Goal: Task Accomplishment & Management: Complete application form

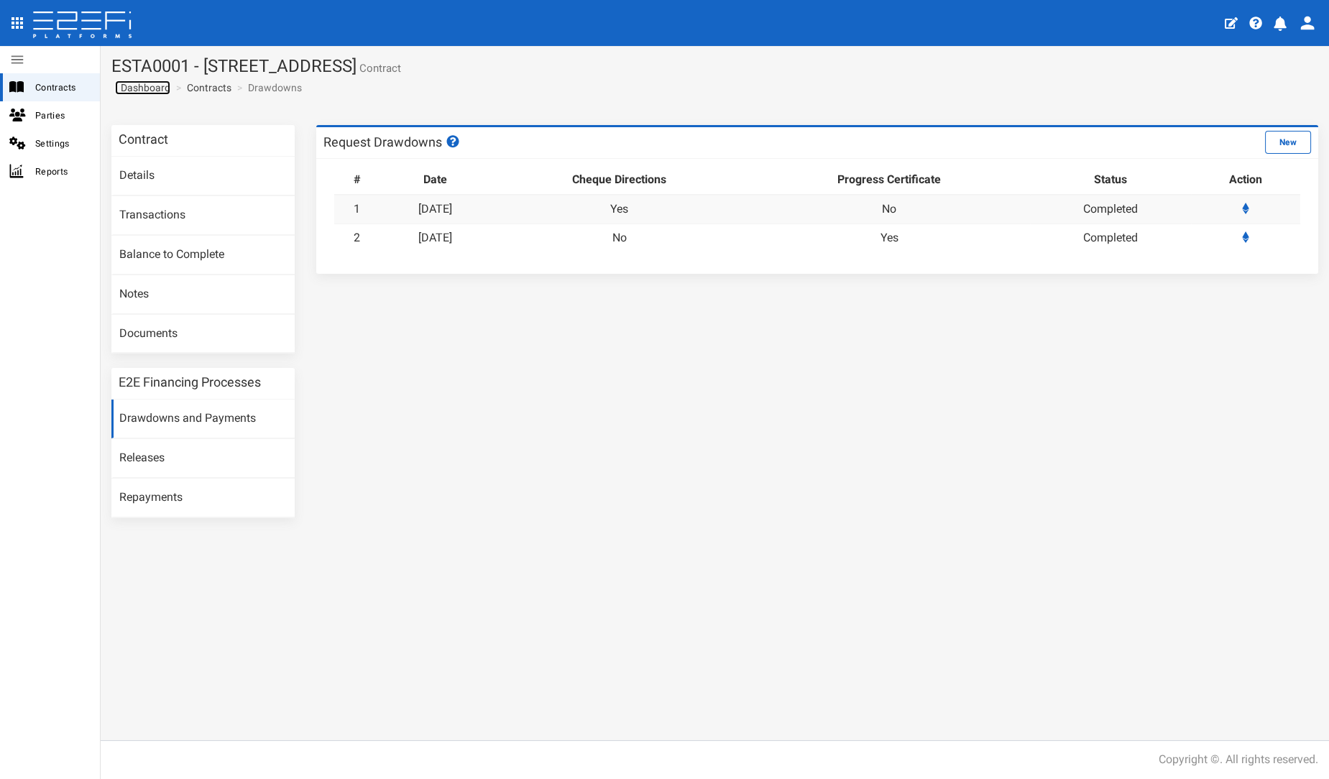
drag, startPoint x: 0, startPoint y: 0, endPoint x: 132, endPoint y: 89, distance: 158.9
click at [132, 89] on span "Dashboard" at bounding box center [142, 88] width 55 height 12
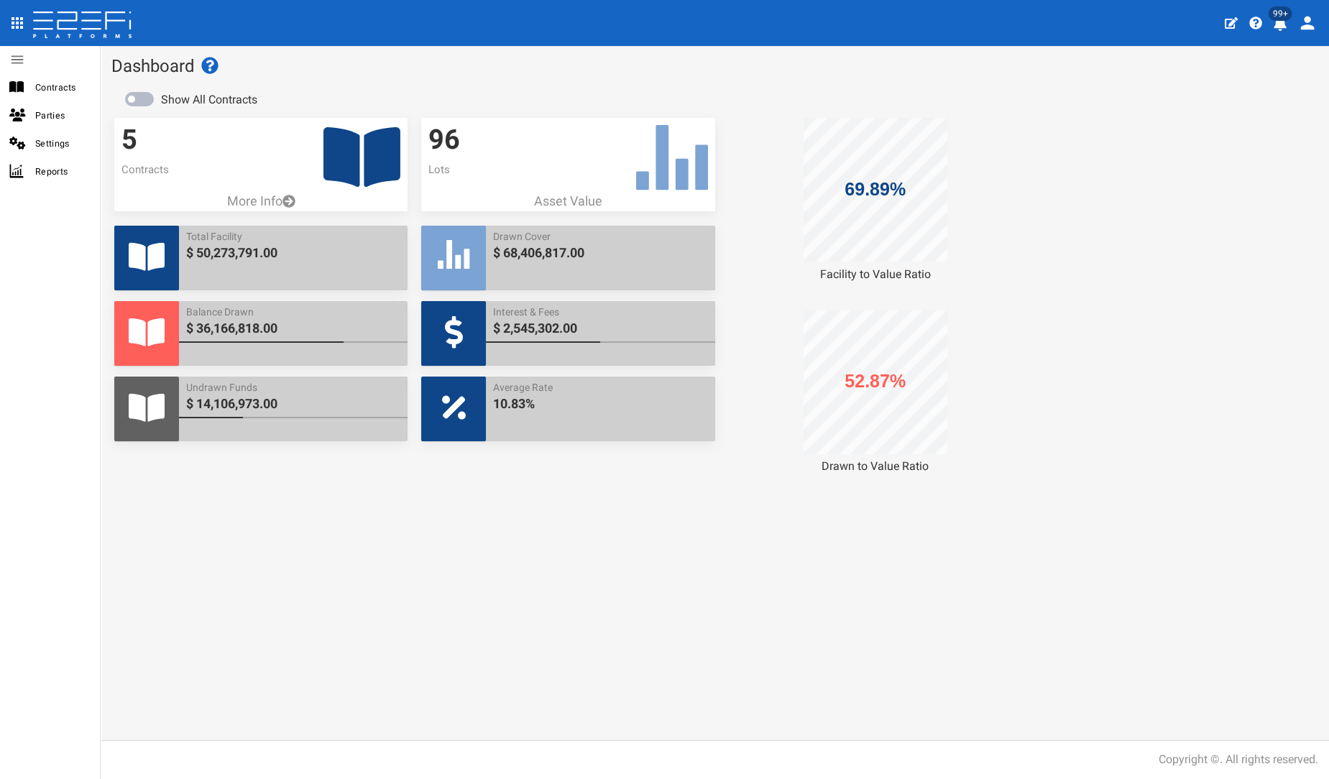
click at [390, 144] on icon at bounding box center [361, 157] width 77 height 60
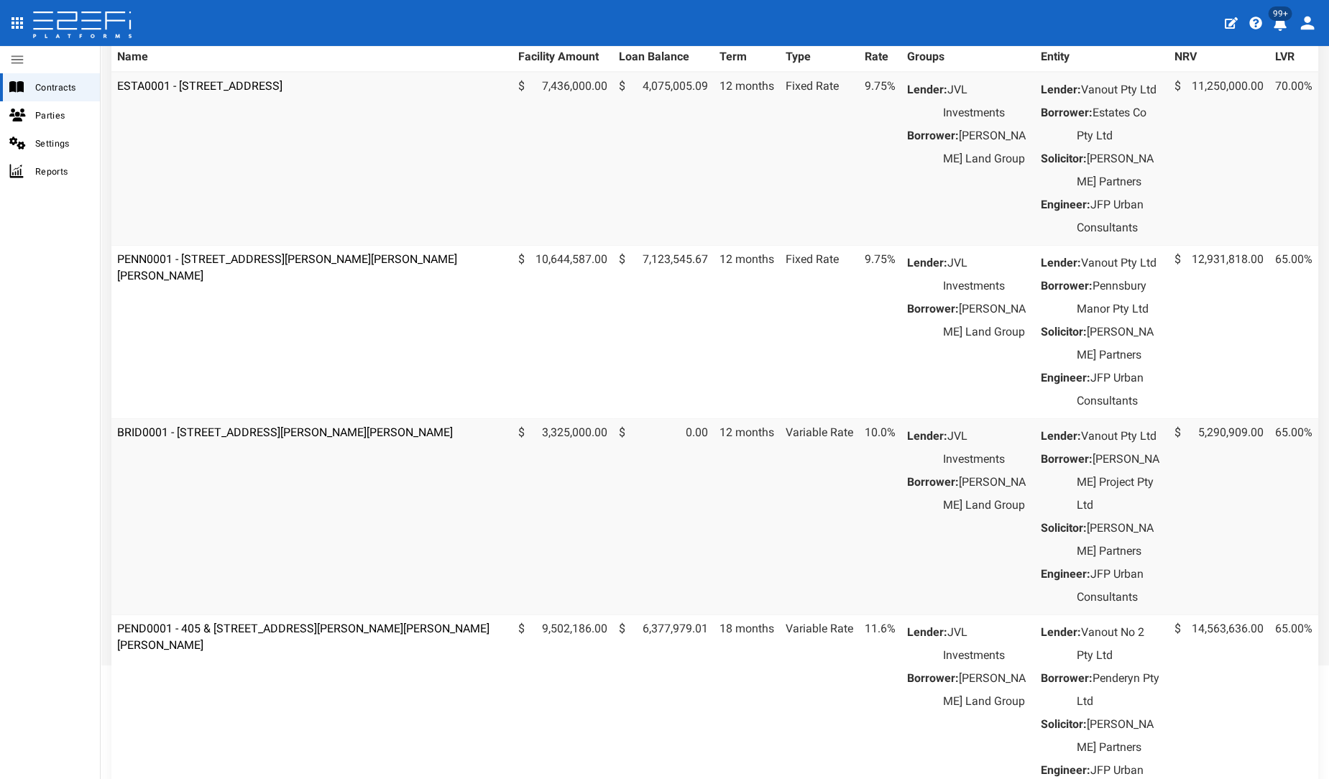
scroll to position [319, 0]
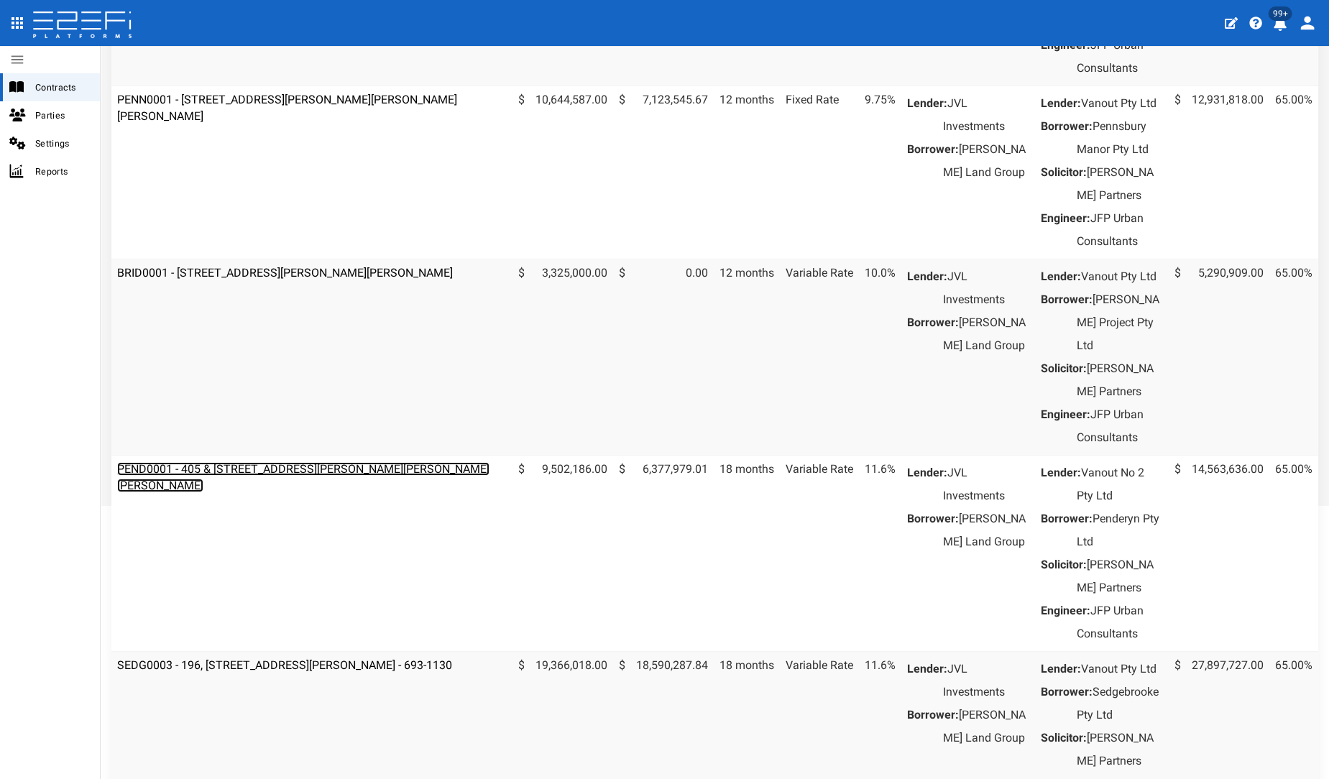
click at [234, 492] on link "PEND0001 - 405 & [STREET_ADDRESS][PERSON_NAME][PERSON_NAME][PERSON_NAME]" at bounding box center [303, 477] width 372 height 30
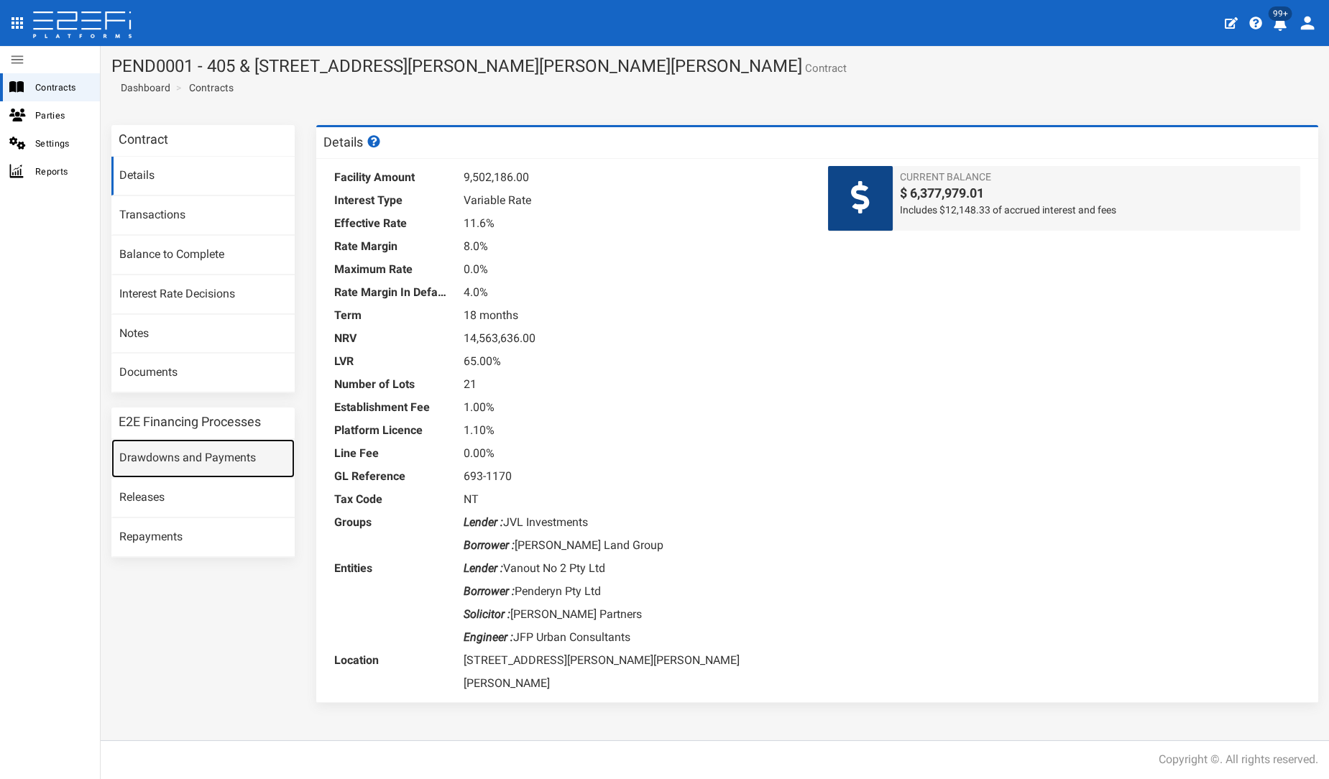
click at [197, 464] on link "Drawdowns and Payments" at bounding box center [202, 458] width 183 height 39
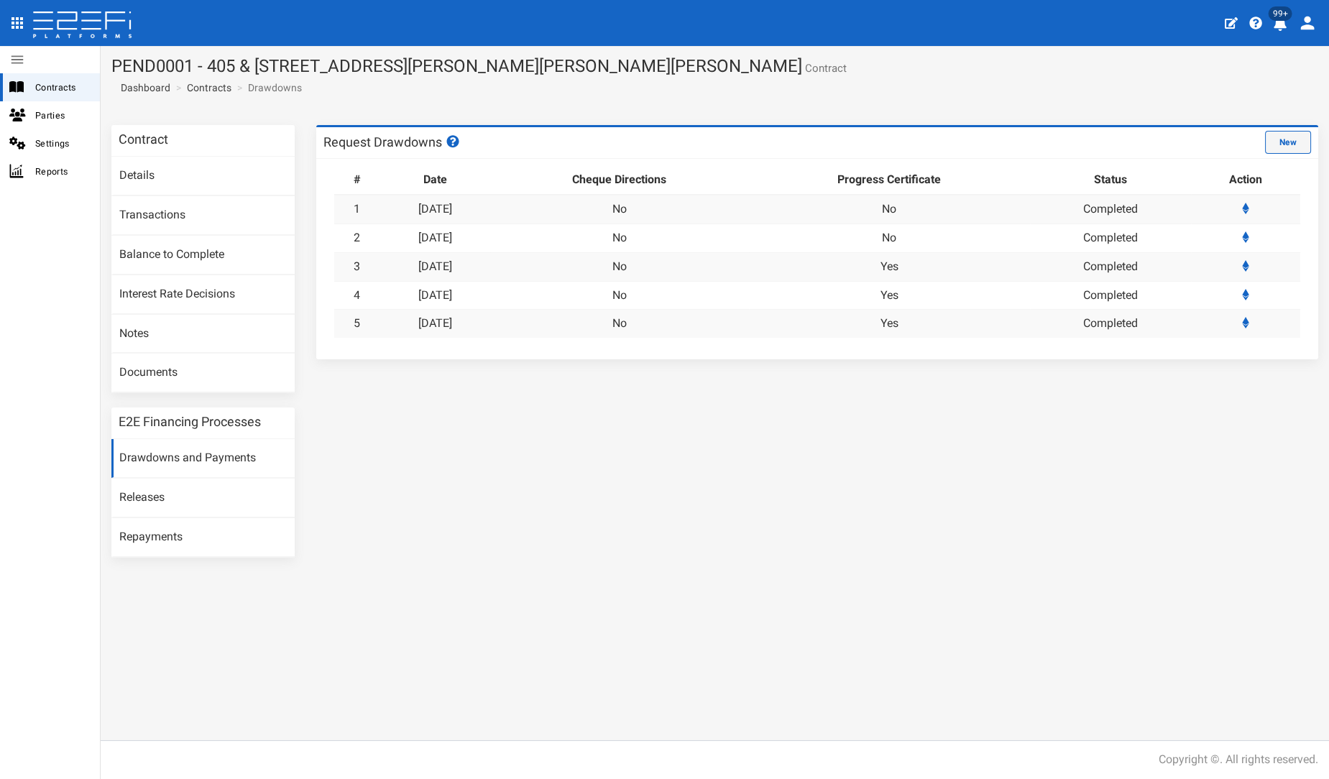
click at [1280, 145] on button "New" at bounding box center [1288, 142] width 46 height 23
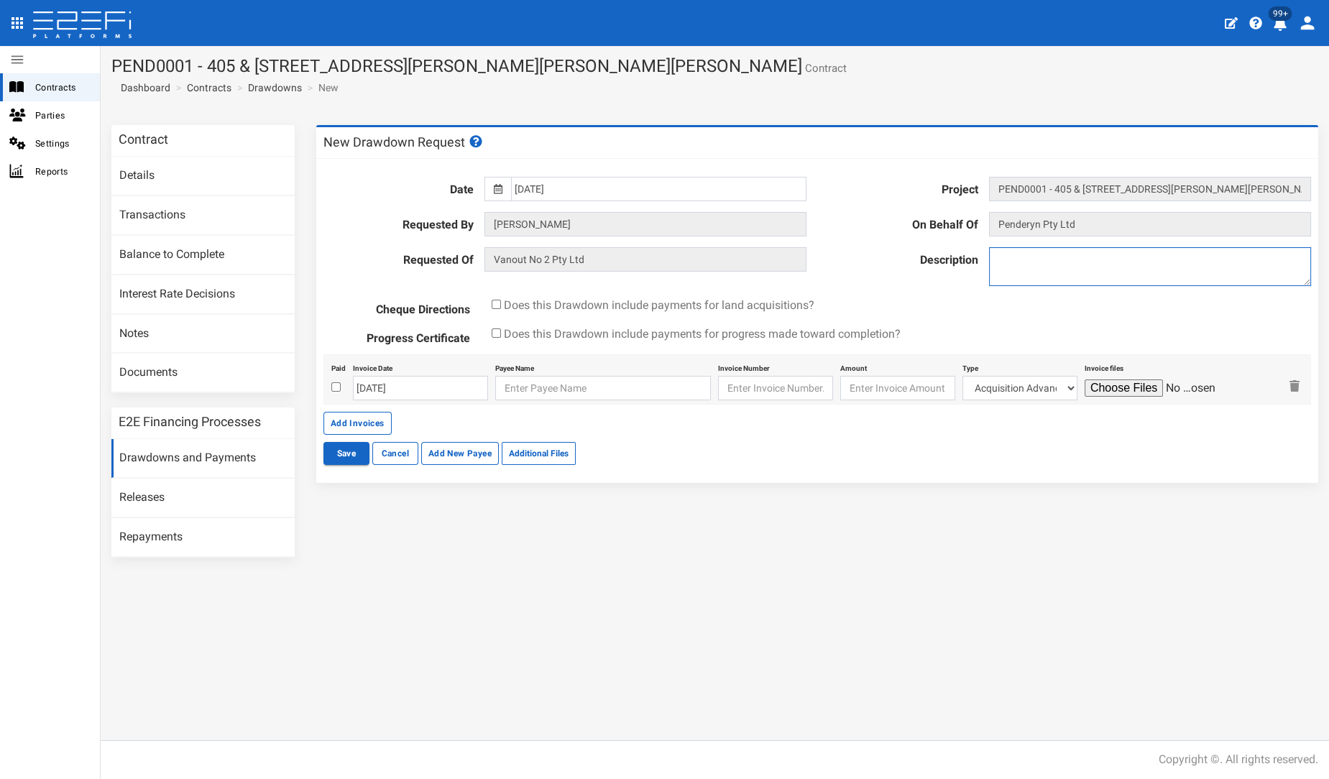
click at [1108, 260] on textarea at bounding box center [1150, 266] width 322 height 39
type textarea "DD6"
click at [637, 175] on fieldset "Date 16-12-2024 Project PEND0001 - 405 & 407 Beckett Road, Bridgeman Downs - 69…" at bounding box center [817, 260] width 988 height 188
click at [637, 182] on input "[DATE]" at bounding box center [658, 189] width 295 height 24
click at [649, 210] on th "»" at bounding box center [651, 217] width 22 height 22
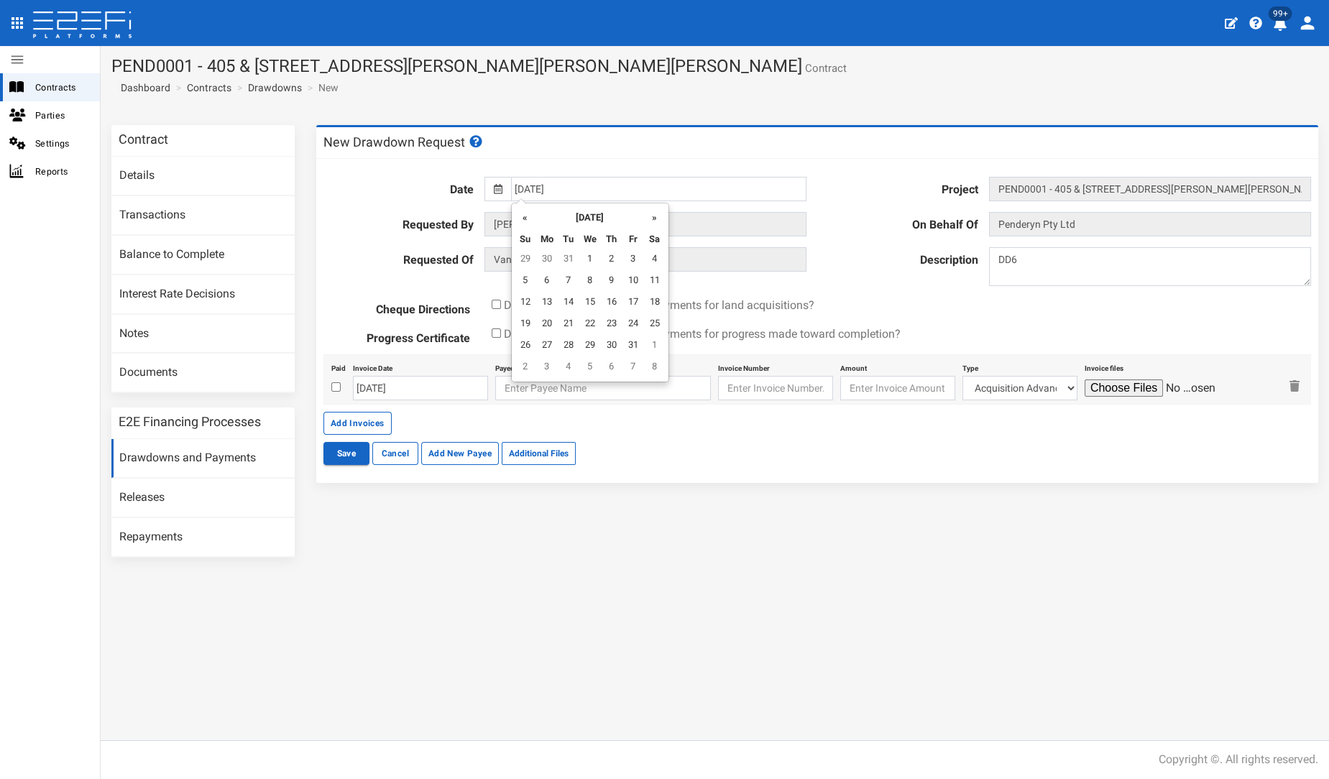
click at [649, 210] on th "»" at bounding box center [655, 217] width 22 height 22
click at [650, 210] on th "»" at bounding box center [655, 217] width 22 height 22
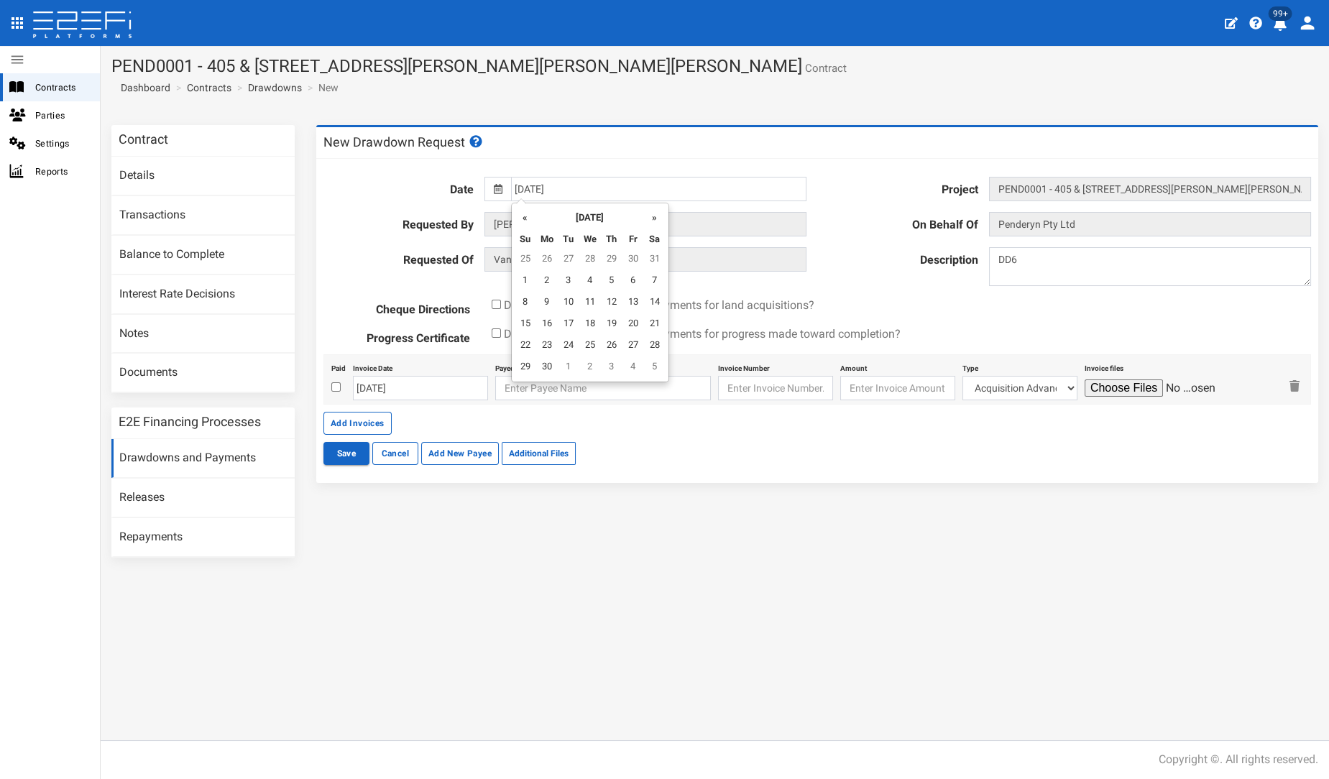
click at [650, 210] on th "»" at bounding box center [655, 217] width 22 height 22
click at [566, 281] on td "7" at bounding box center [569, 282] width 22 height 22
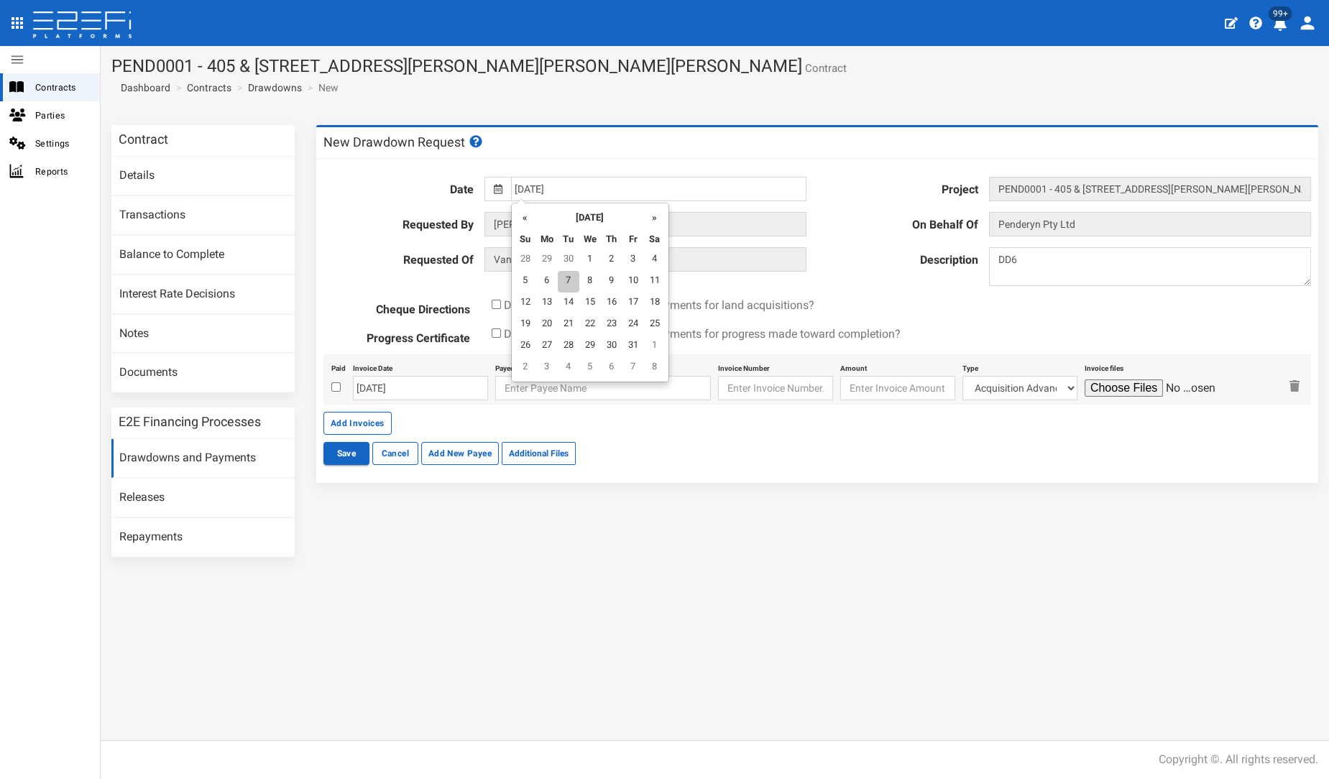
type input "[DATE]"
click at [495, 329] on input "checkbox" at bounding box center [496, 333] width 9 height 9
checkbox input "true"
click at [383, 422] on button "Add Invoices" at bounding box center [357, 423] width 68 height 23
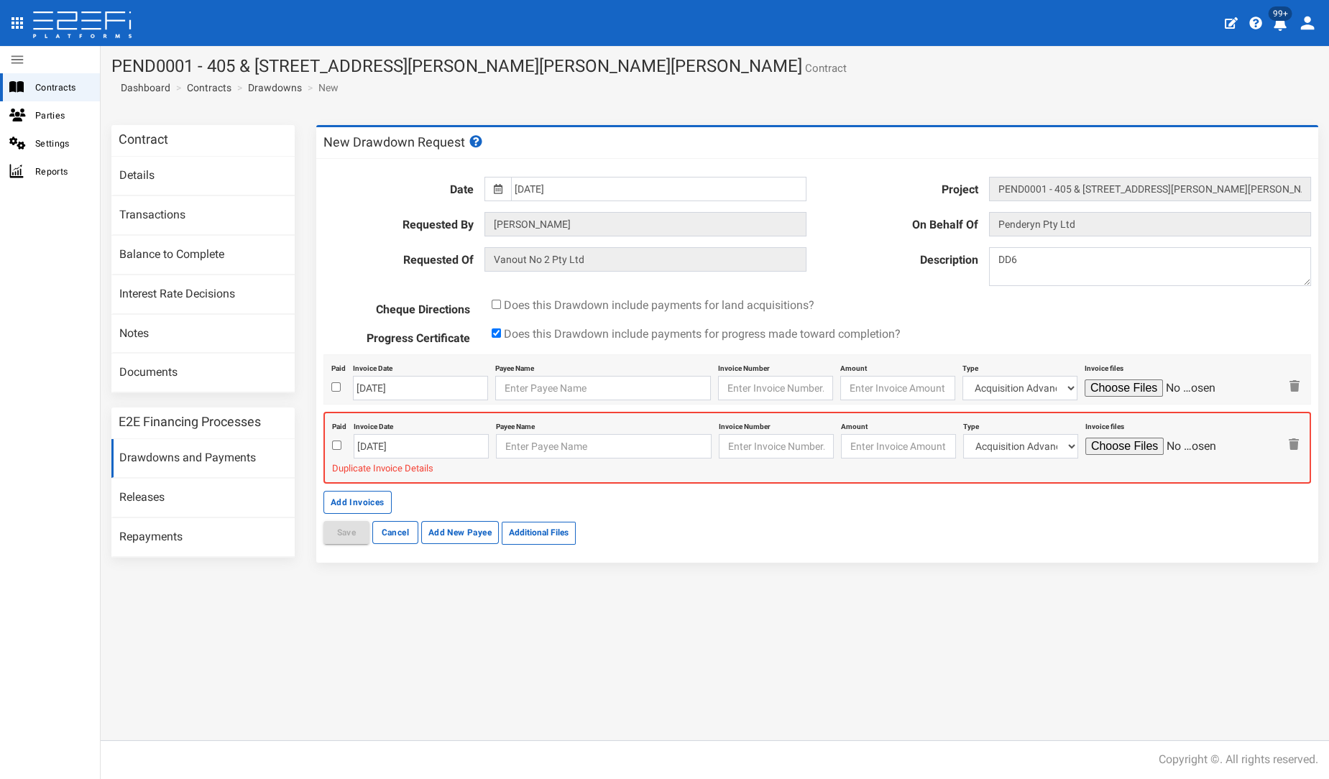
drag, startPoint x: 1289, startPoint y: 445, endPoint x: 1185, endPoint y: 438, distance: 103.8
click at [1290, 444] on icon "button" at bounding box center [1294, 444] width 10 height 12
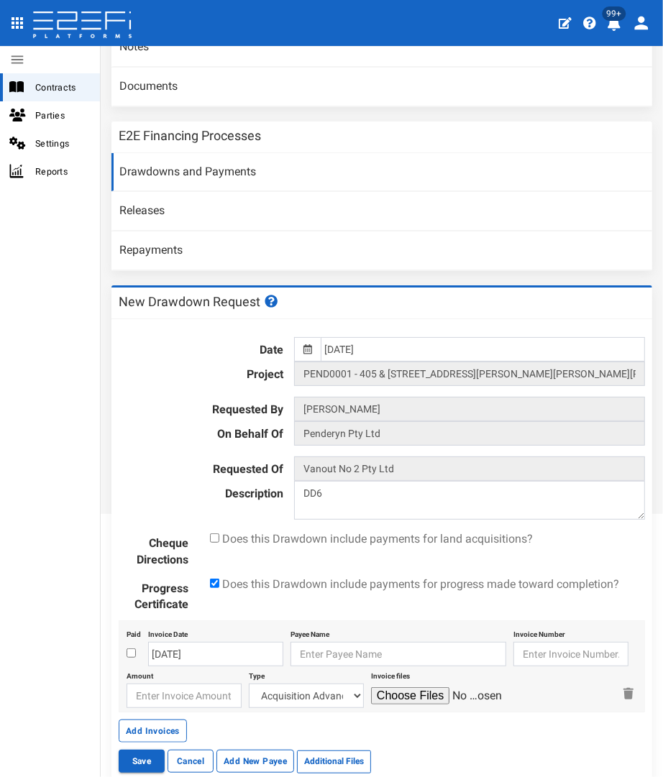
scroll to position [319, 0]
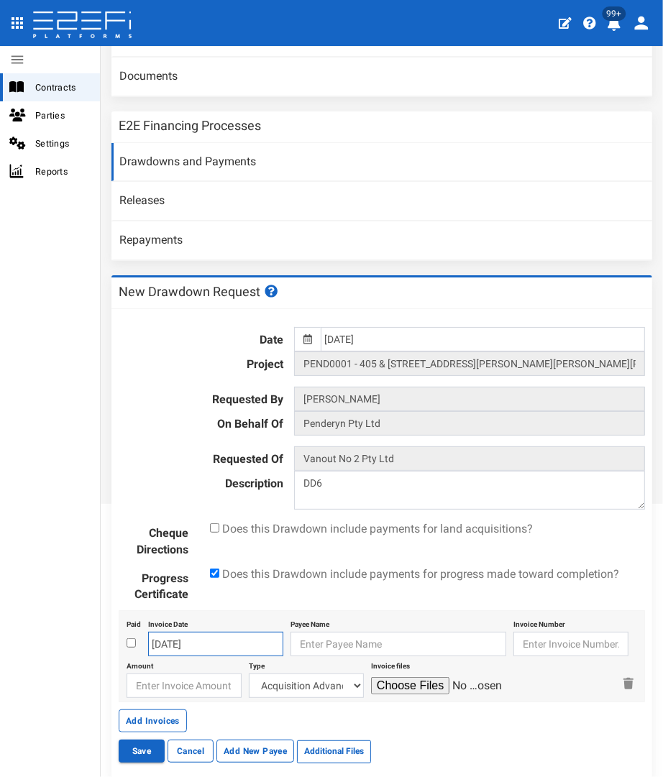
click at [174, 632] on input "[DATE]" at bounding box center [215, 644] width 135 height 24
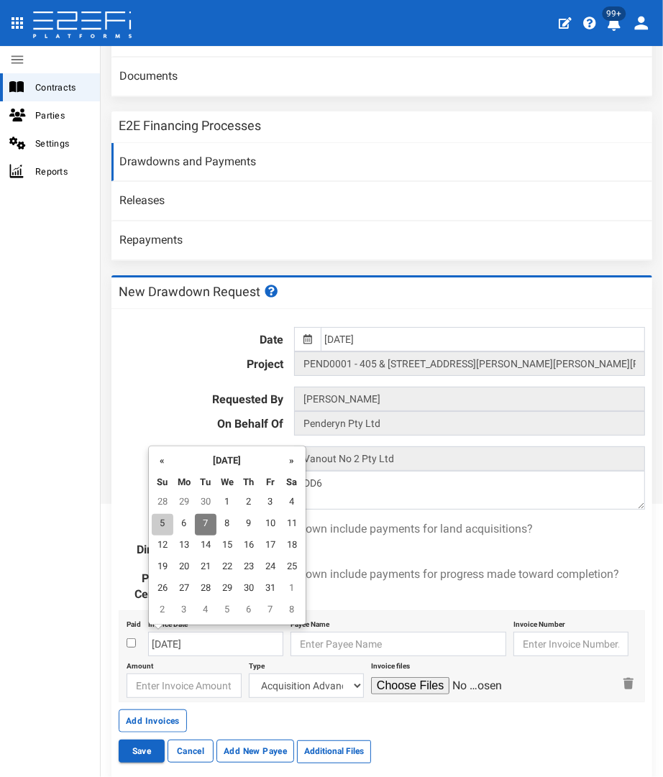
click at [166, 528] on td "5" at bounding box center [163, 525] width 22 height 22
type input "[DATE]"
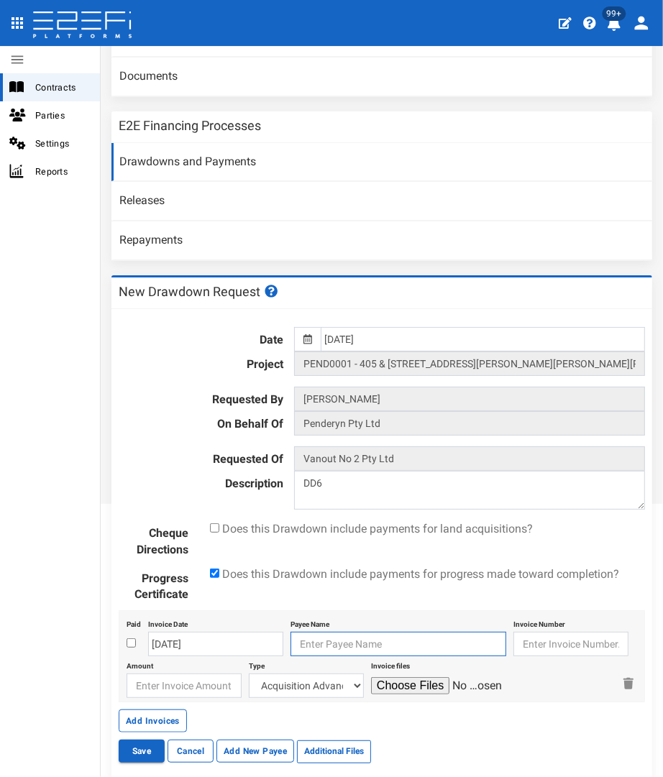
click at [327, 638] on input "text" at bounding box center [398, 644] width 216 height 24
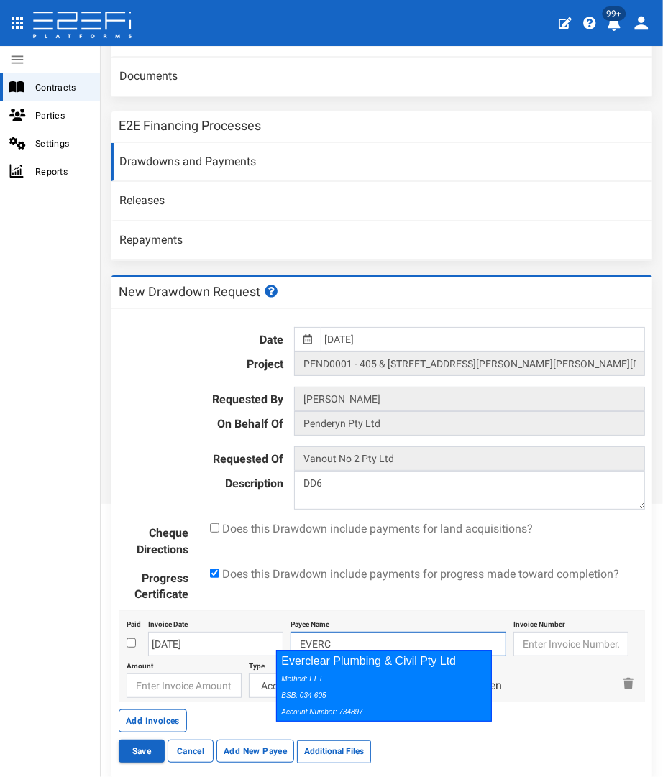
drag, startPoint x: 329, startPoint y: 661, endPoint x: 477, endPoint y: 638, distance: 150.7
click at [331, 661] on div "Everclear Plumbing & Civil Pty Ltd Method: EFT BSB: 034-605 Account Number: 734…" at bounding box center [384, 686] width 216 height 71
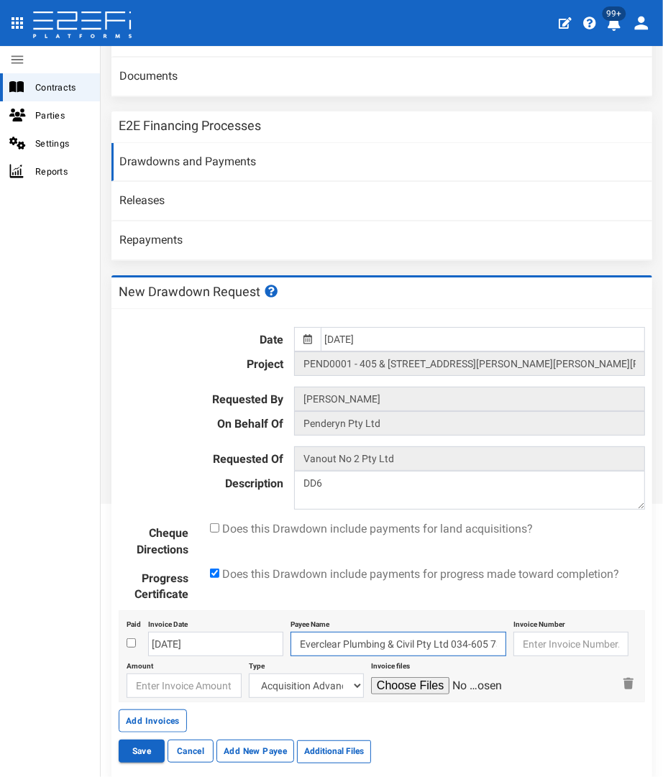
type input "Everclear Plumbing & Civil Pty Ltd 034-605 734897"
click at [523, 643] on input "text" at bounding box center [570, 644] width 115 height 24
type input "0573"
type input "567674.41"
click at [339, 679] on select "Acquisition Advance Transfer Fees Buying Commission Registration of Mortgage Pe…" at bounding box center [306, 686] width 115 height 24
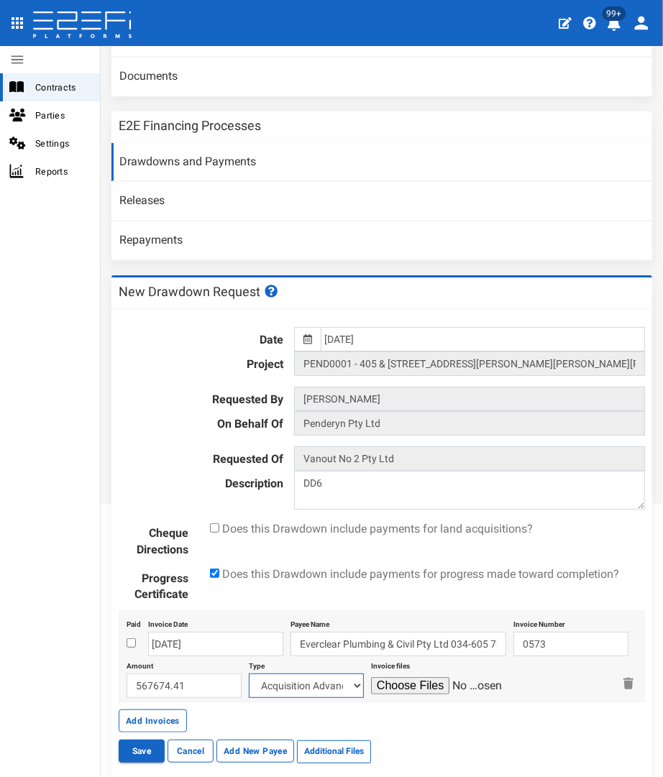
select select "Civils~68~CIVIL WORKS"
click at [249, 674] on select "Acquisition Advance Transfer Fees Buying Commission Registration of Mortgage Pe…" at bounding box center [306, 686] width 115 height 24
click at [400, 680] on input "file" at bounding box center [439, 685] width 137 height 17
type input "C:\fakepath\ECP 573.pdf"
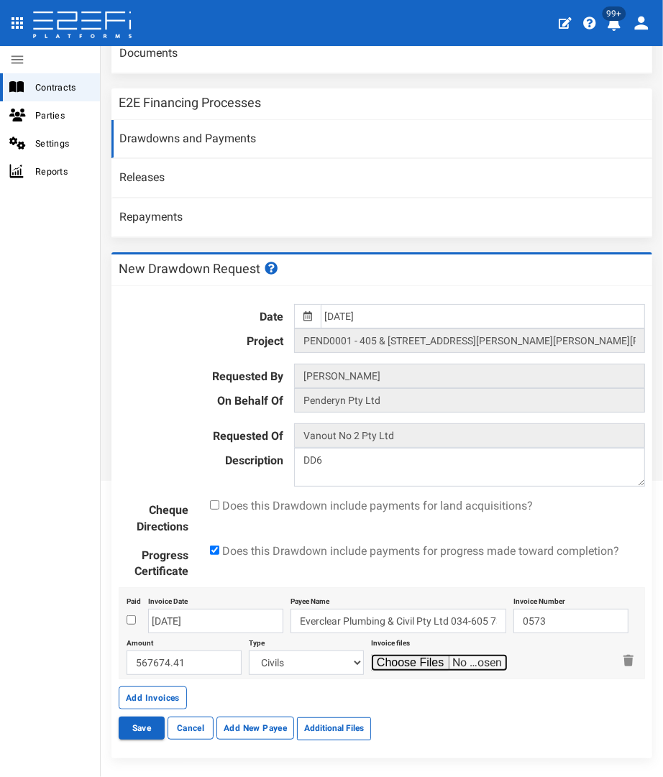
scroll to position [380, 0]
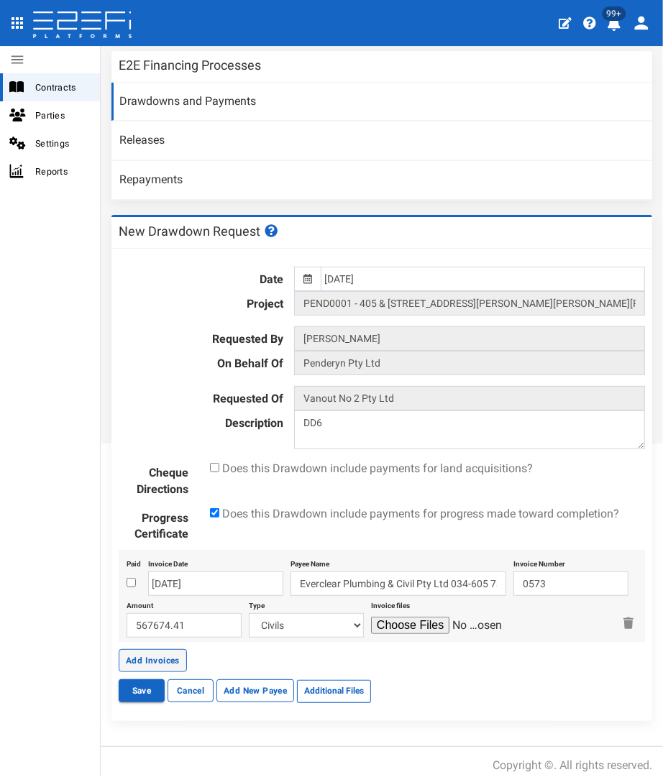
click at [141, 658] on button "Add Invoices" at bounding box center [153, 660] width 68 height 23
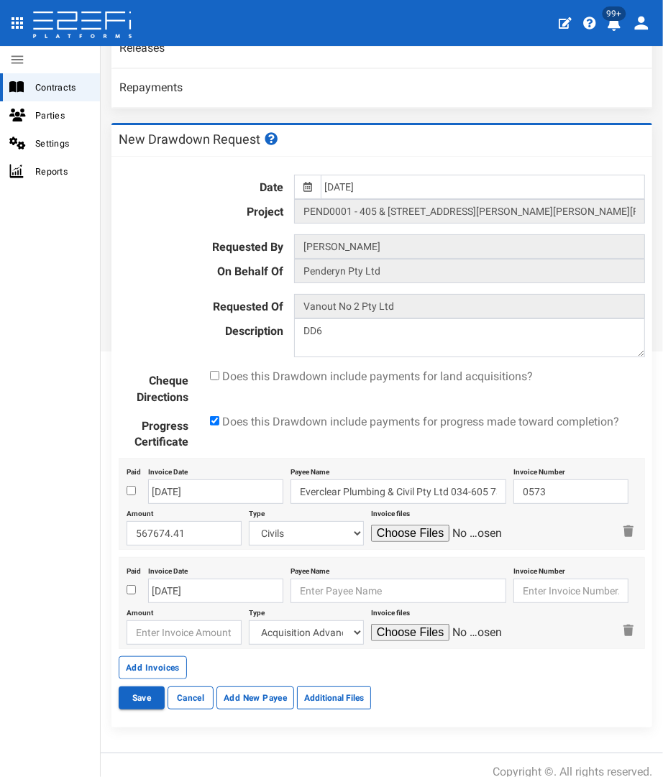
scroll to position [477, 0]
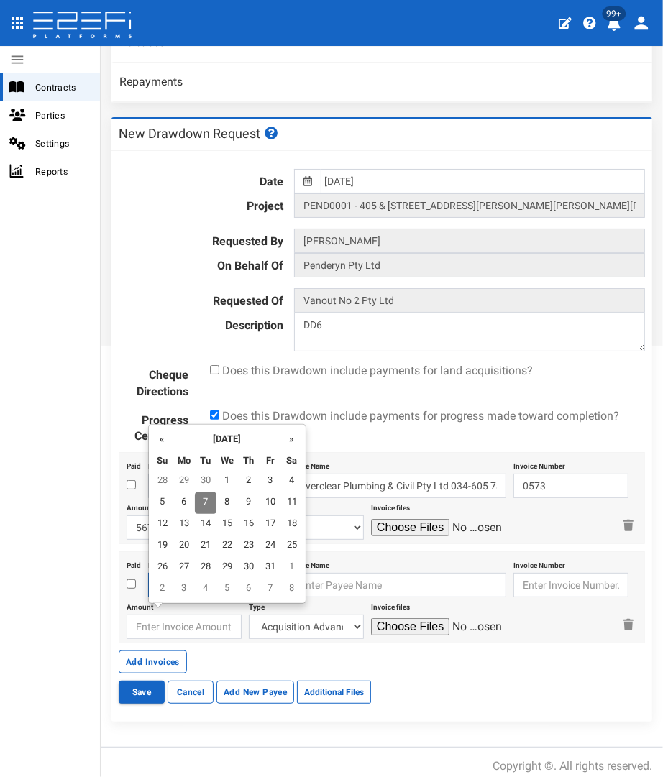
click at [169, 586] on body "404, the article you seek, can not be found Close 99+ Contracts Parties Setting…" at bounding box center [331, 388] width 663 height 777
click at [152, 441] on th "«" at bounding box center [163, 439] width 22 height 22
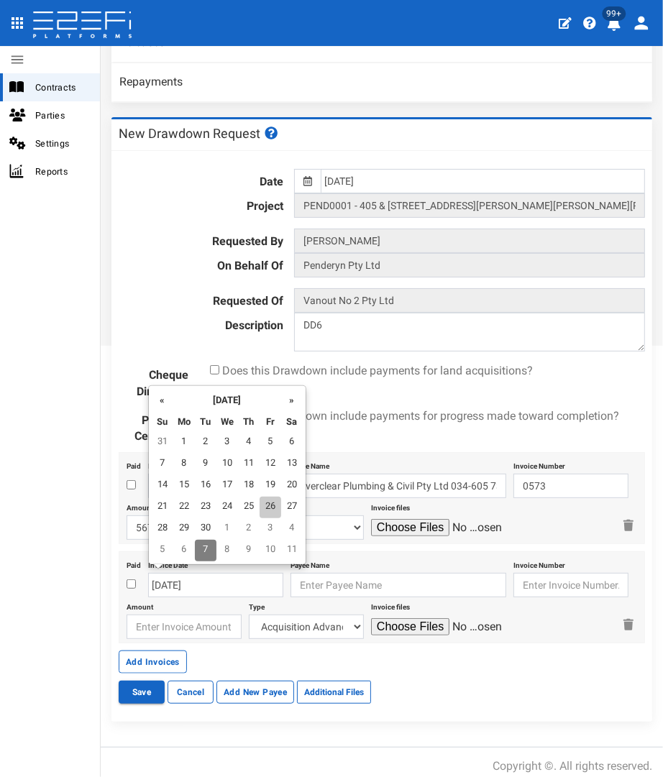
click at [269, 505] on td "26" at bounding box center [271, 508] width 22 height 22
type input "26-09-2025"
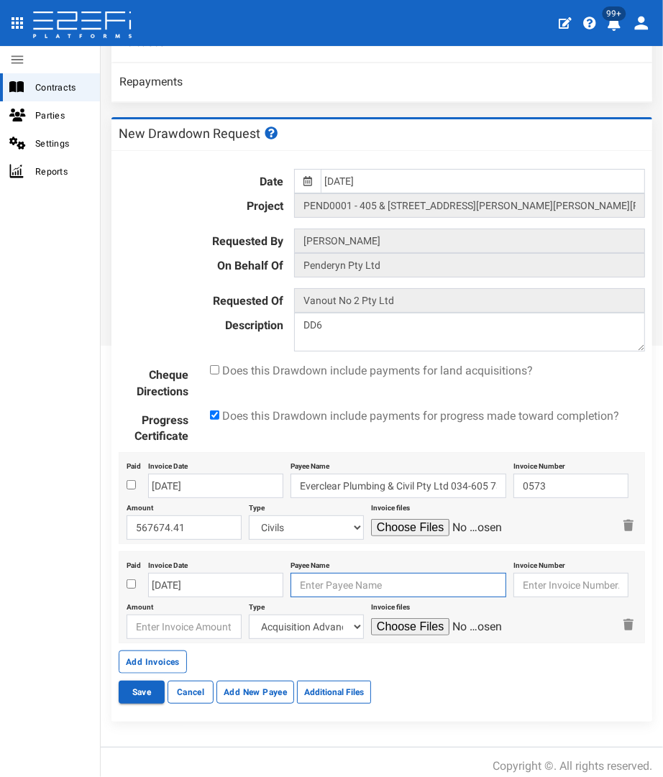
click at [318, 582] on input "text" at bounding box center [398, 585] width 216 height 24
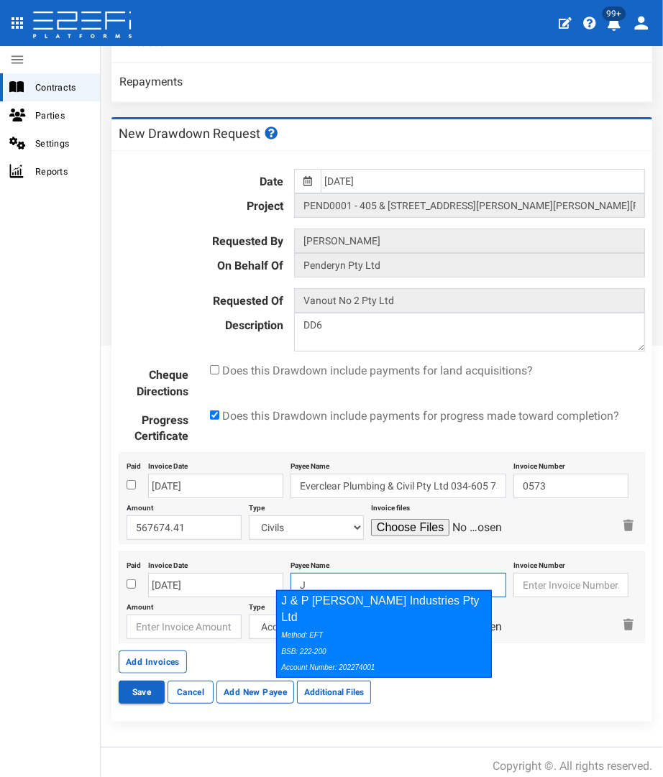
click at [336, 626] on div "Method: EFT BSB: 222-200 Account Number: 202274001" at bounding box center [380, 651] width 198 height 50
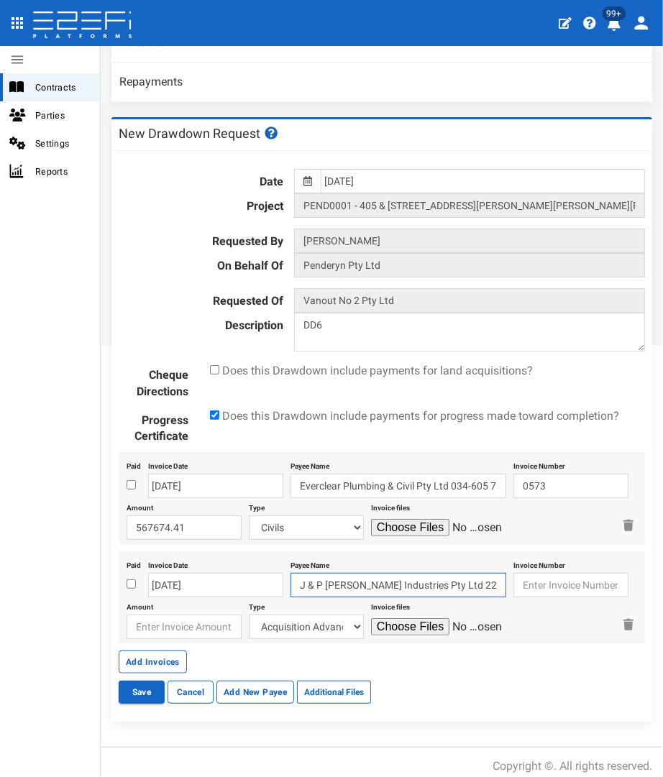
type input "J & P Richardson Industries Pty Ltd 222-200 202274001"
drag, startPoint x: 538, startPoint y: 582, endPoint x: 505, endPoint y: 553, distance: 43.8
click at [538, 582] on input "text" at bounding box center [570, 585] width 115 height 24
type input "6030075133"
type input "30861.01"
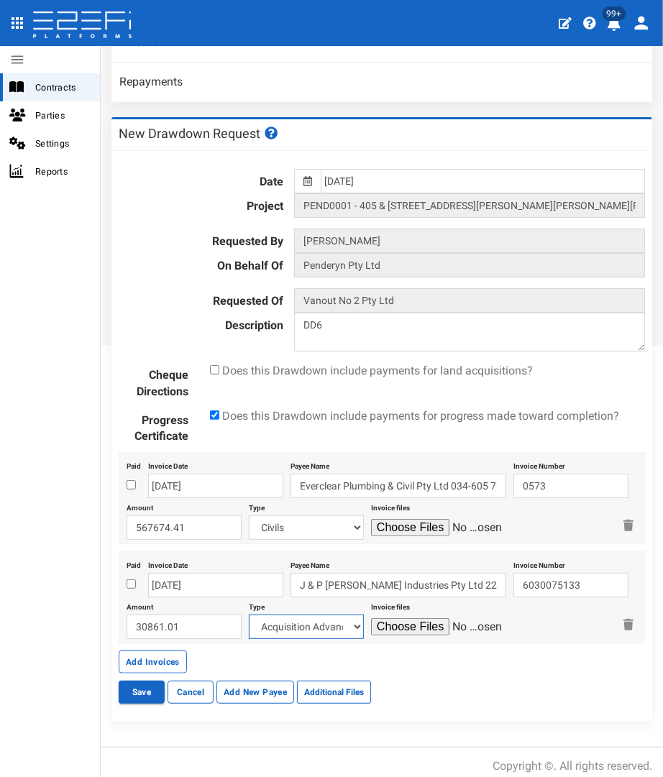
drag, startPoint x: 313, startPoint y: 625, endPoint x: 323, endPoint y: 621, distance: 10.9
click at [318, 625] on select "Acquisition Advance Transfer Fees Buying Commission Registration of Mortgage Pe…" at bounding box center [306, 627] width 115 height 24
select select "Electricity/Telecommunications~100~MISCELLANEOUS WORKS"
click at [249, 615] on select "Acquisition Advance Transfer Fees Buying Commission Registration of Mortgage Pe…" at bounding box center [306, 627] width 115 height 24
click at [423, 607] on div "Invoice files" at bounding box center [492, 618] width 242 height 42
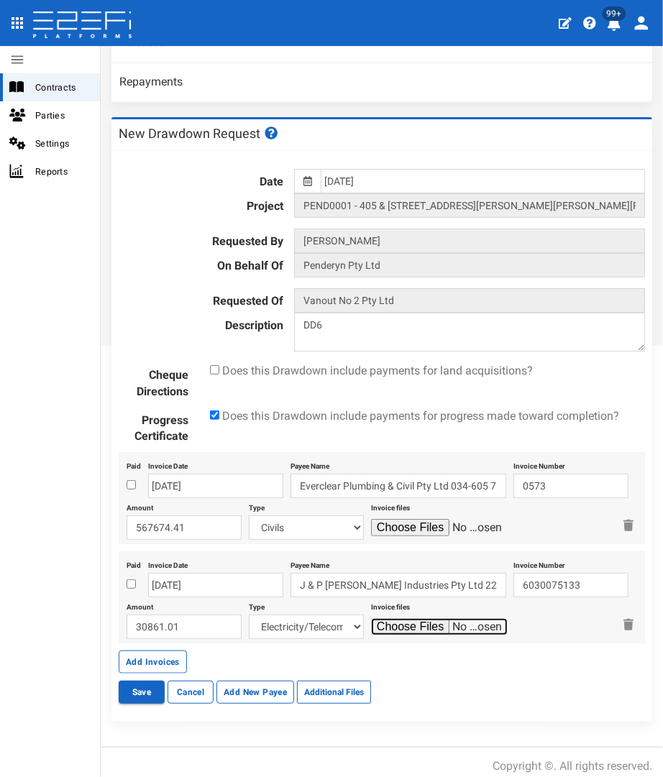
click at [421, 618] on input "file" at bounding box center [439, 626] width 137 height 17
type input "C:\fakepath\JPR 6030075133.pdf"
click at [129, 652] on button "Add Invoices" at bounding box center [153, 662] width 68 height 23
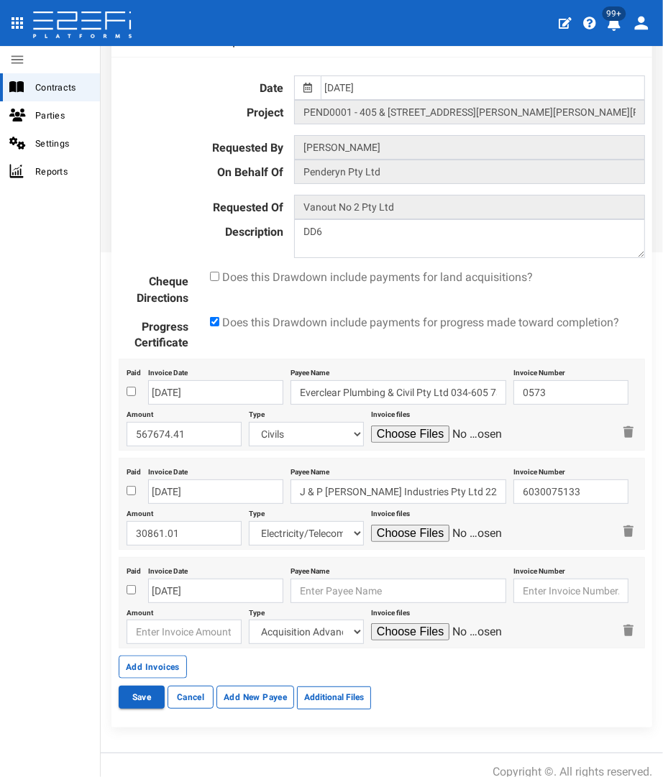
scroll to position [575, 0]
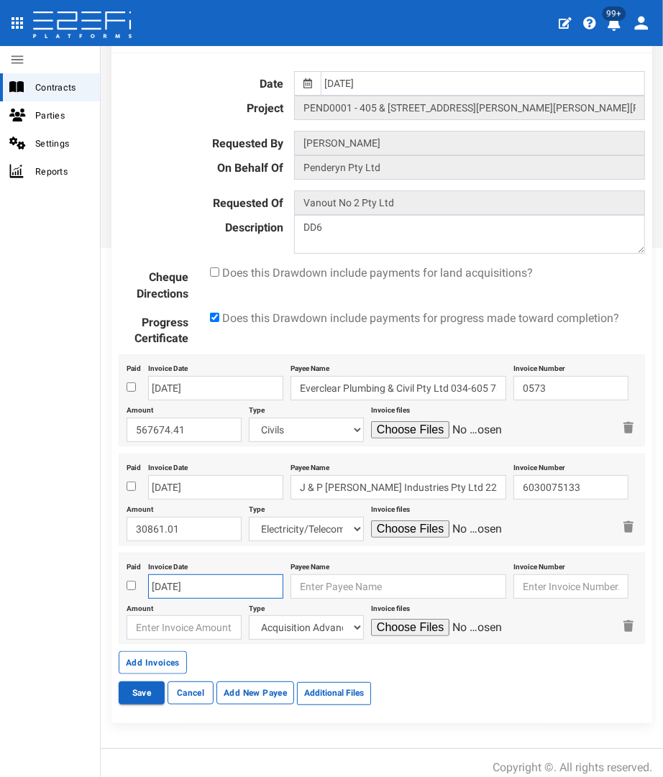
click at [194, 583] on body "404, the article you seek, can not be found Close 99+ Contracts Parties Setting…" at bounding box center [331, 388] width 663 height 777
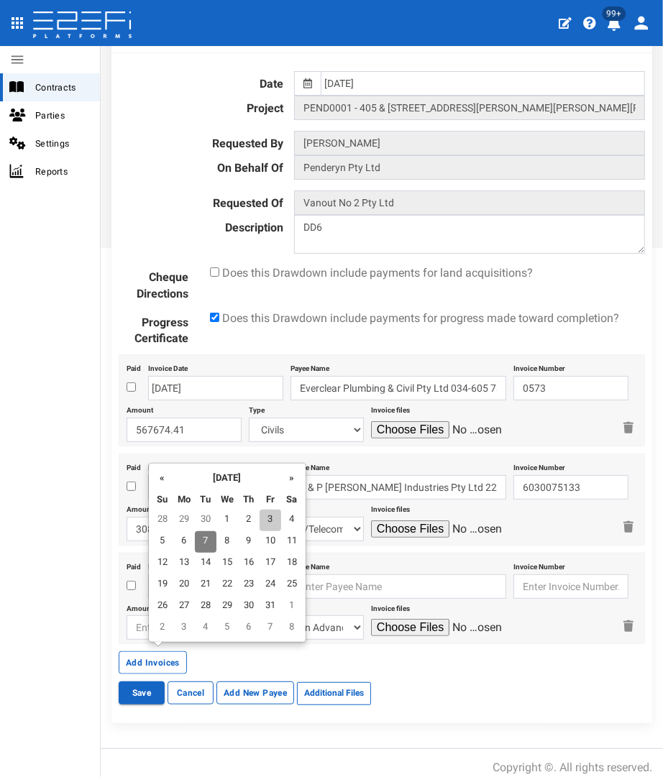
drag, startPoint x: 263, startPoint y: 517, endPoint x: 285, endPoint y: 528, distance: 24.4
click at [265, 517] on td "3" at bounding box center [271, 521] width 22 height 22
type input "03-10-2025"
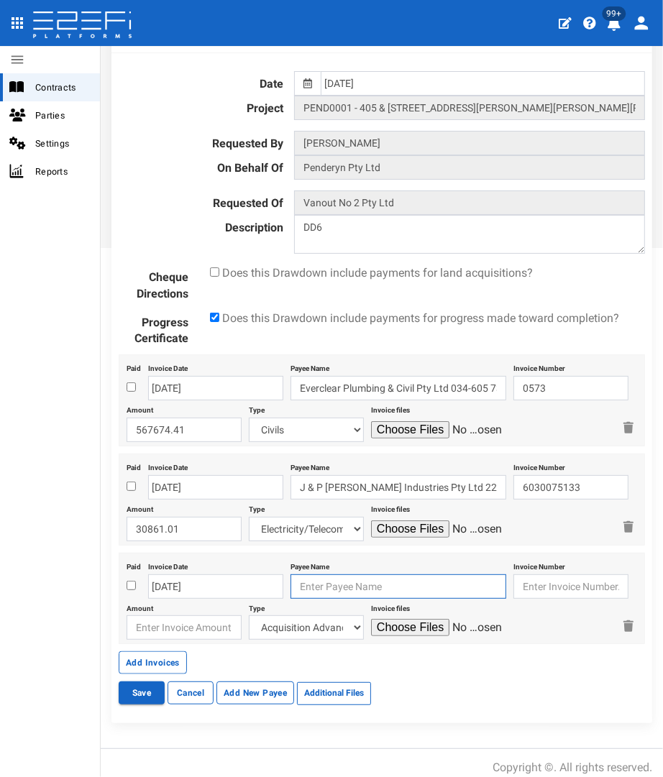
click at [336, 574] on input "text" at bounding box center [398, 586] width 216 height 24
type input "Urban Utilities"
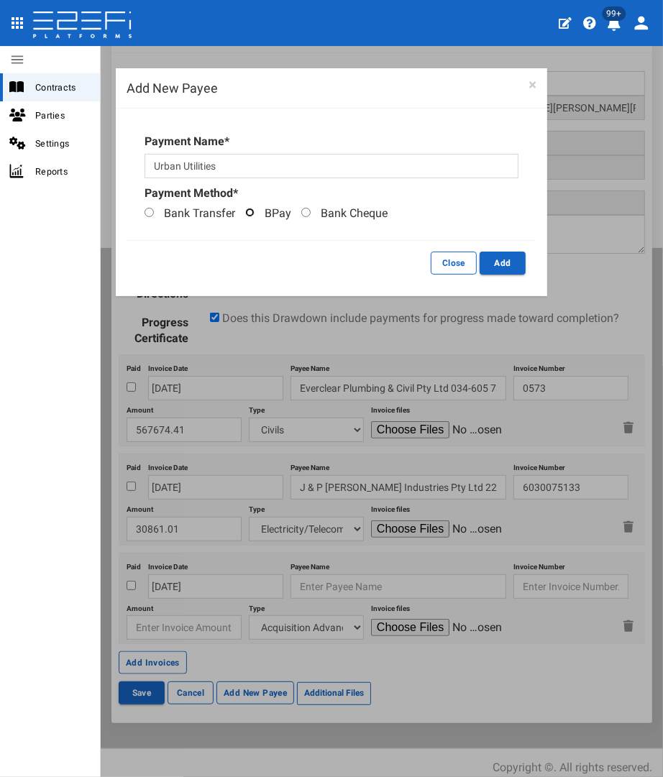
click at [249, 210] on input "BPay" at bounding box center [249, 212] width 9 height 9
radio input "true"
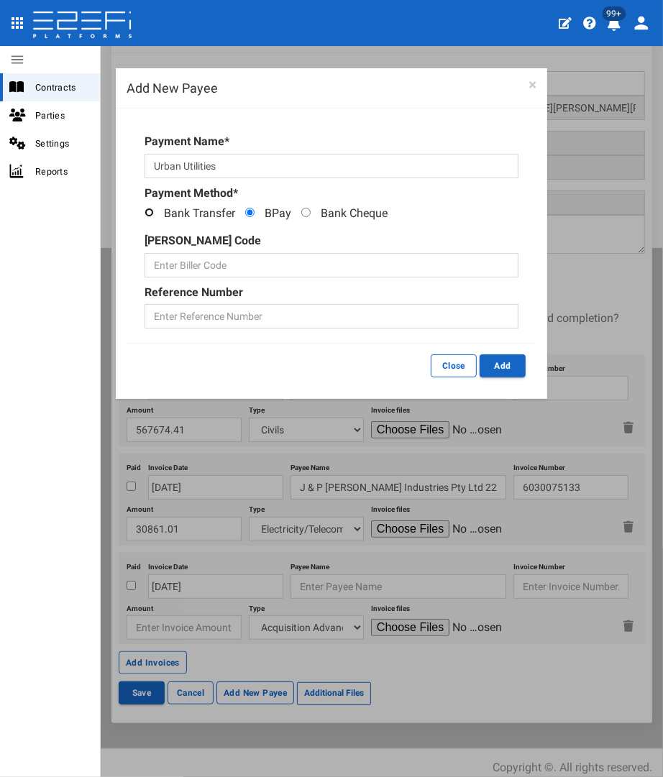
click at [150, 212] on input "Bank Transfer" at bounding box center [148, 212] width 9 height 9
radio input "true"
click at [150, 212] on input "Bank Transfer" at bounding box center [148, 212] width 9 height 9
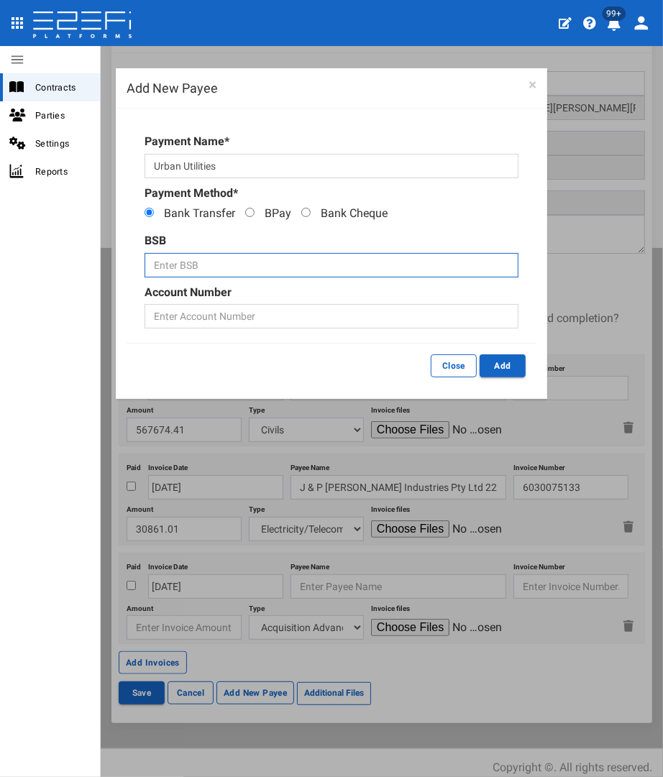
click at [179, 260] on input "text" at bounding box center [331, 265] width 374 height 24
paste input "064-000"
type input "064-000"
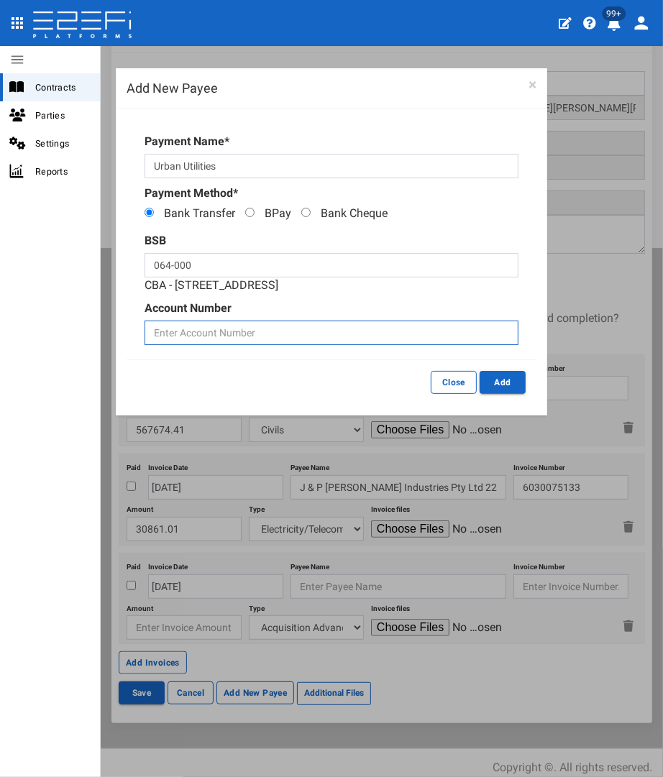
drag, startPoint x: 159, startPoint y: 328, endPoint x: 278, endPoint y: 328, distance: 119.3
click at [165, 328] on input "text" at bounding box center [331, 333] width 374 height 24
paste input "1261 7983"
type input "12617983"
click at [472, 286] on div "BSB 064-000 CBA - 240 Queen St Brisbane" at bounding box center [331, 263] width 374 height 61
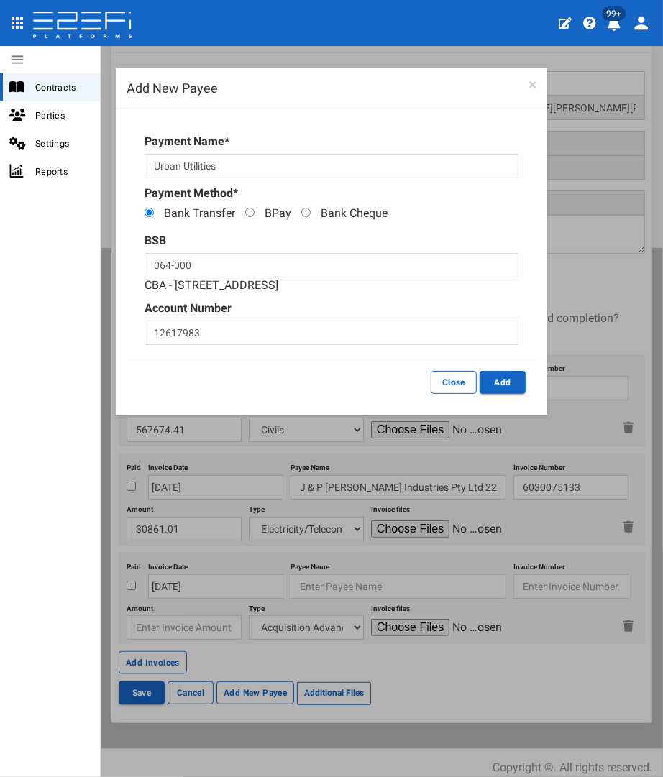
drag, startPoint x: 512, startPoint y: 375, endPoint x: 368, endPoint y: 364, distance: 144.1
click at [368, 364] on div "Close Add" at bounding box center [332, 381] width 410 height 45
click at [489, 382] on button "Add" at bounding box center [502, 382] width 46 height 23
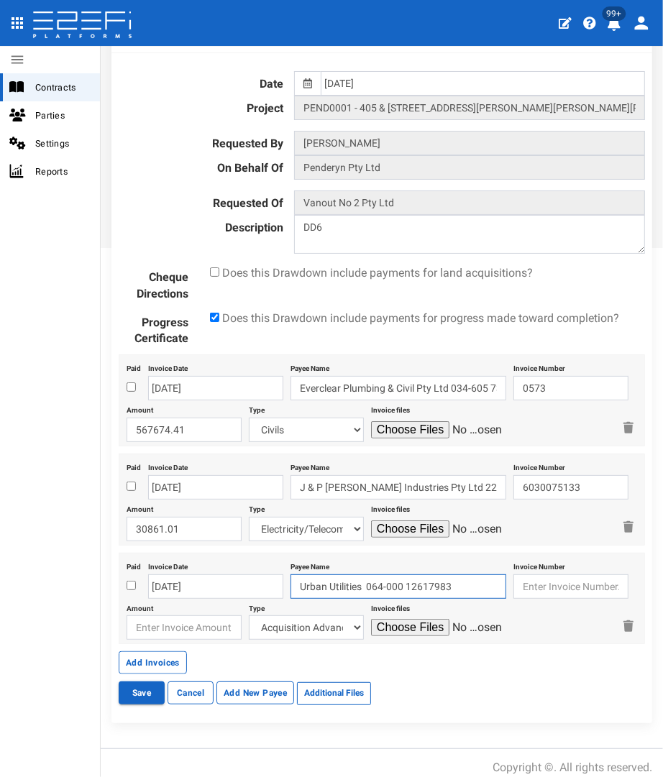
drag, startPoint x: 347, startPoint y: 574, endPoint x: 205, endPoint y: 519, distance: 152.5
click at [192, 553] on div "Paid Invoice Date 03-10-2025 Payee Name Urban Utilities 064-000 12617983 Invoic…" at bounding box center [382, 599] width 526 height 92
type input "Central SEQ Distributor 064-000 12617983"
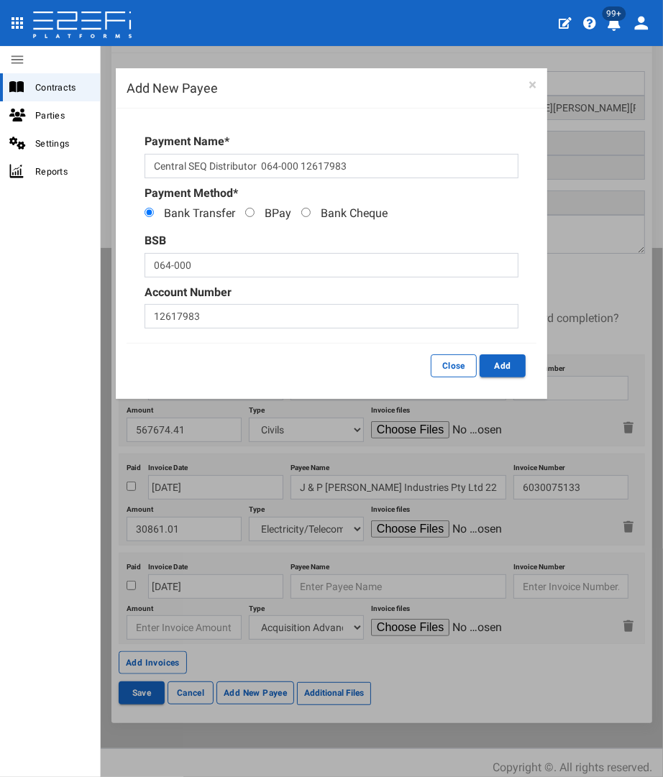
click at [187, 249] on div "BSB 064-000" at bounding box center [331, 255] width 374 height 45
click at [182, 273] on input "064-000" at bounding box center [331, 265] width 374 height 24
drag, startPoint x: 260, startPoint y: 167, endPoint x: 166, endPoint y: 266, distance: 136.3
click at [298, 170] on input "Central SEQ Distributor 064-000 12617983" at bounding box center [331, 166] width 374 height 24
drag, startPoint x: 152, startPoint y: 269, endPoint x: 278, endPoint y: 224, distance: 133.5
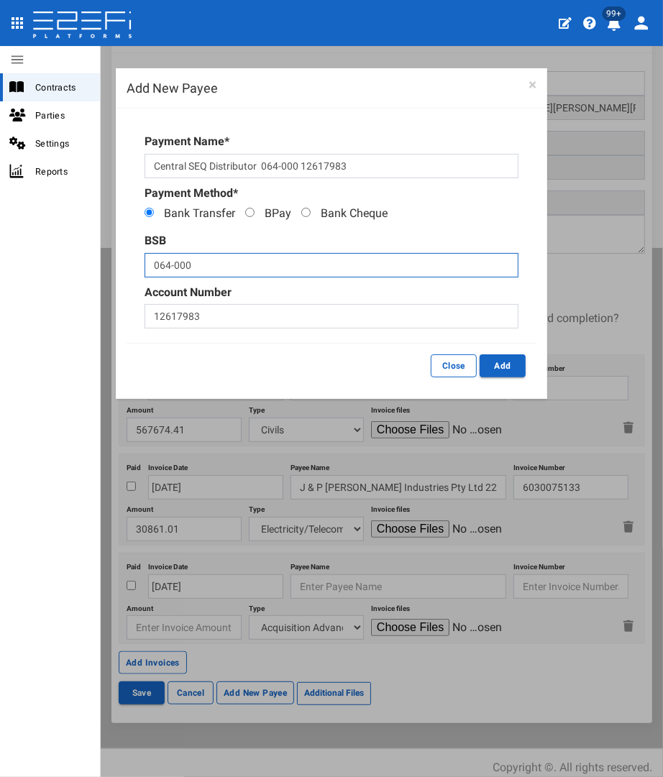
click at [157, 266] on input "064-000" at bounding box center [331, 265] width 374 height 24
paste input "064-000"
type input "064-000"
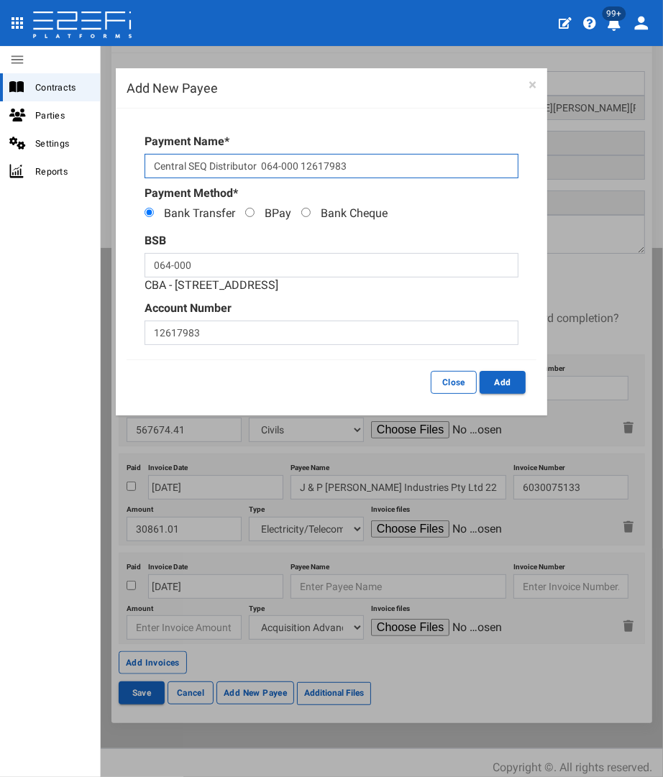
drag, startPoint x: 354, startPoint y: 166, endPoint x: 303, endPoint y: 169, distance: 51.1
click at [303, 169] on input "Central SEQ Distributor 064-000 12617983" at bounding box center [331, 166] width 374 height 24
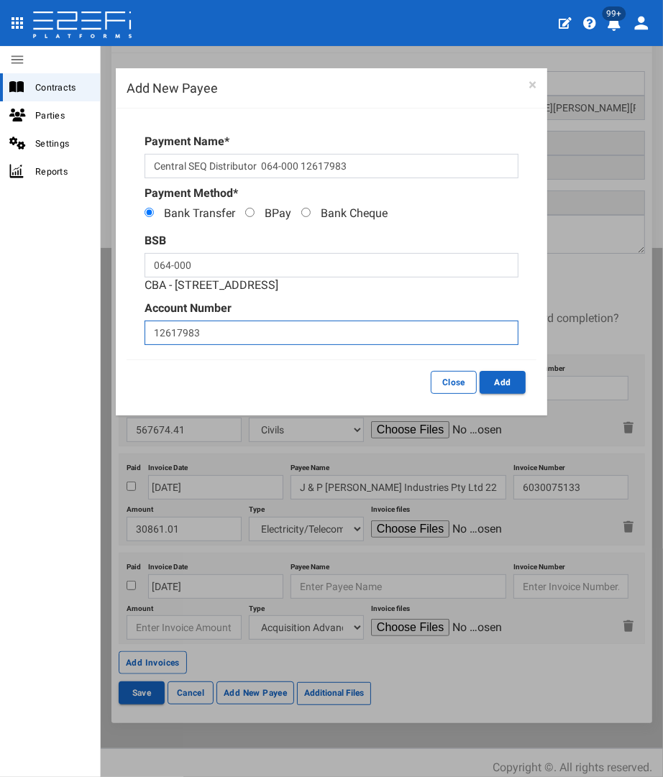
click at [213, 338] on input "12617983" at bounding box center [331, 333] width 374 height 24
paste input "2617983"
type input "12617983"
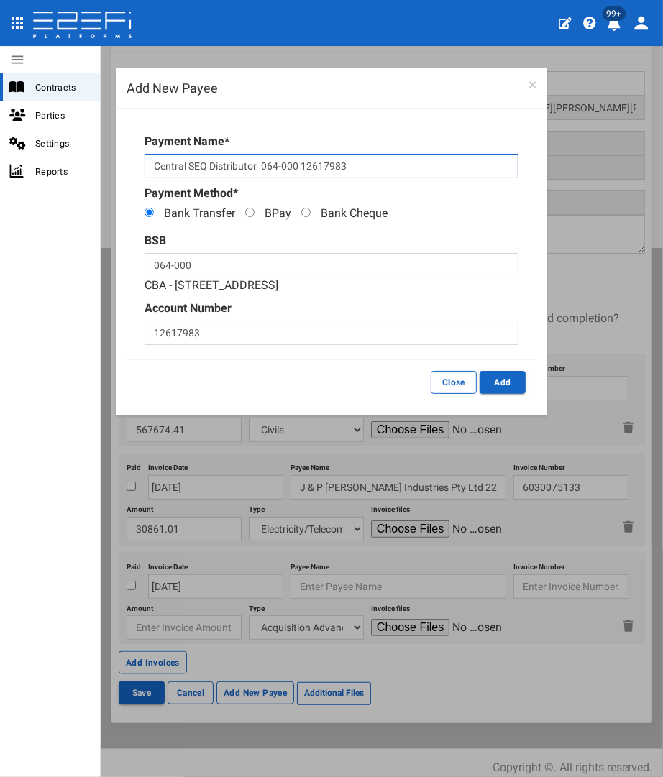
drag, startPoint x: 322, startPoint y: 178, endPoint x: 262, endPoint y: 177, distance: 60.4
click at [262, 177] on input "Central SEQ Distributor 064-000 12617983" at bounding box center [331, 166] width 374 height 24
type input "Central SEQ Distributor"
click at [431, 221] on p "Bank Transfer BPay Bank Cheque" at bounding box center [331, 216] width 374 height 20
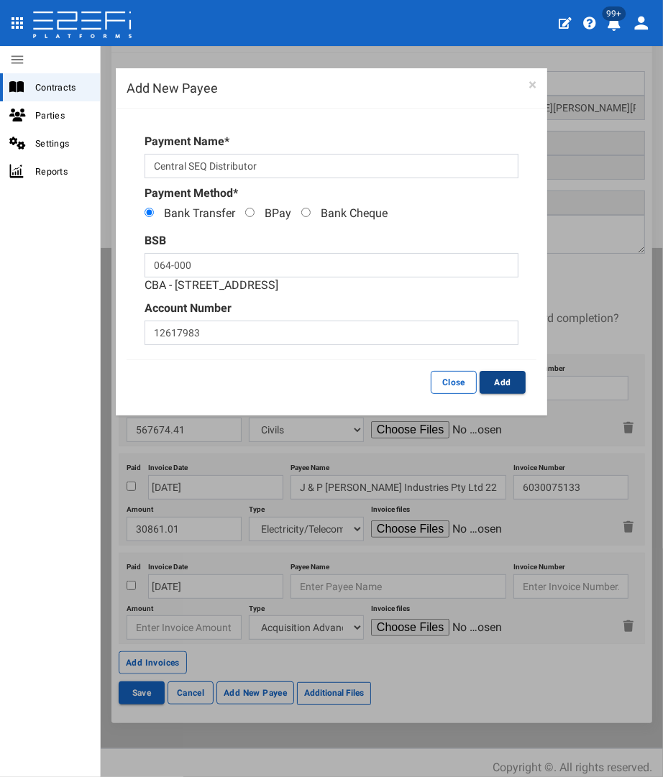
click at [505, 382] on button "Add" at bounding box center [502, 382] width 46 height 23
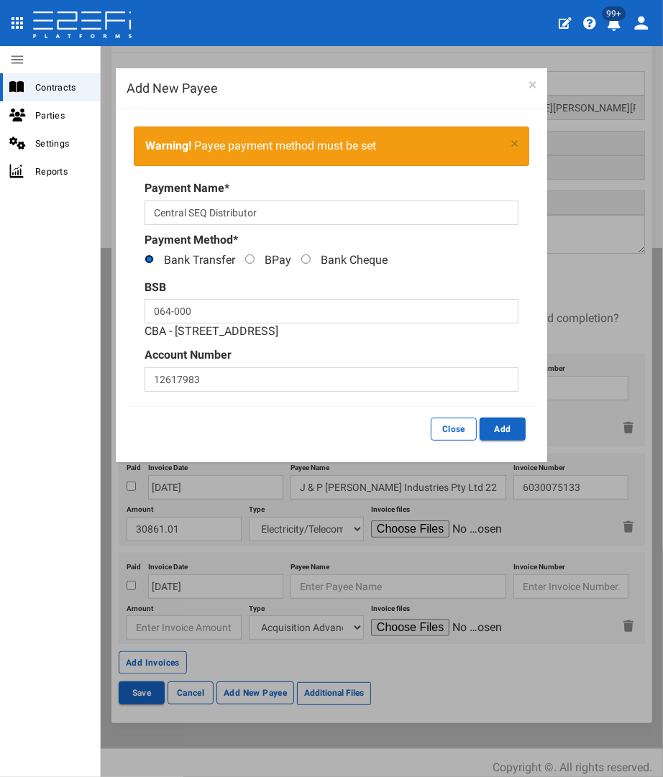
click at [147, 260] on input "Bank Transfer" at bounding box center [148, 258] width 9 height 9
radio input "true"
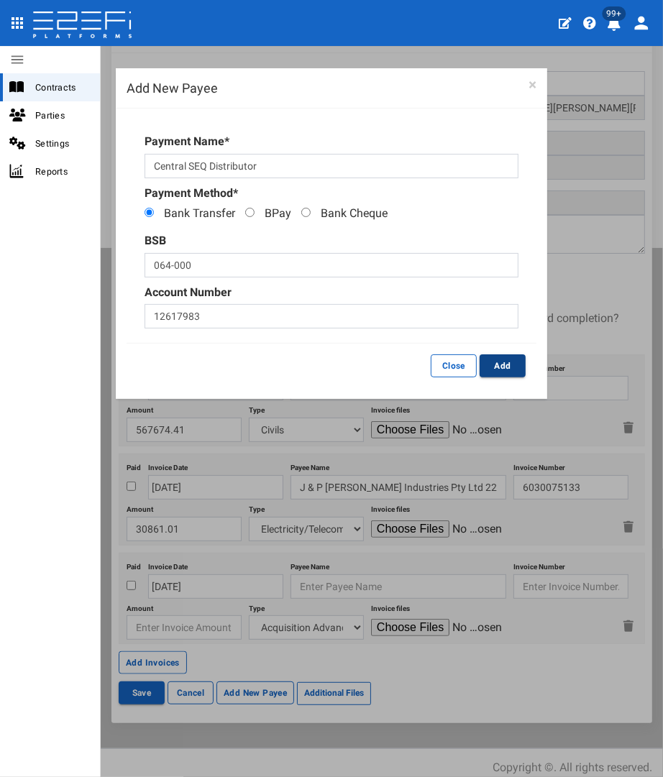
click at [515, 363] on button "Add" at bounding box center [502, 365] width 46 height 23
type input "Central SEQ Distributor 064-000 12617983"
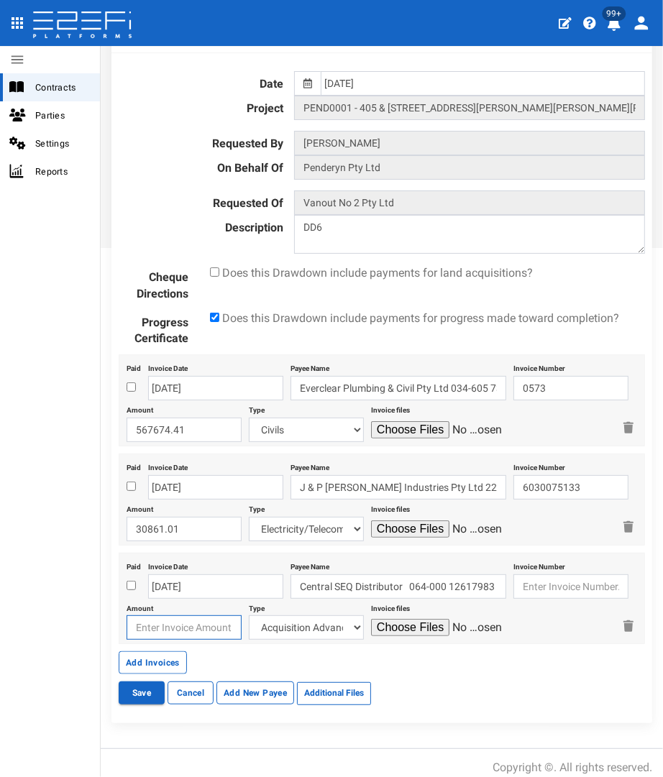
click at [188, 623] on input "number" at bounding box center [184, 627] width 115 height 24
click at [168, 615] on input "number" at bounding box center [184, 627] width 115 height 24
type input "336041.98"
click at [307, 619] on select "Acquisition Advance Transfer Fees Buying Commission Registration of Mortgage Pe…" at bounding box center [306, 627] width 115 height 24
select select "Infrastructure Charges QUU~132~AUTHORITY FEES"
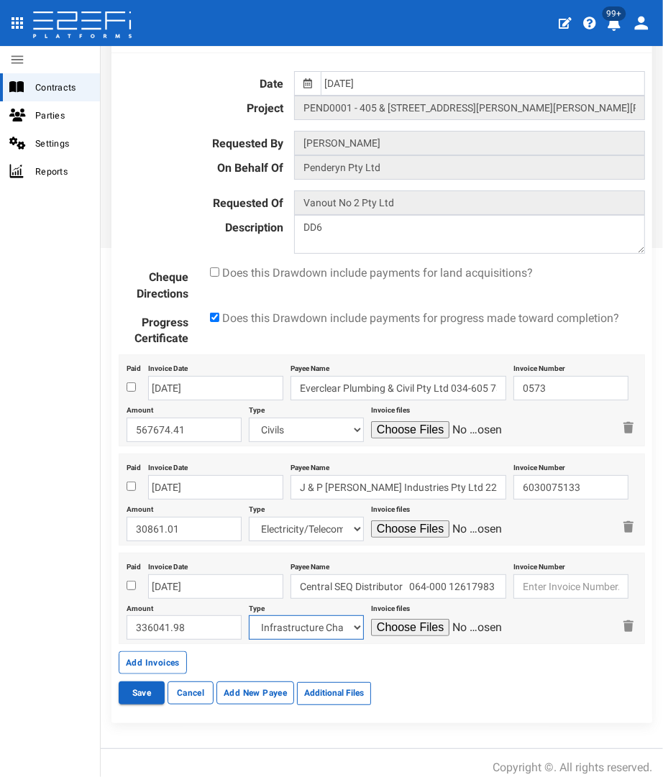
click at [249, 615] on select "Acquisition Advance Transfer Fees Buying Commission Registration of Mortgage Pe…" at bounding box center [306, 627] width 115 height 24
click at [410, 620] on input "file" at bounding box center [439, 627] width 137 height 17
type input "C:\fakepath\Beckectt UU ICN 739700100327553.pdf"
click at [144, 683] on button "Save" at bounding box center [142, 692] width 46 height 23
drag, startPoint x: 566, startPoint y: 581, endPoint x: 447, endPoint y: 582, distance: 119.3
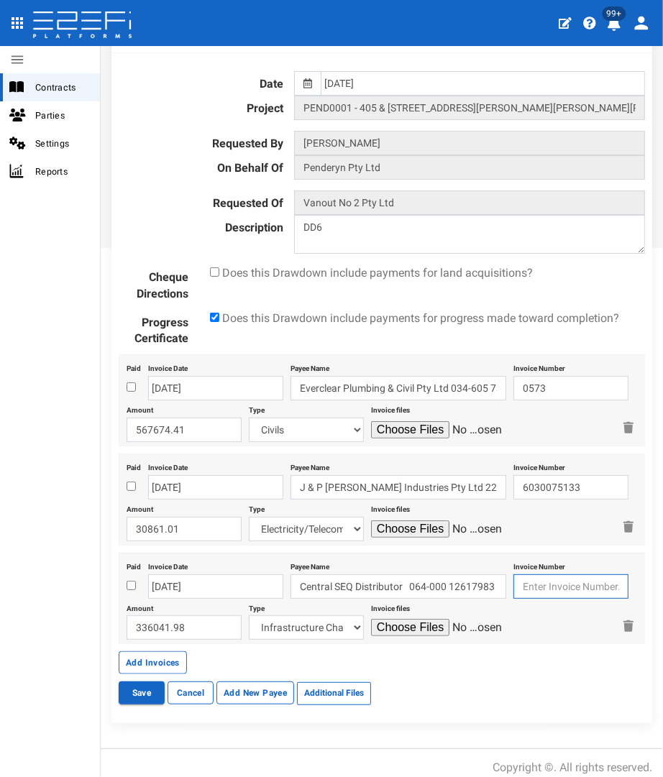
click at [566, 581] on input "text" at bounding box center [570, 586] width 115 height 24
paste input "2617983"
type input "2617983"
drag, startPoint x: 566, startPoint y: 577, endPoint x: 435, endPoint y: 576, distance: 130.8
click at [446, 573] on div "Paid Invoice Date 03-10-2025 Payee Name Central SEQ Distributor 064-000 1261798…" at bounding box center [382, 599] width 526 height 92
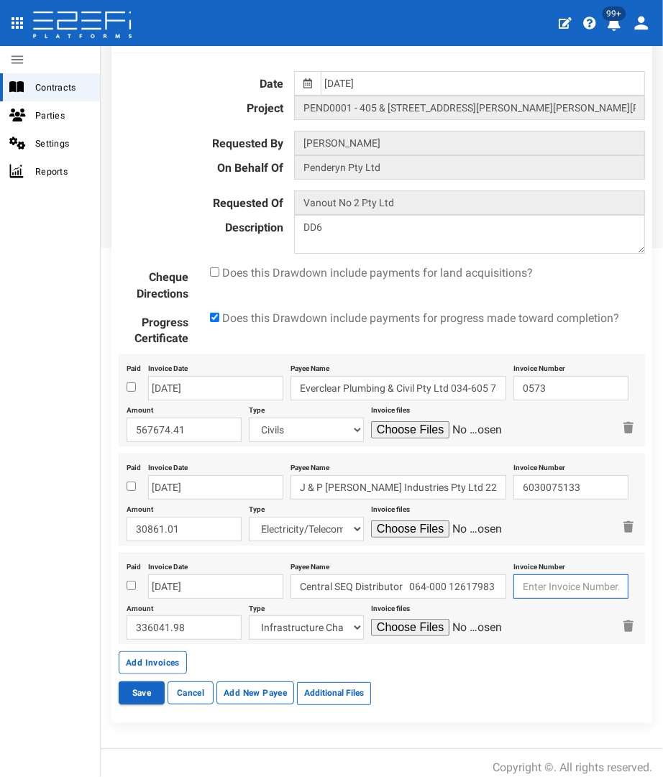
drag, startPoint x: 550, startPoint y: 580, endPoint x: 562, endPoint y: 576, distance: 13.0
click at [550, 580] on input "text" at bounding box center [570, 586] width 115 height 24
paste input "739700100327710"
type input "739700100327710"
click at [127, 683] on button "Save" at bounding box center [142, 692] width 46 height 23
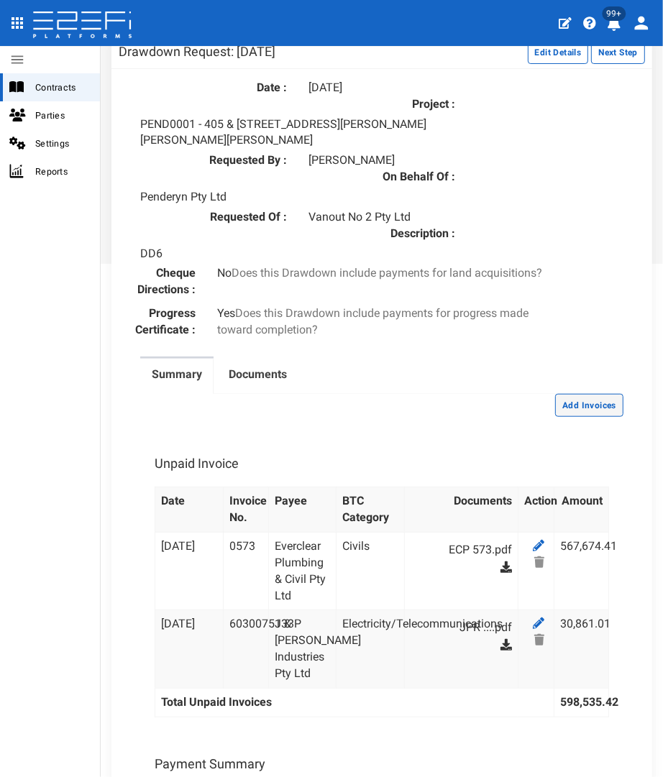
scroll to position [552, 0]
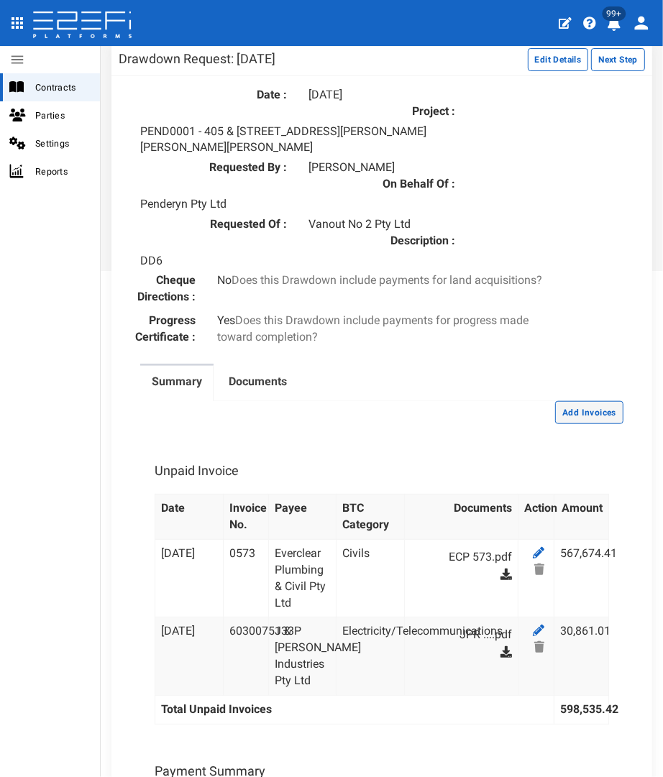
click at [566, 403] on button "Add Invoices" at bounding box center [589, 412] width 68 height 23
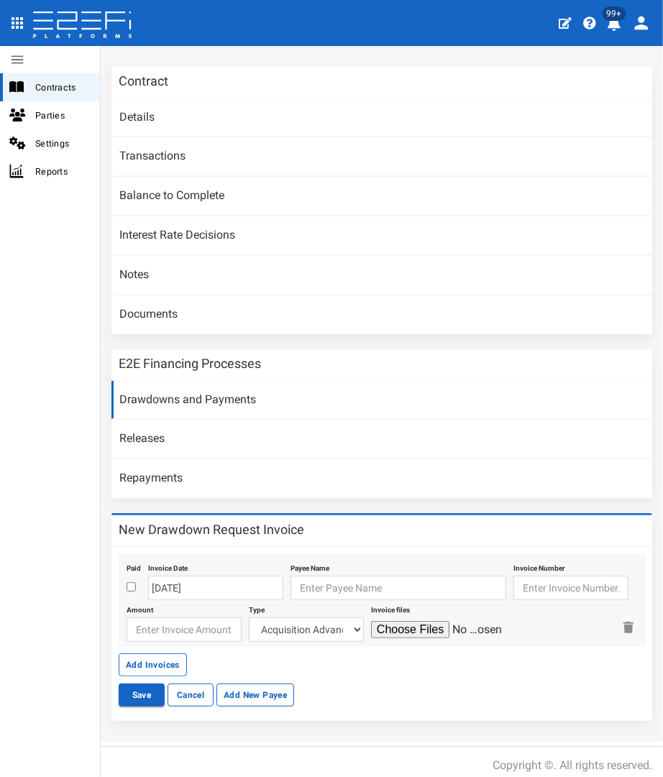
scroll to position [82, 0]
click at [562, 575] on input "text" at bounding box center [570, 587] width 115 height 24
paste input "739700100327710"
type input "739700100327710"
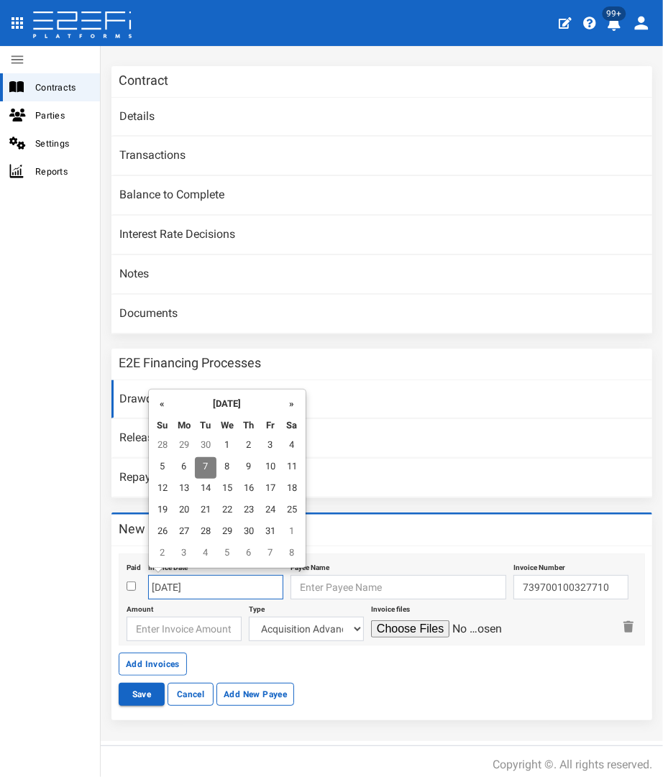
click at [163, 575] on input "07-10-2025" at bounding box center [215, 587] width 135 height 24
click at [265, 438] on td "3" at bounding box center [271, 447] width 22 height 22
type input "03-10-2025"
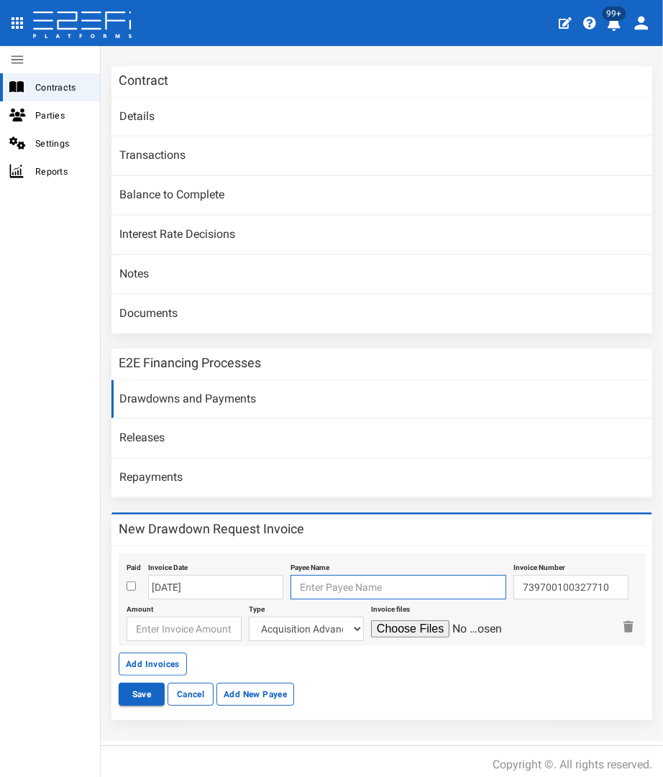
click at [349, 575] on input "text" at bounding box center [398, 587] width 216 height 24
type input "c"
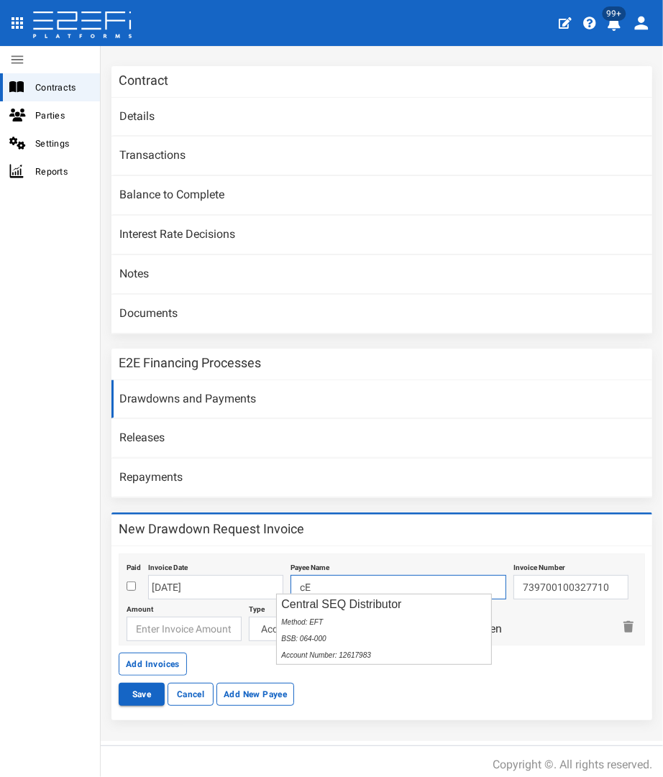
type input "c"
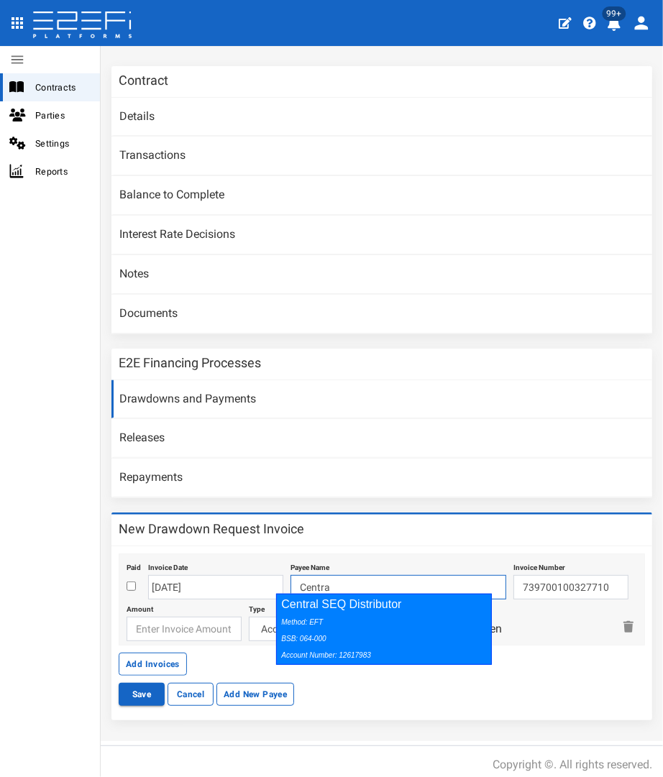
drag, startPoint x: 331, startPoint y: 625, endPoint x: 143, endPoint y: 612, distance: 188.8
click at [331, 625] on div "Method: EFT BSB: 064-000 Account Number: 12617983" at bounding box center [380, 638] width 198 height 50
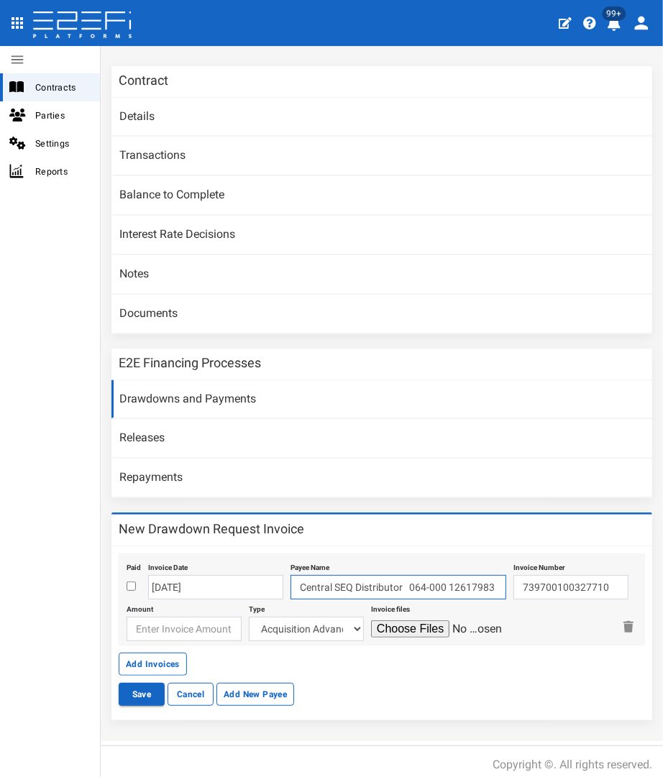
type input "Central SEQ Distributor 064-000 12617983"
click at [152, 623] on input "number" at bounding box center [184, 629] width 115 height 24
type input "336041.98"
click at [309, 620] on select "Acquisition Advance Transfer Fees Buying Commission Registration of Mortgage [P…" at bounding box center [306, 629] width 115 height 24
select select "Infrastructure Charges QUU~132~AUTHORITY FEES"
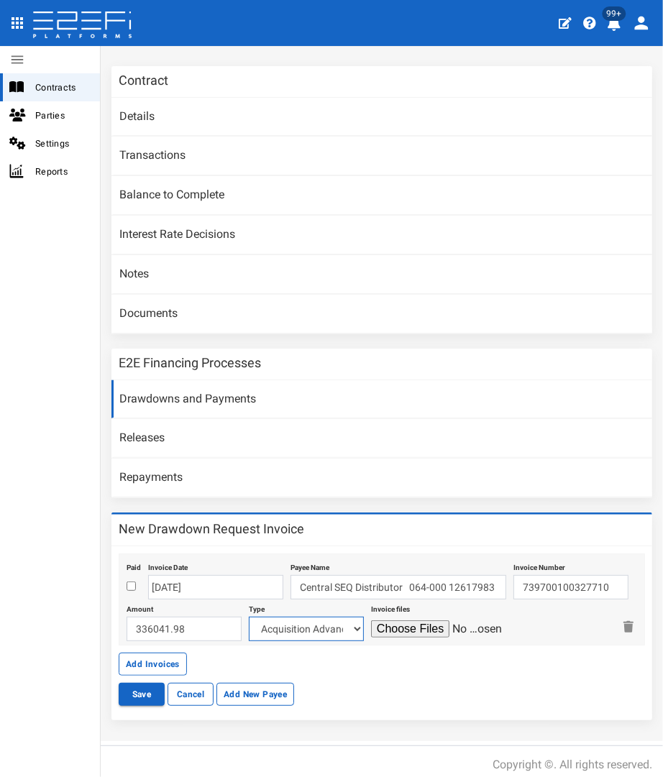
click at [249, 617] on select "Acquisition Advance Transfer Fees Buying Commission Registration of Mortgage [P…" at bounding box center [306, 629] width 115 height 24
click at [390, 620] on input "file" at bounding box center [439, 628] width 137 height 17
type input "C:\fakepath\Beckectt UU ICN 739700100327553.pdf"
click at [129, 692] on button "Save" at bounding box center [142, 694] width 46 height 23
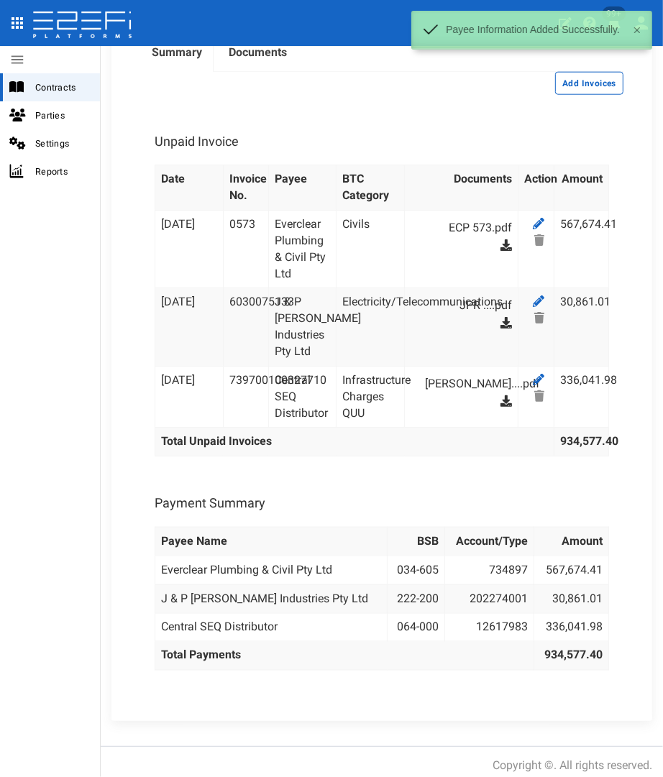
scroll to position [562, 0]
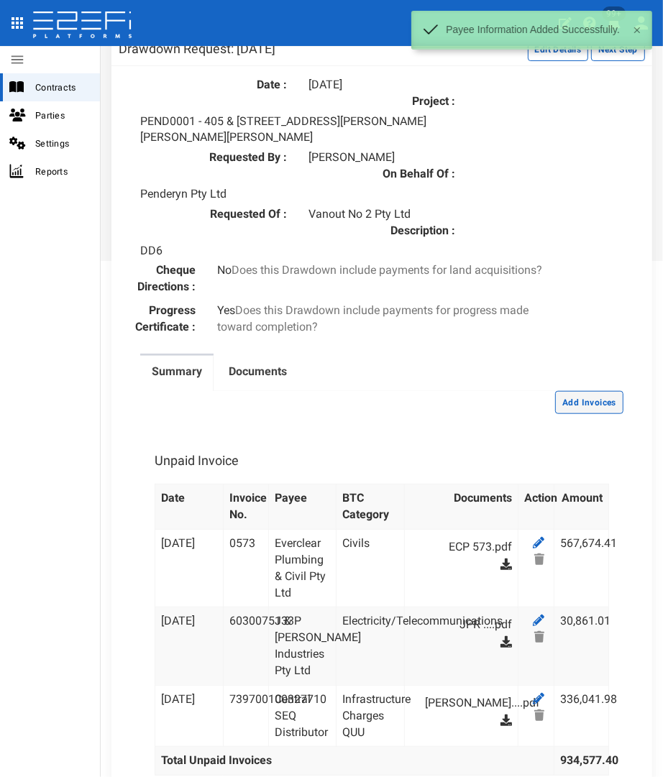
click at [569, 391] on button "Add Invoices" at bounding box center [589, 402] width 68 height 23
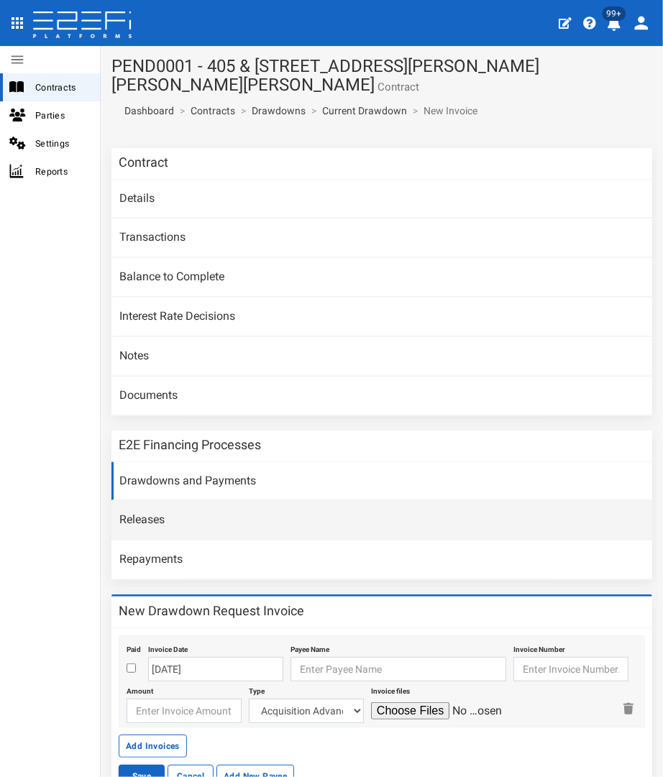
scroll to position [82, 0]
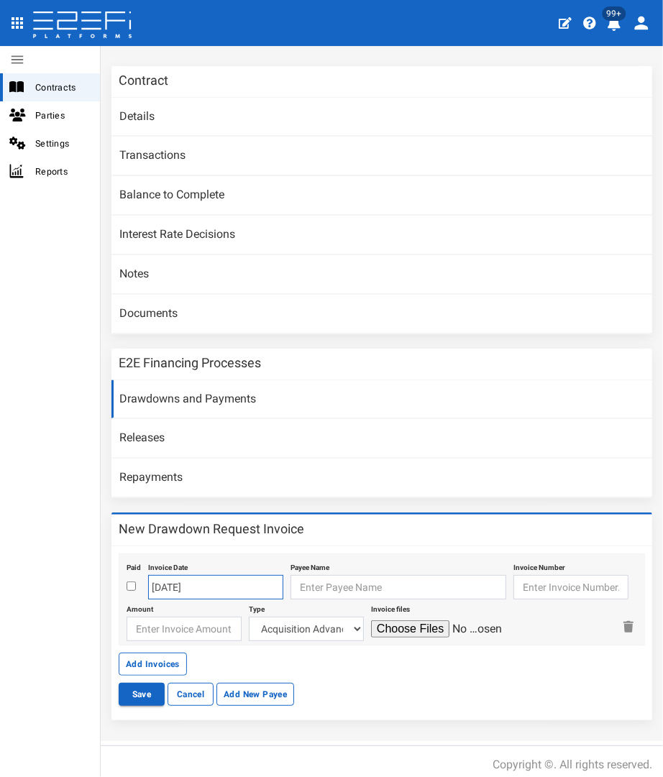
click at [180, 580] on input "[DATE]" at bounding box center [215, 587] width 135 height 24
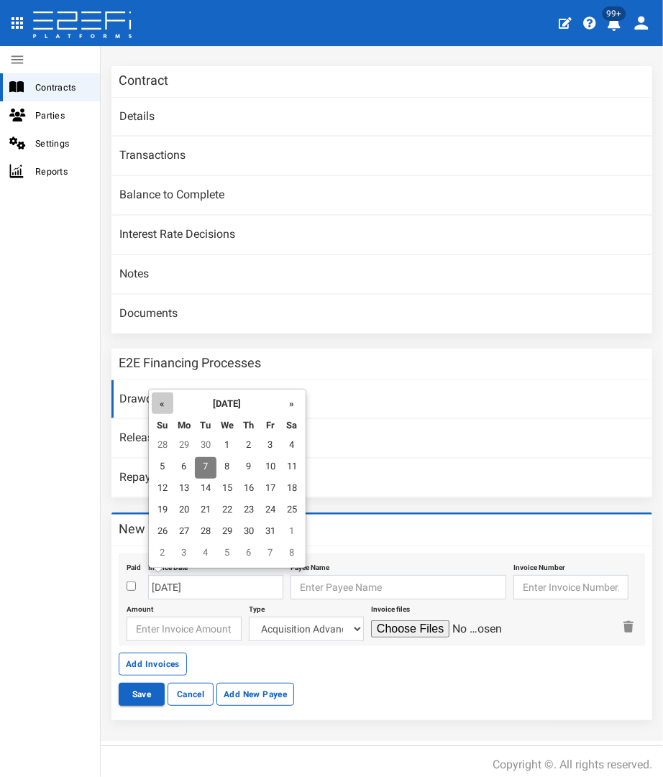
click at [159, 408] on th "«" at bounding box center [163, 403] width 22 height 22
drag, startPoint x: 171, startPoint y: 463, endPoint x: 188, endPoint y: 467, distance: 17.6
click at [188, 467] on tr "3 4 5 6 7 8 9" at bounding box center [227, 468] width 151 height 22
click at [188, 467] on td "4" at bounding box center [184, 468] width 22 height 22
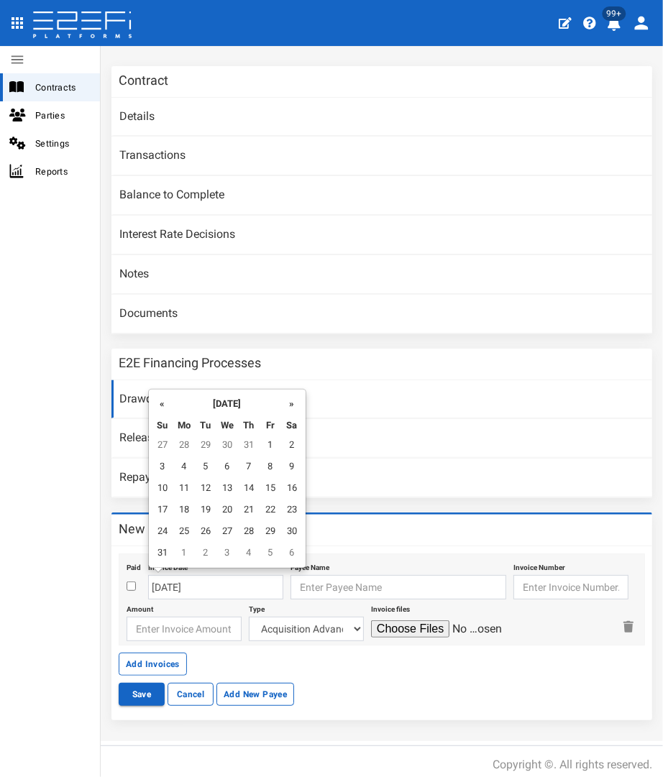
type input "[DATE]"
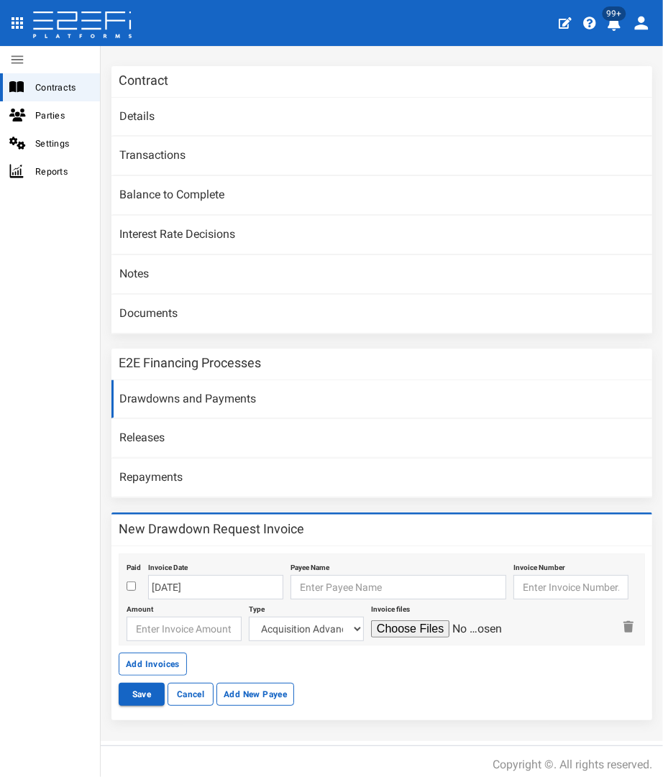
drag, startPoint x: 270, startPoint y: 572, endPoint x: 279, endPoint y: 574, distance: 9.5
click at [276, 574] on div "Paid Invoice Date 04-08-2025 Payee Name Invoice Number Amount Type Acquisition …" at bounding box center [382, 600] width 526 height 92
drag, startPoint x: 279, startPoint y: 574, endPoint x: 306, endPoint y: 594, distance: 33.4
click at [290, 577] on input "text" at bounding box center [398, 587] width 216 height 24
type input "AGL"
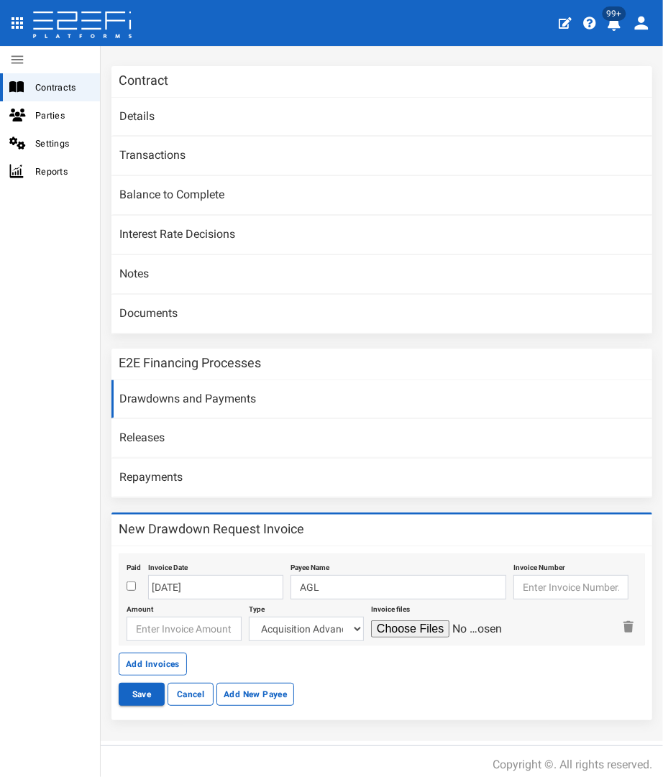
type input "AGL"
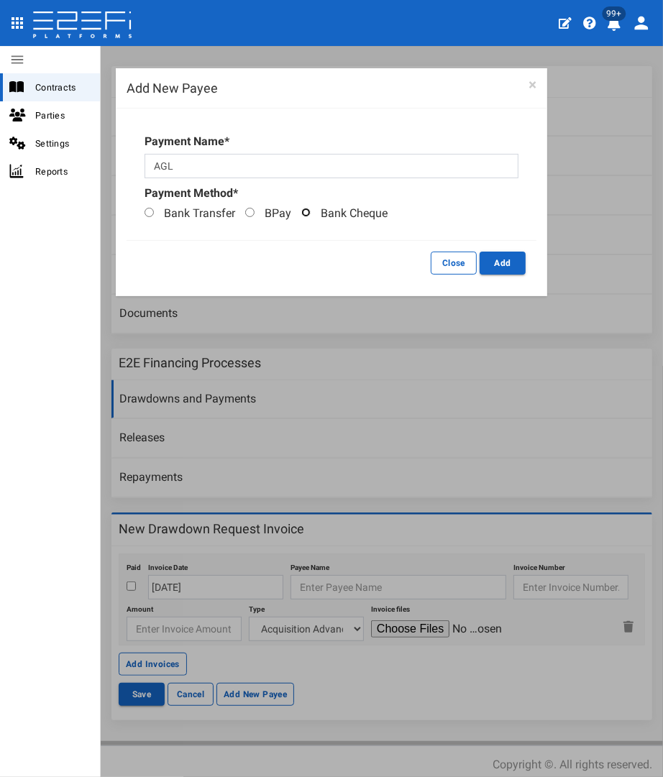
click at [310, 213] on label "Bank Cheque" at bounding box center [340, 214] width 93 height 17
click at [310, 213] on input "Bank Cheque" at bounding box center [305, 212] width 9 height 9
radio input "true"
drag, startPoint x: 490, startPoint y: 262, endPoint x: 566, endPoint y: 536, distance: 283.4
click at [492, 264] on button "Add" at bounding box center [502, 263] width 46 height 23
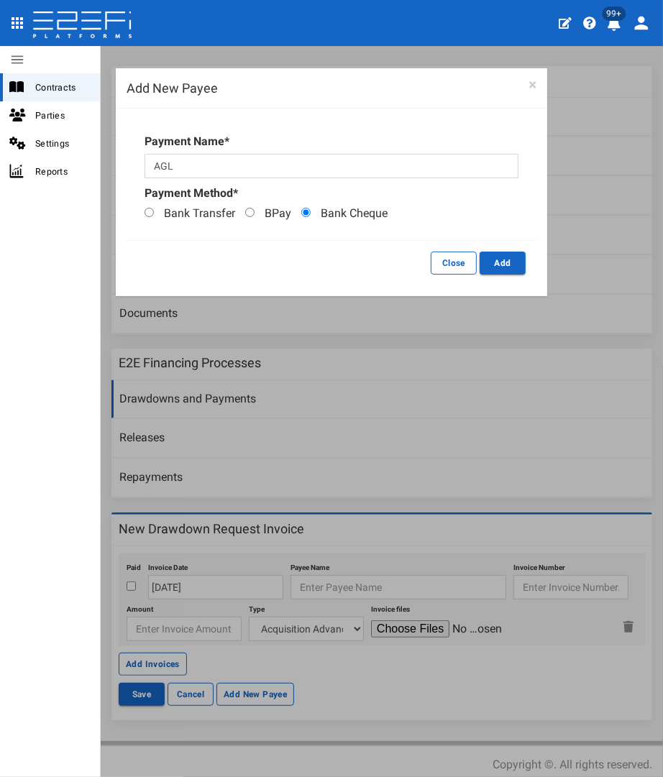
type input "AGL"
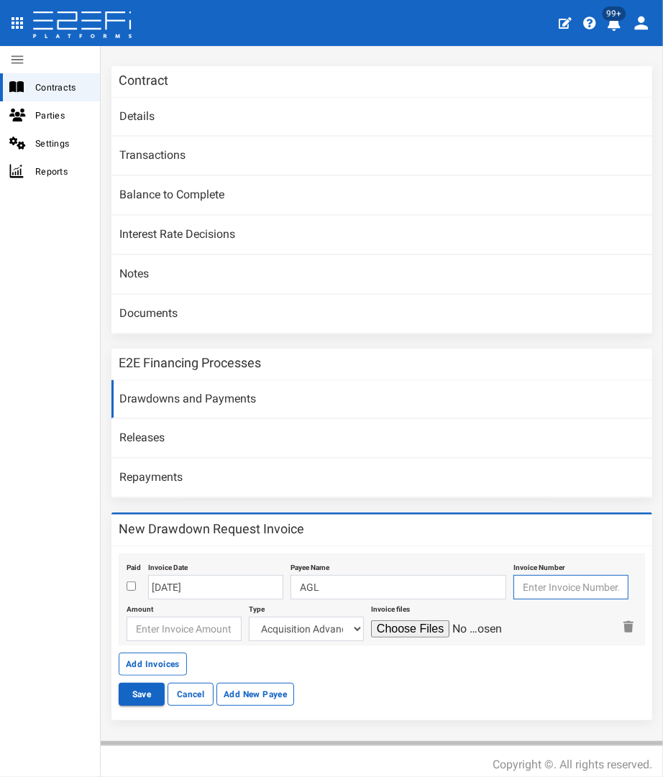
click at [538, 582] on input "text" at bounding box center [570, 587] width 115 height 24
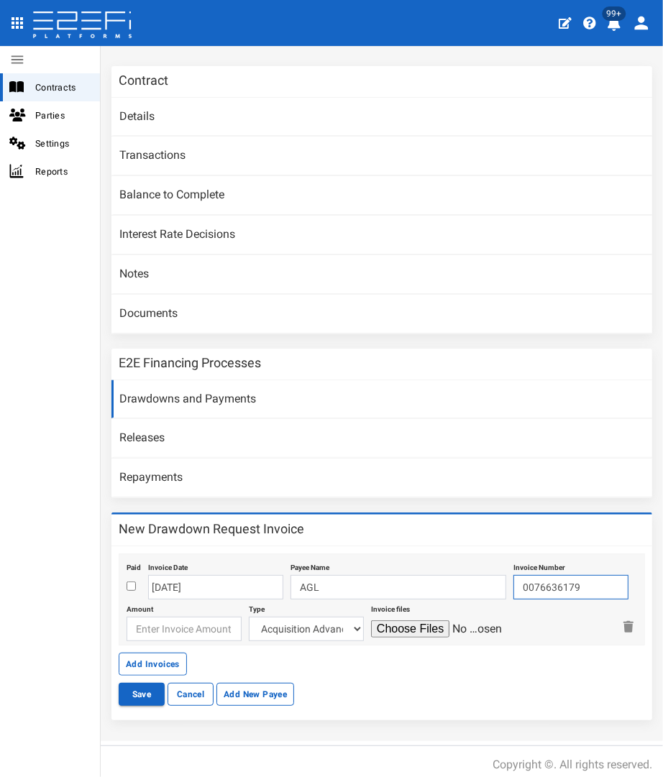
type input "0076636179"
type input "629.47"
click at [311, 617] on select "Acquisition Advance Transfer Fees Buying Commission Registration of Mortgage Pe…" at bounding box center [306, 629] width 115 height 24
select select "Electricity/Telecommunications~100~MISCELLANEOUS WORKS"
click at [249, 617] on select "Acquisition Advance Transfer Fees Buying Commission Registration of Mortgage Pe…" at bounding box center [306, 629] width 115 height 24
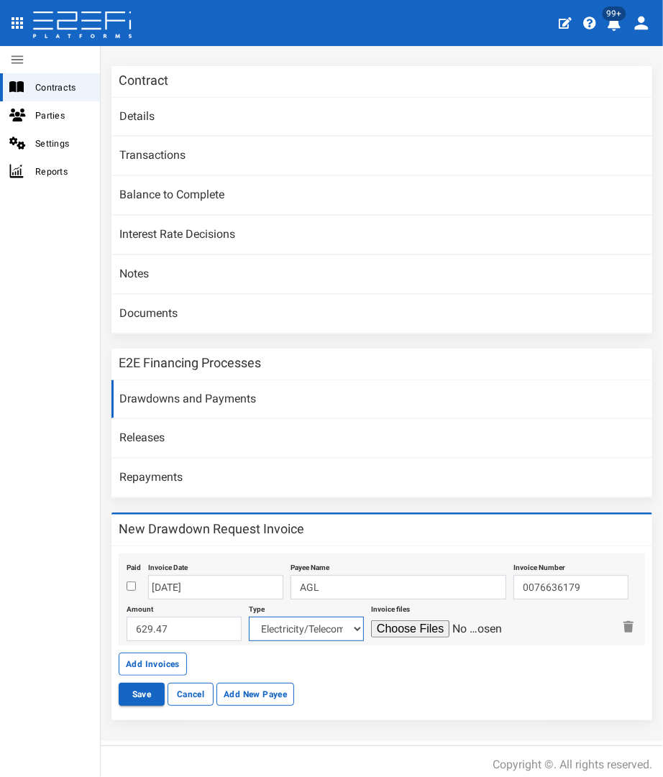
click at [274, 617] on select "Acquisition Advance Transfer Fees Buying Commission Registration of Mortgage Pe…" at bounding box center [306, 629] width 115 height 24
click at [386, 620] on input "file" at bounding box center [439, 628] width 137 height 17
type input "C:\fakepath\AGL 405 Abolishment.pdf"
drag, startPoint x: 158, startPoint y: 666, endPoint x: 18, endPoint y: 370, distance: 327.0
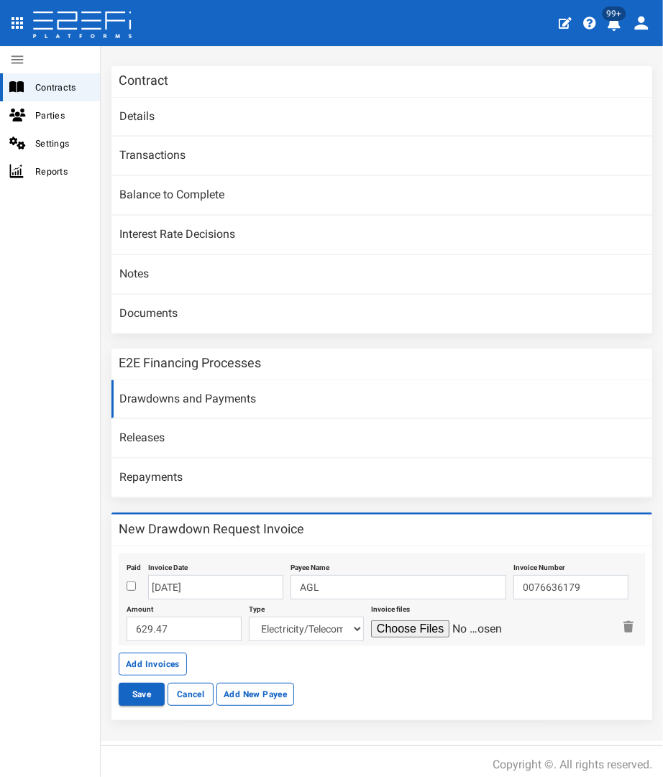
click at [158, 664] on button "Add Invoices" at bounding box center [153, 664] width 68 height 23
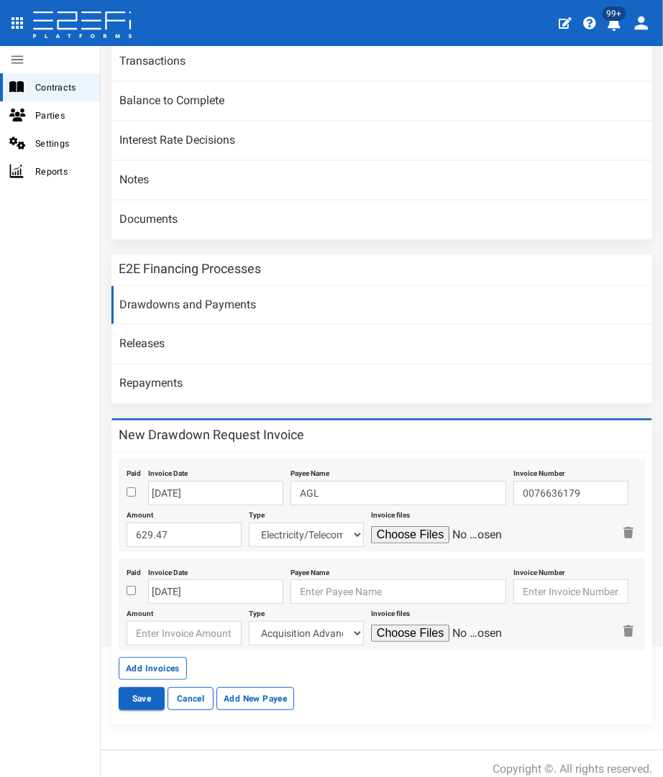
scroll to position [180, 0]
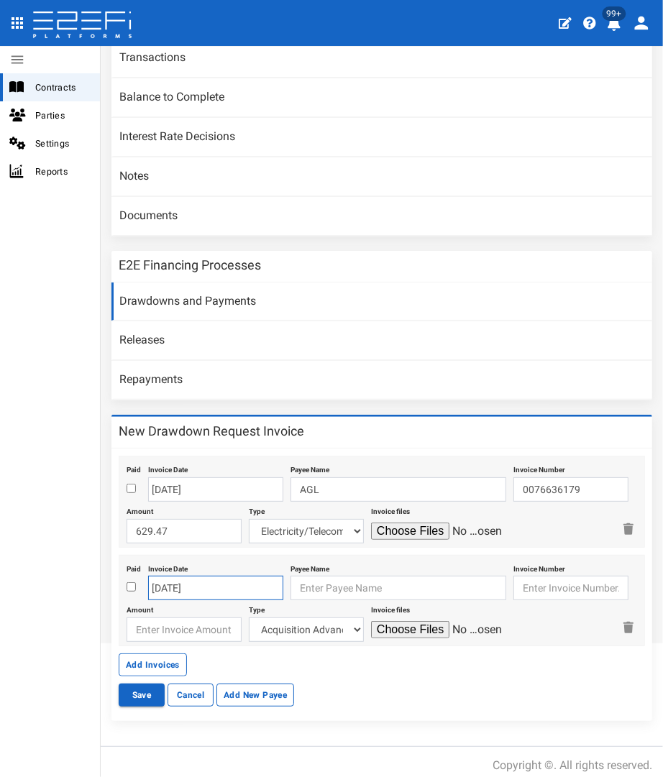
click at [186, 585] on body "404, the article you seek, can not be found Close 99+ Contracts Parties Setting…" at bounding box center [331, 388] width 663 height 777
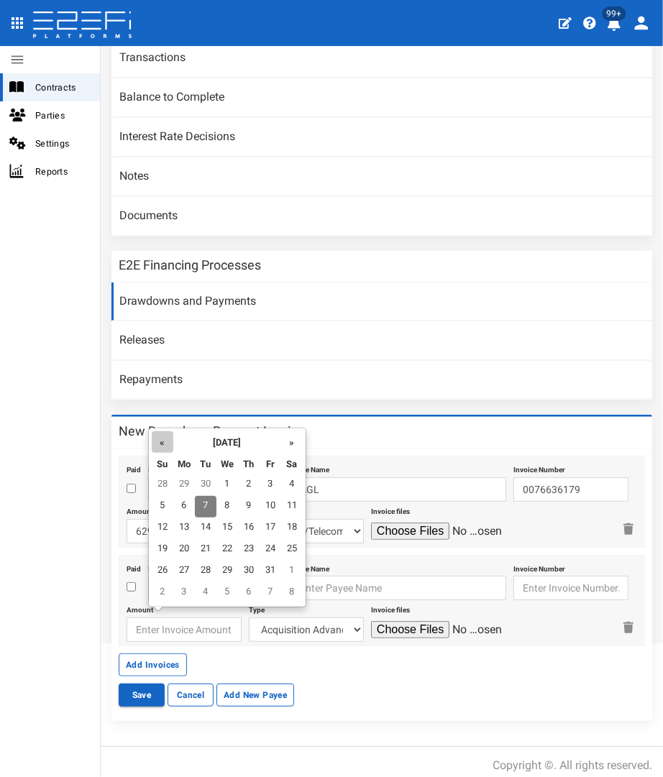
click at [160, 449] on th "«" at bounding box center [163, 442] width 22 height 22
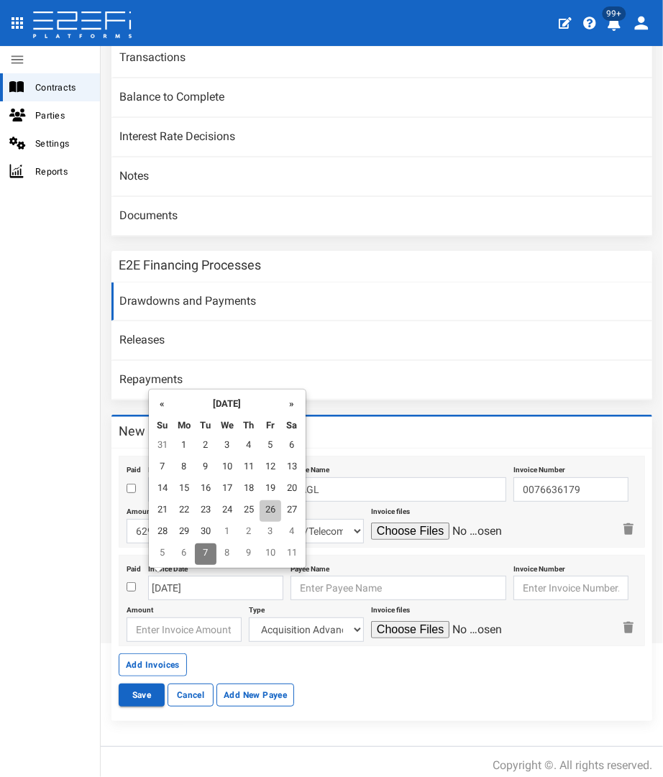
click at [267, 508] on td "26" at bounding box center [271, 511] width 22 height 22
type input "[DATE]"
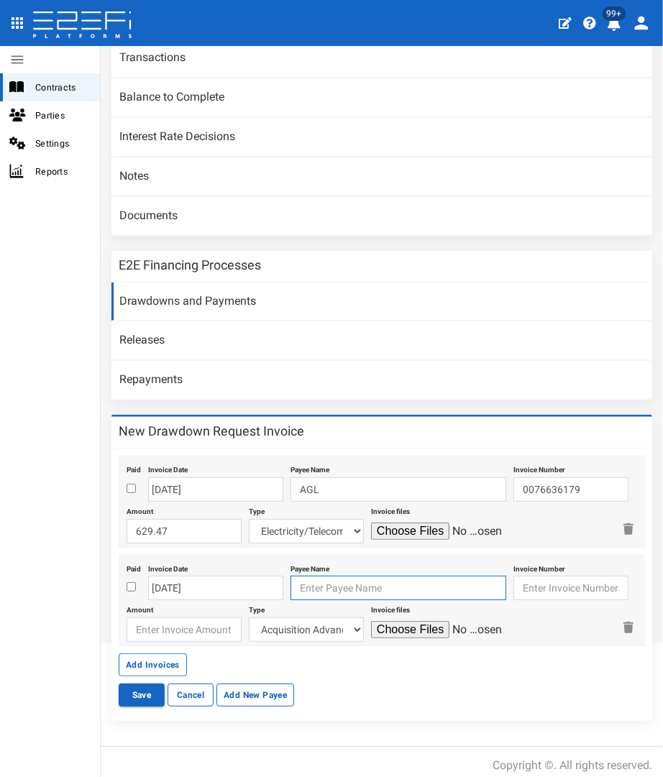
drag, startPoint x: 313, startPoint y: 576, endPoint x: 303, endPoint y: 578, distance: 9.6
click at [313, 576] on input "text" at bounding box center [398, 588] width 216 height 24
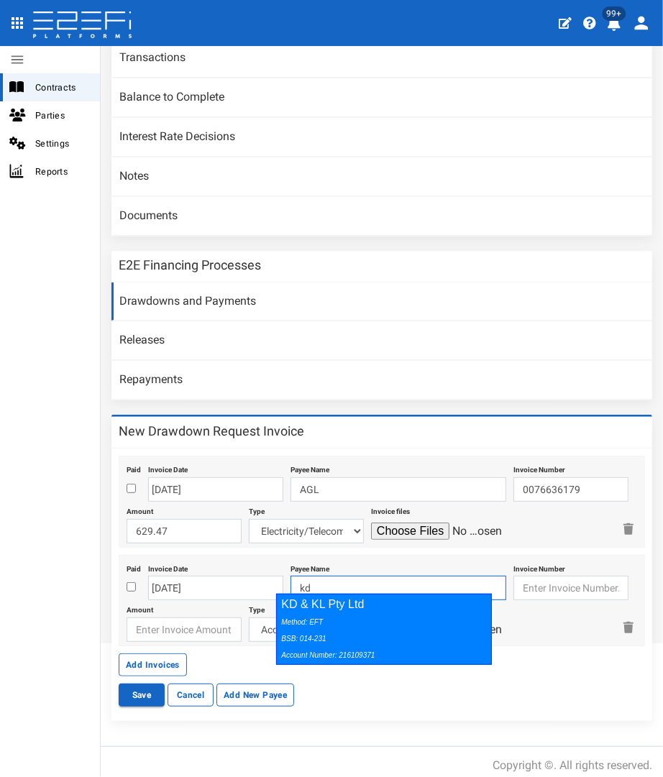
drag, startPoint x: 315, startPoint y: 633, endPoint x: 467, endPoint y: 587, distance: 158.3
click at [316, 632] on div "Method: EFT BSB: 014-231 Account Number: 216109371" at bounding box center [380, 638] width 198 height 50
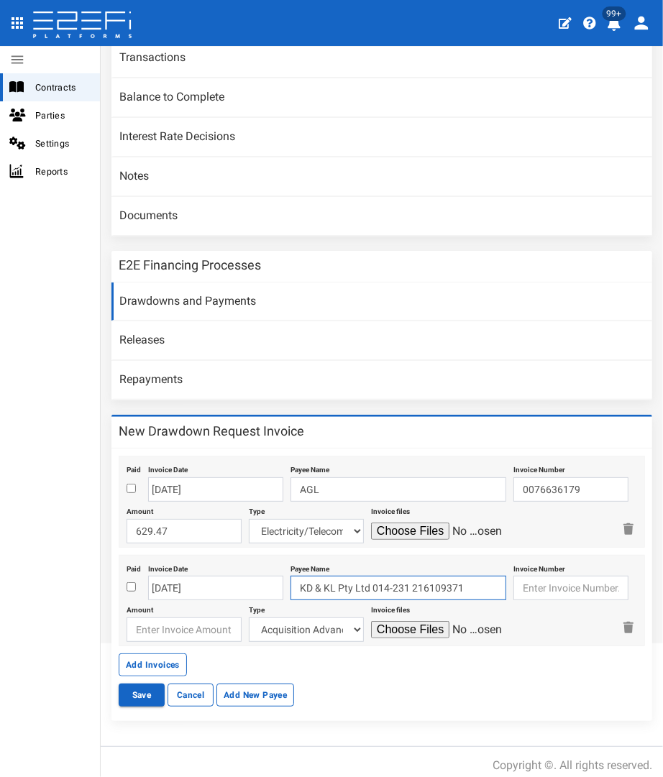
type input "KD & KL Pty Ltd 014-231 216109371"
click at [531, 586] on input "text" at bounding box center [570, 588] width 115 height 24
type input "2605"
click at [203, 617] on input "number" at bounding box center [184, 629] width 115 height 24
drag, startPoint x: 149, startPoint y: 620, endPoint x: 170, endPoint y: 620, distance: 21.6
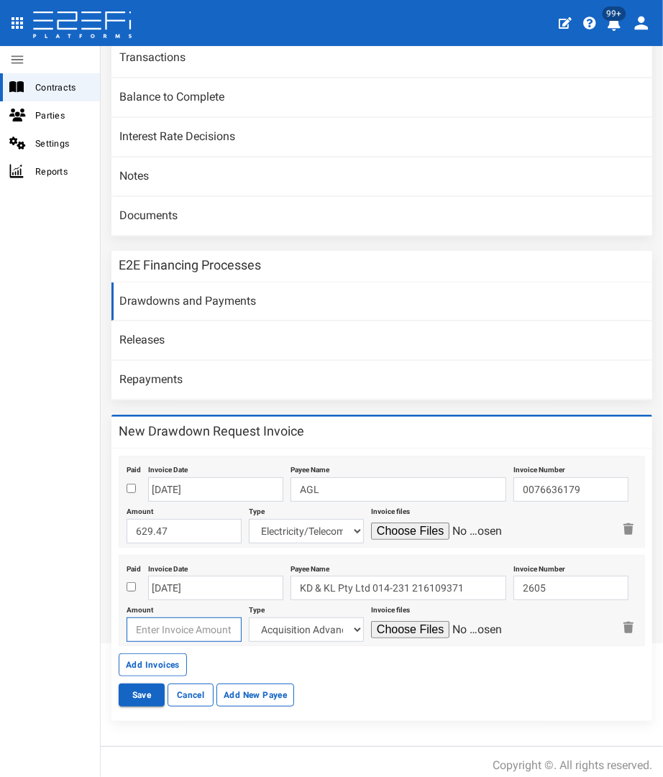
click at [150, 620] on input "number" at bounding box center [184, 629] width 115 height 24
type input "8954.40"
click at [280, 617] on select "Acquisition Advance Transfer Fees Buying Commission Registration of Mortgage Pe…" at bounding box center [306, 629] width 115 height 24
select select "Civils~68~CIVIL WORKS"
click at [249, 617] on select "Acquisition Advance Transfer Fees Buying Commission Registration of Mortgage Pe…" at bounding box center [306, 629] width 115 height 24
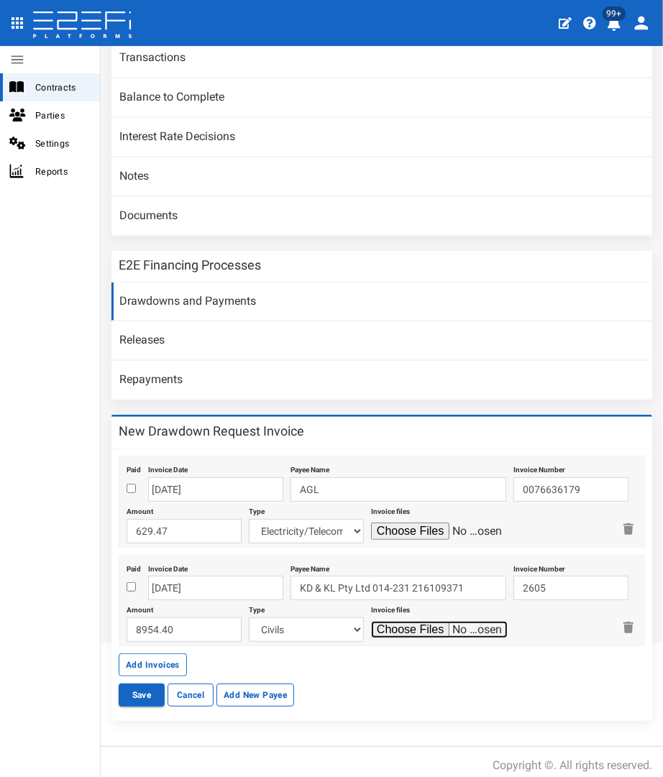
click at [403, 628] on input "file" at bounding box center [439, 629] width 137 height 17
type input "C:\fakepath\KDKL 2605.pdf"
click at [155, 661] on button "Add Invoices" at bounding box center [153, 664] width 68 height 23
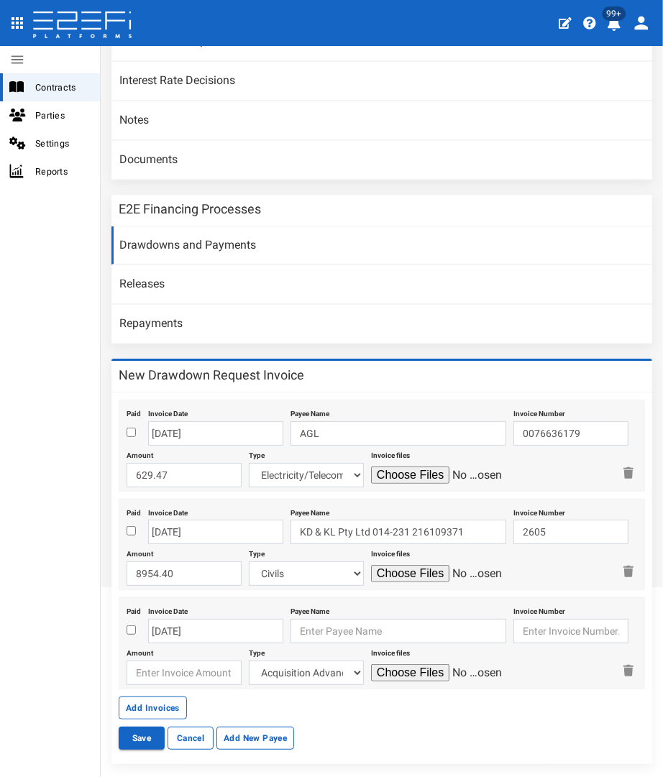
scroll to position [277, 0]
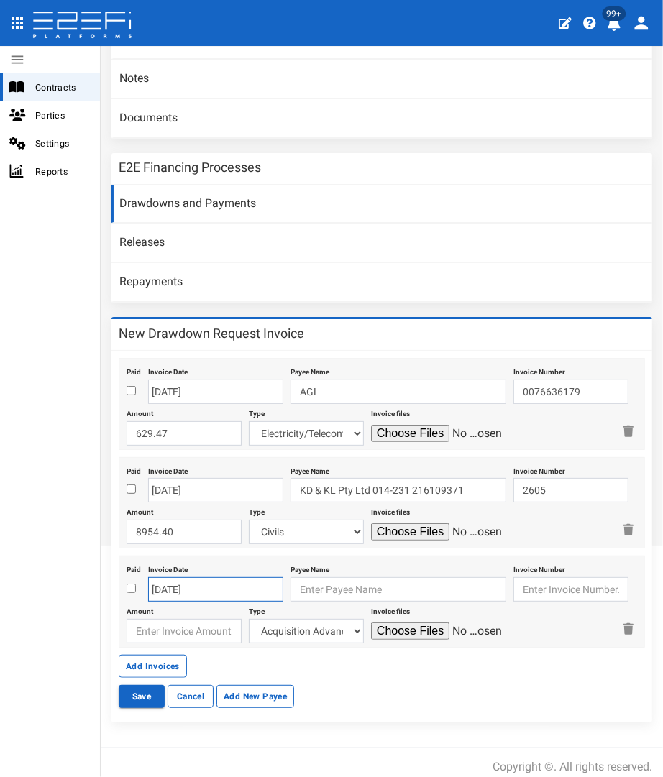
click at [163, 582] on body "404, the article you seek, can not be found Close 99+ Contracts Parties Setting…" at bounding box center [331, 388] width 663 height 777
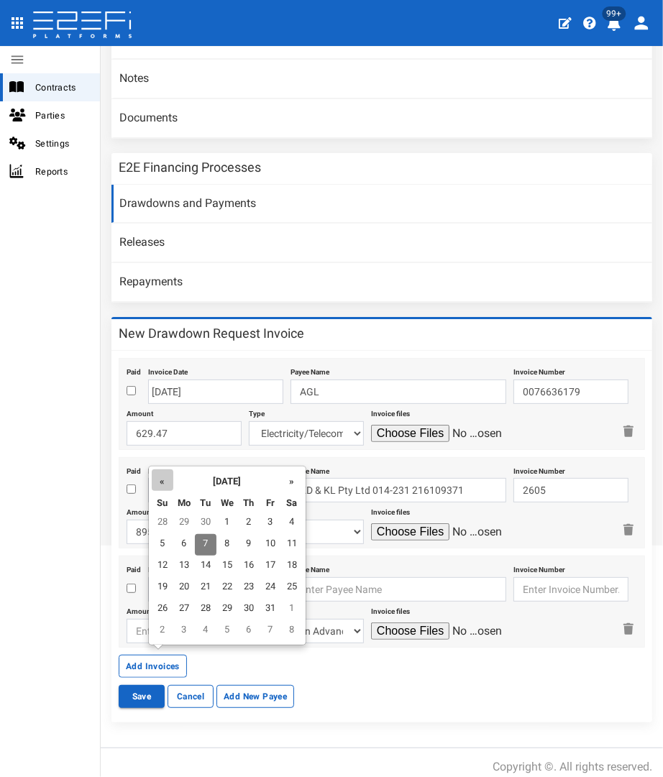
click at [156, 485] on th "«" at bounding box center [163, 480] width 22 height 22
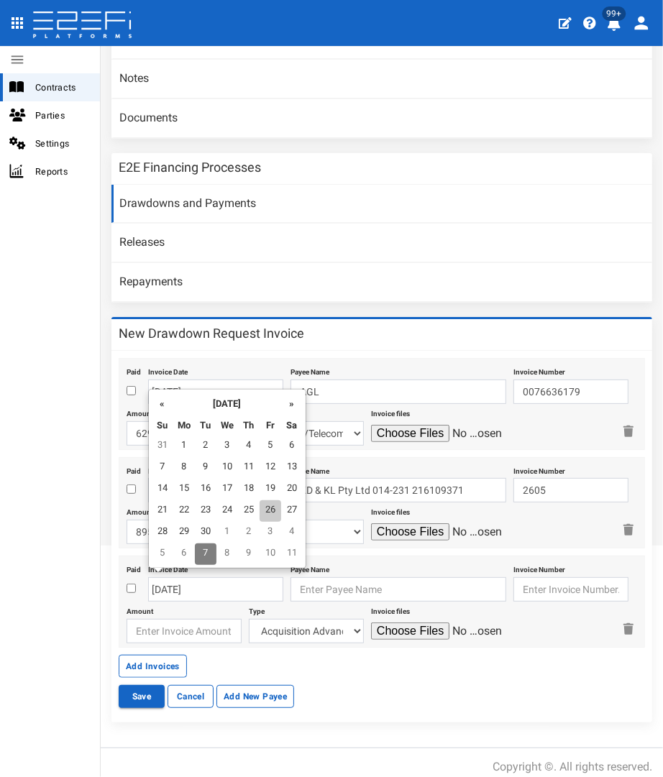
click at [260, 508] on td "26" at bounding box center [271, 511] width 22 height 22
type input "26-09-2025"
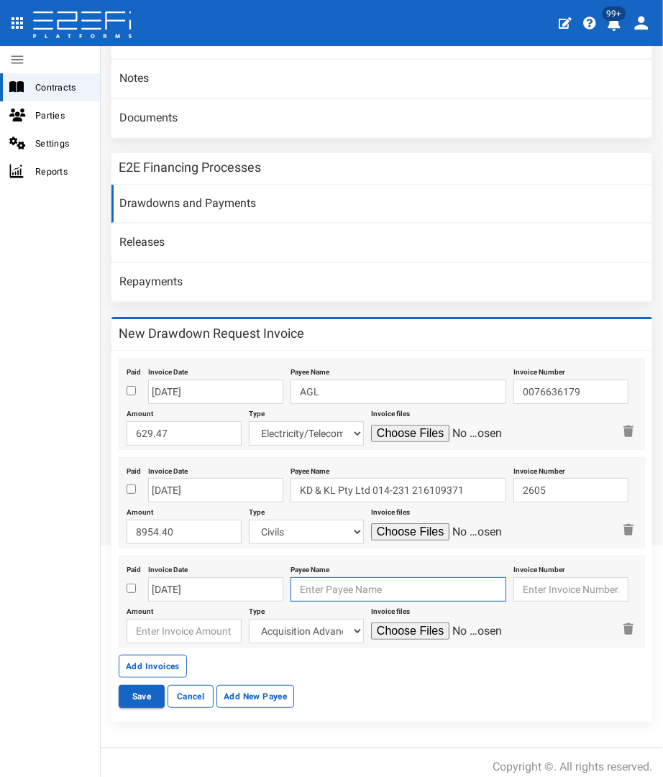
click at [291, 577] on input "text" at bounding box center [398, 589] width 216 height 24
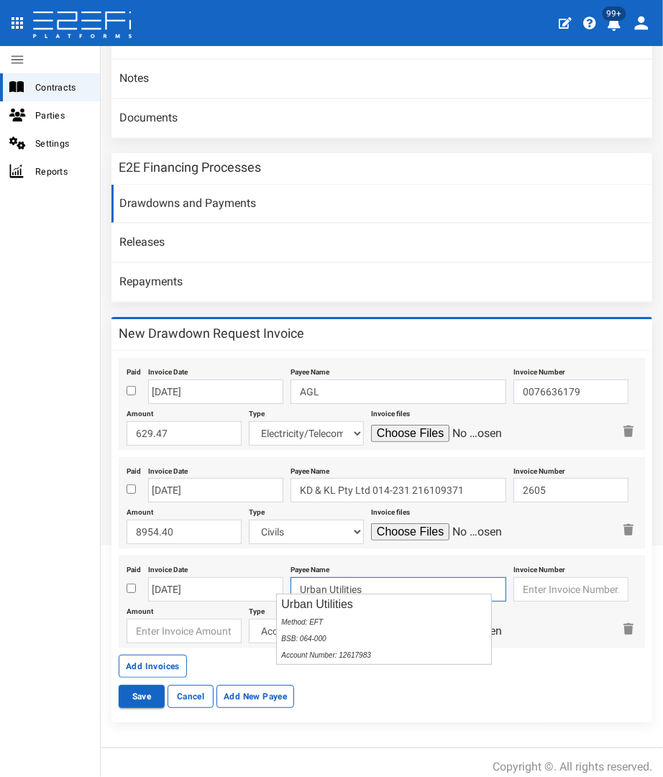
type input "Urban Utilities"
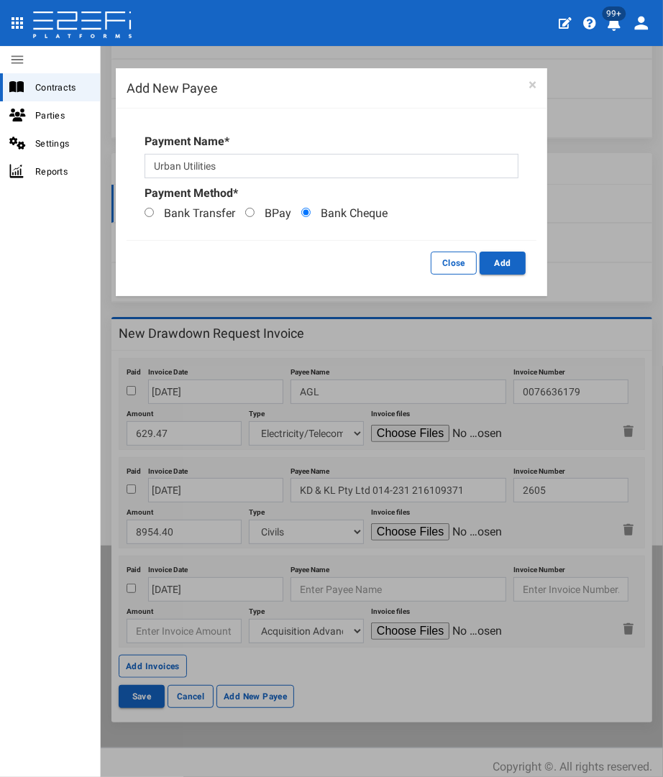
click at [298, 212] on label "Bank Cheque" at bounding box center [340, 214] width 93 height 17
click at [301, 212] on input "Bank Cheque" at bounding box center [305, 212] width 9 height 9
radio input "true"
click at [502, 259] on button "Add" at bounding box center [502, 263] width 46 height 23
type input "Urban Utilities"
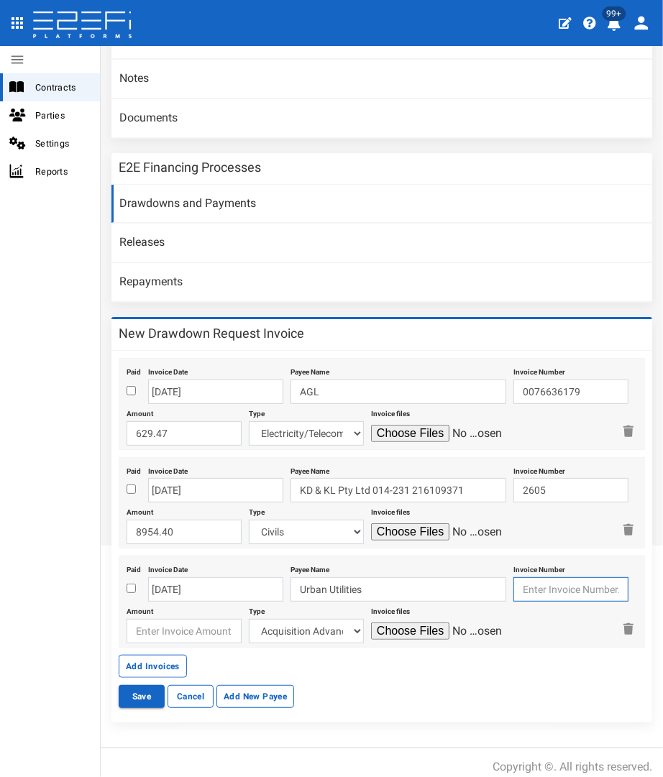
click at [518, 580] on input "text" at bounding box center [570, 589] width 115 height 24
paste input "739700100324410"
type input "739700100324410"
click at [150, 629] on input "number" at bounding box center [184, 631] width 115 height 24
type input "248"
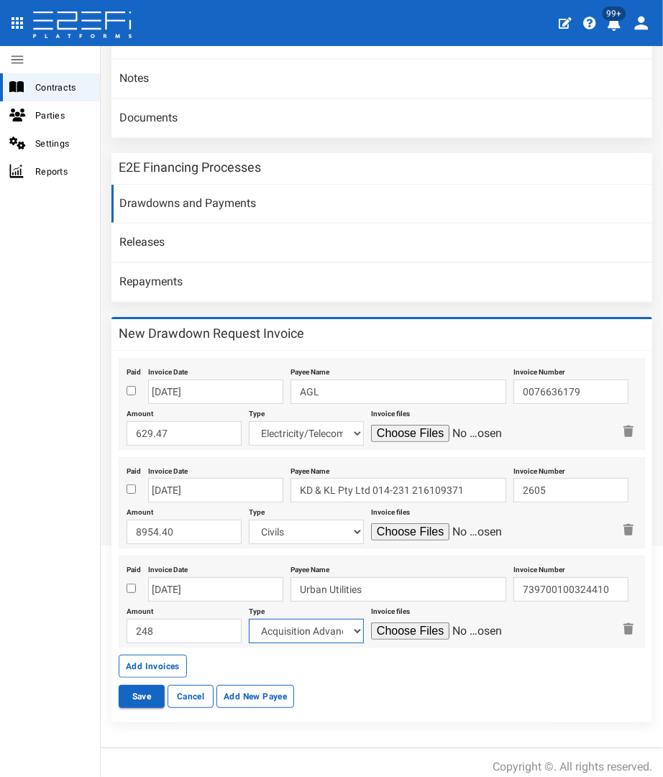
click at [314, 623] on select "Acquisition Advance Transfer Fees Buying Commission Registration of Mortgage Pe…" at bounding box center [306, 631] width 115 height 24
select select "Fees~134~AUTHORITY FEES"
click at [249, 619] on select "Acquisition Advance Transfer Fees Buying Commission Registration of Mortgage Pe…" at bounding box center [306, 631] width 115 height 24
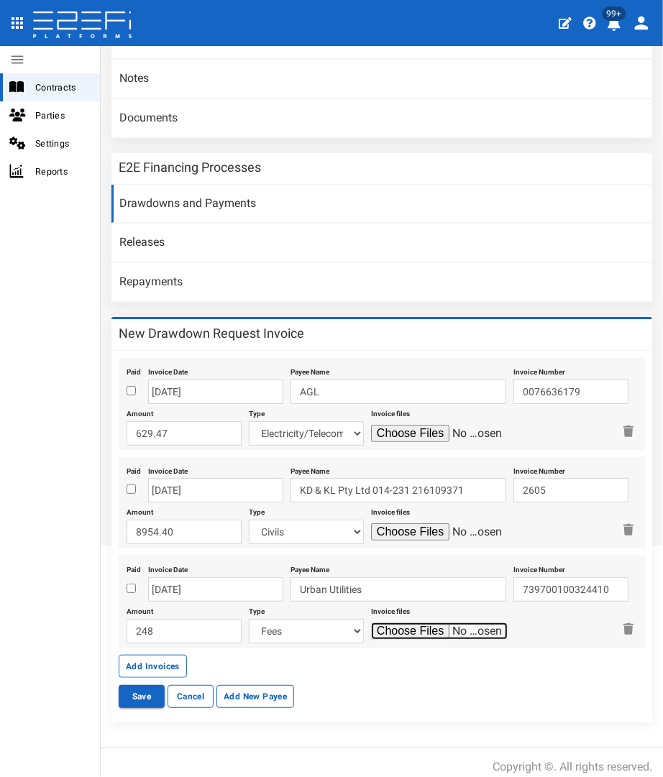
click at [400, 623] on input "file" at bounding box center [439, 631] width 137 height 17
type input "C:\fakepath\UU 739700100324410.pdf"
click at [131, 655] on button "Add Invoices" at bounding box center [153, 666] width 68 height 23
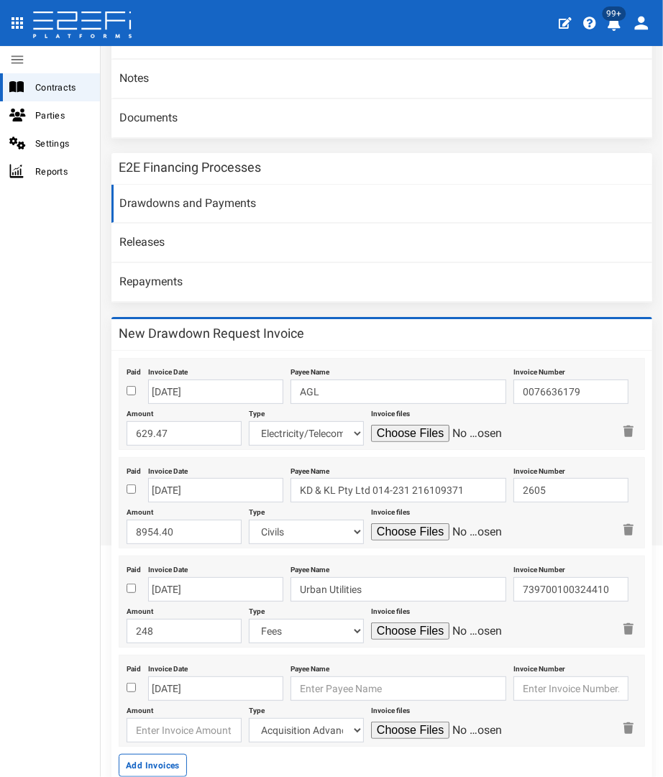
scroll to position [375, 0]
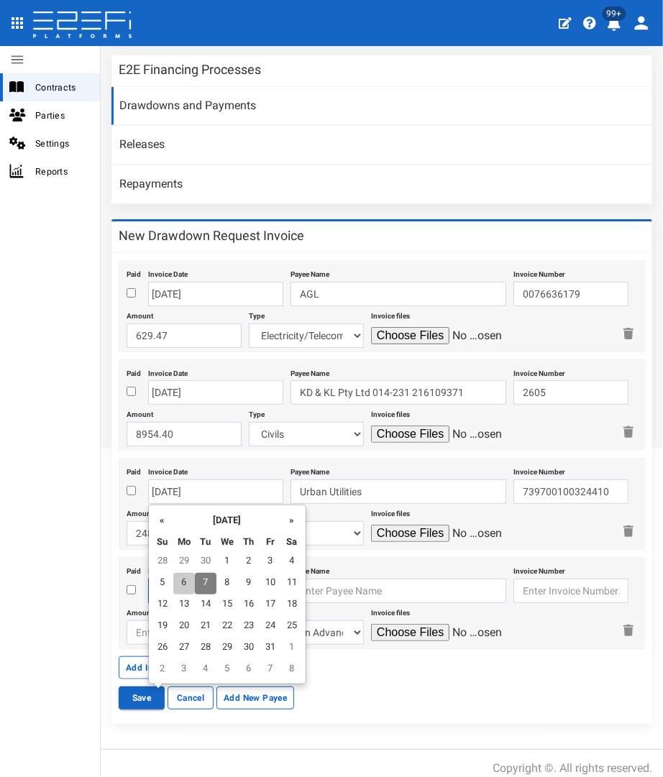
click at [187, 582] on body "404, the article you seek, can not be found Close 99+ Contracts Parties Setting…" at bounding box center [331, 388] width 663 height 777
click at [169, 510] on th "«" at bounding box center [163, 519] width 22 height 22
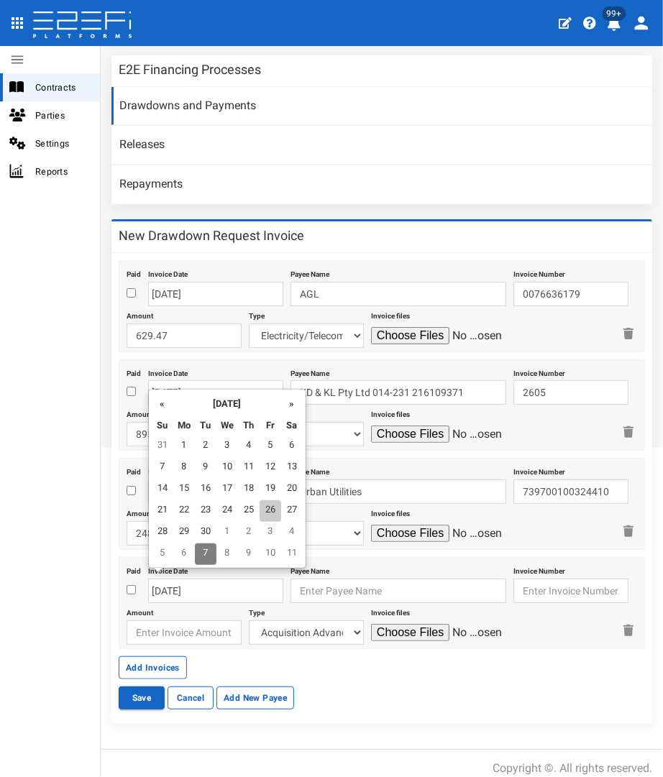
click at [267, 513] on td "26" at bounding box center [271, 511] width 22 height 22
type input "26-09-2025"
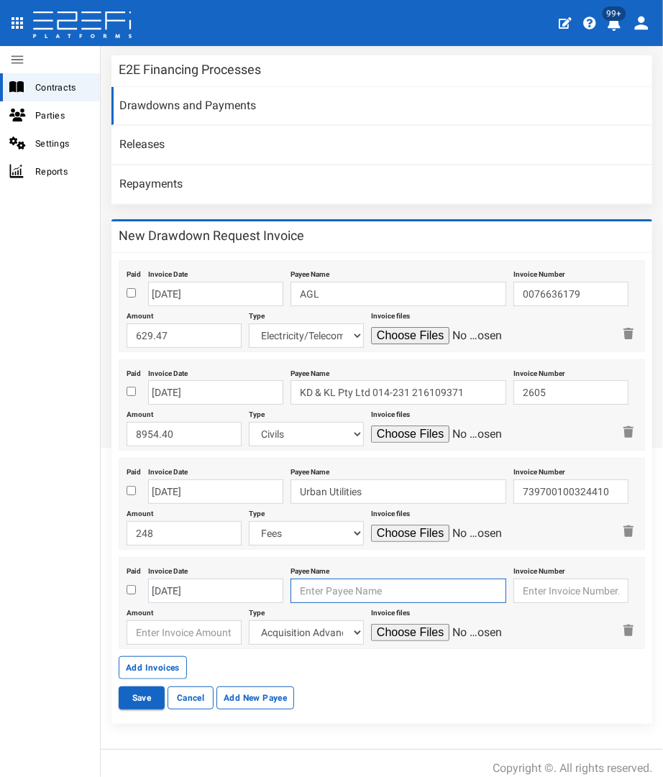
click at [309, 582] on input "text" at bounding box center [398, 591] width 216 height 24
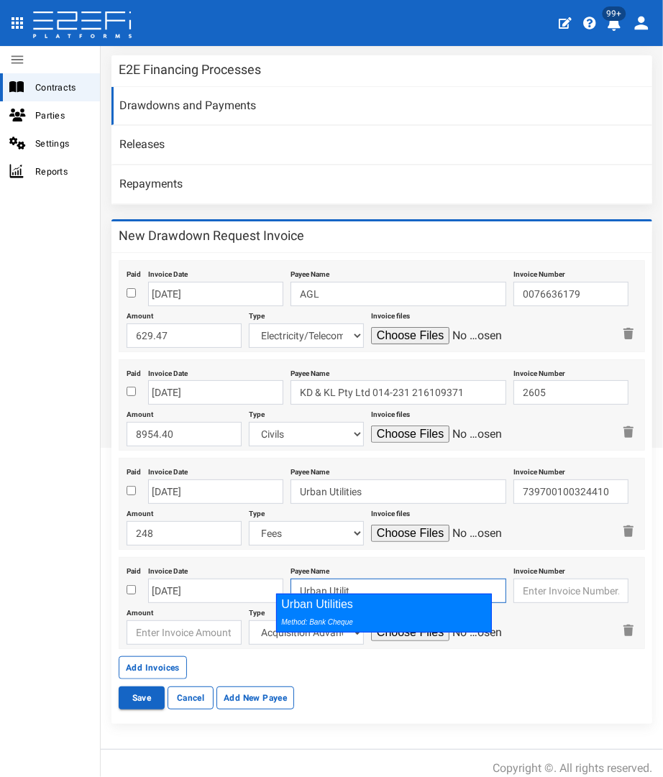
drag, startPoint x: 318, startPoint y: 612, endPoint x: 482, endPoint y: 577, distance: 167.6
click at [329, 612] on div "Urban Utilities Method: Bank Cheque" at bounding box center [384, 613] width 216 height 39
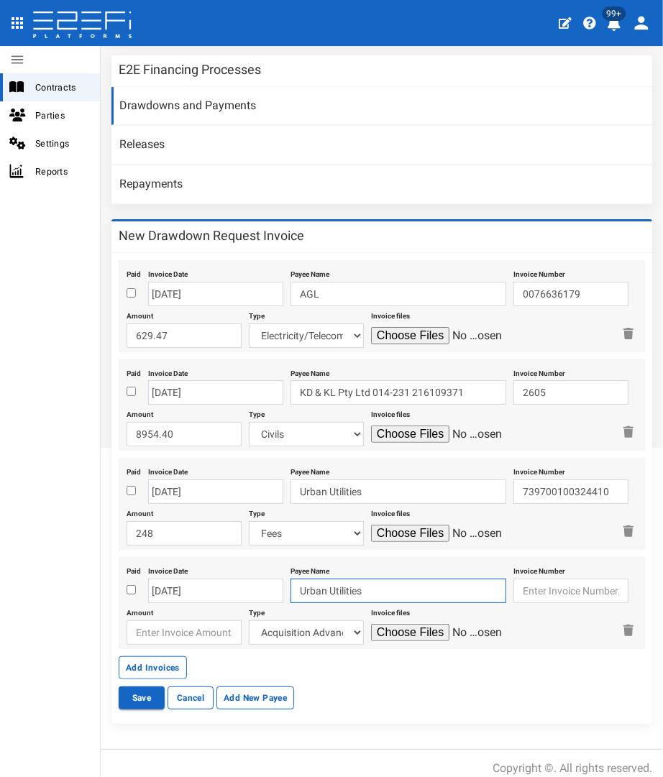
type input "Urban Utilities"
drag, startPoint x: 515, startPoint y: 580, endPoint x: 408, endPoint y: 603, distance: 108.8
click at [515, 580] on input "text" at bounding box center [570, 591] width 115 height 24
paste input "739700100324428"
type input "739700100324428"
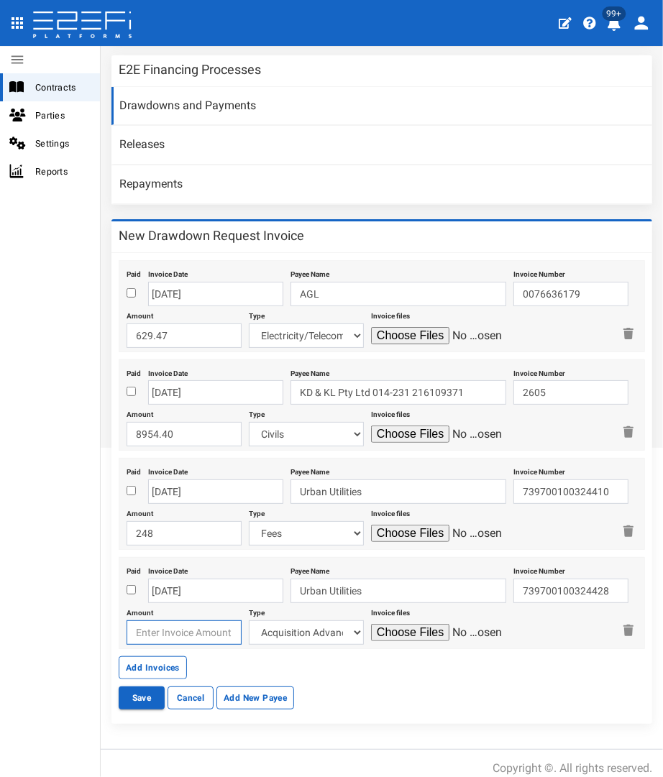
click at [145, 620] on input "number" at bounding box center [184, 632] width 115 height 24
type input "79"
click at [263, 605] on label "Type" at bounding box center [257, 610] width 16 height 15
click at [259, 620] on select "Acquisition Advance Transfer Fees Buying Commission Registration of Mortgage Pe…" at bounding box center [306, 632] width 115 height 24
select select "Fees~134~AUTHORITY FEES"
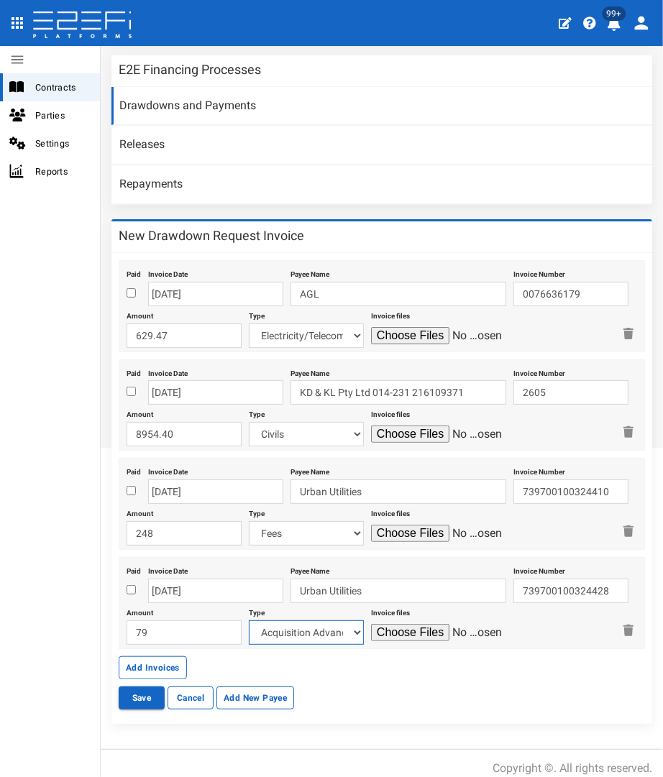
click at [249, 620] on select "Acquisition Advance Transfer Fees Buying Commission Registration of Mortgage Pe…" at bounding box center [306, 632] width 115 height 24
click at [388, 624] on input "file" at bounding box center [439, 632] width 137 height 17
type input "C:\fakepath\UU 739700100324428.pdf"
click at [143, 697] on button "Save" at bounding box center [142, 697] width 46 height 23
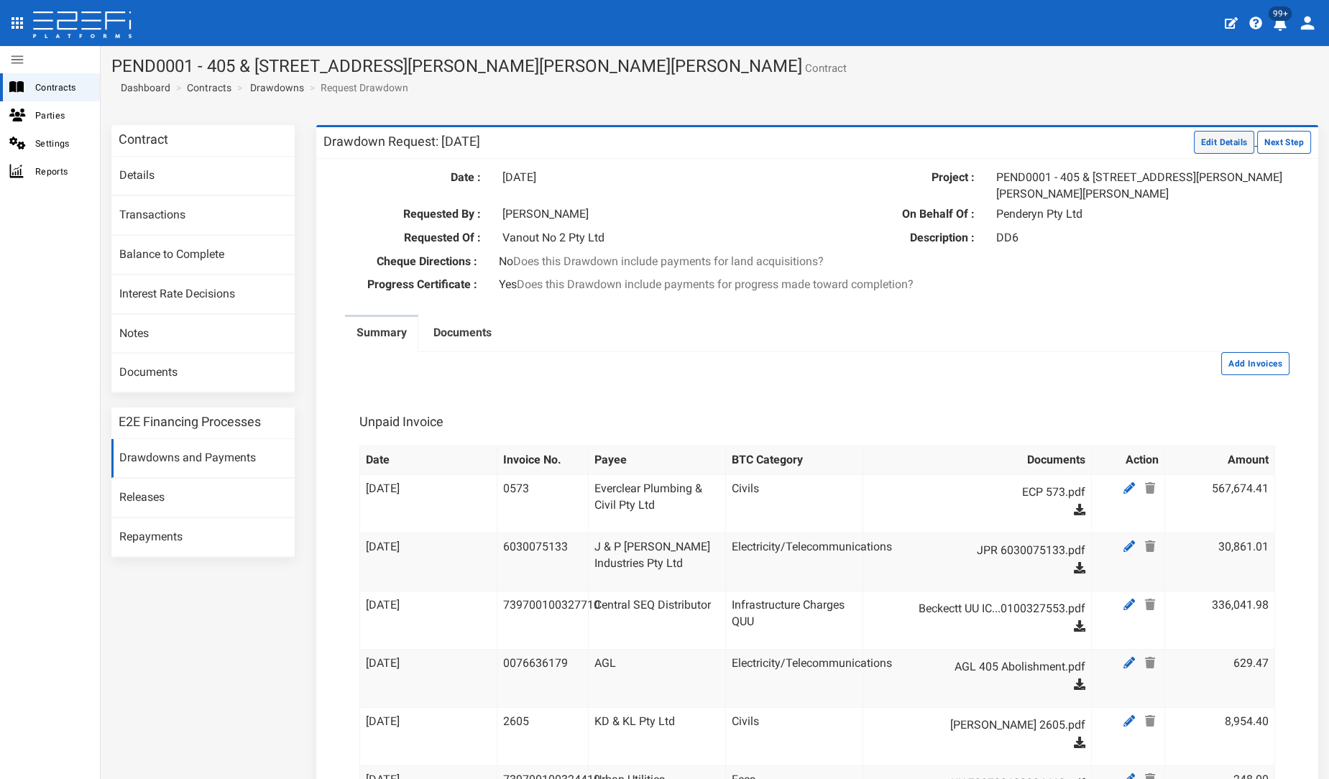
click at [662, 147] on button "Edit Details" at bounding box center [1224, 142] width 61 height 23
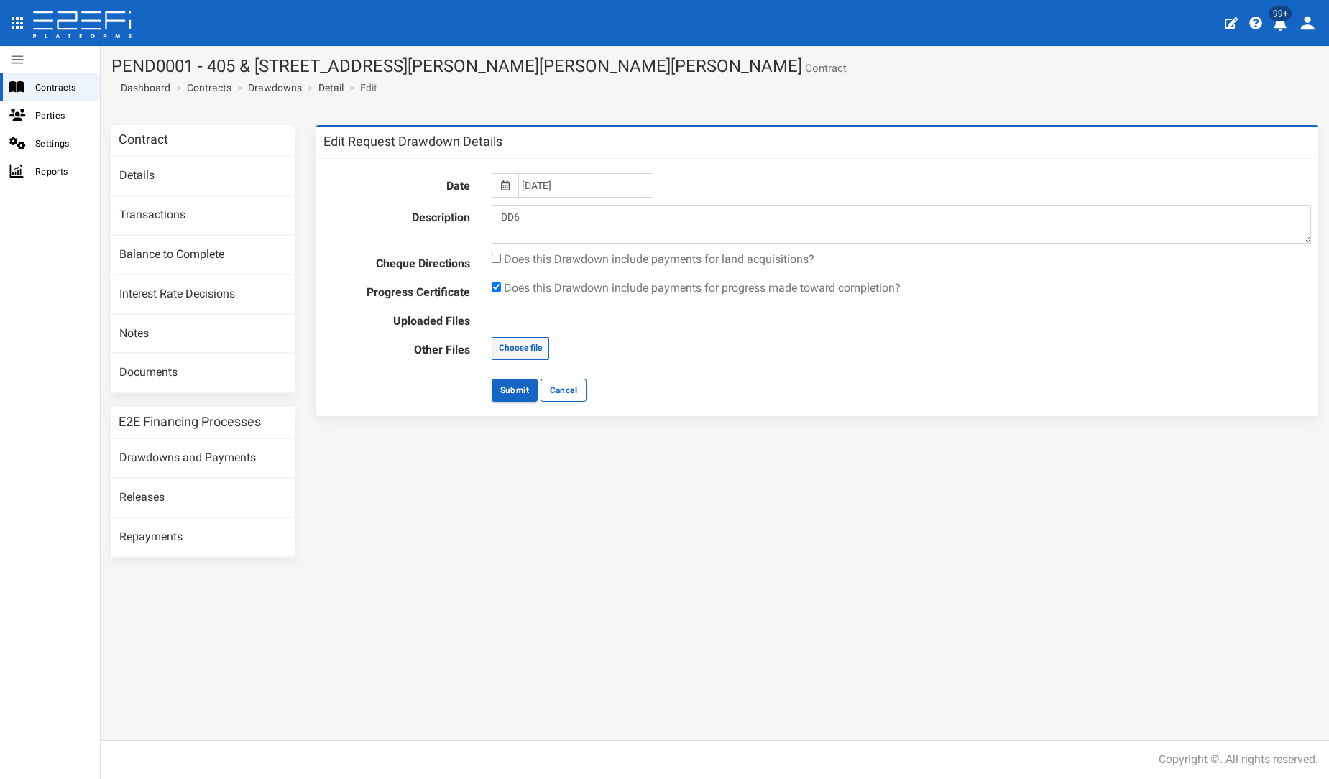
type input "C:\fakepath\B4296EA1_DA1_1 PP3 letter Penderyn.pdf"
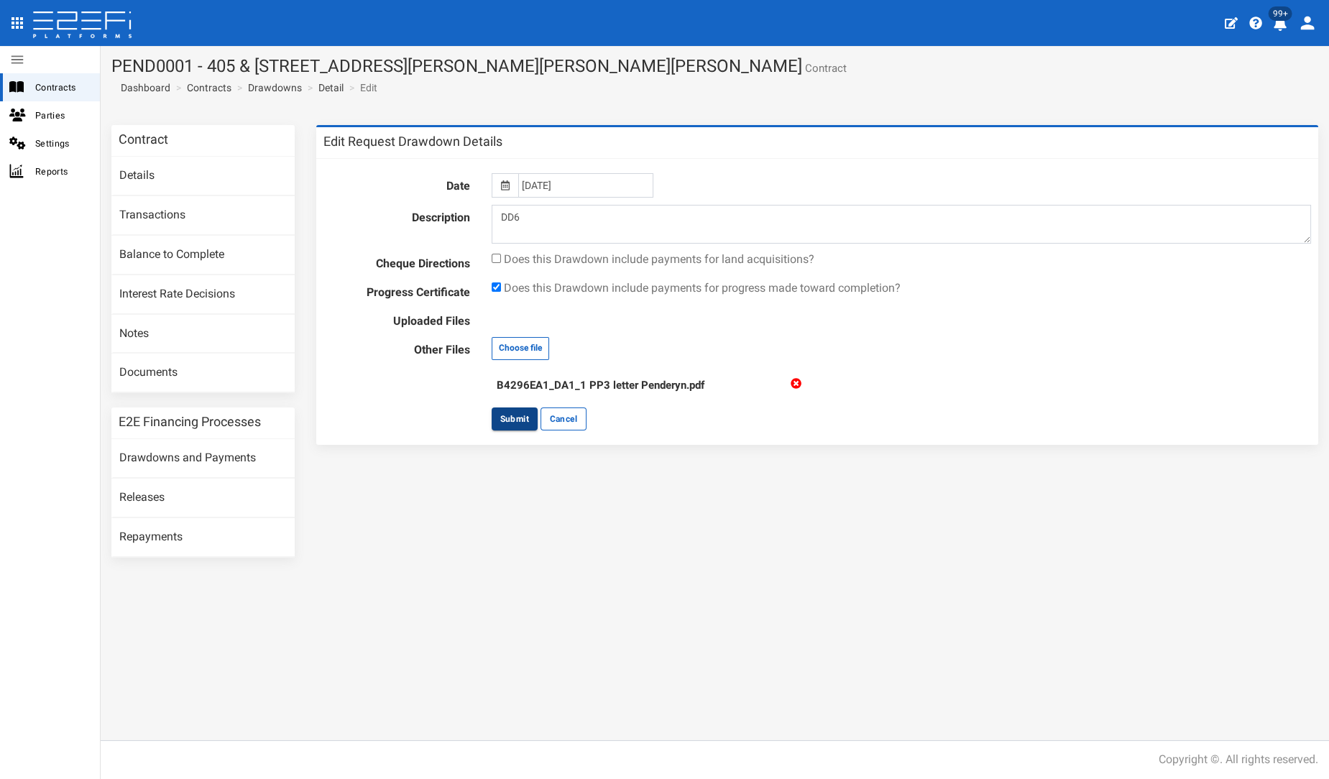
click at [507, 411] on button "Submit" at bounding box center [515, 419] width 46 height 23
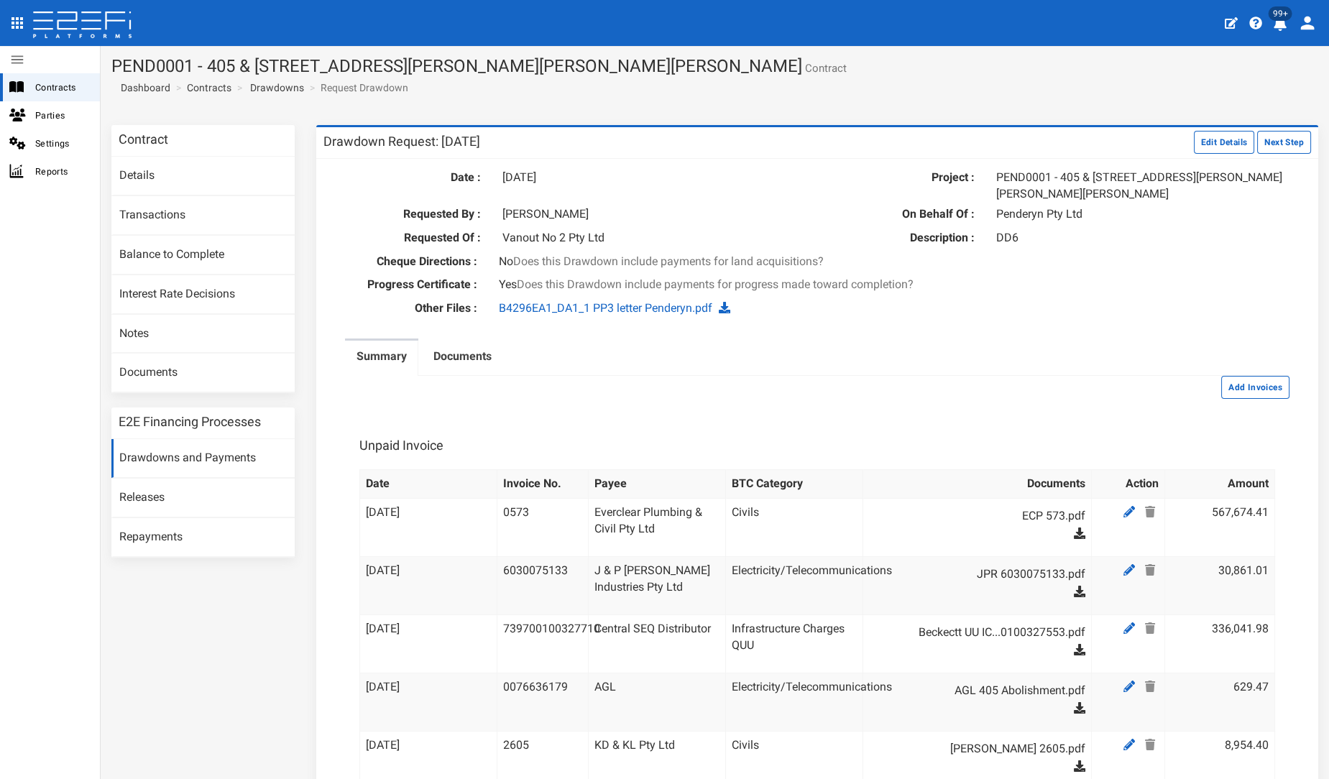
click at [1029, 389] on div "Add Invoices" at bounding box center [817, 387] width 945 height 23
click at [1287, 143] on button "Next Step" at bounding box center [1284, 142] width 54 height 23
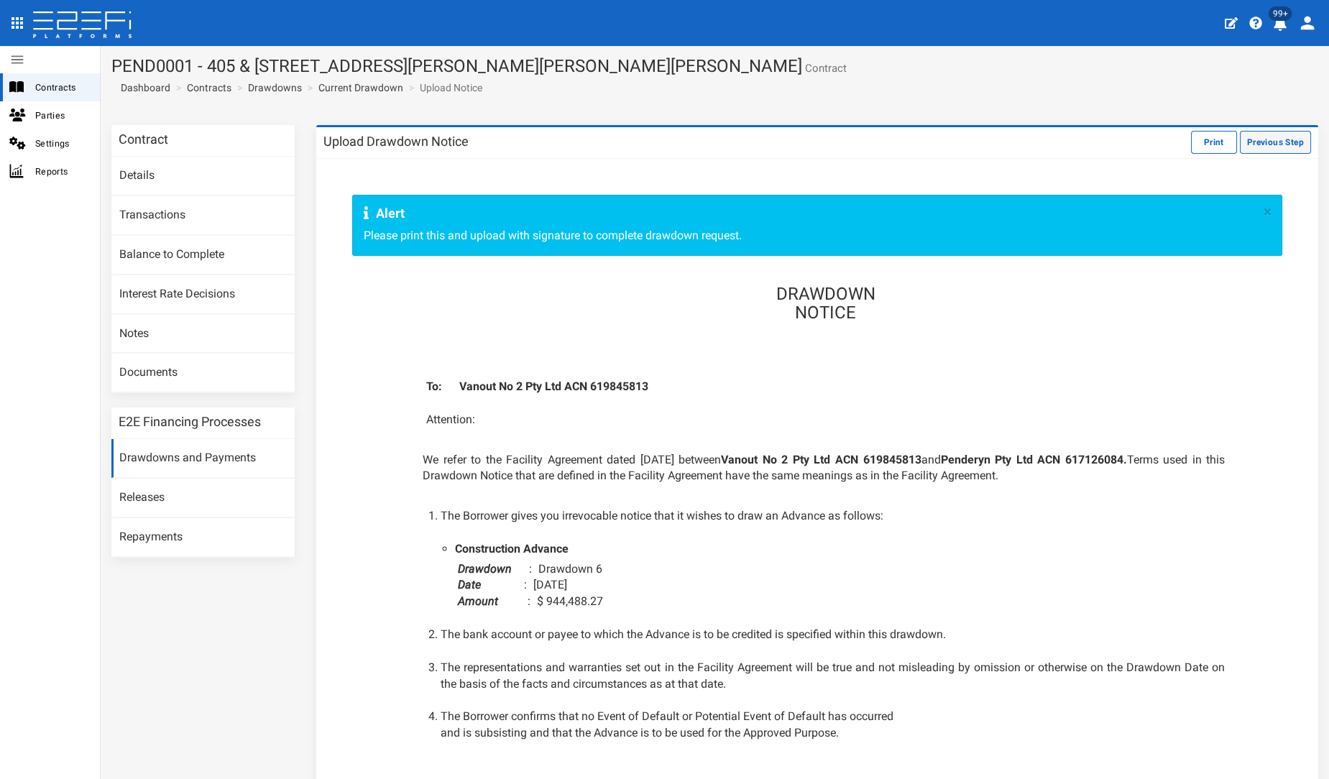
click at [1255, 142] on button "Previous Step" at bounding box center [1275, 142] width 71 height 23
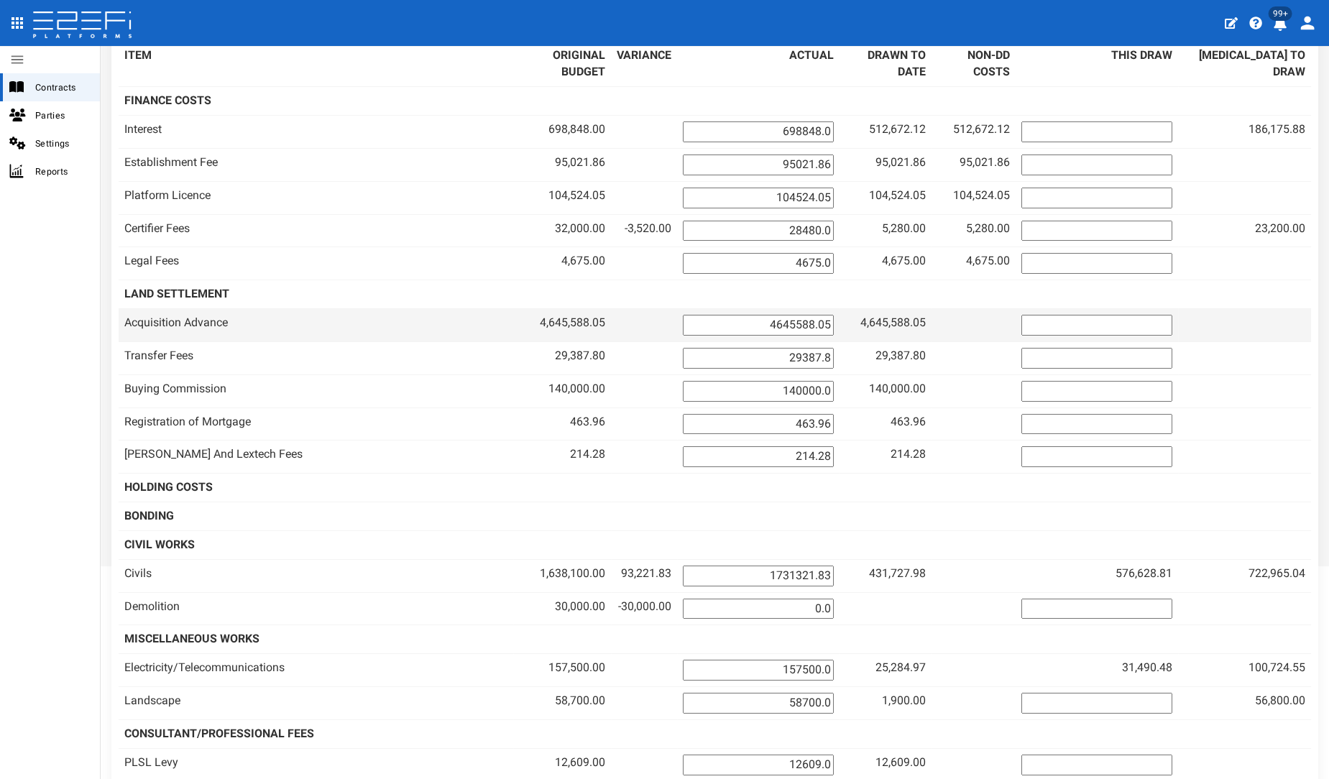
scroll to position [399, 0]
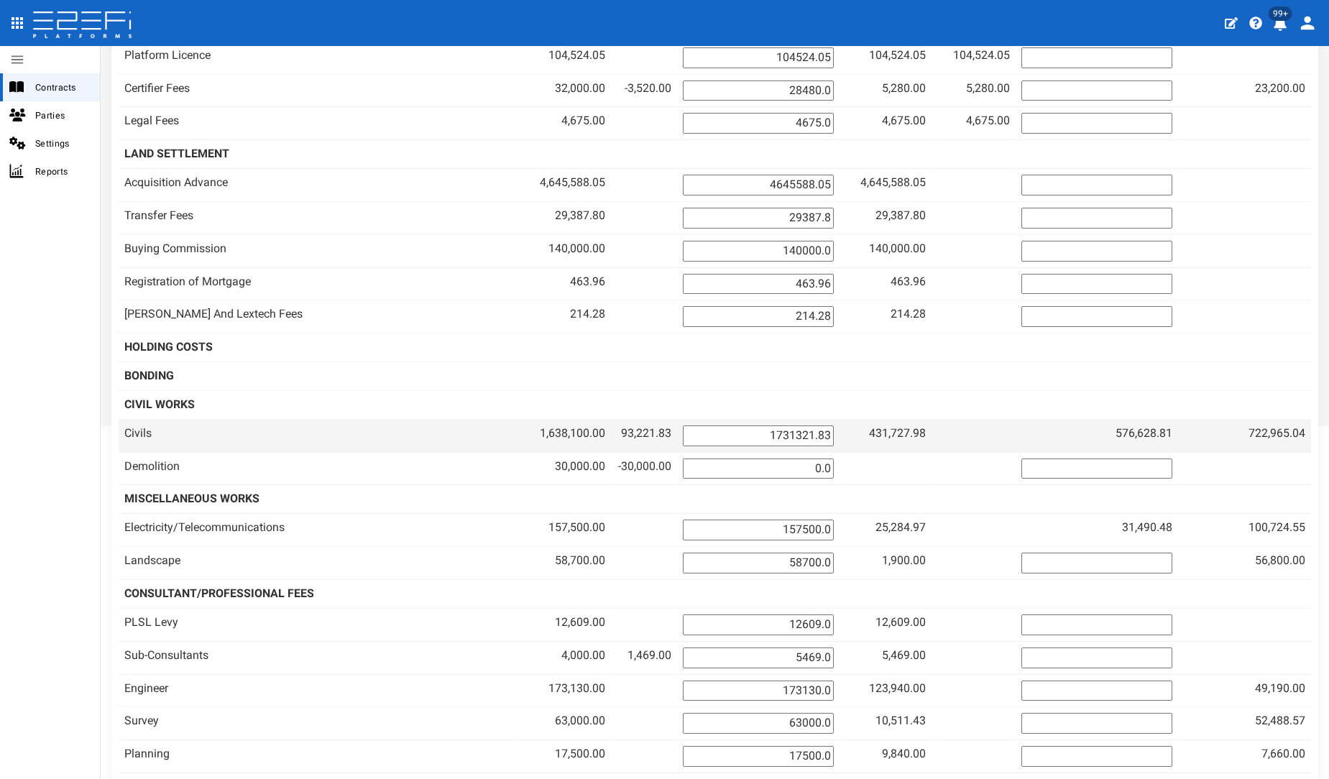
drag, startPoint x: 751, startPoint y: 402, endPoint x: 837, endPoint y: 395, distance: 86.6
click at [837, 419] on td "1731321.83" at bounding box center [758, 435] width 162 height 33
click at [845, 419] on tr "Civils 1,638,100.00 93,221.83 1731321.83 431,727.98" at bounding box center [715, 435] width 1193 height 33
click at [794, 426] on input "1731321.83" at bounding box center [758, 436] width 151 height 21
drag, startPoint x: 770, startPoint y: 390, endPoint x: 950, endPoint y: 403, distance: 180.9
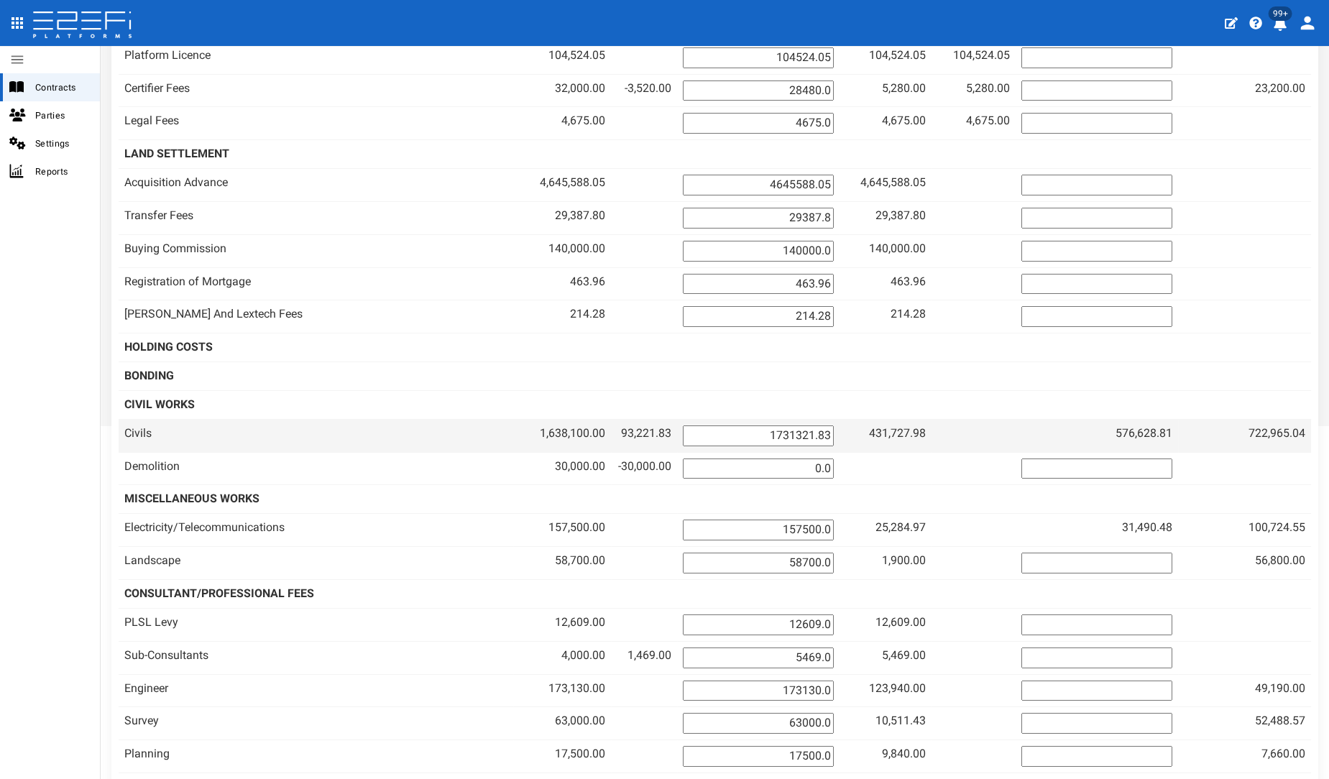
click at [930, 419] on tr "Civils 1,638,100.00 93,221.83 1731321.83 431,727.98" at bounding box center [715, 435] width 1193 height 33
type input "8"
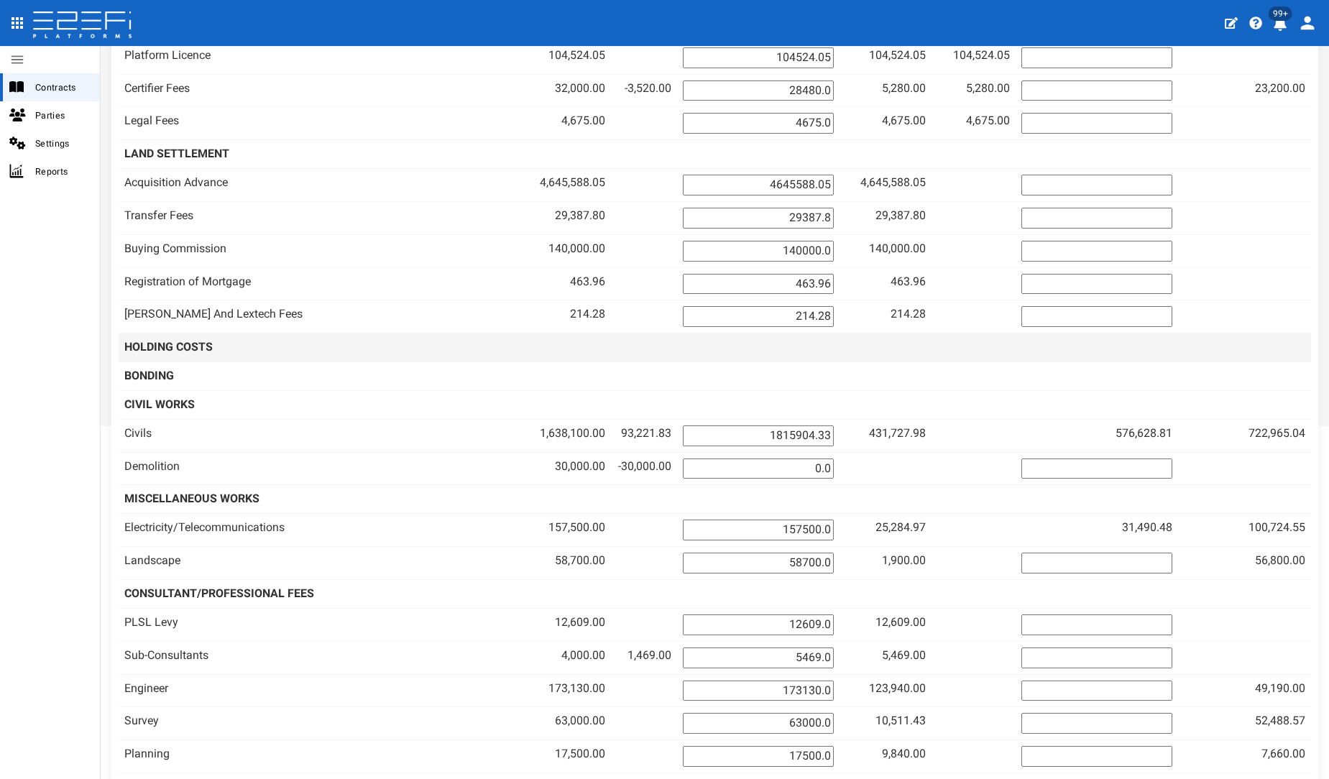
type input "1815904.33"
click at [829, 334] on td at bounding box center [759, 348] width 162 height 29
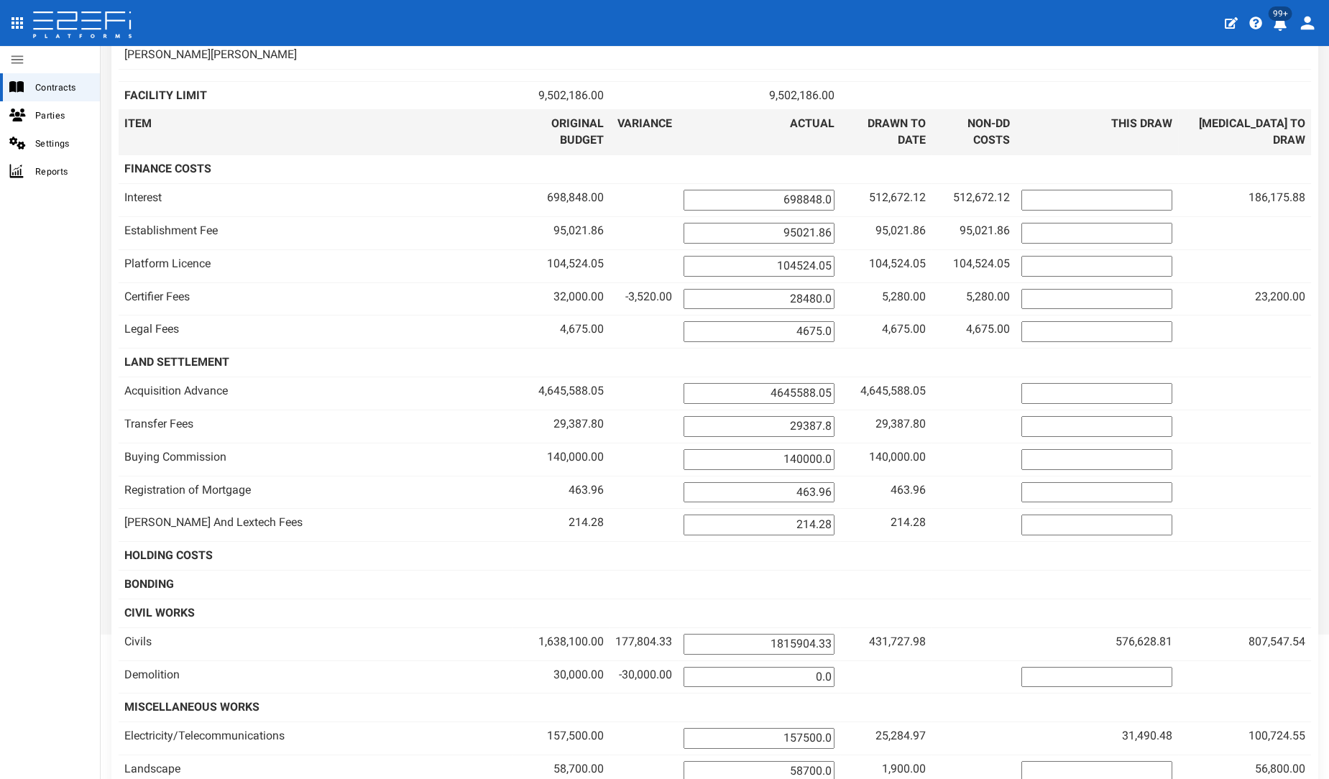
scroll to position [0, 0]
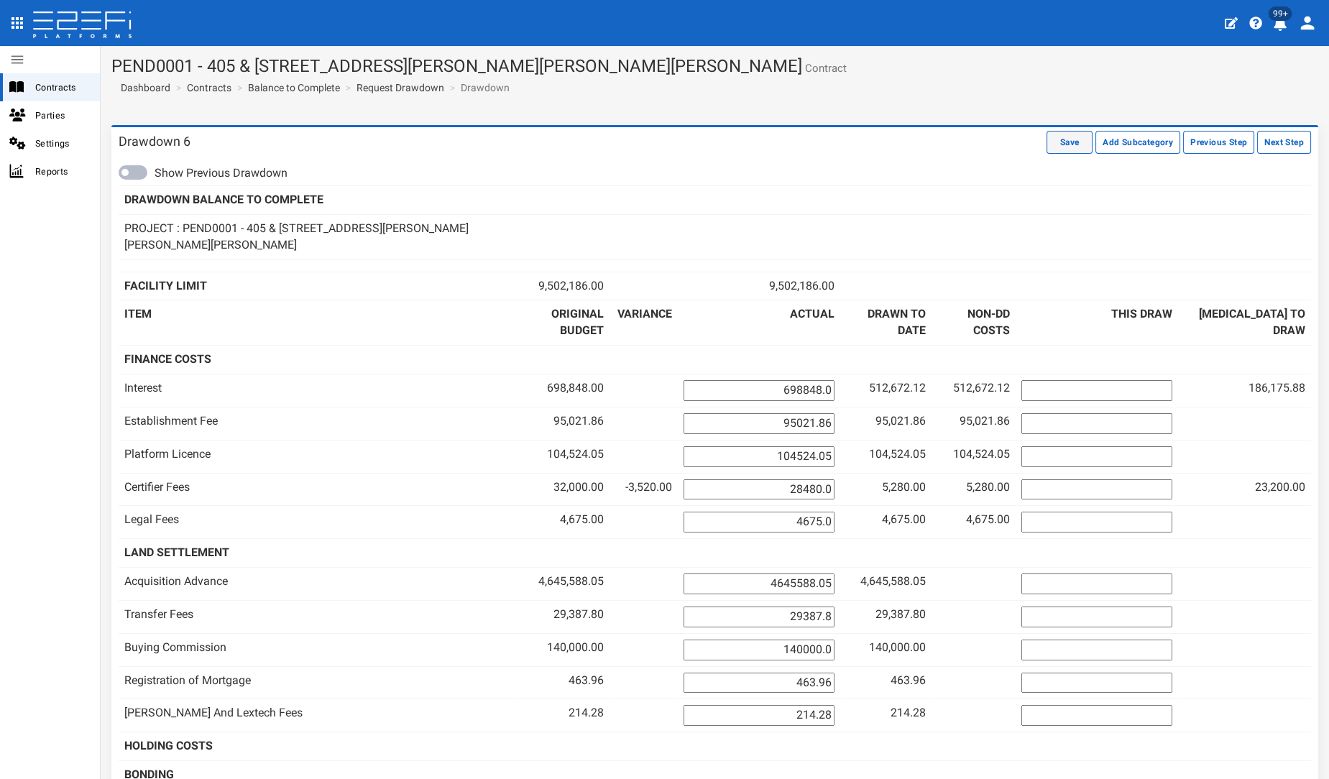
click at [1047, 142] on button "Save" at bounding box center [1070, 142] width 46 height 23
drag, startPoint x: 0, startPoint y: 0, endPoint x: 1205, endPoint y: 142, distance: 1213.2
click at [1205, 142] on button "Previous Step" at bounding box center [1218, 142] width 71 height 23
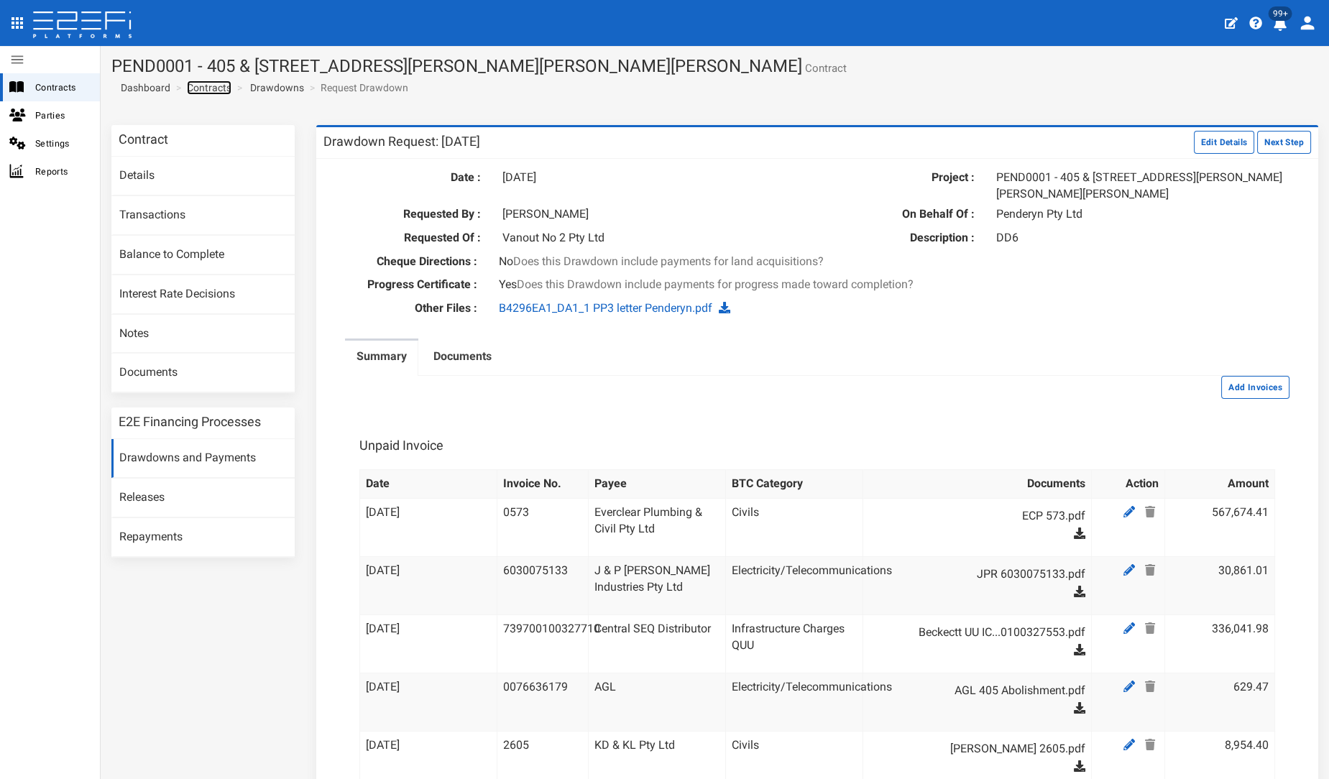
click at [196, 87] on link "Contracts" at bounding box center [209, 88] width 45 height 14
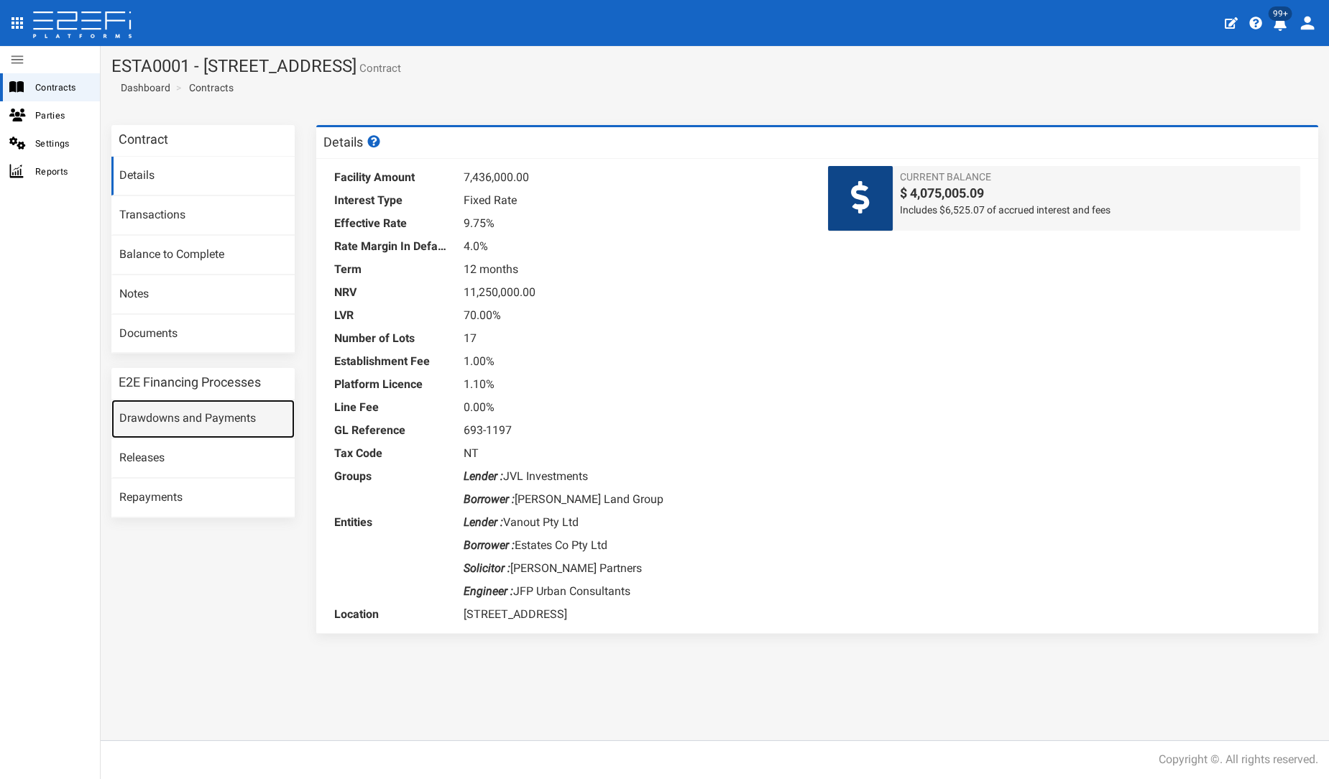
click at [228, 423] on link "Drawdowns and Payments" at bounding box center [202, 419] width 183 height 39
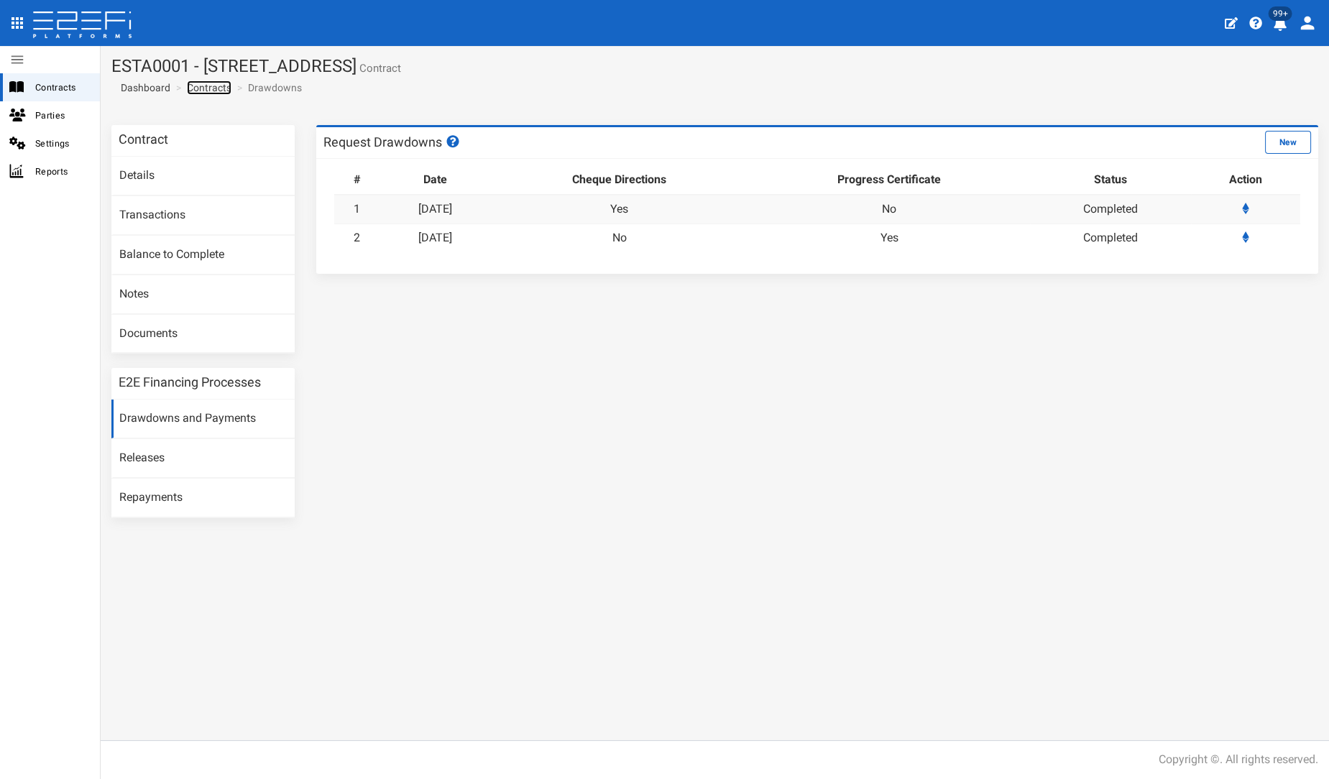
click at [206, 91] on link "Contracts" at bounding box center [209, 88] width 45 height 14
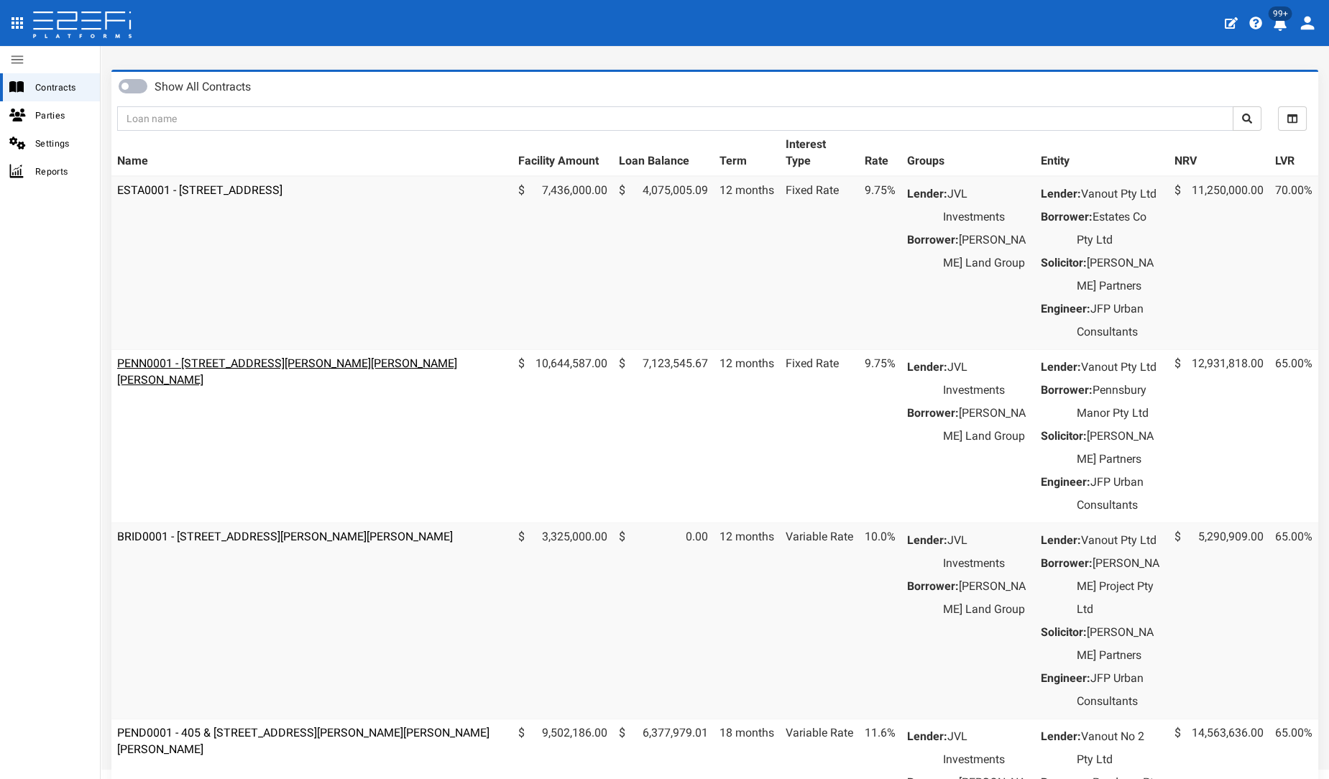
scroll to position [80, 0]
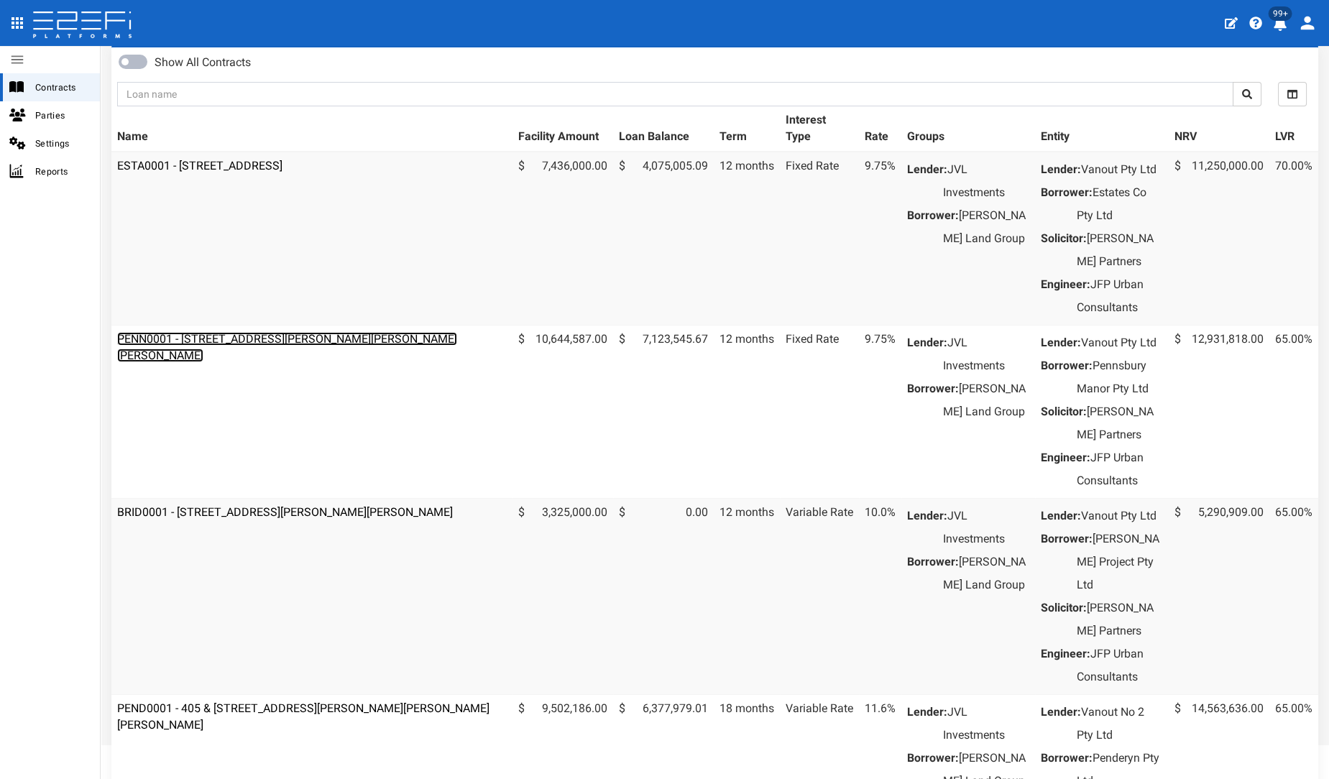
click at [324, 357] on link "PENN0001 - 206 Graham Road, Bridgeman Downs - 693-1185" at bounding box center [287, 347] width 340 height 30
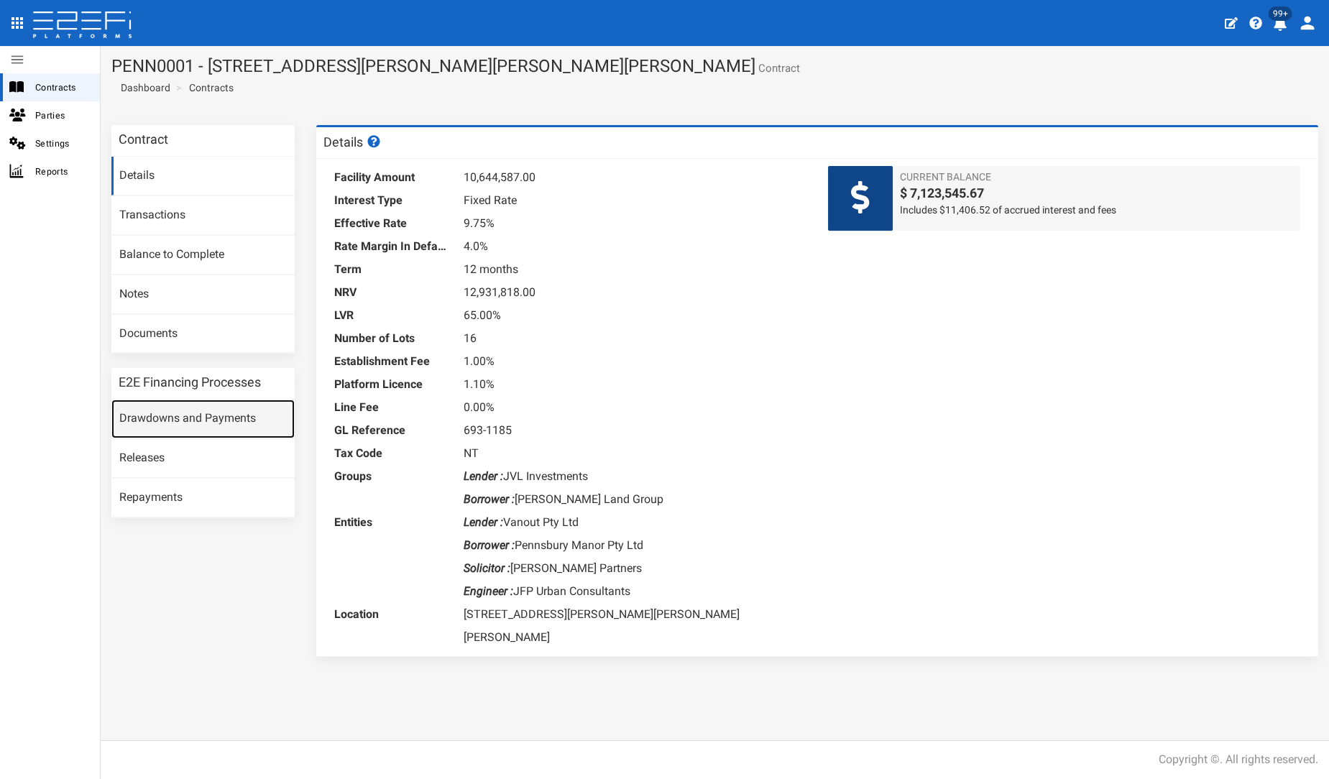
click at [202, 426] on link "Drawdowns and Payments" at bounding box center [202, 419] width 183 height 39
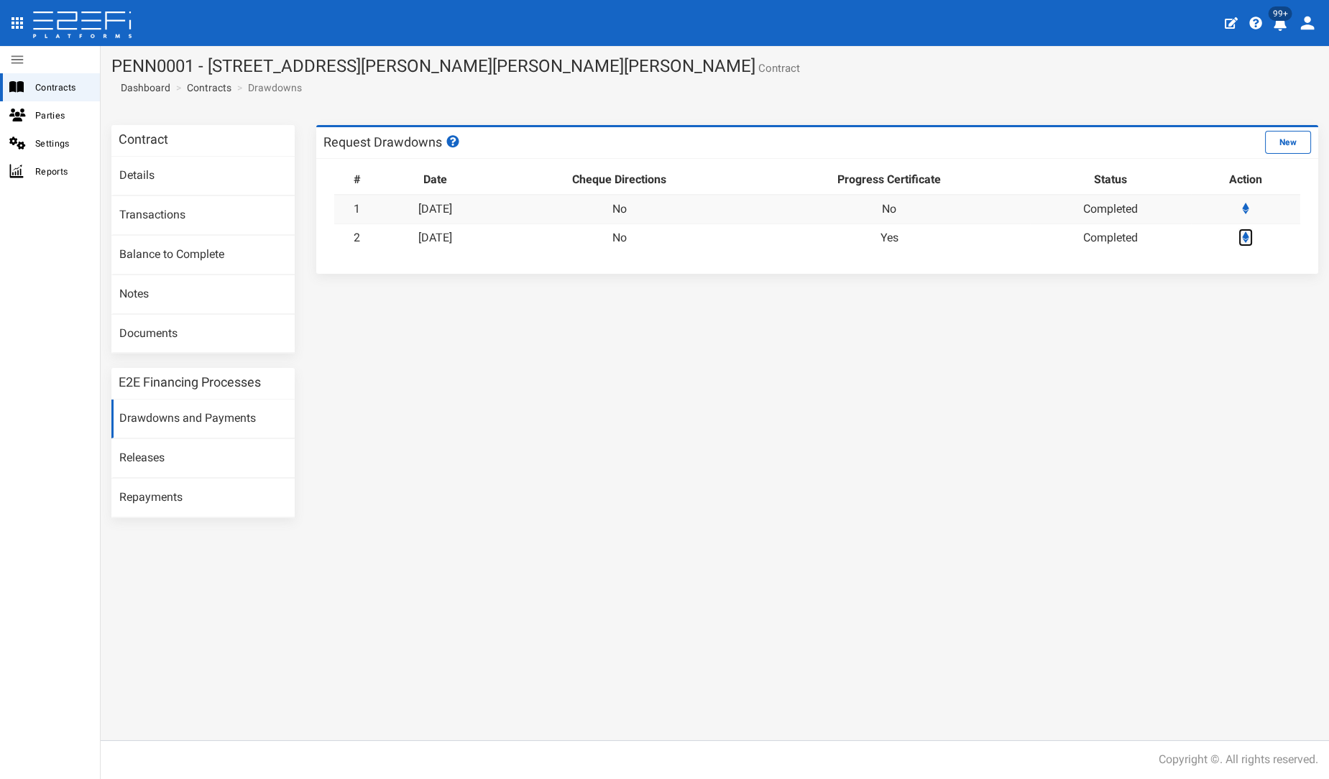
click at [1249, 237] on icon at bounding box center [1245, 237] width 7 height 12
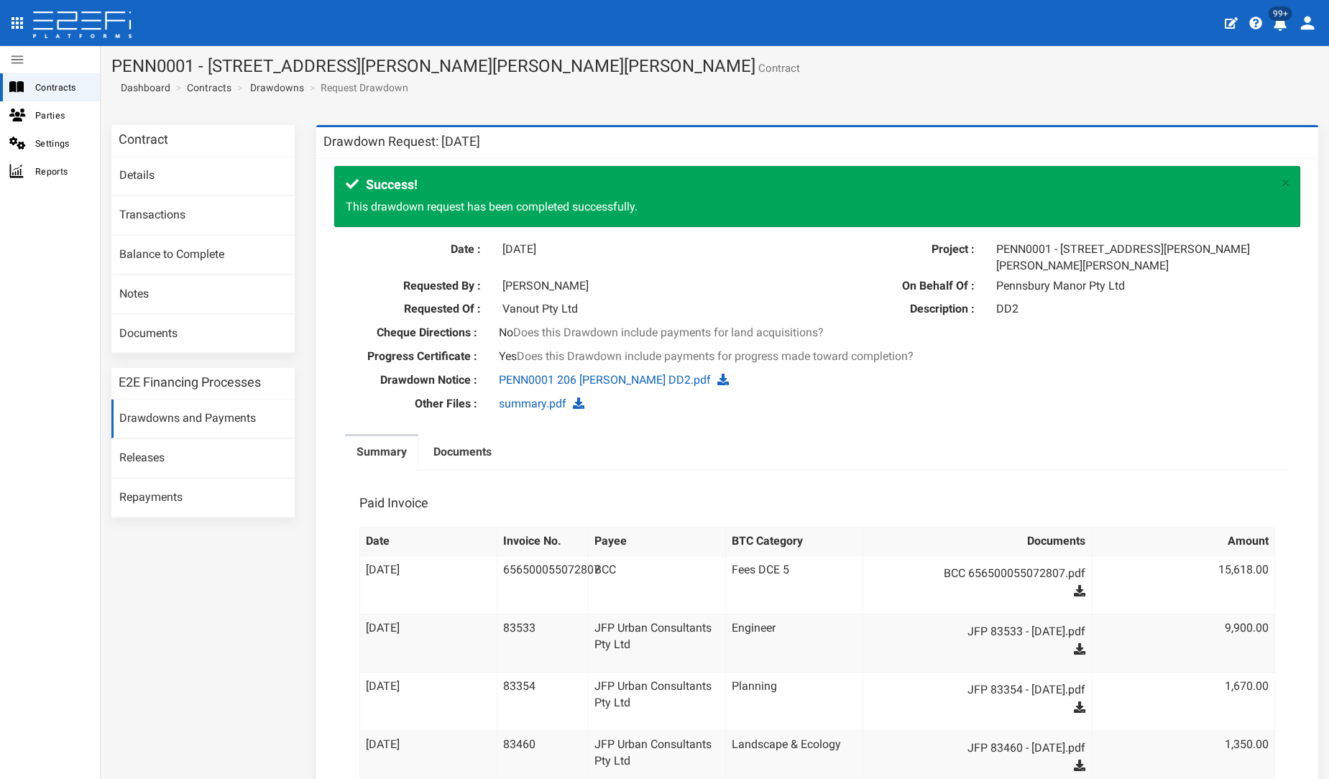
click at [208, 77] on ol "Dashboard Contracts Drawdowns Request Drawdown" at bounding box center [261, 87] width 300 height 24
click at [207, 81] on link "Contracts" at bounding box center [209, 88] width 45 height 14
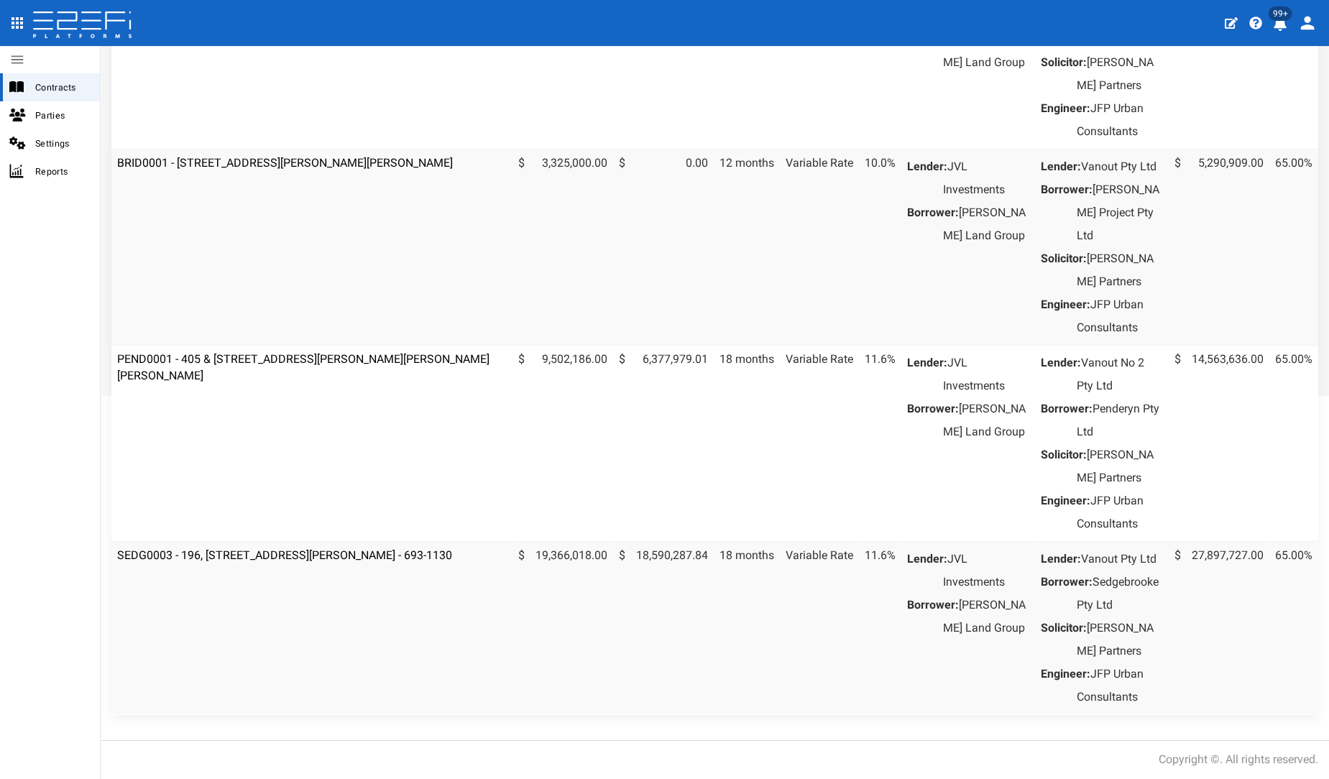
scroll to position [554, 0]
click at [313, 548] on link "SEDG0003 - 196, [STREET_ADDRESS][PERSON_NAME] - 693-1130" at bounding box center [284, 555] width 335 height 14
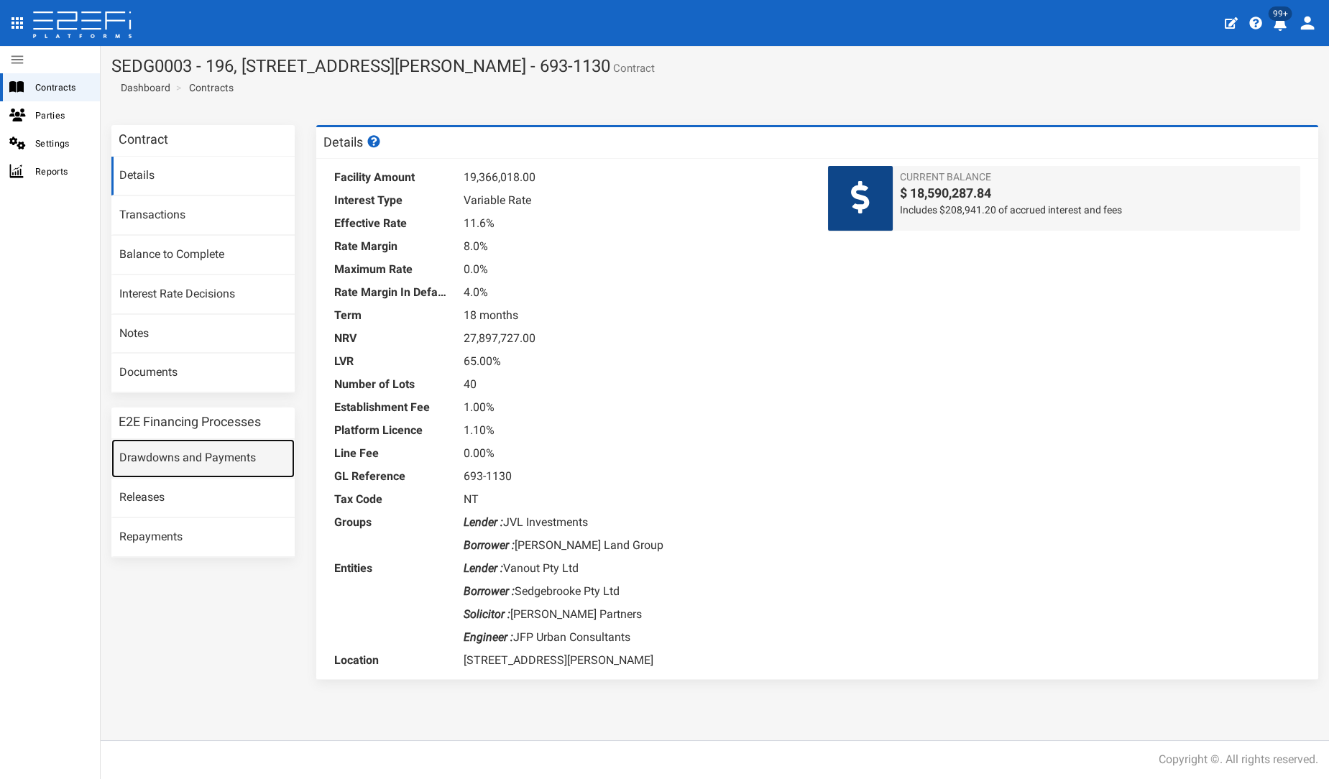
click at [217, 449] on link "Drawdowns and Payments" at bounding box center [202, 458] width 183 height 39
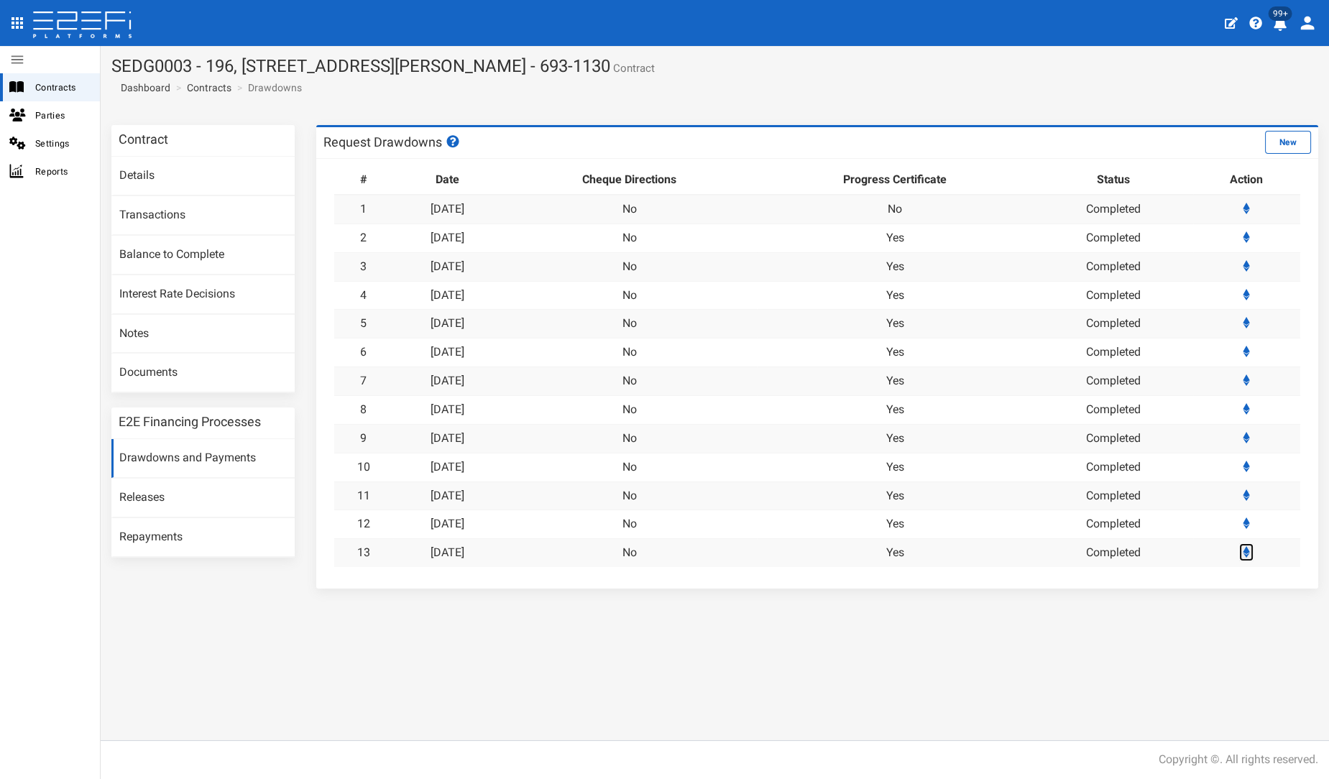
click at [1251, 549] on icon at bounding box center [1247, 552] width 7 height 12
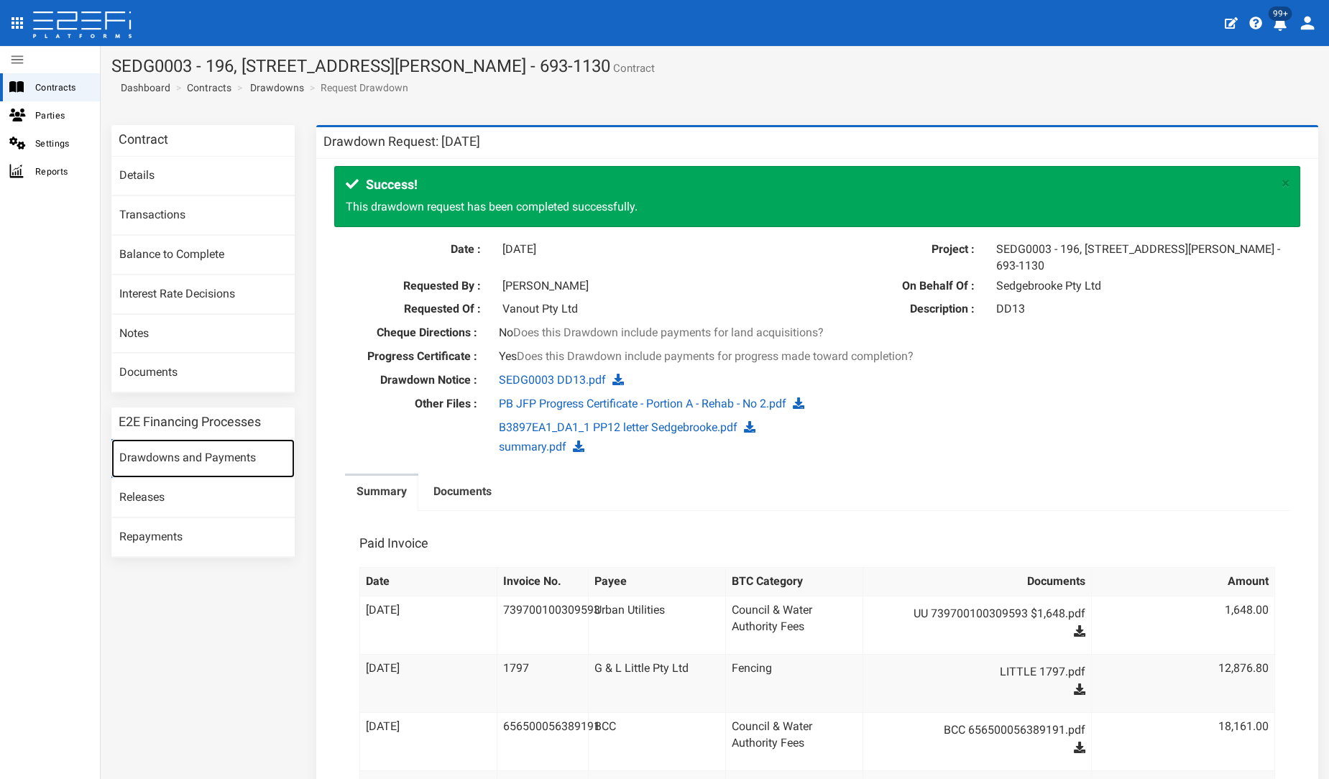
click at [190, 455] on link "Drawdowns and Payments" at bounding box center [202, 458] width 183 height 39
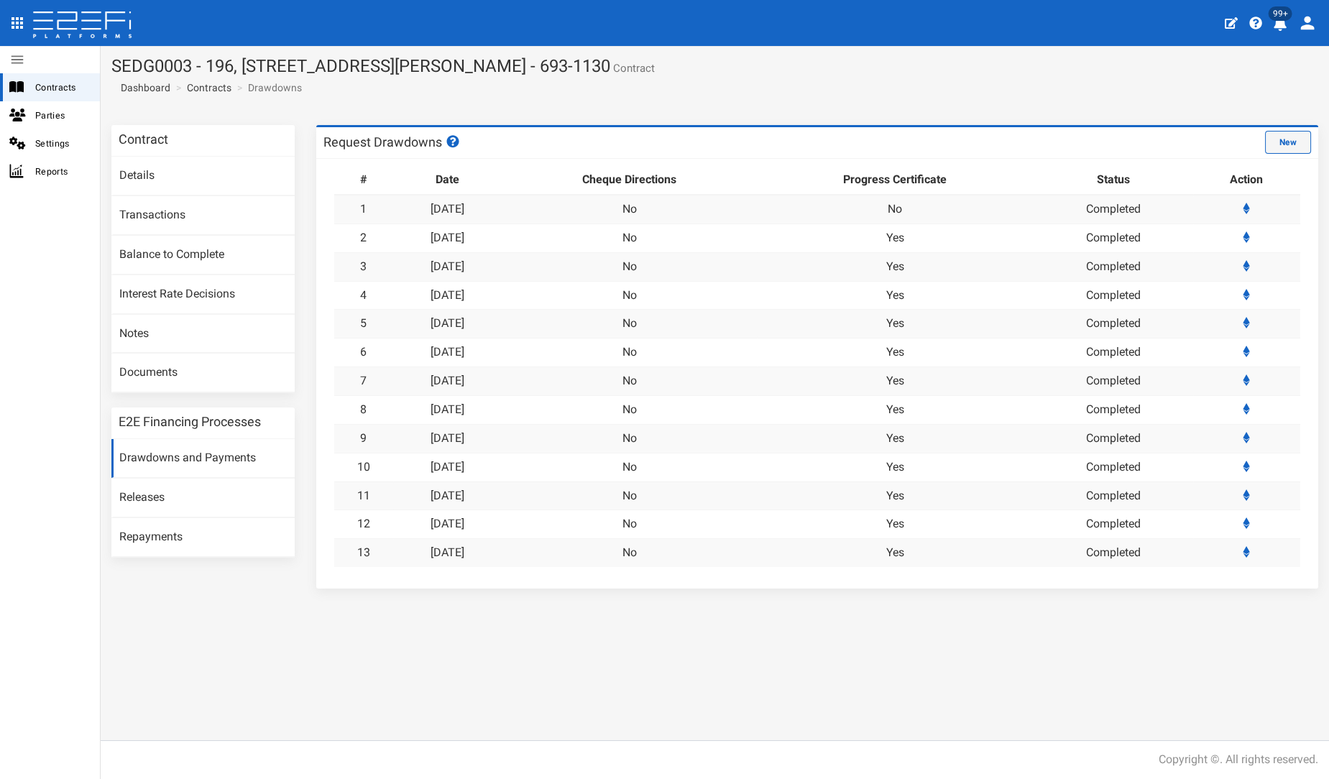
click at [1282, 145] on button "New" at bounding box center [1288, 142] width 46 height 23
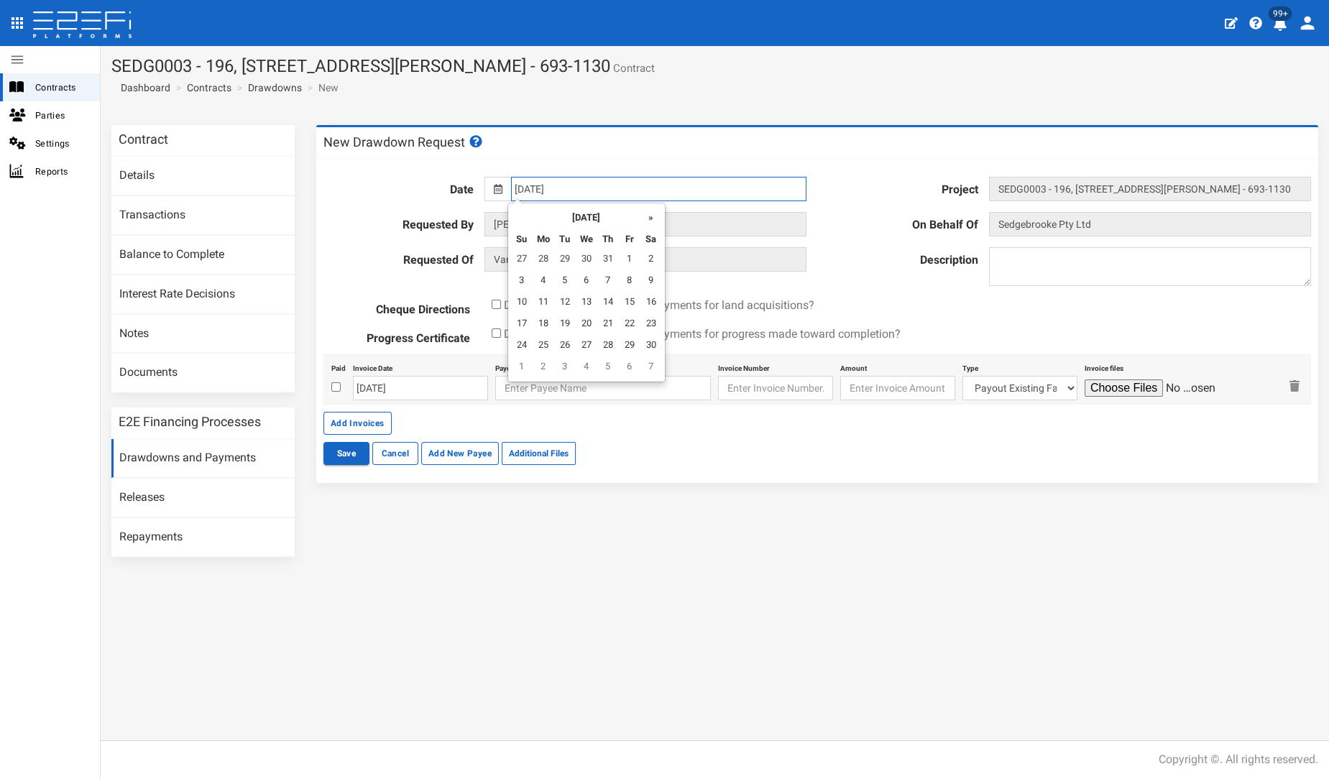
click at [634, 193] on input "[DATE]" at bounding box center [658, 189] width 295 height 24
click at [648, 211] on th "»" at bounding box center [651, 217] width 22 height 22
click at [648, 210] on th "»" at bounding box center [655, 217] width 22 height 22
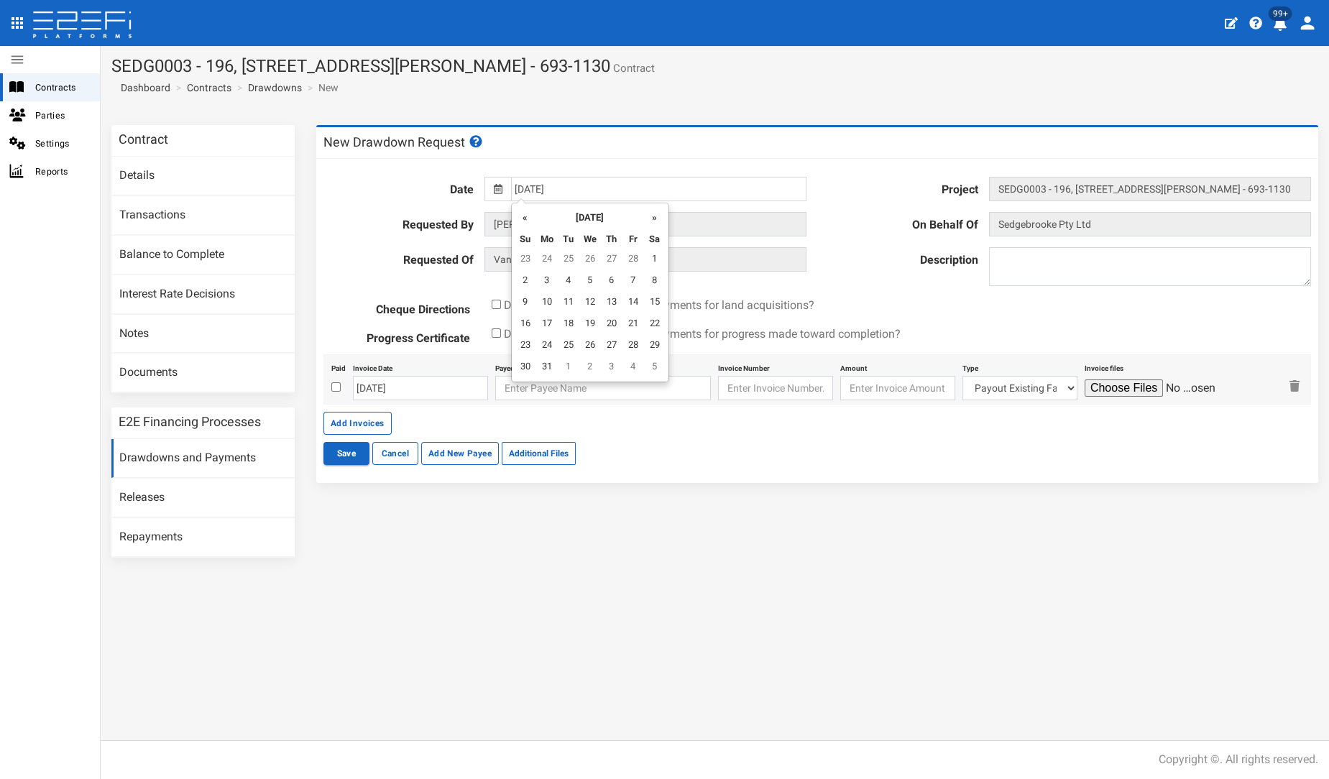
click at [648, 210] on th "»" at bounding box center [655, 217] width 22 height 22
click at [648, 208] on th "»" at bounding box center [655, 217] width 22 height 22
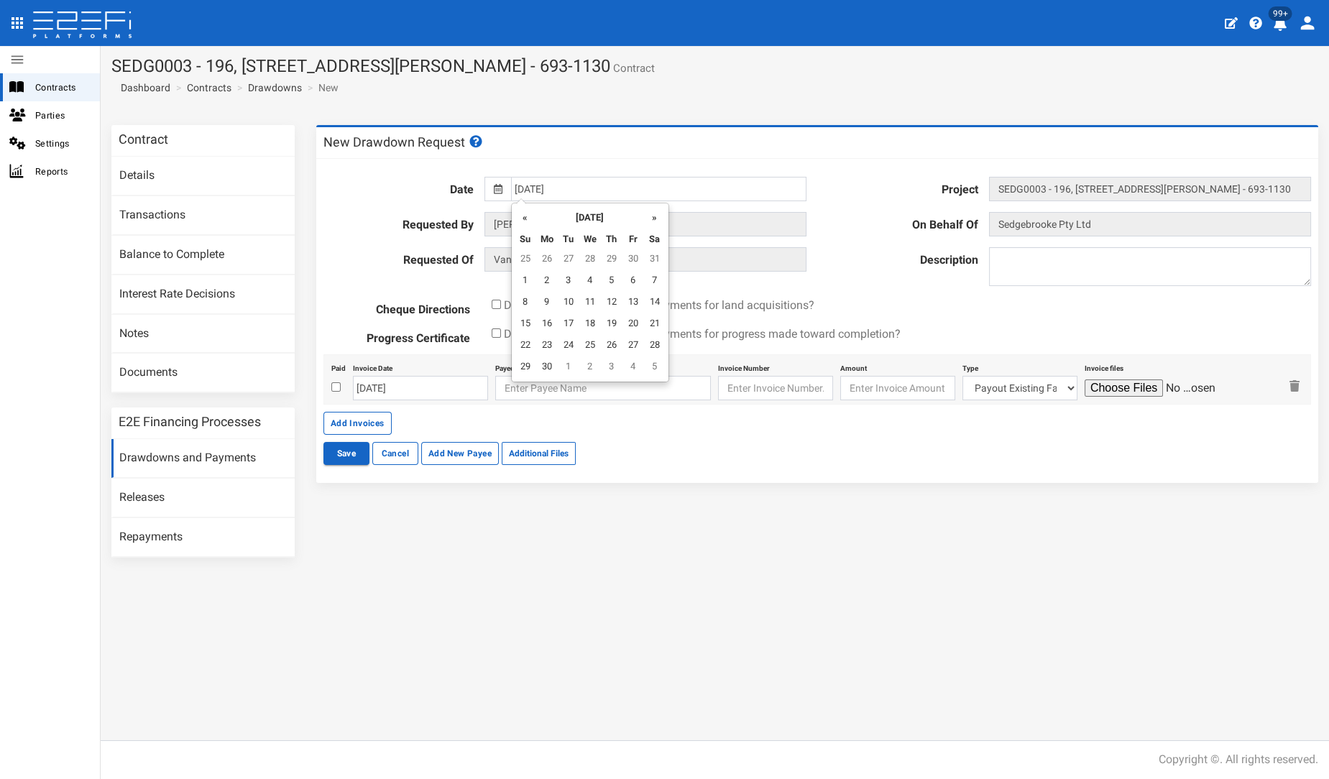
click at [648, 208] on th "»" at bounding box center [655, 217] width 22 height 22
click at [564, 360] on td "7" at bounding box center [569, 368] width 22 height 22
type input "[DATE]"
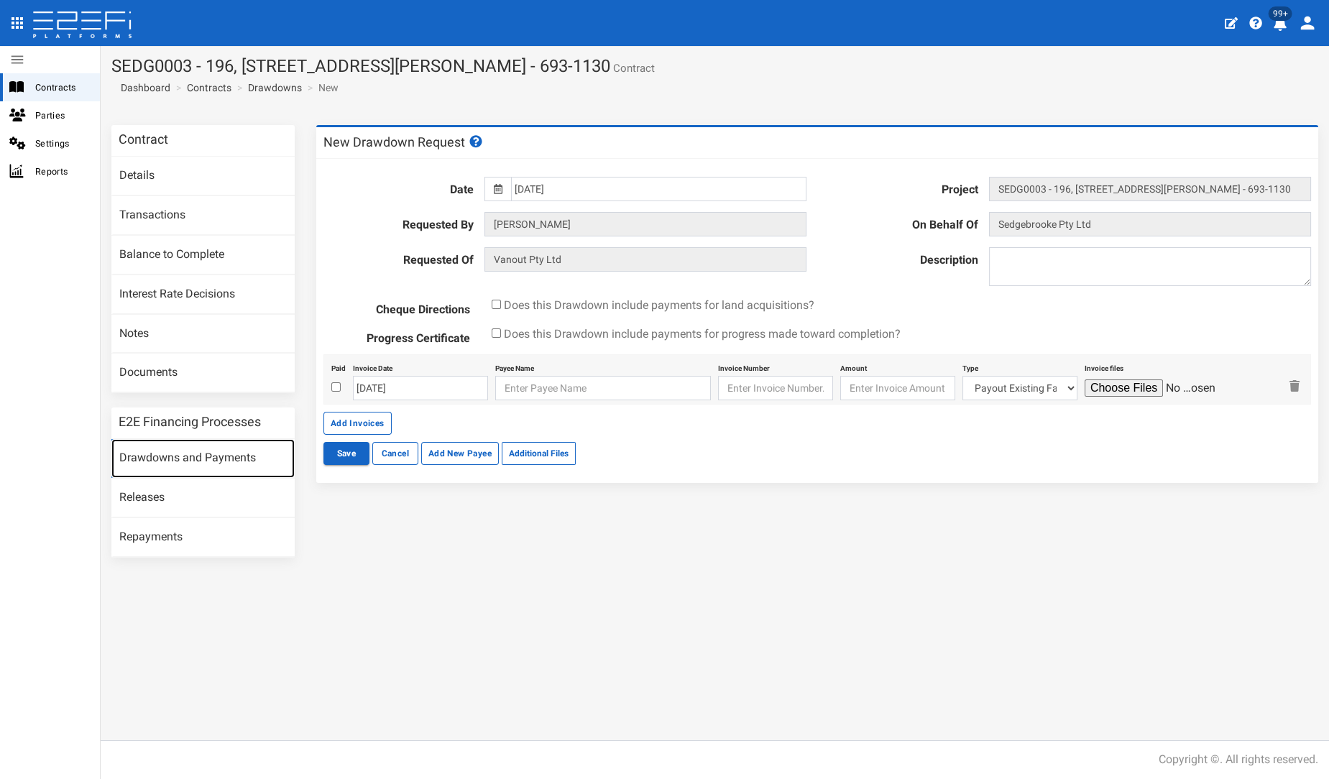
click at [237, 451] on link "Drawdowns and Payments" at bounding box center [202, 458] width 183 height 39
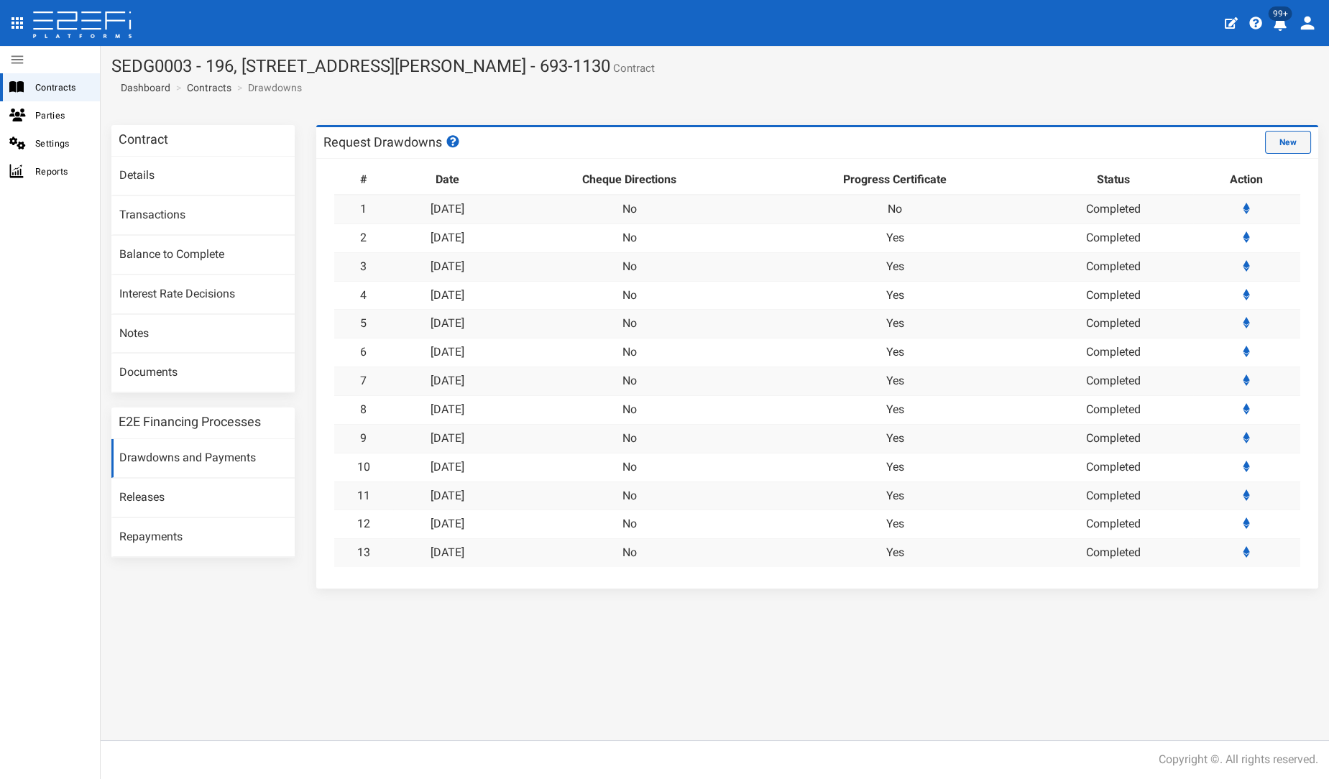
click at [1283, 142] on button "New" at bounding box center [1288, 142] width 46 height 23
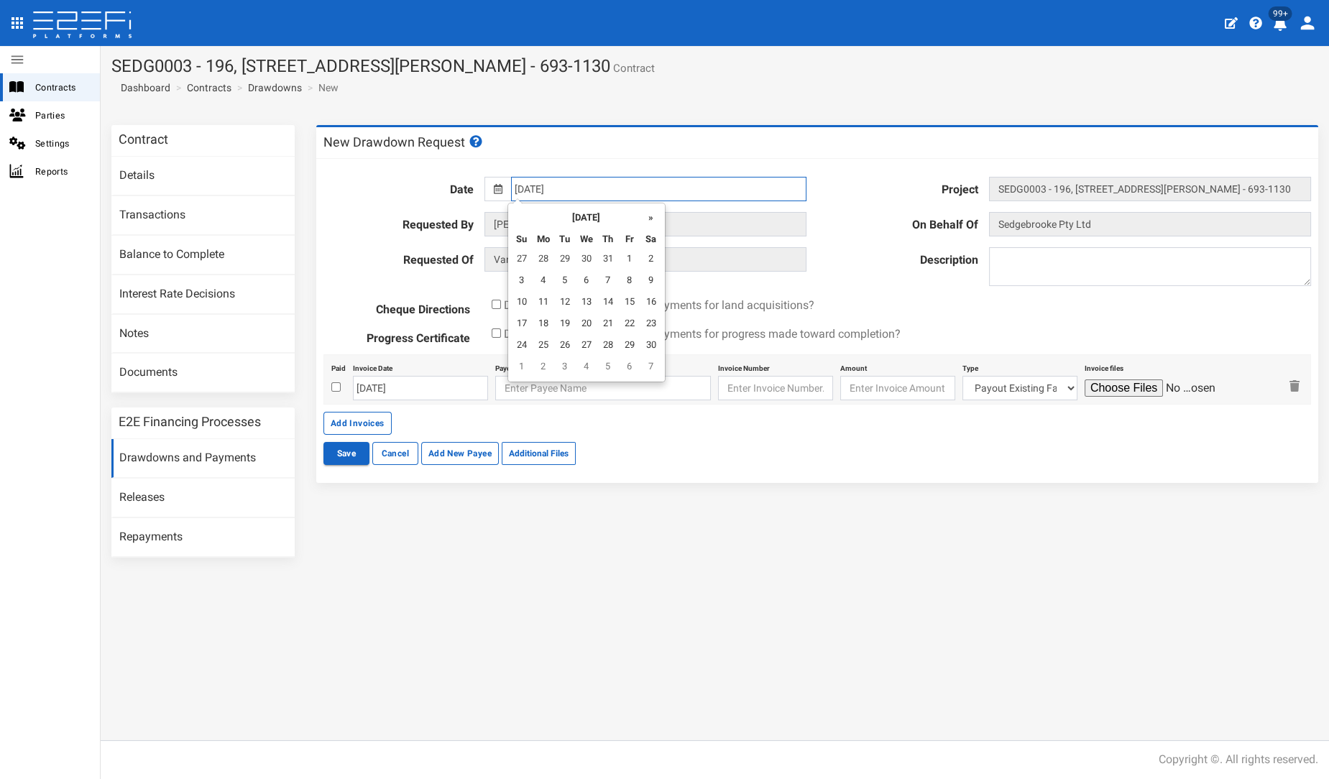
click at [574, 195] on input "[DATE]" at bounding box center [658, 189] width 295 height 24
click at [650, 221] on th "»" at bounding box center [651, 217] width 22 height 22
click at [650, 221] on th "»" at bounding box center [655, 217] width 22 height 22
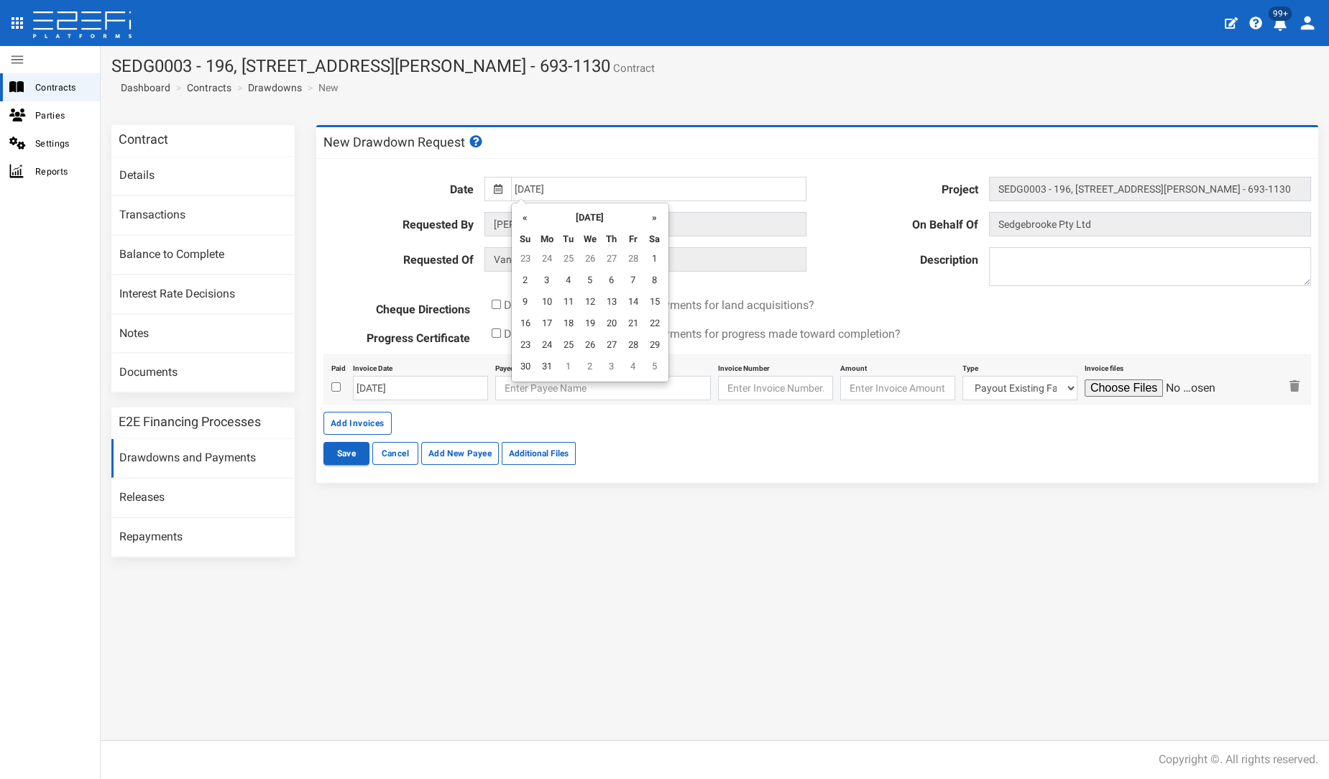
click at [650, 221] on th "»" at bounding box center [655, 217] width 22 height 22
click at [650, 220] on th "»" at bounding box center [655, 217] width 22 height 22
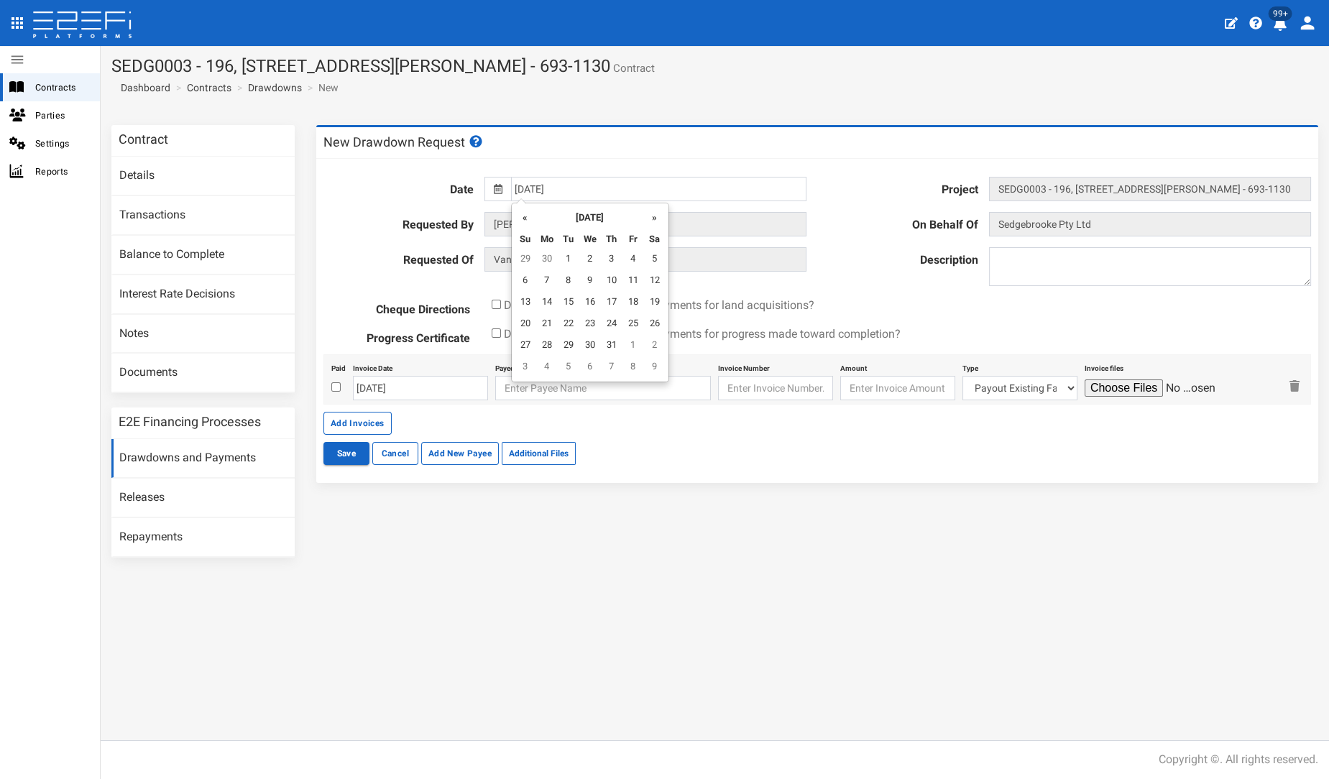
click at [650, 220] on th "»" at bounding box center [655, 217] width 22 height 22
click at [571, 279] on td "7" at bounding box center [569, 282] width 22 height 22
type input "[DATE]"
click at [1025, 269] on textarea at bounding box center [1150, 266] width 322 height 39
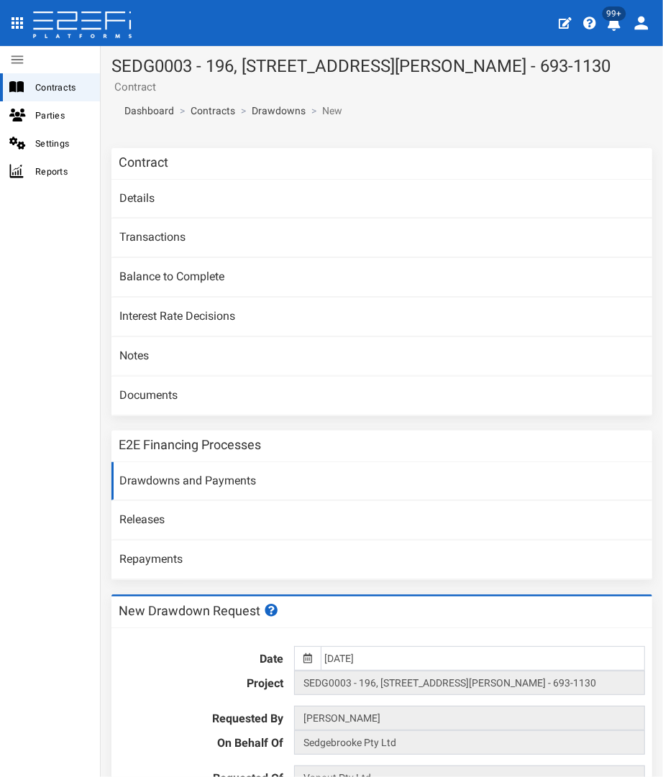
type textarea "DD14"
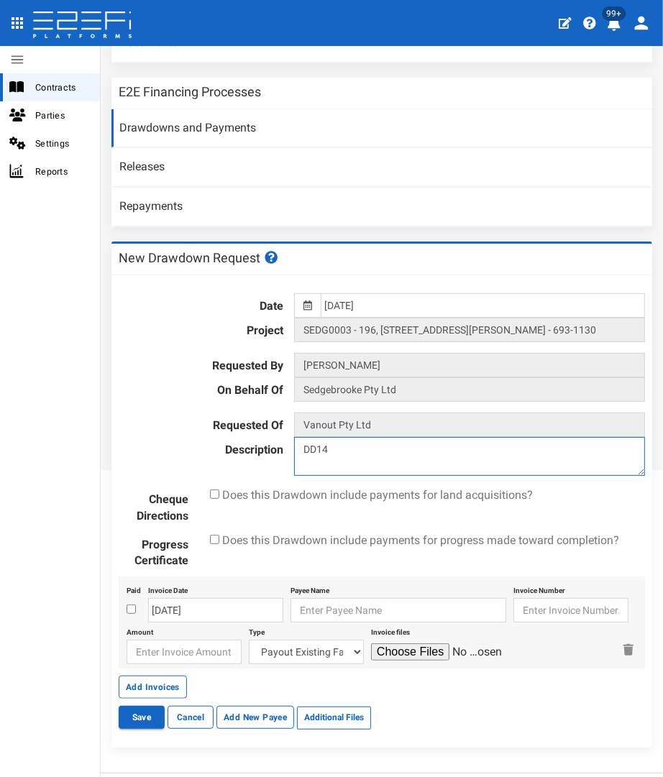
scroll to position [380, 0]
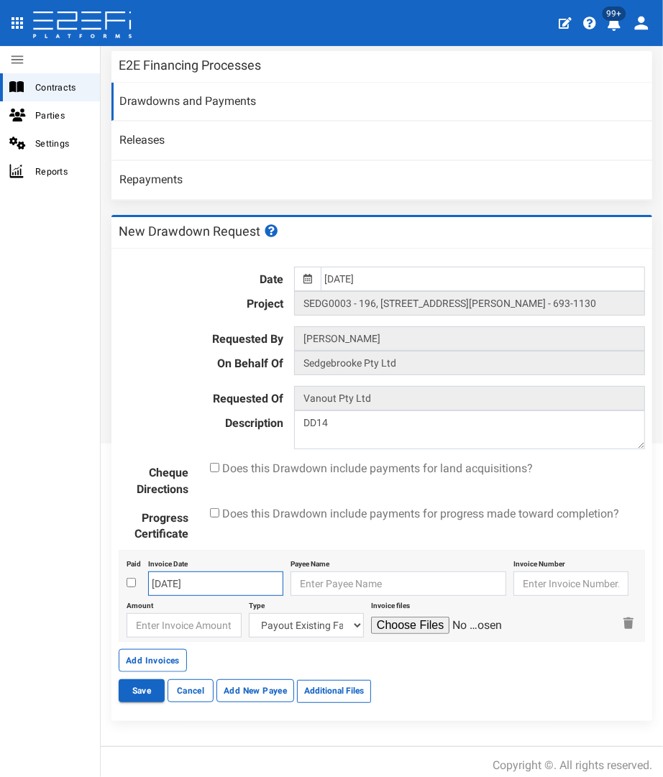
drag, startPoint x: 216, startPoint y: 579, endPoint x: 214, endPoint y: 569, distance: 9.6
click at [216, 579] on input "07-10-2025" at bounding box center [215, 583] width 135 height 24
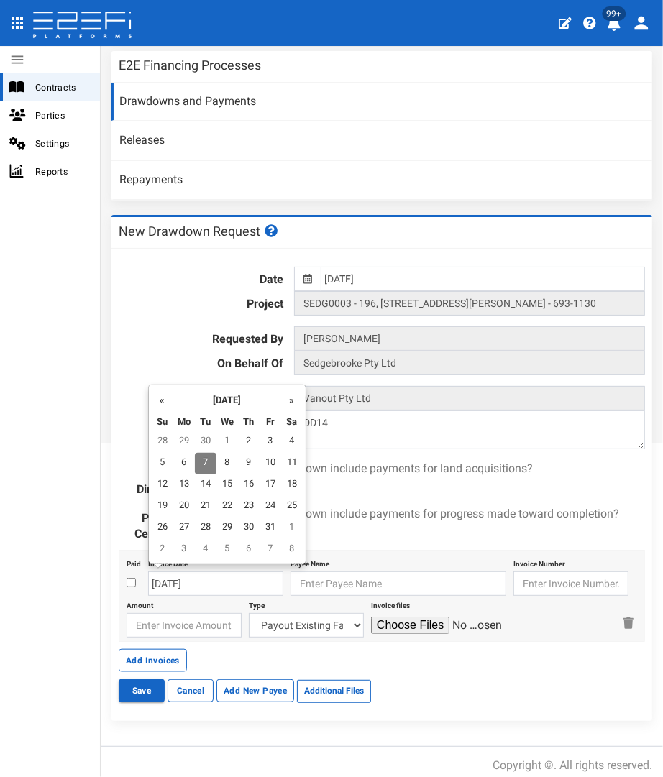
drag, startPoint x: 161, startPoint y: 398, endPoint x: 160, endPoint y: 421, distance: 22.3
click at [160, 398] on th "«" at bounding box center [163, 399] width 22 height 22
drag, startPoint x: 163, startPoint y: 446, endPoint x: 190, endPoint y: 480, distance: 44.0
click at [163, 446] on td "31" at bounding box center [163, 442] width 22 height 22
type input "31-08-2025"
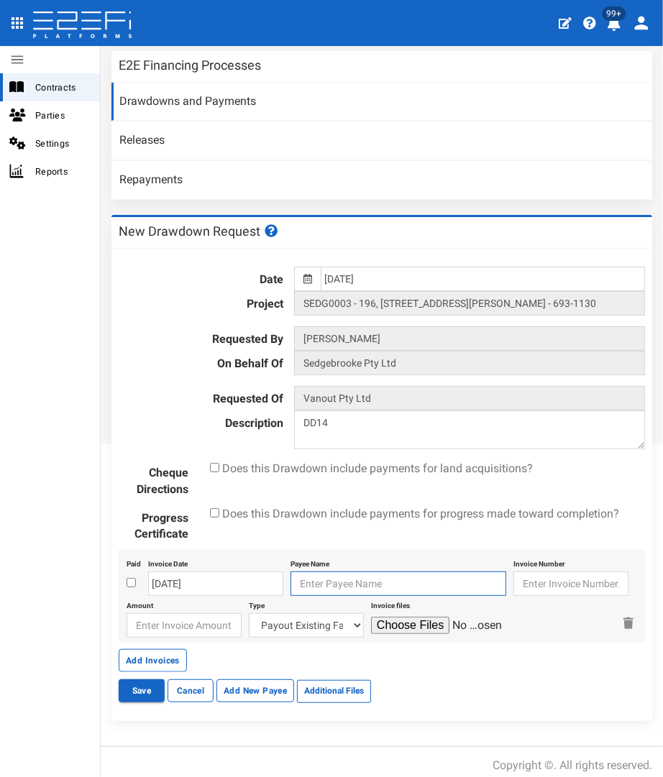
click at [334, 577] on input "text" at bounding box center [398, 583] width 216 height 24
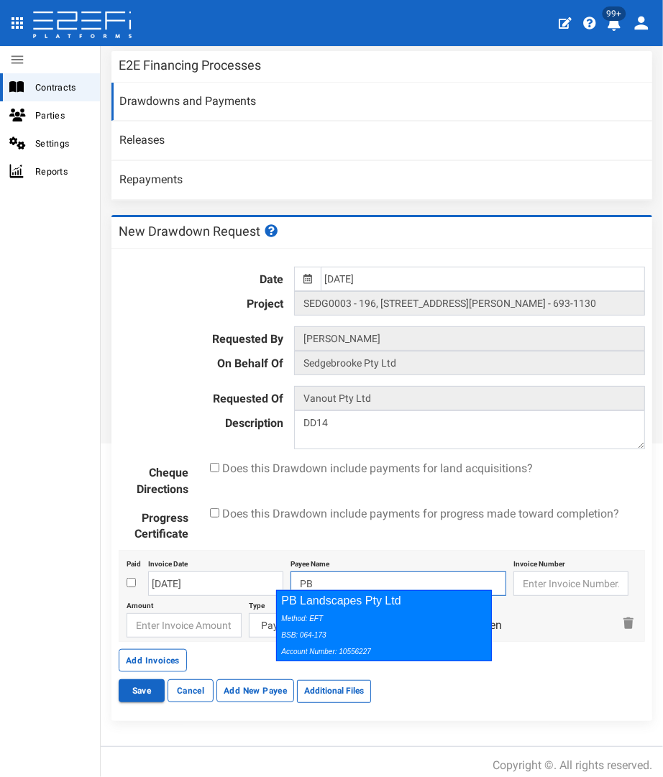
drag, startPoint x: 336, startPoint y: 607, endPoint x: 474, endPoint y: 579, distance: 140.8
click at [337, 607] on div "PB Landscapes Pty Ltd Method: EFT BSB: 064-173 Account Number: 10556227" at bounding box center [384, 625] width 216 height 71
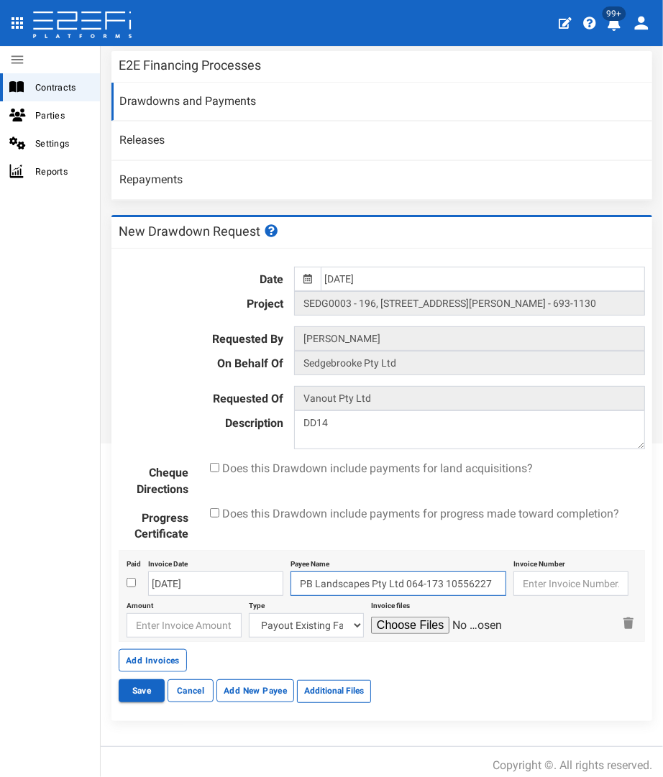
type input "PB Landscapes Pty Ltd 064-173 10556227"
click at [517, 575] on input "text" at bounding box center [570, 583] width 115 height 24
type input "9304"
click at [144, 619] on input "number" at bounding box center [184, 625] width 115 height 24
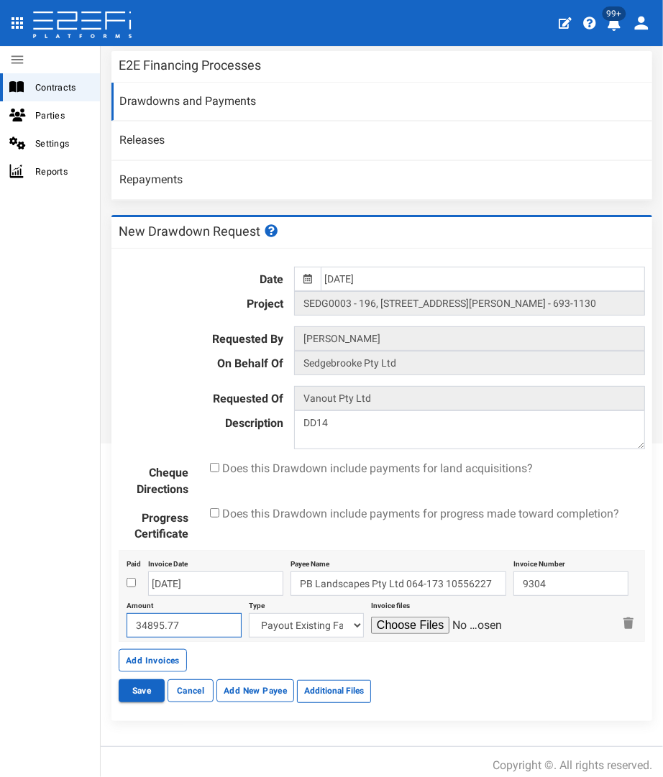
type input "34895.77"
click at [314, 613] on select "Payout Existing Facility Bcc Maintenance Uu Maintenance Civils Demolition Fenci…" at bounding box center [306, 625] width 115 height 24
click at [259, 621] on select "Payout Existing Facility Bcc Maintenance Uu Maintenance Civils Demolition Fenci…" at bounding box center [306, 625] width 115 height 24
select select "Rehabilitation Areas~72~CIVIL WORKS"
click at [249, 613] on select "Payout Existing Facility Bcc Maintenance Uu Maintenance Civils Demolition Fenci…" at bounding box center [306, 625] width 115 height 24
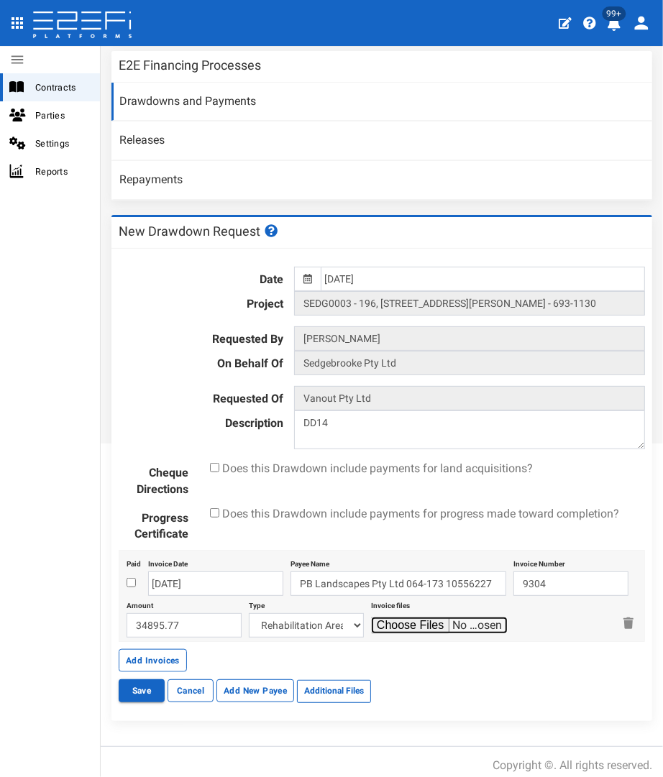
click at [400, 620] on input "file" at bounding box center [439, 625] width 137 height 17
type input "C:\fakepath\PB 9304.pdf"
click at [154, 686] on button "Save" at bounding box center [142, 690] width 46 height 23
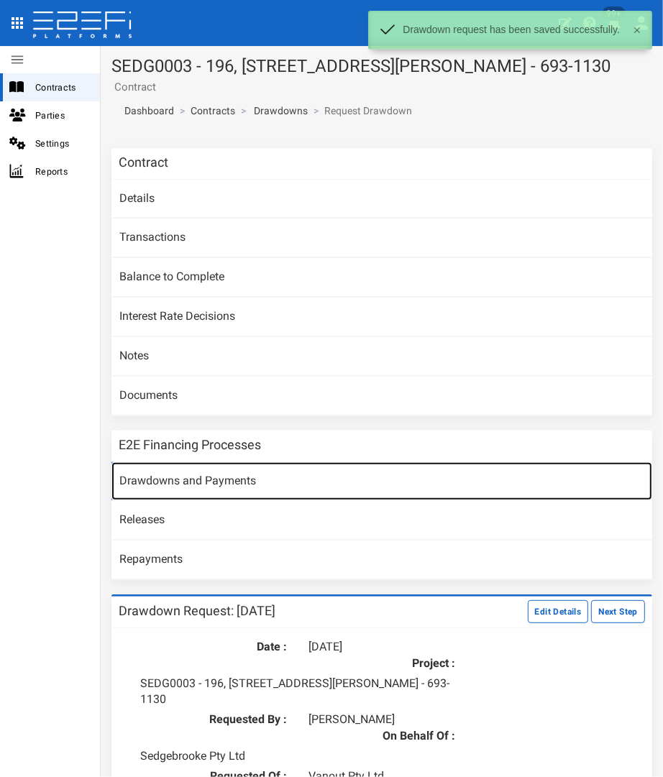
click at [156, 479] on link "Drawdowns and Payments" at bounding box center [381, 481] width 541 height 39
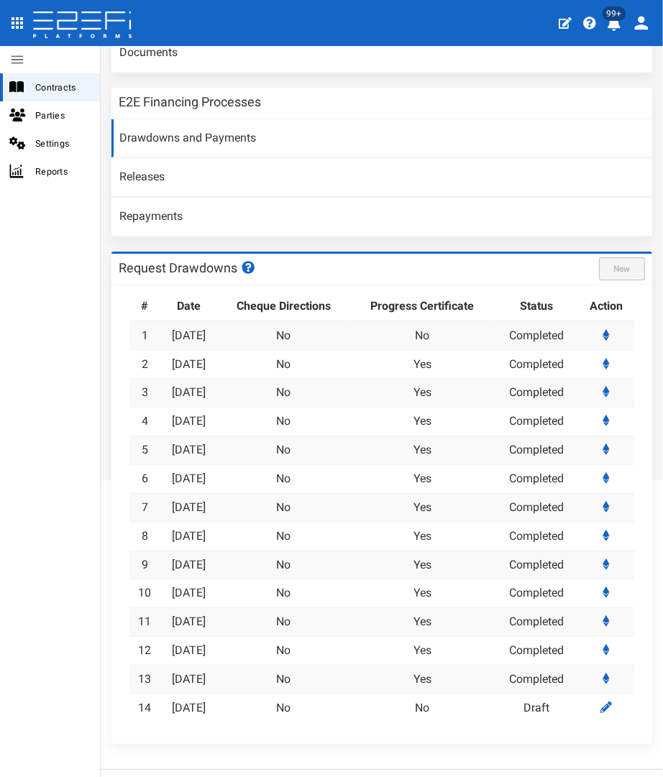
scroll to position [365, 0]
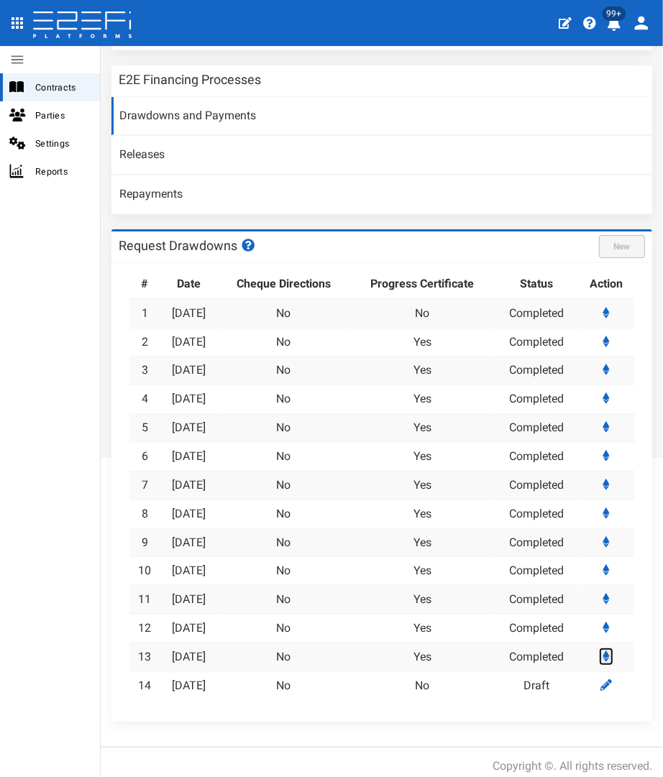
click at [599, 648] on link at bounding box center [606, 657] width 14 height 18
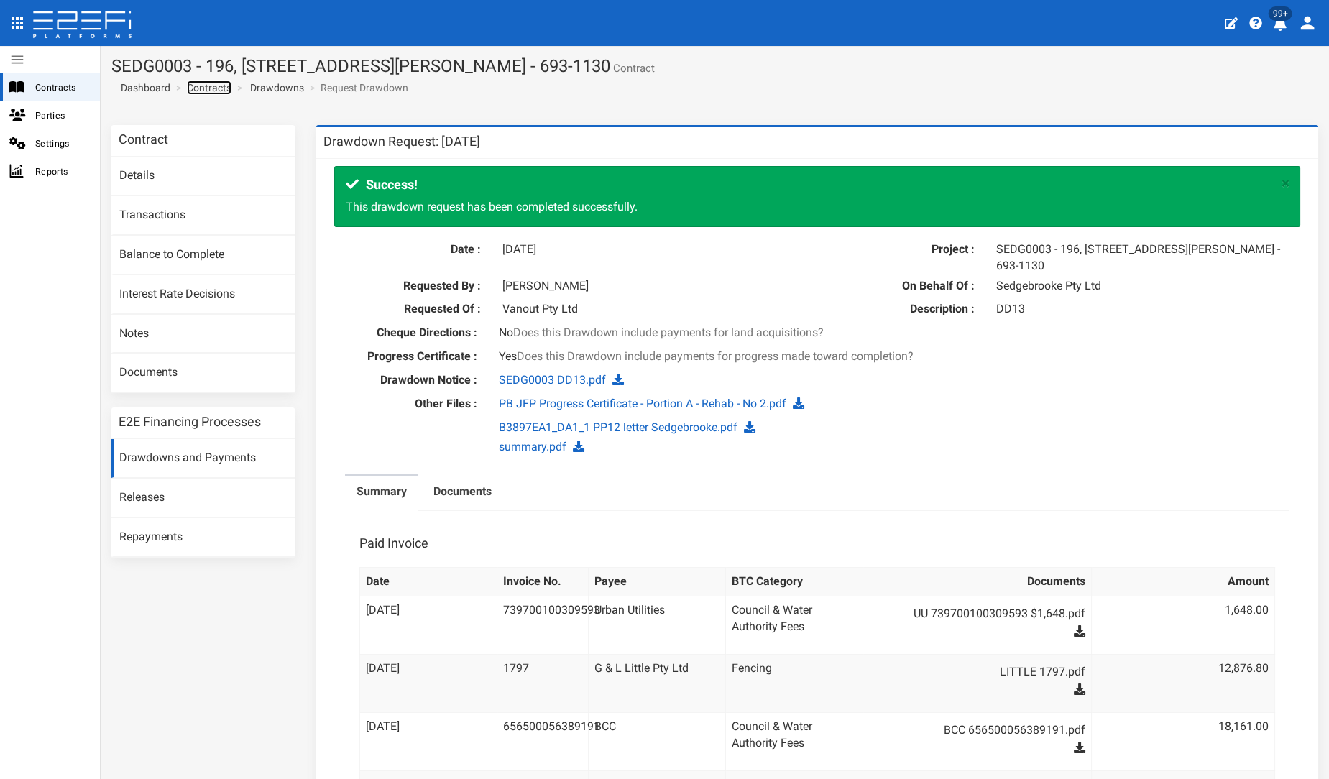
click at [207, 84] on link "Contracts" at bounding box center [209, 88] width 45 height 14
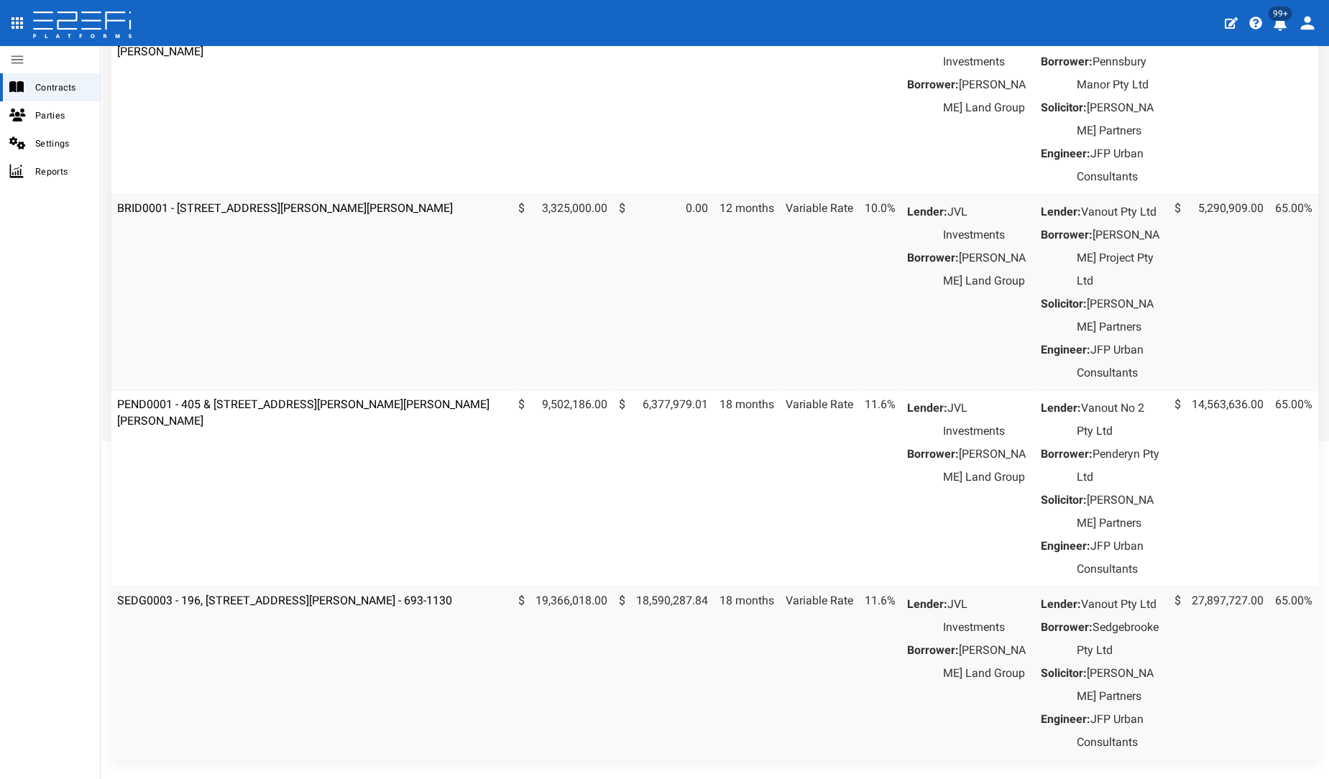
scroll to position [399, 0]
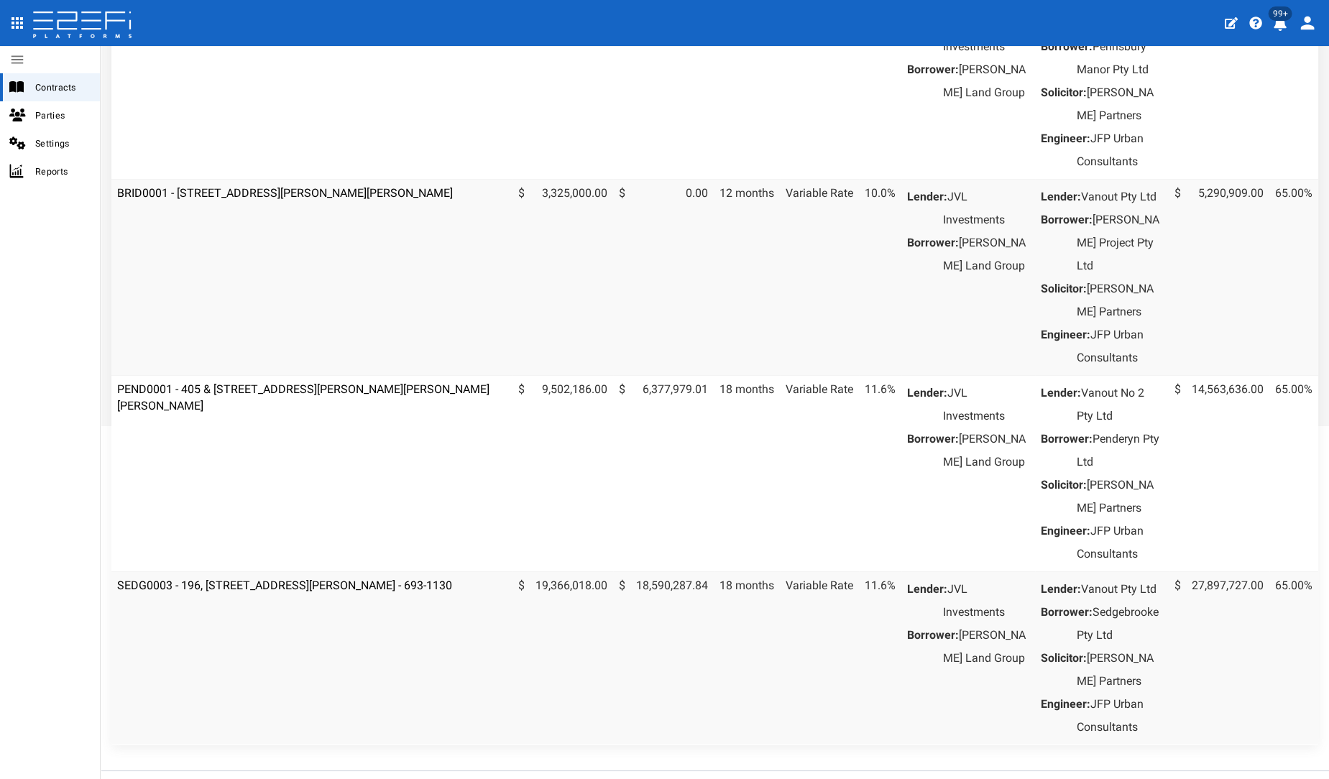
click at [228, 488] on td "PEND0001 - 405 & [STREET_ADDRESS][PERSON_NAME][PERSON_NAME][PERSON_NAME]" at bounding box center [311, 473] width 401 height 196
click at [234, 413] on link "PEND0001 - 405 & [STREET_ADDRESS][PERSON_NAME][PERSON_NAME][PERSON_NAME]" at bounding box center [303, 397] width 372 height 30
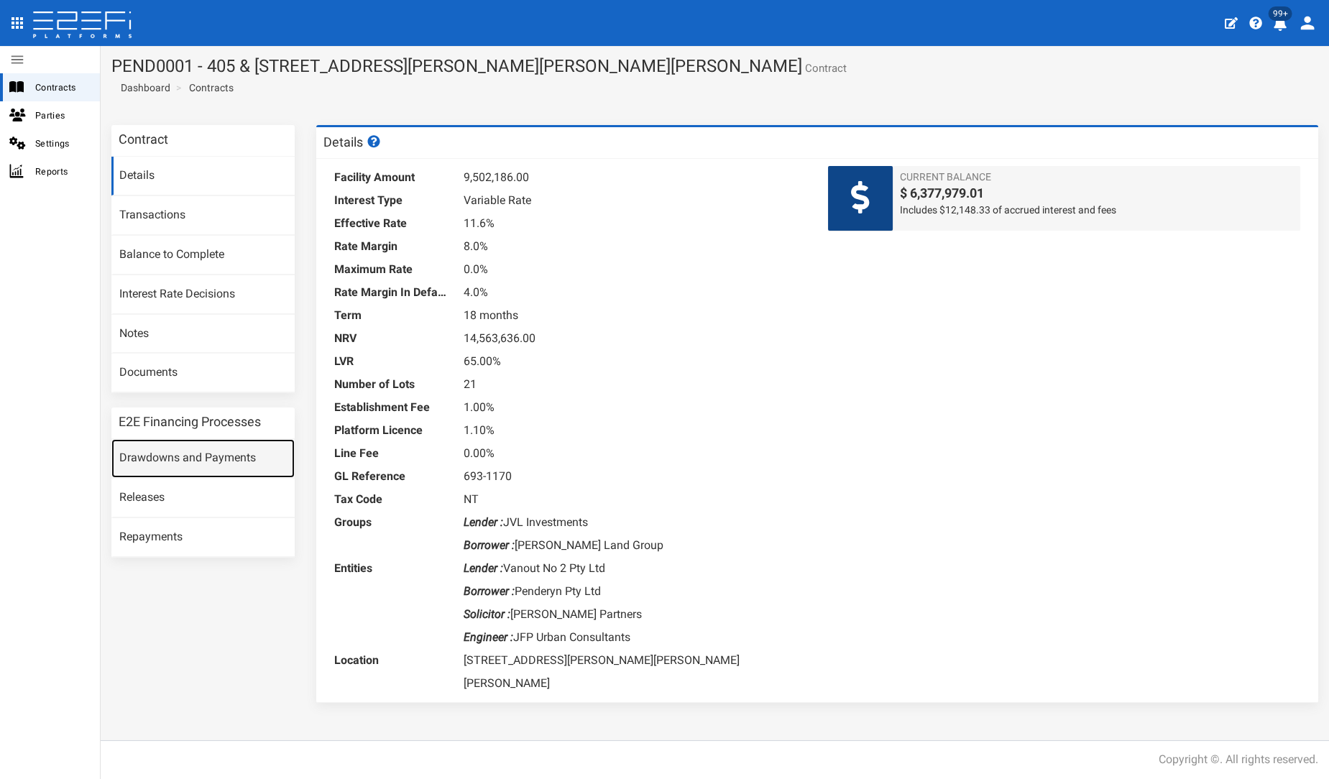
click at [257, 451] on link "Drawdowns and Payments" at bounding box center [202, 458] width 183 height 39
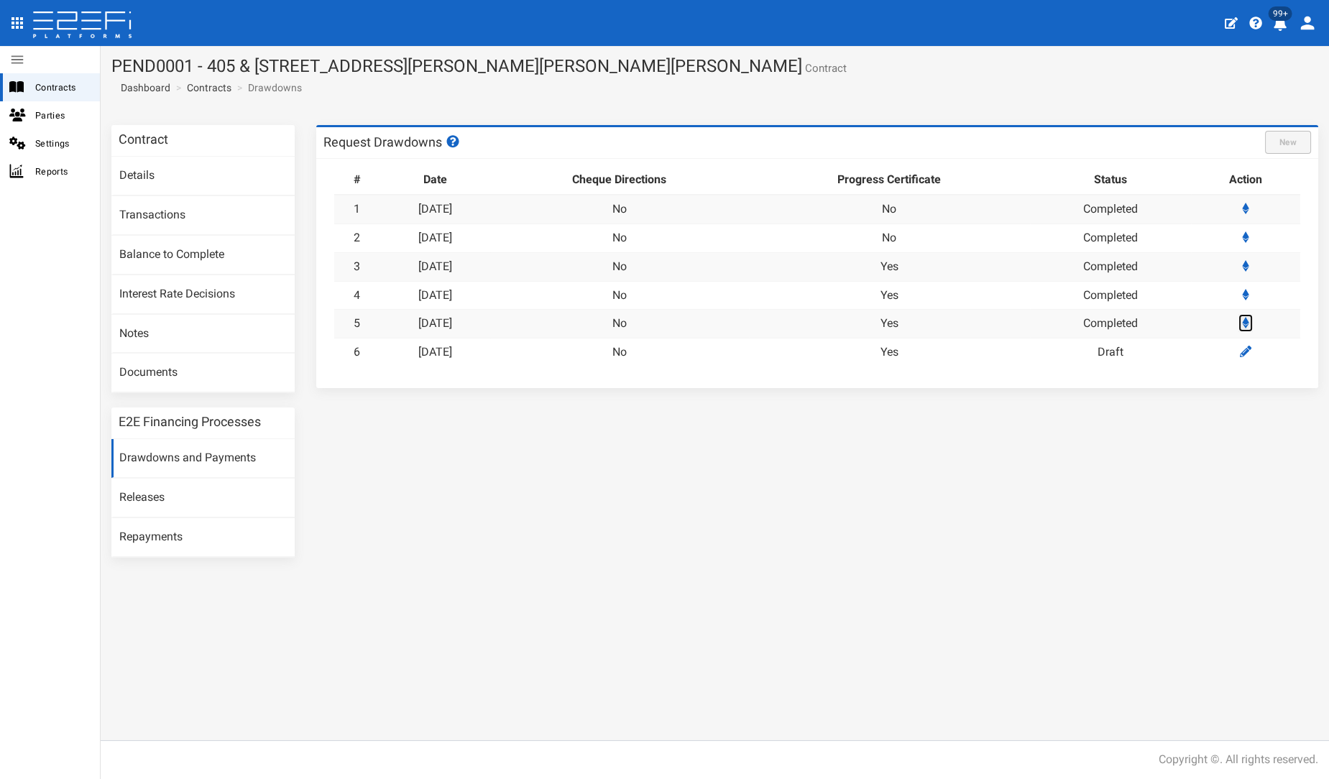
click at [1252, 319] on link at bounding box center [1246, 323] width 14 height 18
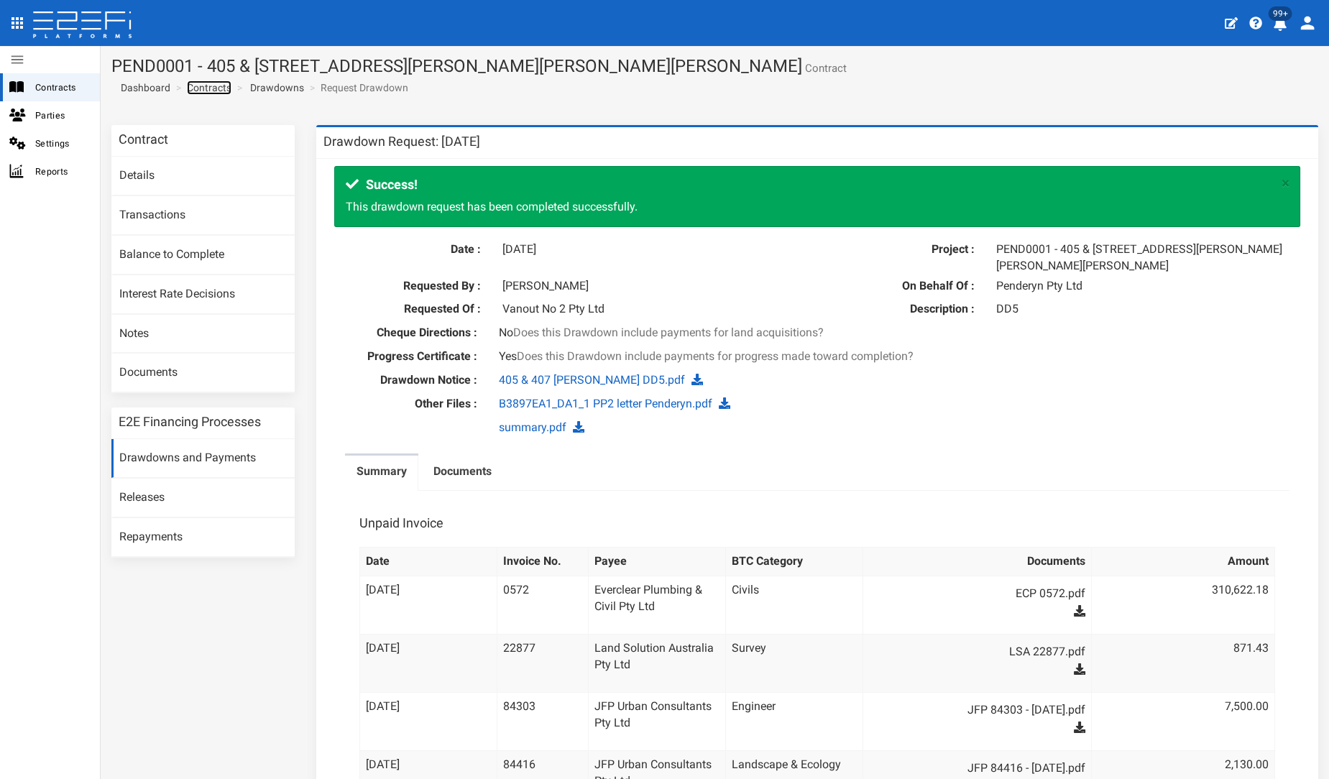
click at [196, 81] on link "Contracts" at bounding box center [209, 88] width 45 height 14
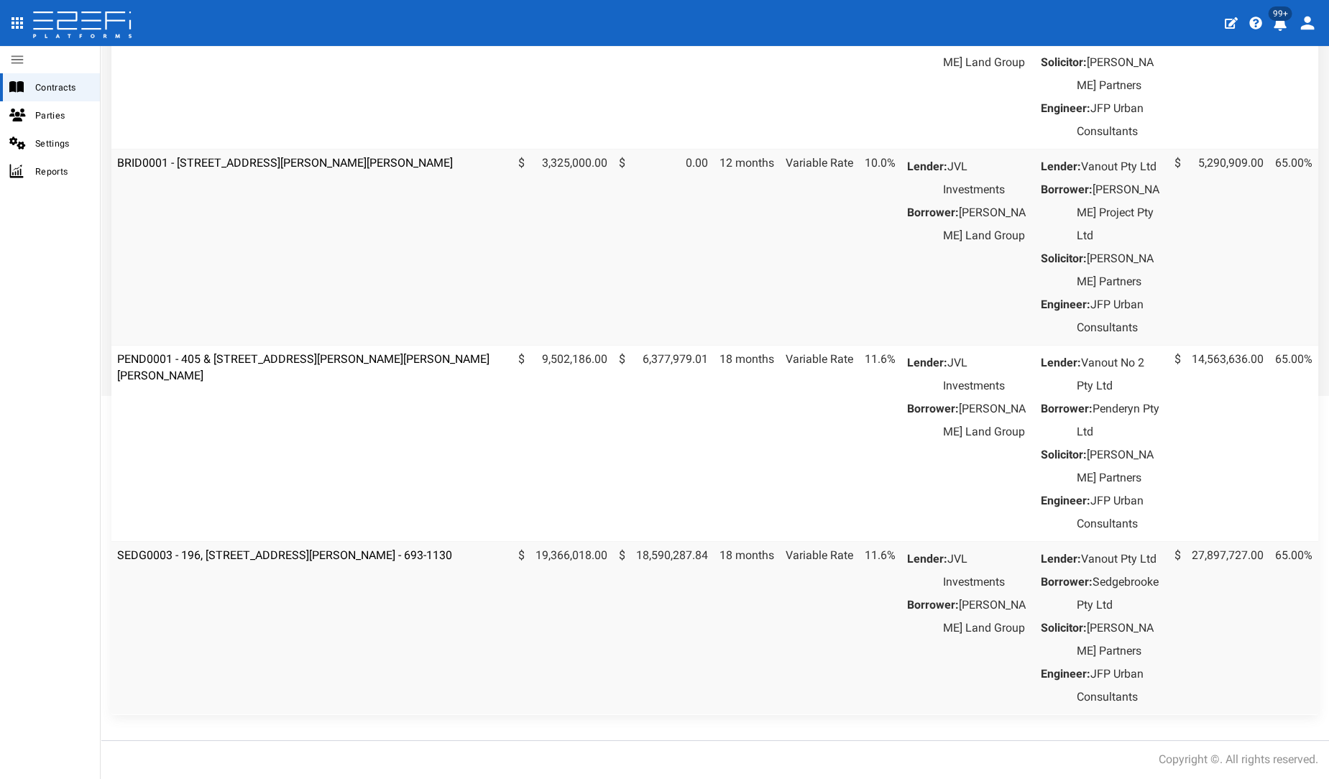
scroll to position [479, 0]
click at [260, 562] on link "SEDG0003 - 196, [STREET_ADDRESS][PERSON_NAME] - 693-1130" at bounding box center [284, 555] width 335 height 14
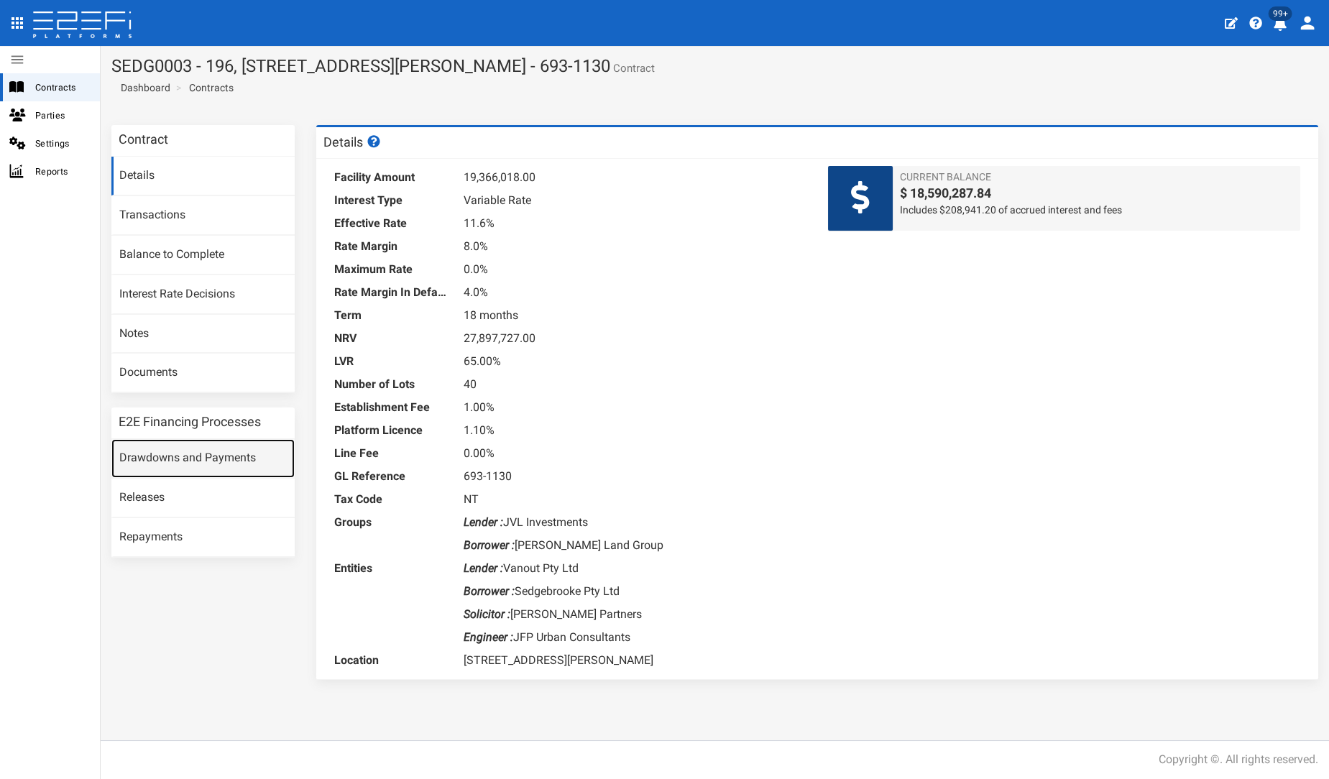
click at [242, 458] on link "Drawdowns and Payments" at bounding box center [202, 458] width 183 height 39
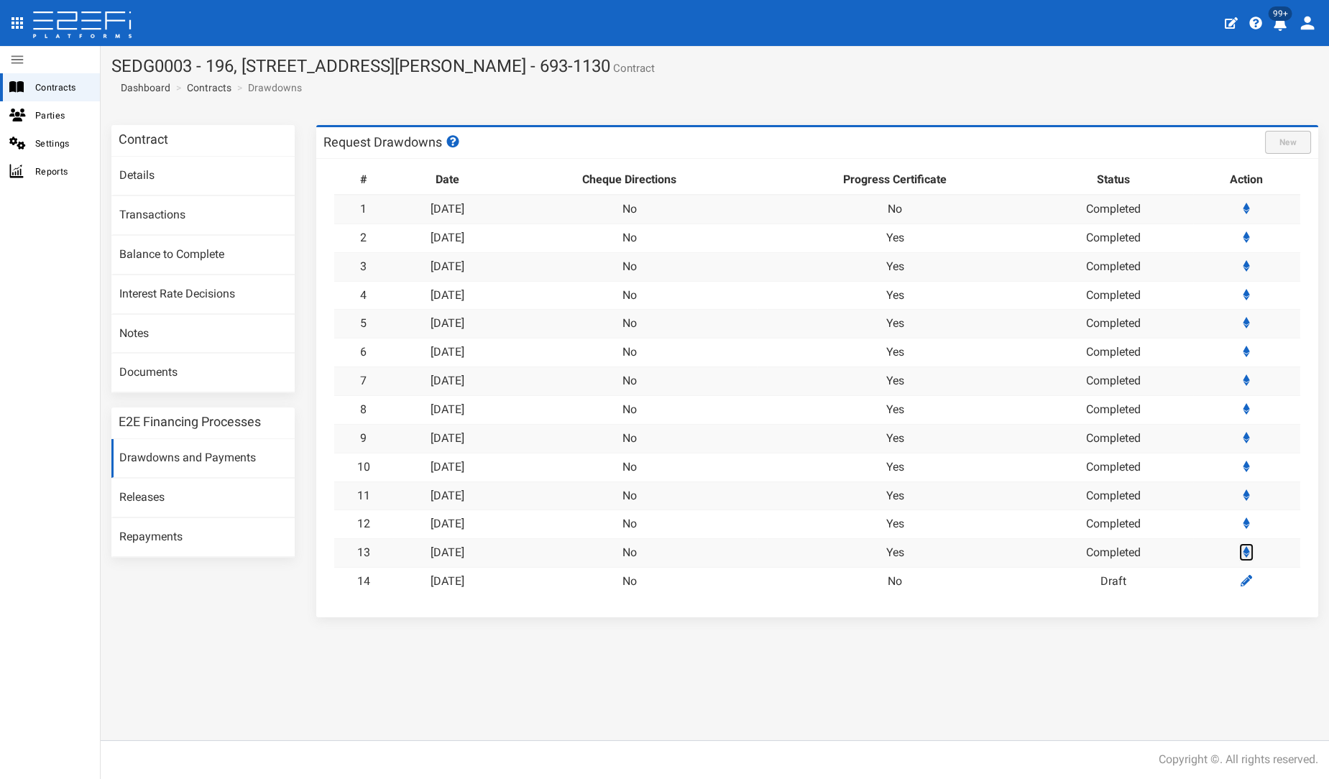
click at [1251, 543] on link at bounding box center [1246, 552] width 14 height 18
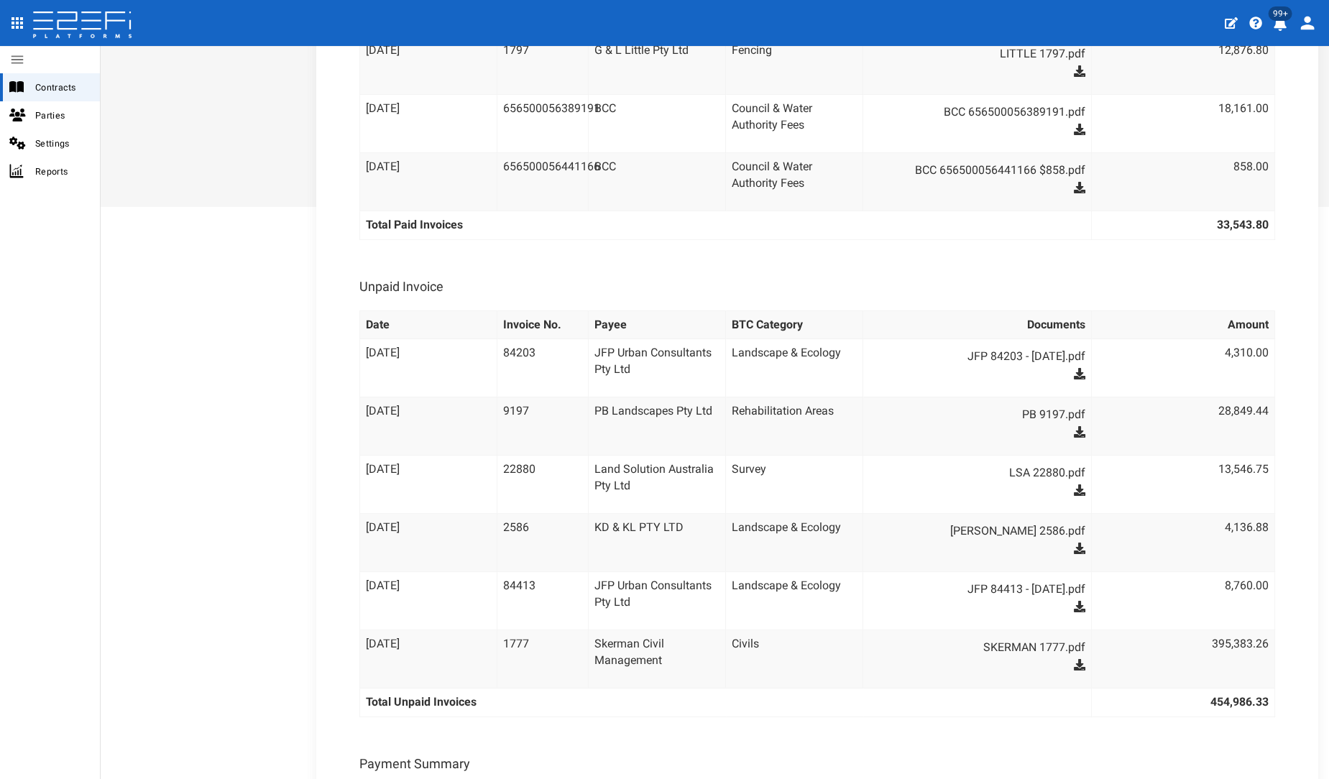
scroll to position [719, 0]
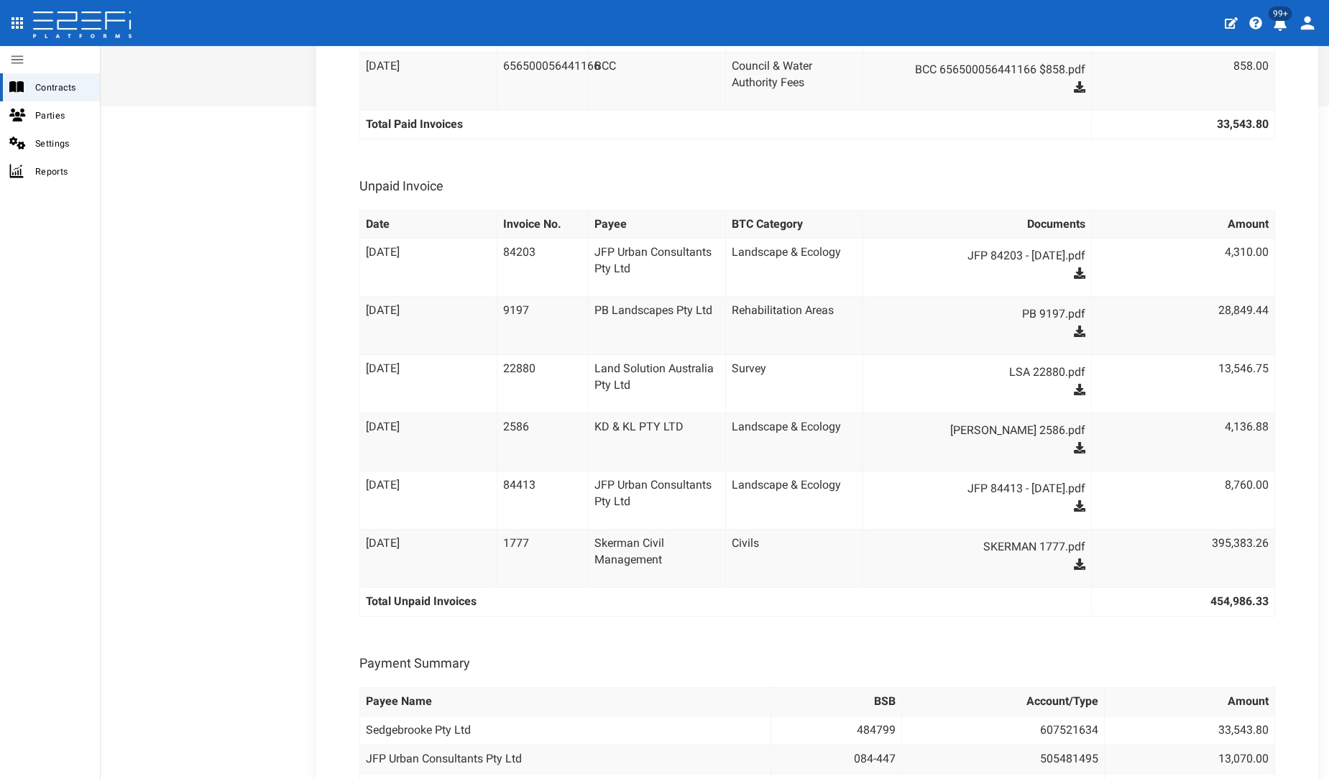
click at [919, 603] on th "Total Unpaid Invoices" at bounding box center [725, 602] width 733 height 29
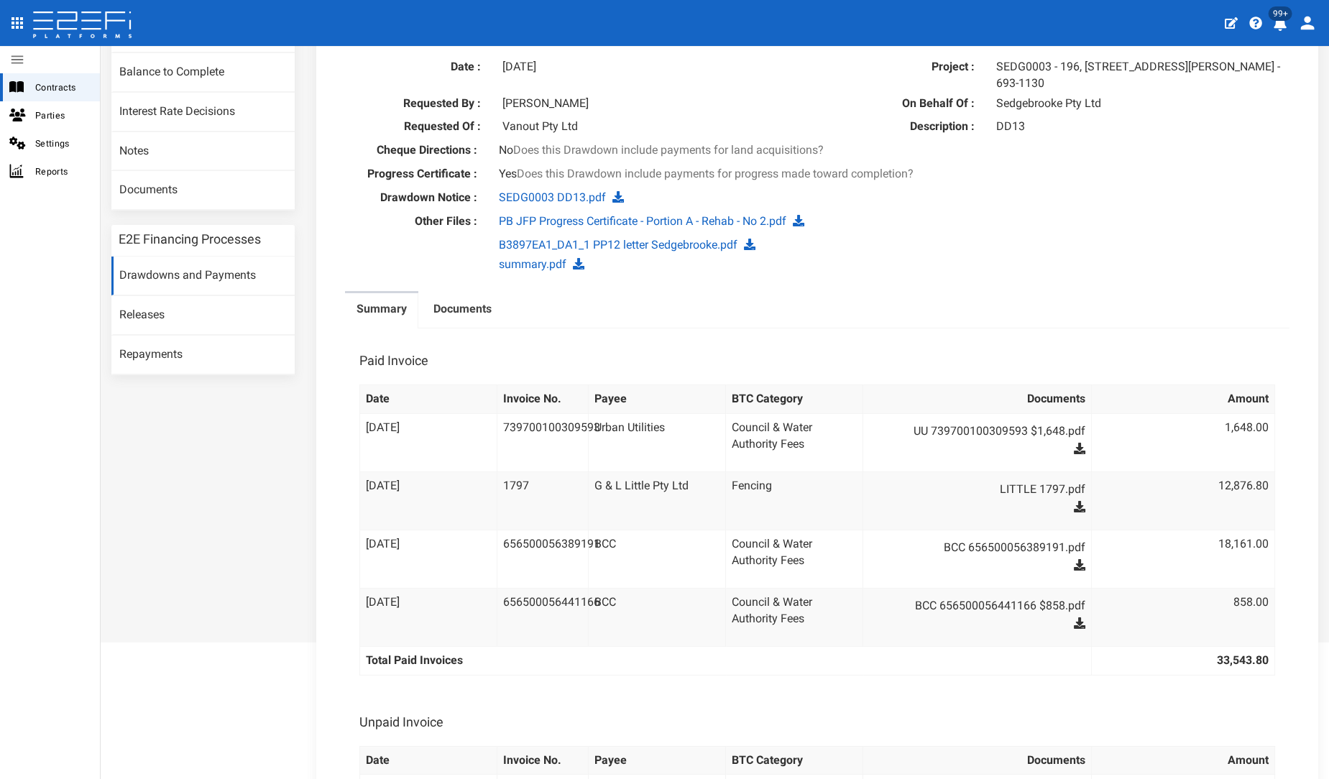
scroll to position [0, 0]
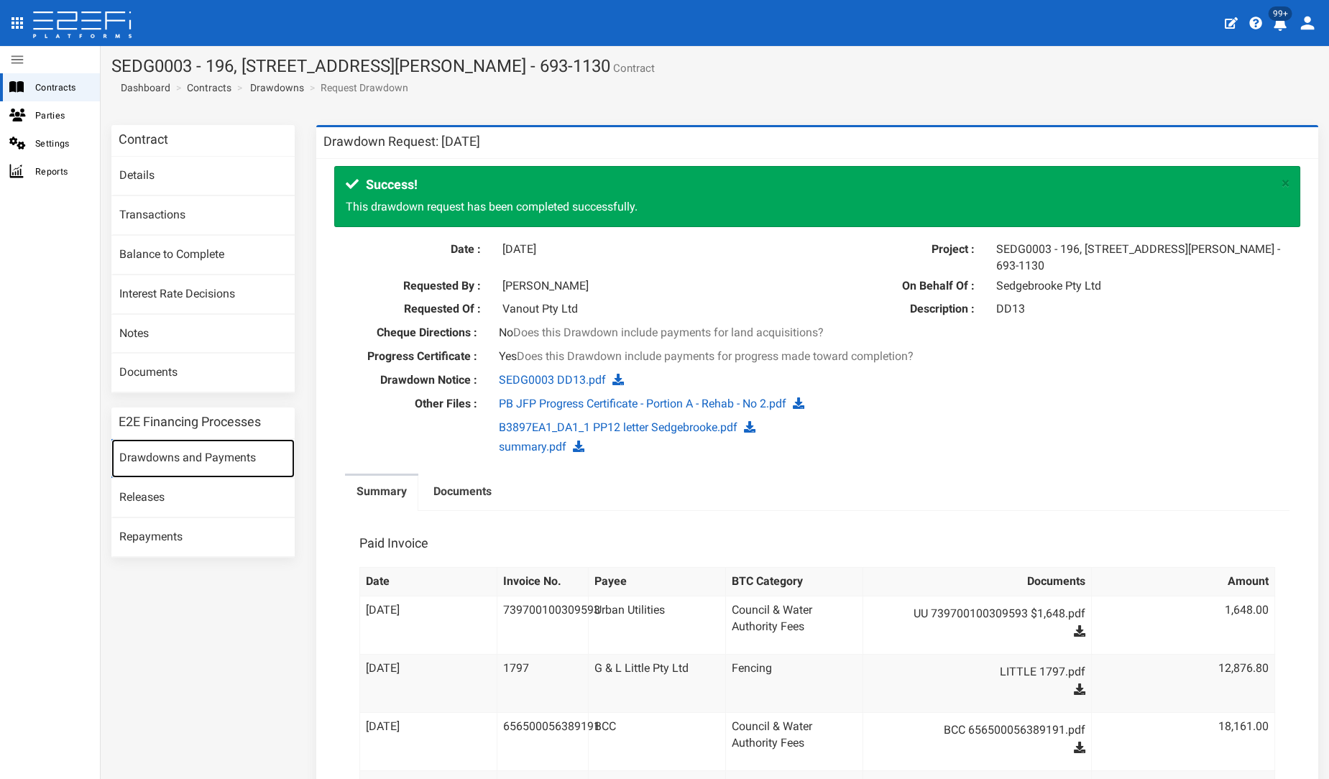
click at [185, 456] on link "Drawdowns and Payments" at bounding box center [202, 458] width 183 height 39
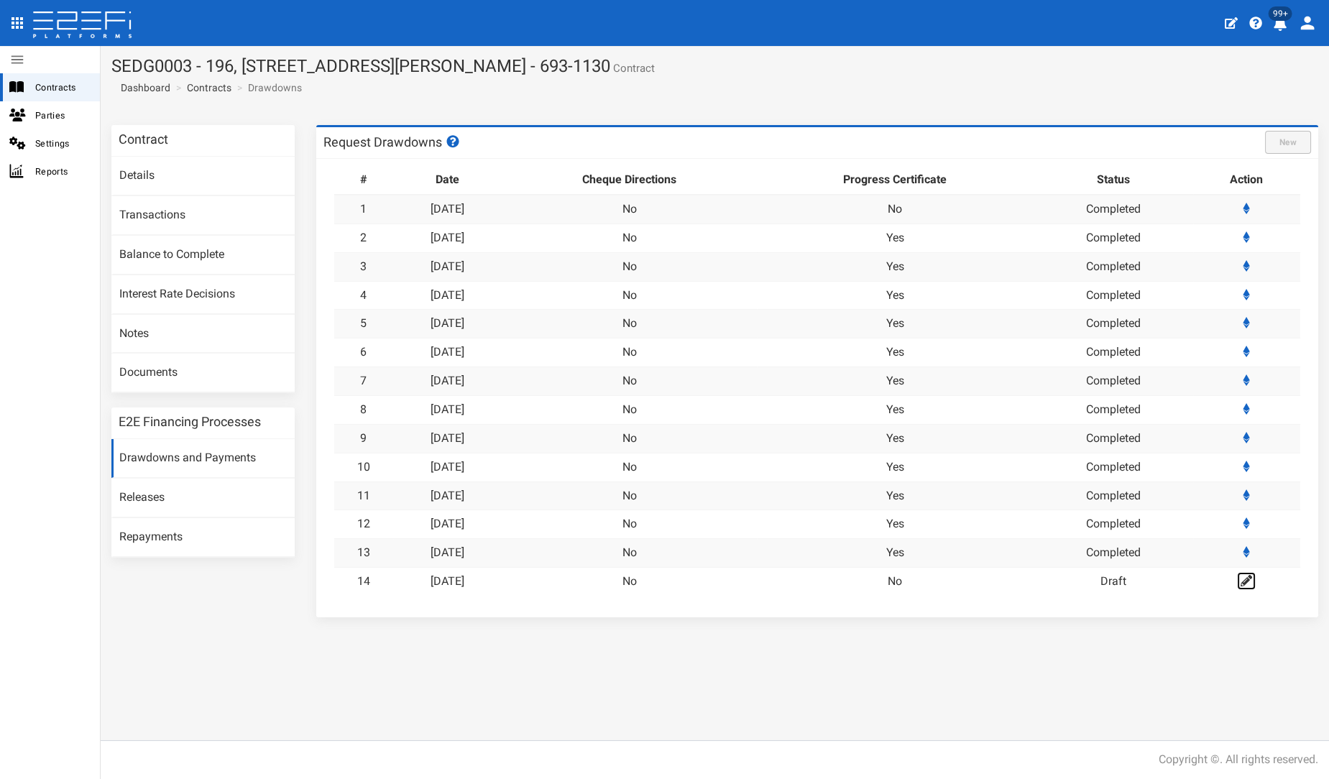
click at [1252, 575] on icon at bounding box center [1247, 581] width 12 height 12
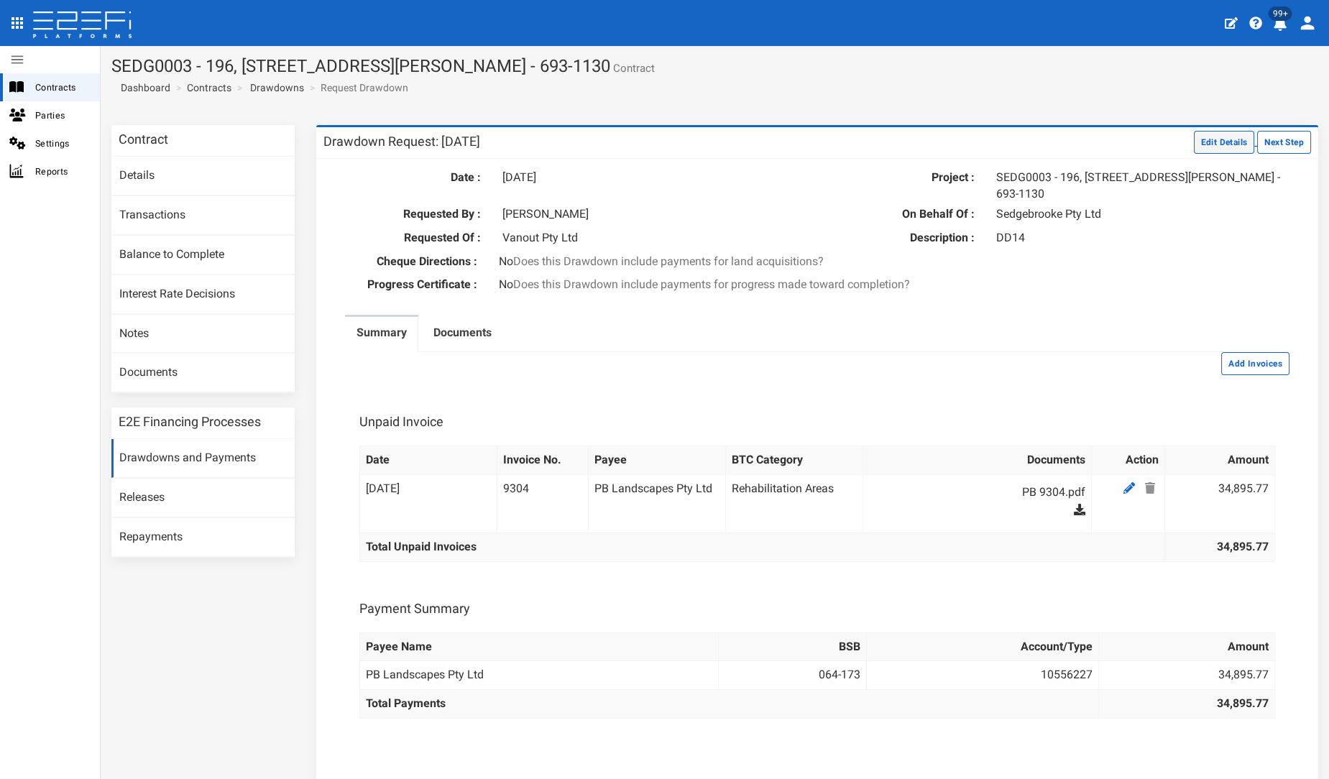
click at [1238, 142] on button "Edit Details" at bounding box center [1224, 142] width 61 height 23
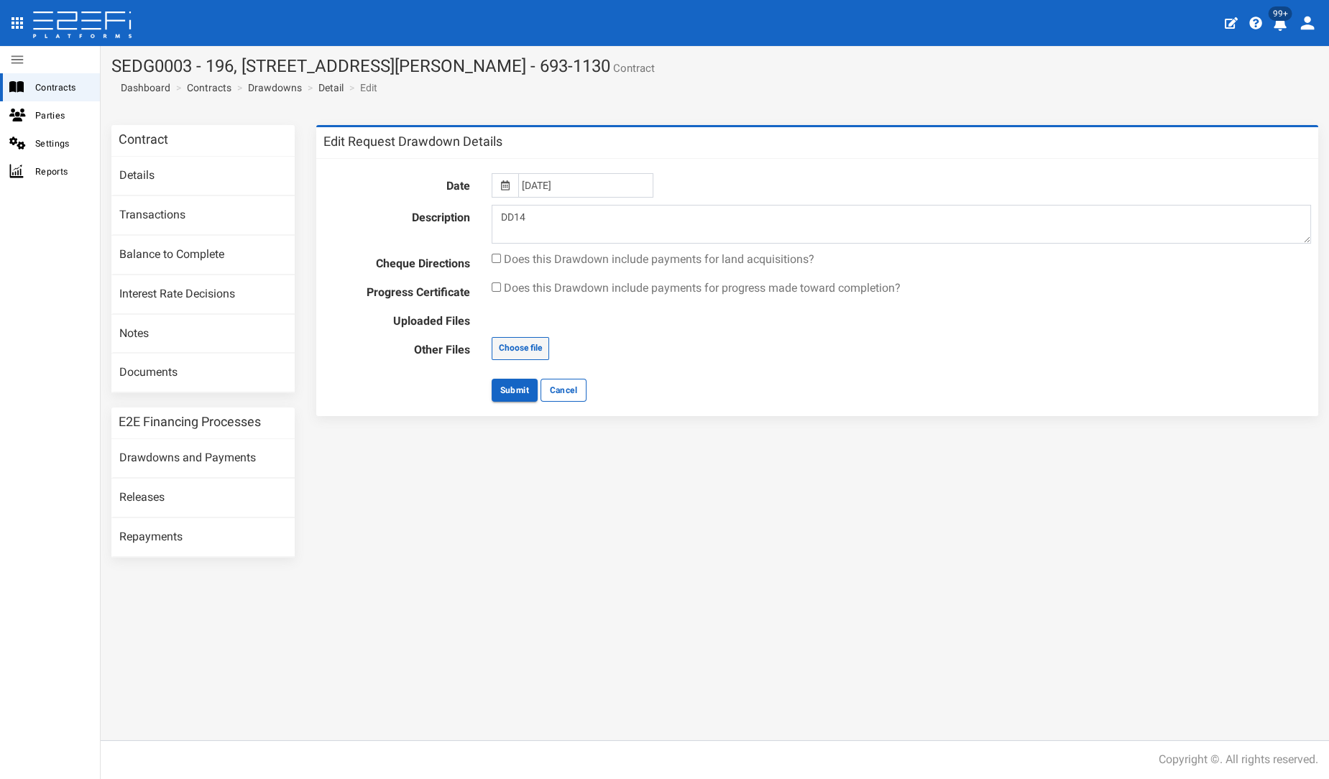
type input "C:\fakepath\PB JFP Progress Certificate - Portion A - Rehab - No 3.pdf"
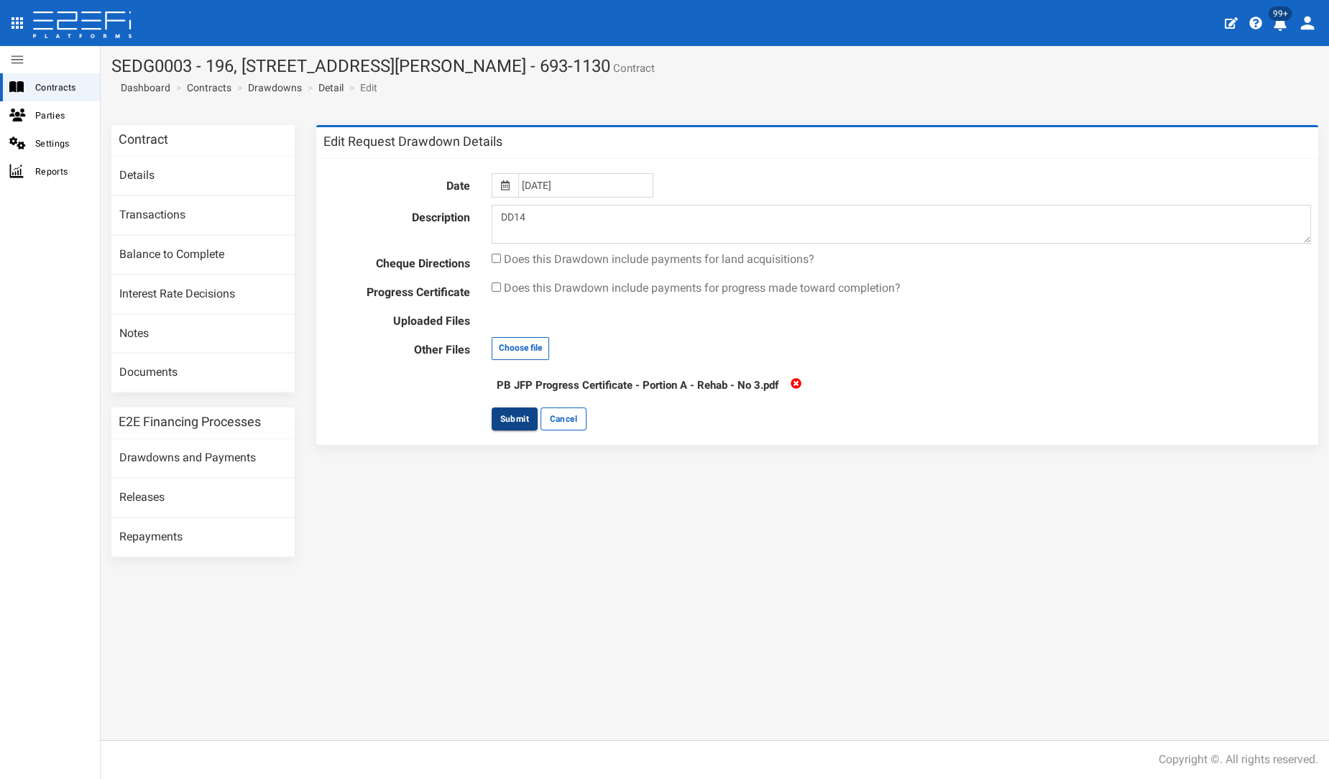
click at [520, 409] on button "Submit" at bounding box center [515, 419] width 46 height 23
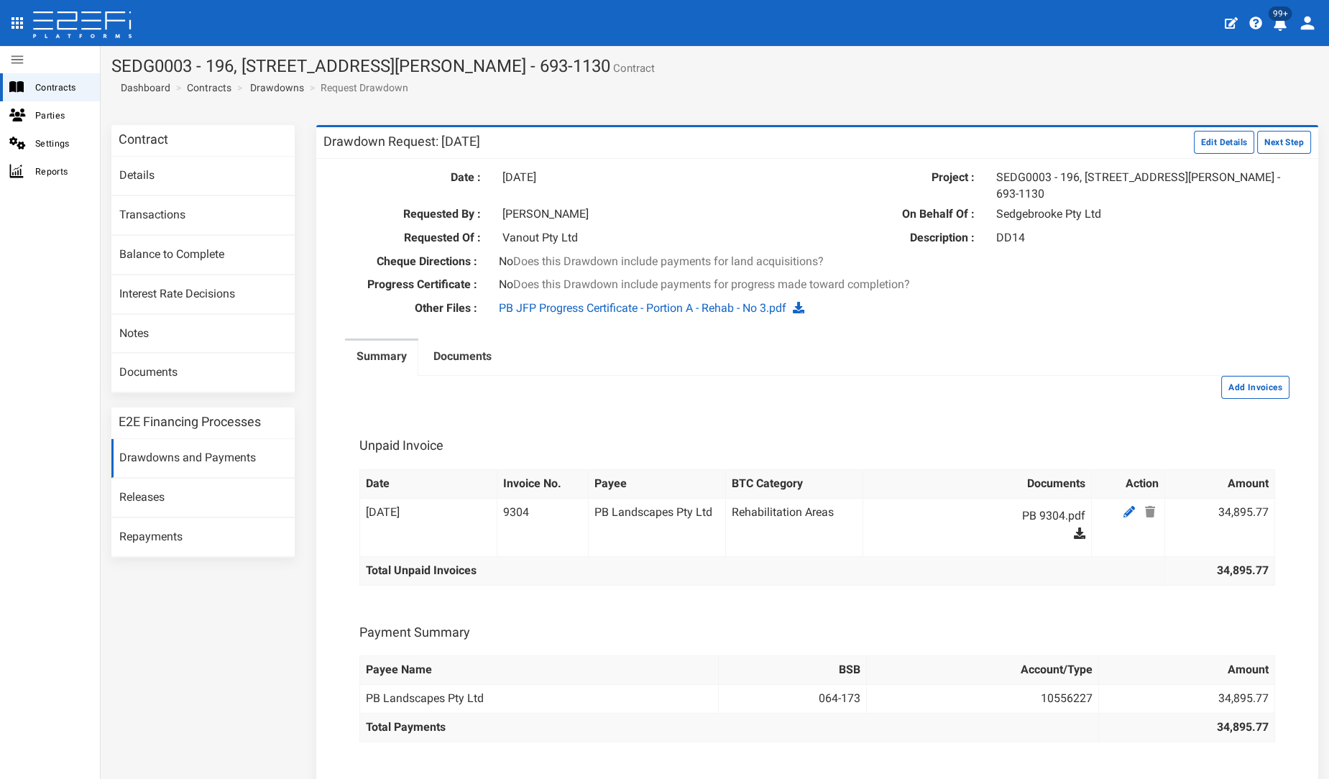
drag, startPoint x: 1243, startPoint y: 391, endPoint x: 1010, endPoint y: 269, distance: 263.0
click at [1243, 391] on button "Add Invoices" at bounding box center [1255, 387] width 68 height 23
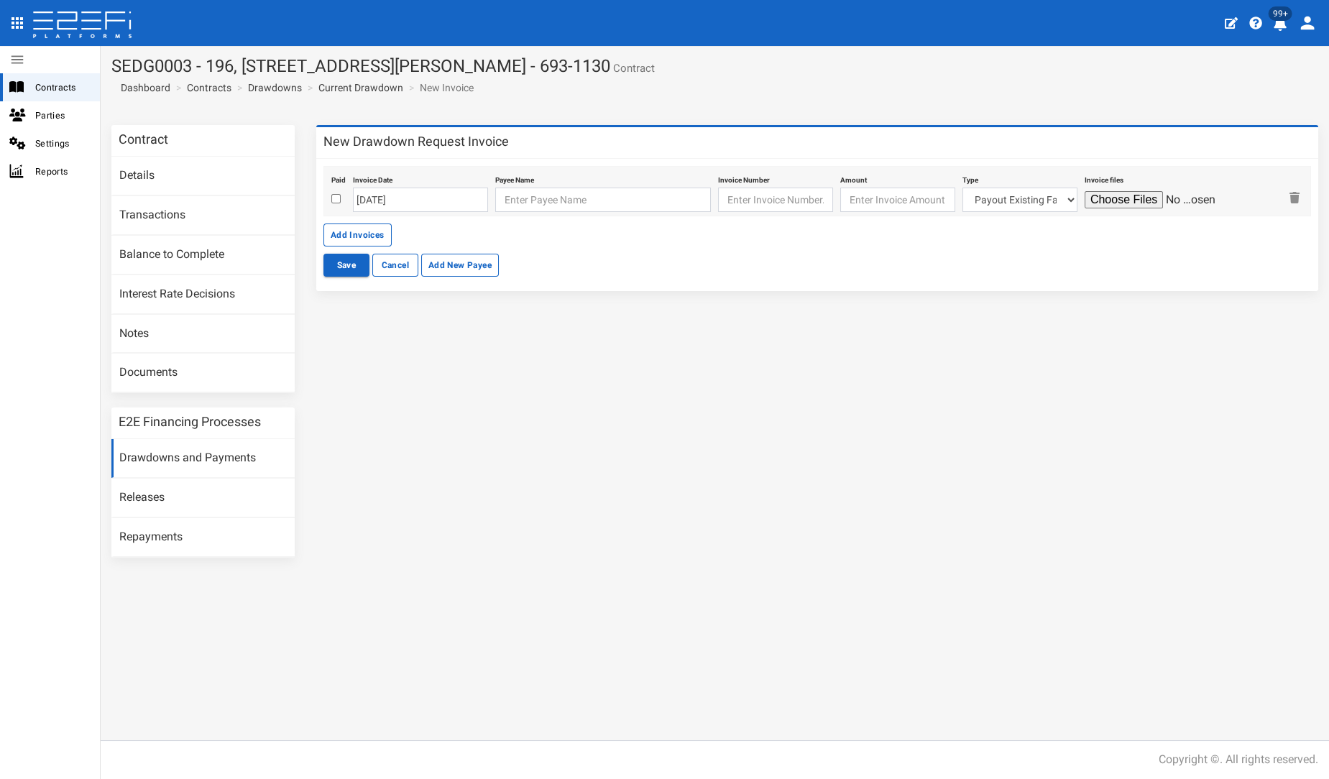
click at [1045, 338] on div "Contract Details Transactions Balance to Complete Interest Rate Decisions Notes…" at bounding box center [715, 348] width 1229 height 446
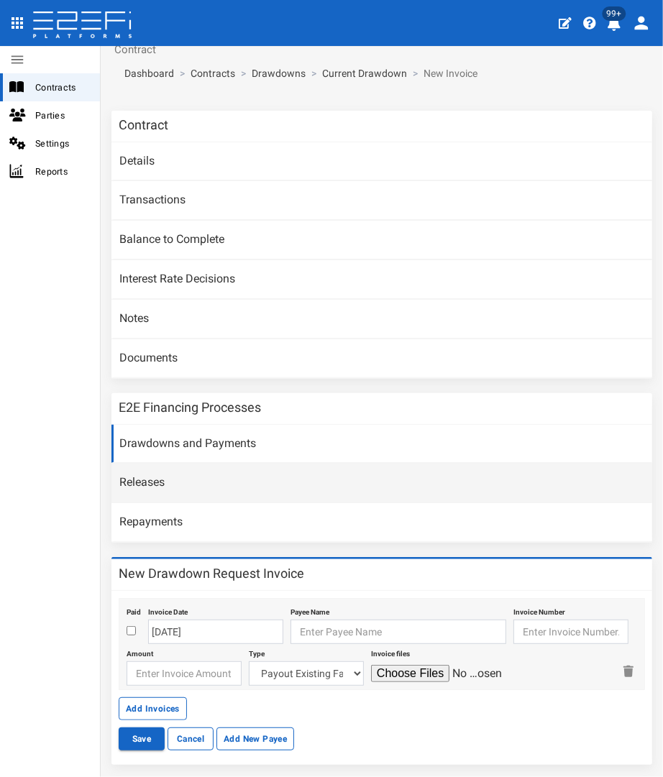
scroll to position [82, 0]
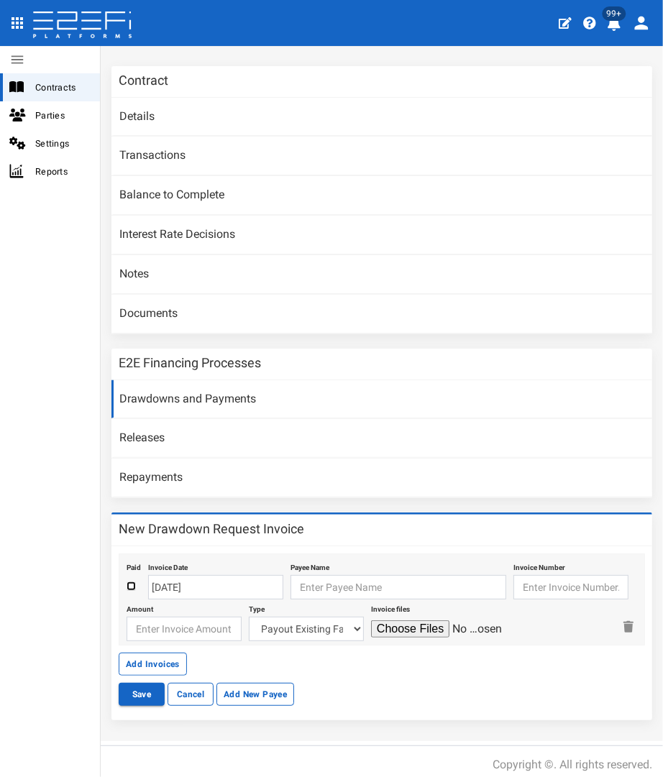
click at [131, 582] on input "checkbox" at bounding box center [131, 586] width 9 height 9
checkbox input "true"
click at [184, 580] on input "[DATE]" at bounding box center [215, 587] width 135 height 24
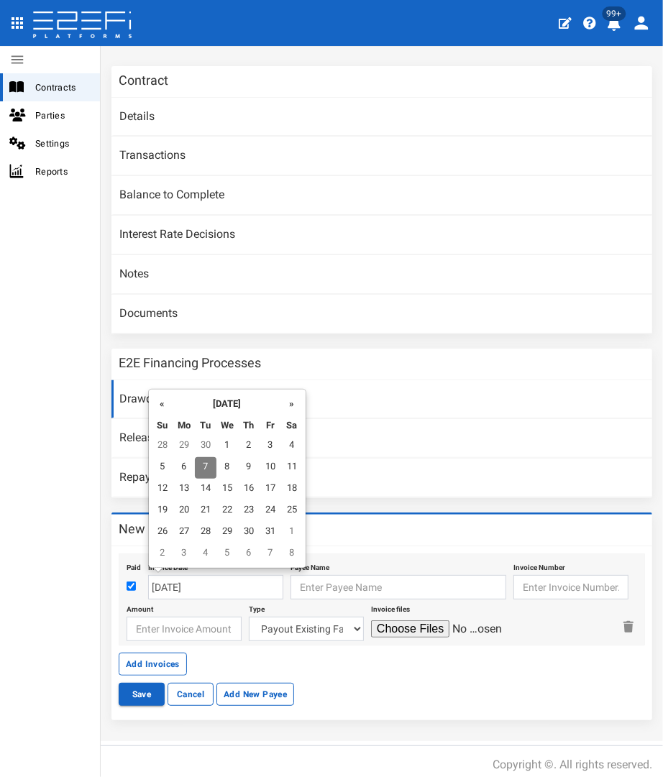
drag, startPoint x: 179, startPoint y: 440, endPoint x: 293, endPoint y: 516, distance: 137.4
click at [180, 440] on td "29" at bounding box center [184, 447] width 22 height 22
type input "29-09-2025"
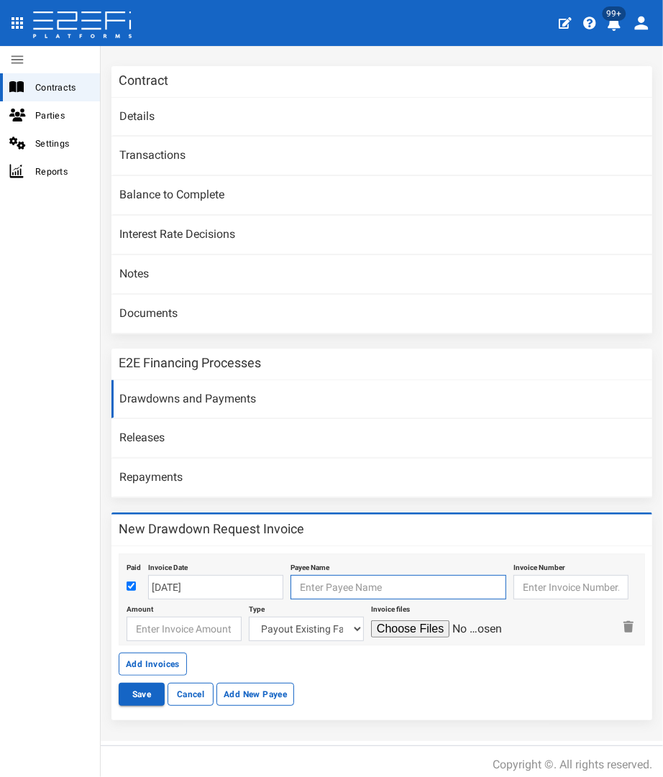
click at [375, 577] on input "text" at bounding box center [398, 587] width 216 height 24
type input "k"
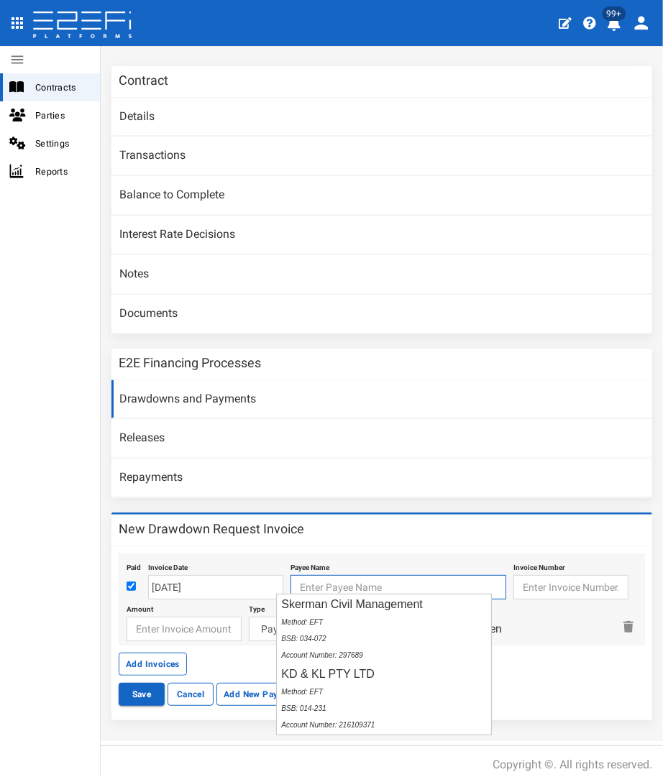
type input "i"
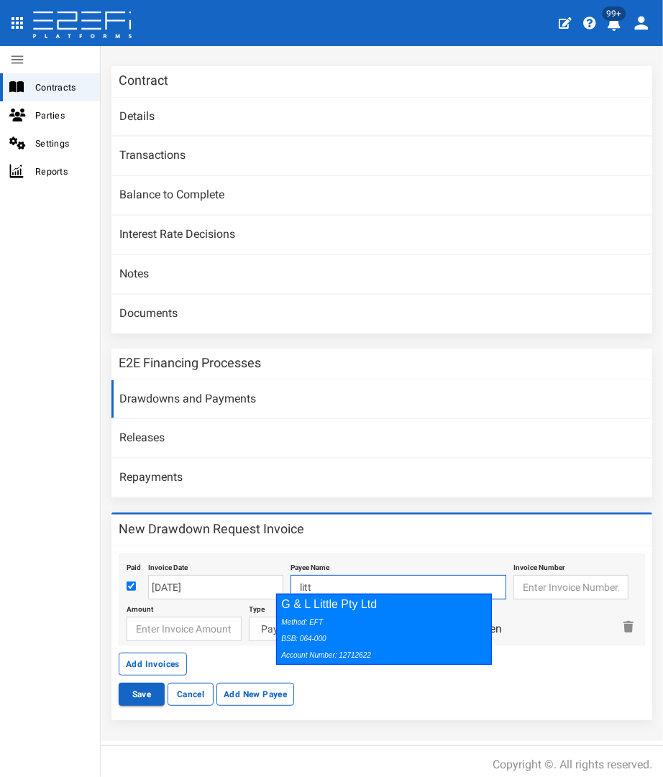
click at [374, 616] on div "Method: EFT BSB: 064-000 Account Number: 12712622" at bounding box center [380, 638] width 198 height 50
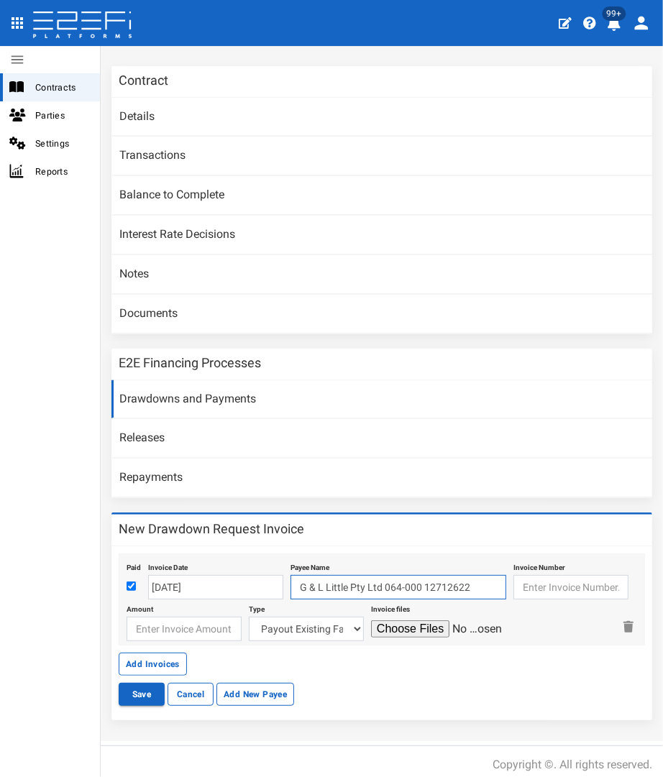
type input "G & L Little Pty Ltd 064-000 12712622"
click at [519, 589] on input "text" at bounding box center [570, 587] width 115 height 24
type input "1799"
drag, startPoint x: 174, startPoint y: 617, endPoint x: 180, endPoint y: 605, distance: 13.2
click at [178, 617] on input "number" at bounding box center [184, 629] width 115 height 24
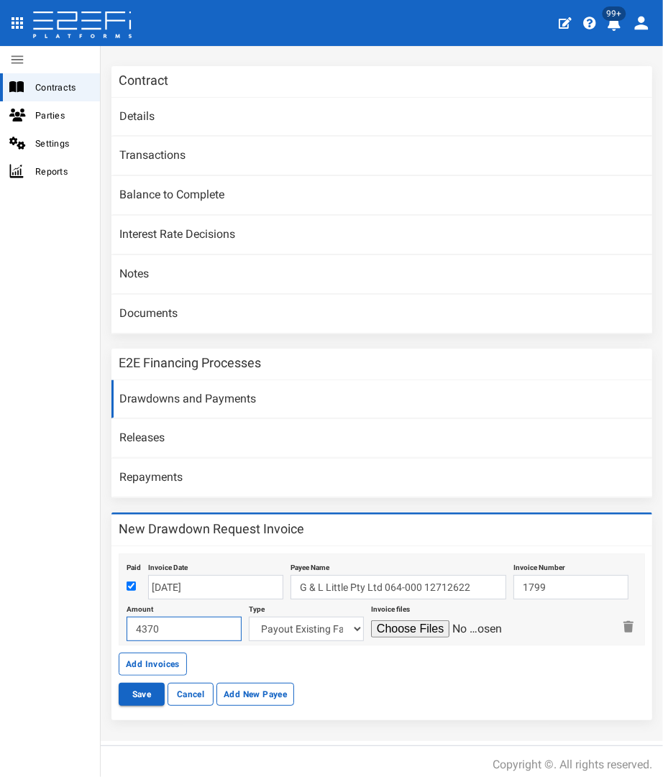
type input "4370"
click at [258, 629] on select "Payout Existing Facility Bcc Maintenance Uu Maintenance Civils Demolition Fenci…" at bounding box center [306, 629] width 115 height 24
select select "Fencing~70~CIVIL WORKS"
click at [249, 617] on select "Payout Existing Facility Bcc Maintenance Uu Maintenance Civils Demolition Fenci…" at bounding box center [306, 629] width 115 height 24
click at [413, 620] on input "file" at bounding box center [439, 628] width 137 height 17
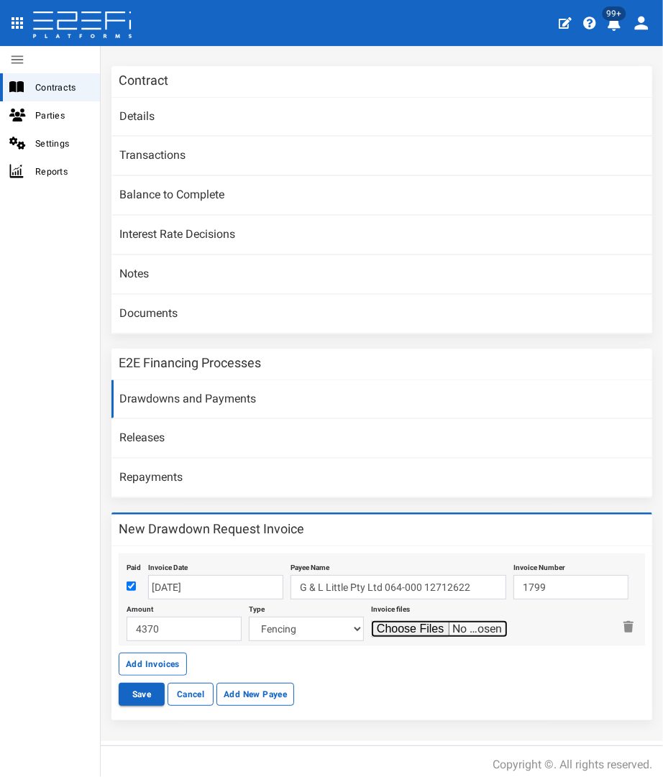
type input "C:\fakepath\LITTLE 1799.pdf"
click at [127, 582] on input "checkbox" at bounding box center [131, 586] width 9 height 9
checkbox input "false"
drag, startPoint x: 145, startPoint y: 654, endPoint x: 157, endPoint y: 658, distance: 13.0
click at [157, 658] on button "Add Invoices" at bounding box center [153, 664] width 68 height 23
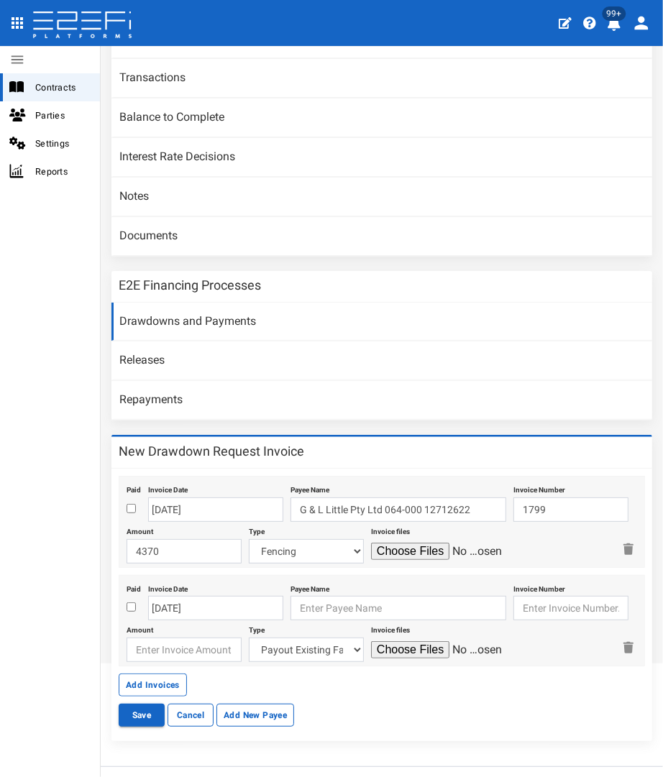
scroll to position [180, 0]
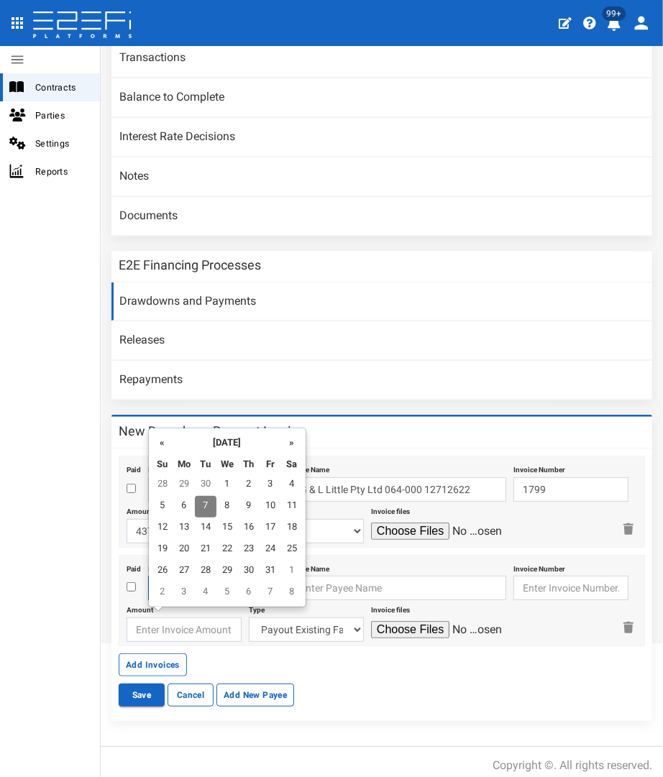
click at [167, 582] on body "404, the article you seek, can not be found Close 99+ Contracts Parties Setting…" at bounding box center [331, 388] width 663 height 777
click at [161, 446] on th "«" at bounding box center [163, 442] width 22 height 22
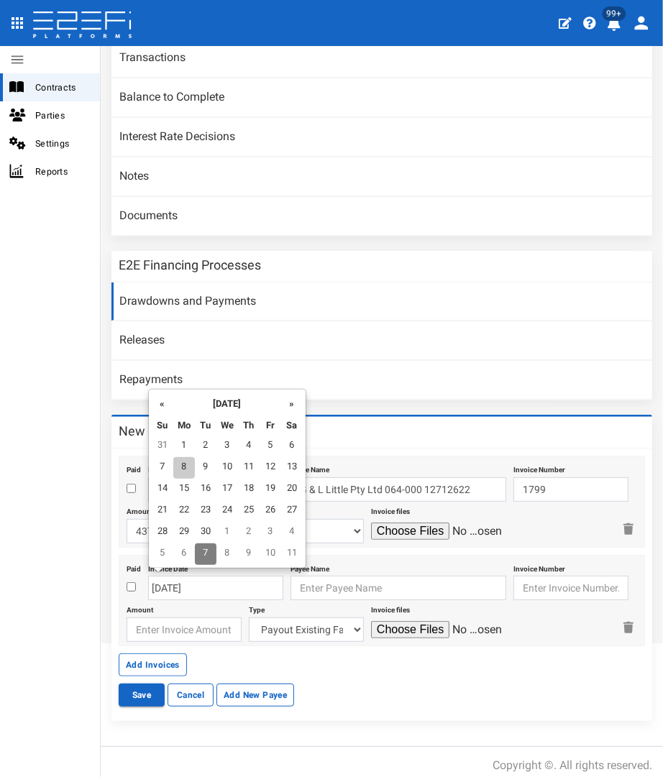
click at [188, 468] on td "8" at bounding box center [184, 468] width 22 height 22
type input "[DATE]"
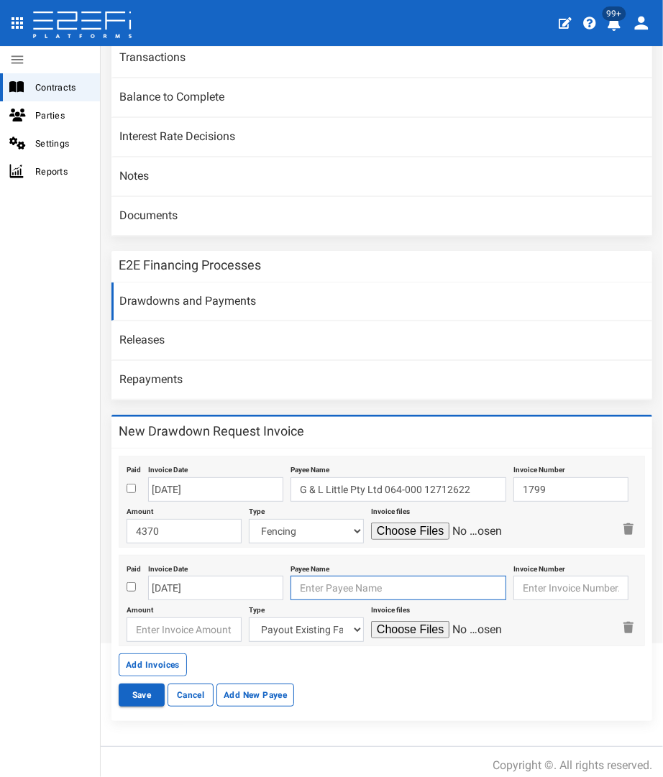
drag, startPoint x: 301, startPoint y: 575, endPoint x: 295, endPoint y: 582, distance: 9.2
click at [304, 576] on input "text" at bounding box center [398, 588] width 216 height 24
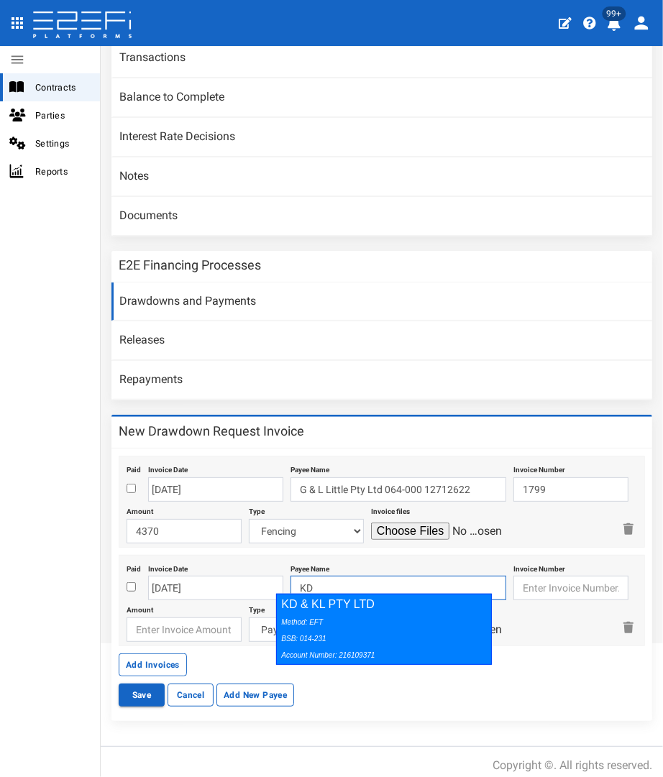
drag, startPoint x: 312, startPoint y: 602, endPoint x: 410, endPoint y: 592, distance: 99.0
click at [313, 601] on div "KD & KL PTY LTD Method: EFT BSB: 014-231 Account Number: 216109371" at bounding box center [384, 629] width 216 height 71
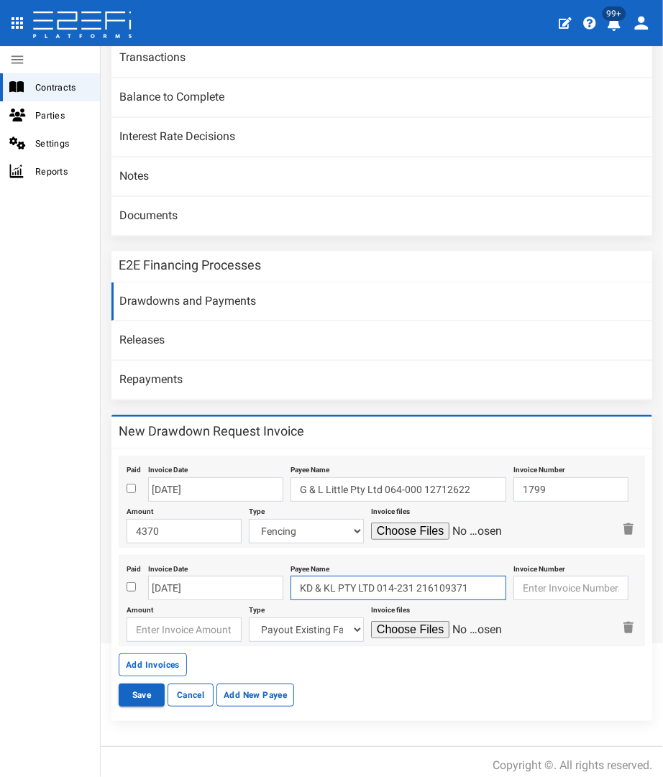
type input "KD & KL PTY LTD 014-231 216109371"
click at [543, 586] on input "text" at bounding box center [570, 588] width 115 height 24
type input "2599"
click at [181, 617] on input "number" at bounding box center [184, 629] width 115 height 24
drag, startPoint x: 180, startPoint y: 624, endPoint x: 201, endPoint y: 623, distance: 21.6
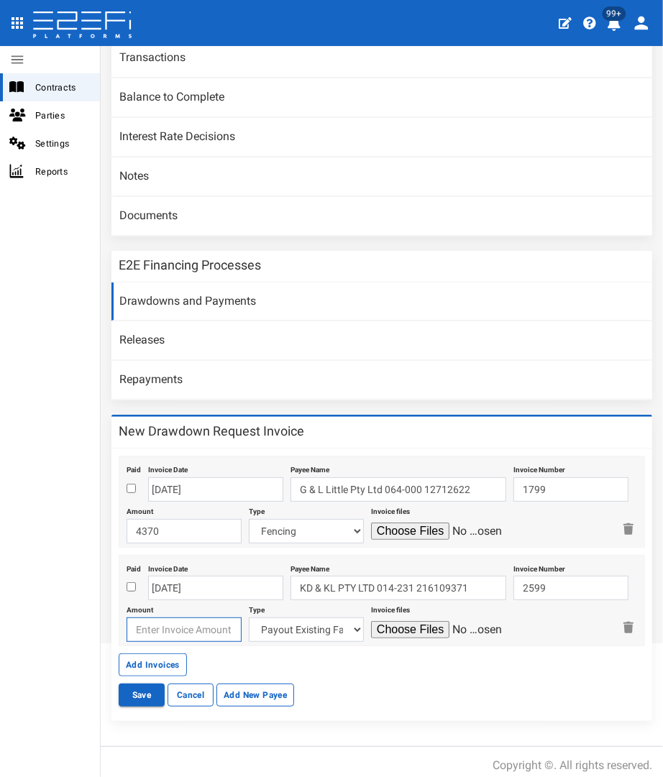
click at [182, 623] on input "number" at bounding box center [184, 629] width 115 height 24
type input "2969.8"
click at [311, 617] on select "Payout Existing Facility Bcc Maintenance Uu Maintenance Civils Demolition Fenci…" at bounding box center [306, 629] width 115 height 24
select select "Fencing~70~CIVIL WORKS"
click at [249, 617] on select "Payout Existing Facility Bcc Maintenance Uu Maintenance Civils Demolition Fenci…" at bounding box center [306, 629] width 115 height 24
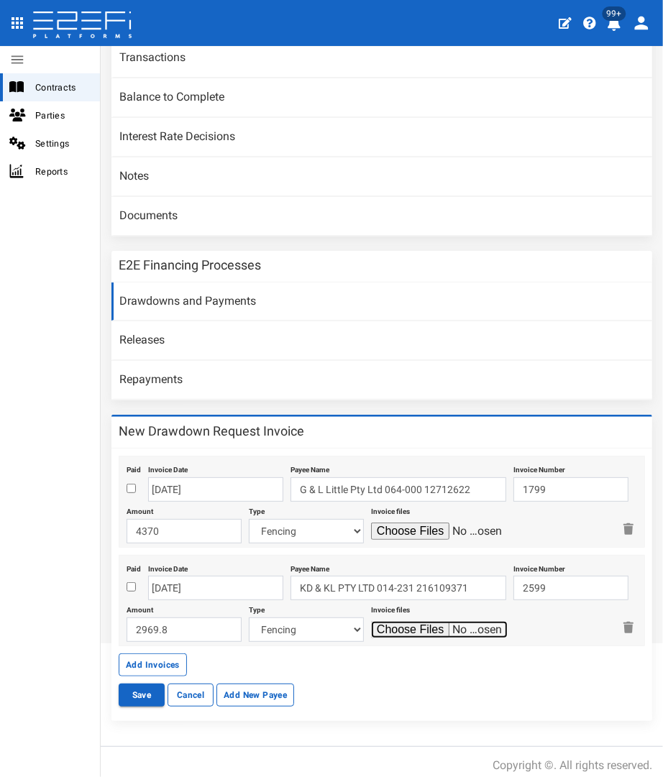
click at [376, 622] on input "file" at bounding box center [439, 629] width 137 height 17
type input "C:\fakepath\KDKL 2599.pdf"
click at [134, 664] on button "Add Invoices" at bounding box center [153, 664] width 68 height 23
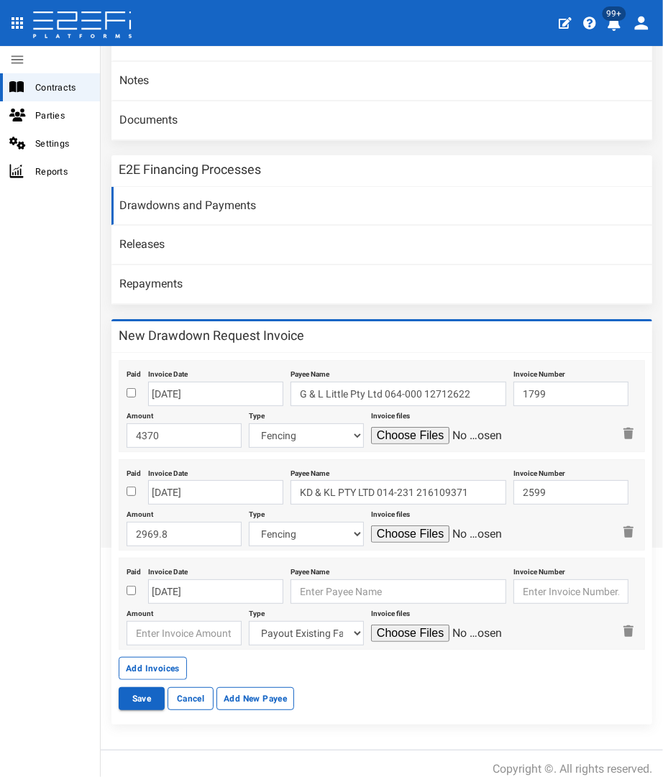
scroll to position [277, 0]
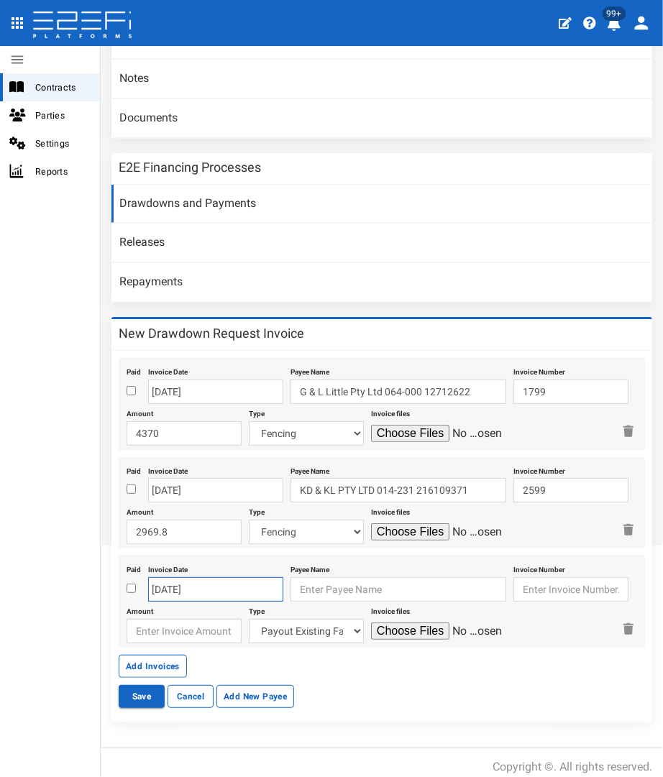
click at [173, 580] on body "404, the article you seek, can not be found Close 99+ Contracts Parties Setting…" at bounding box center [331, 388] width 663 height 777
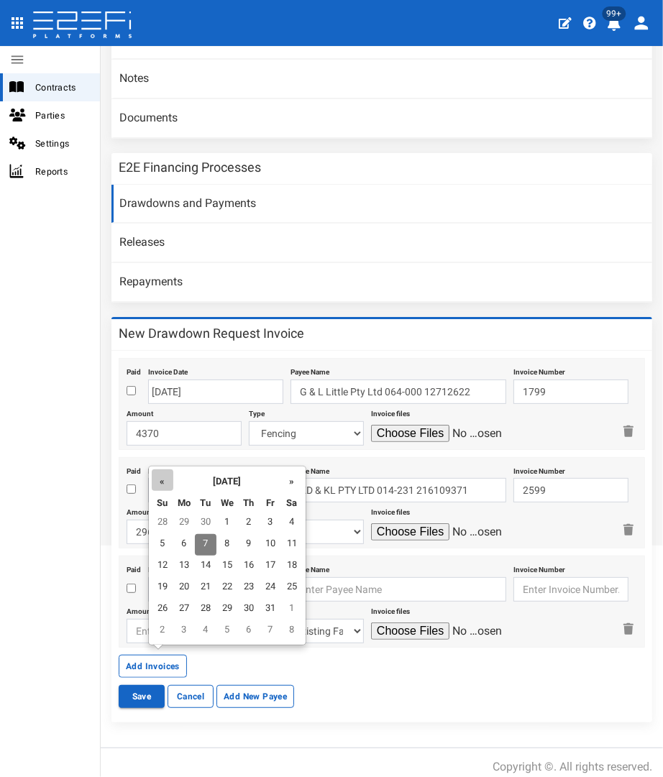
click at [167, 484] on th "«" at bounding box center [163, 480] width 22 height 22
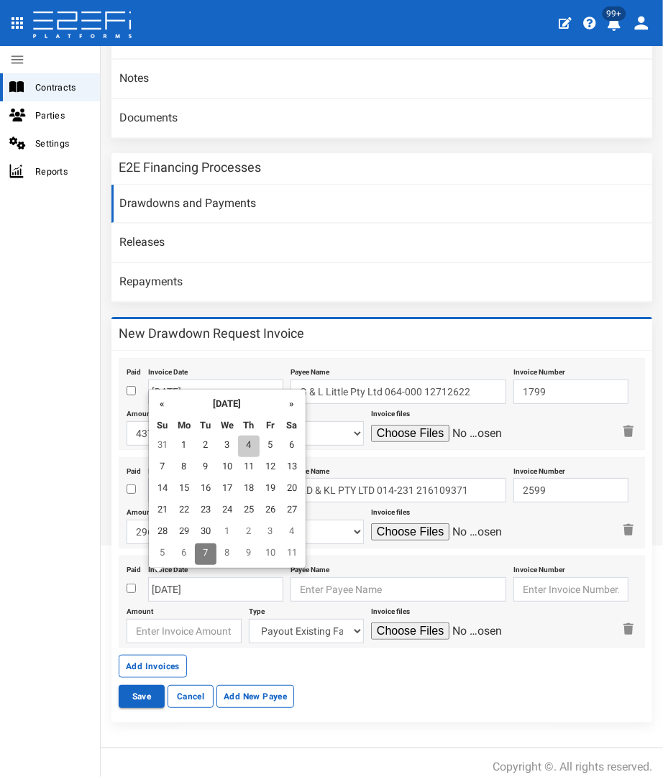
click at [255, 448] on td "4" at bounding box center [249, 447] width 22 height 22
type input "04-09-2025"
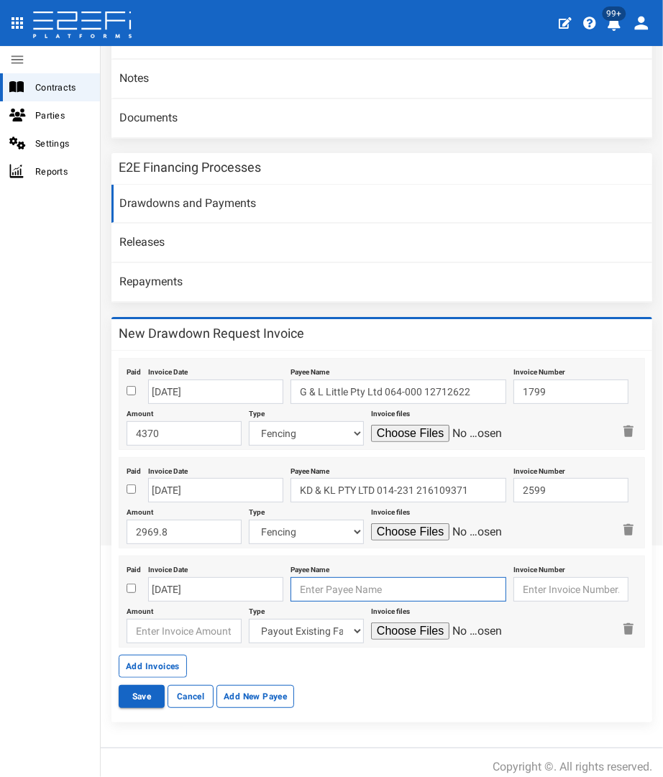
drag, startPoint x: 333, startPoint y: 589, endPoint x: 331, endPoint y: 569, distance: 20.9
click at [333, 582] on input "text" at bounding box center [398, 589] width 216 height 24
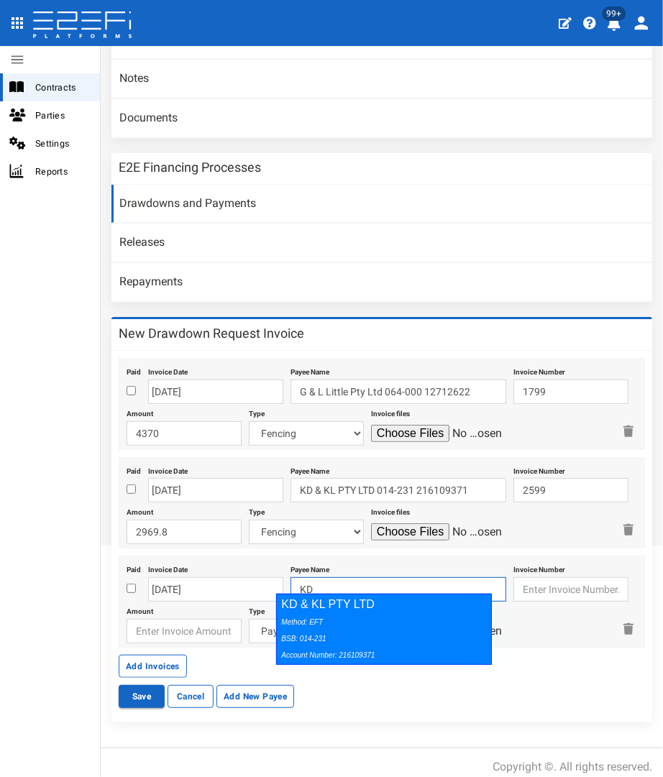
drag, startPoint x: 326, startPoint y: 627, endPoint x: 339, endPoint y: 627, distance: 13.7
click at [336, 627] on div "Method: EFT BSB: 014-231 Account Number: 216109371" at bounding box center [380, 638] width 198 height 50
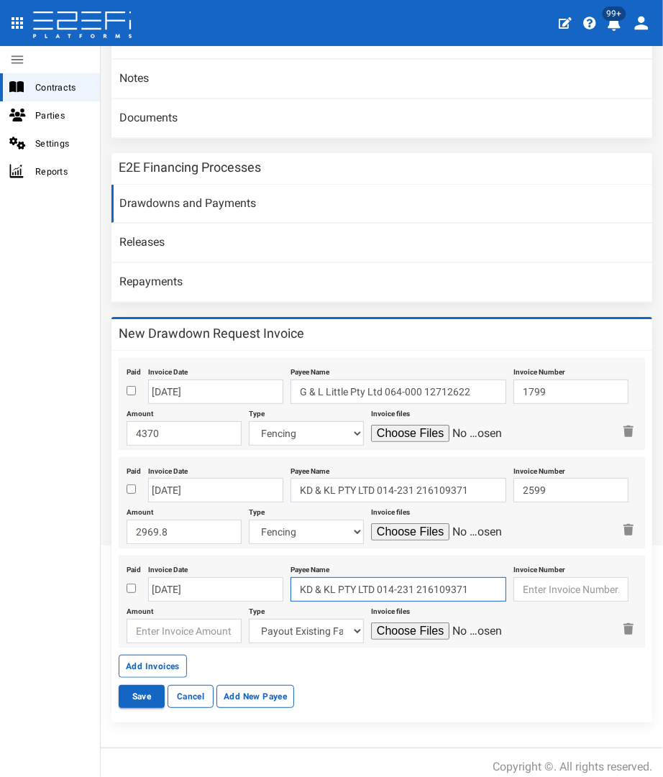
type input "KD & KL PTY LTD 014-231 216109371"
click at [591, 588] on input "text" at bounding box center [570, 589] width 115 height 24
type input "2598"
click at [169, 619] on input "number" at bounding box center [184, 631] width 115 height 24
click at [158, 624] on input "number" at bounding box center [184, 631] width 115 height 24
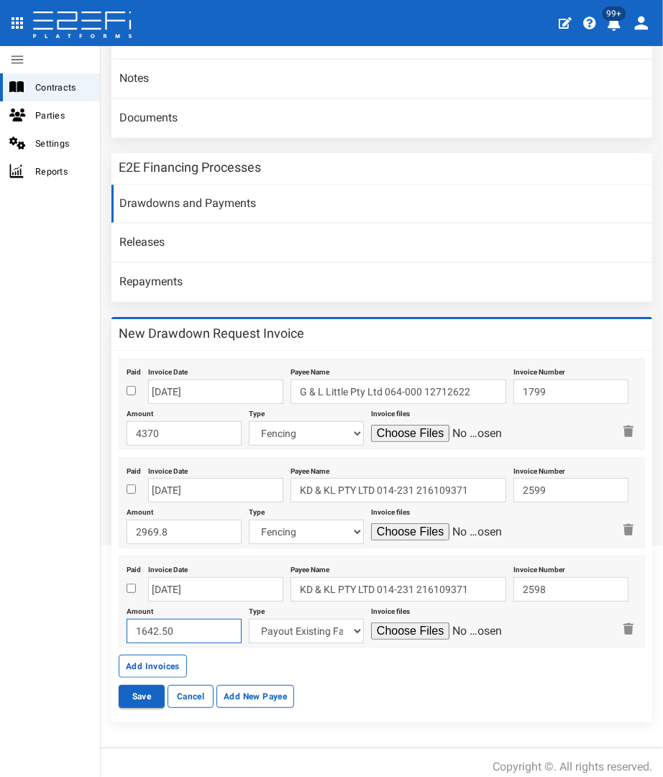
type input "1642.50"
click at [316, 619] on select "Payout Existing Facility Bcc Maintenance Uu Maintenance Civils Demolition Fenci…" at bounding box center [306, 631] width 115 height 24
click at [167, 620] on input "1642.50" at bounding box center [184, 631] width 115 height 24
click at [277, 623] on select "Payout Existing Facility Bcc Maintenance Uu Maintenance Civils Demolition Fenci…" at bounding box center [306, 631] width 115 height 24
select select "Maintenance~73~CIVIL WORKS"
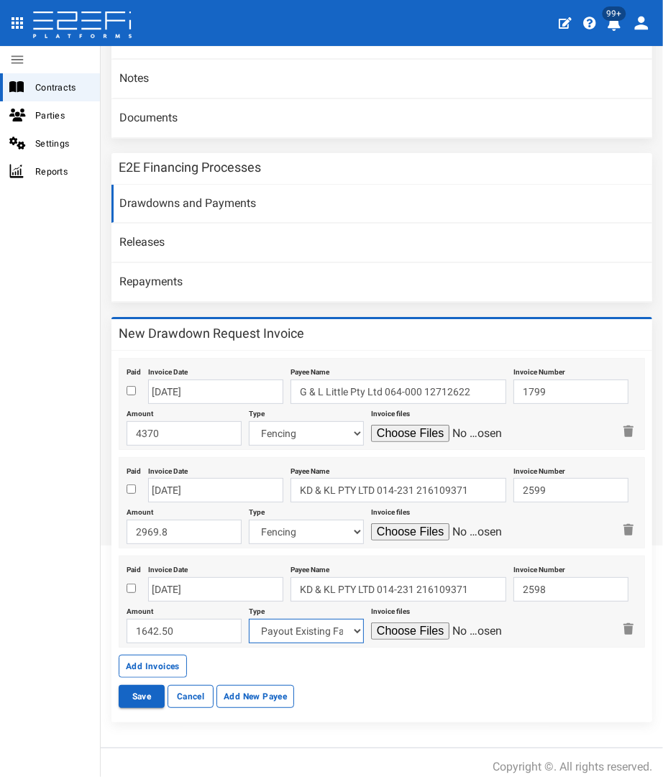
click at [249, 619] on select "Payout Existing Facility Bcc Maintenance Uu Maintenance Civils Demolition Fenci…" at bounding box center [306, 631] width 115 height 24
click at [404, 626] on input "file" at bounding box center [439, 631] width 137 height 17
type input "C:\fakepath\KDKL 2598.pdf"
click at [176, 657] on button "Add Invoices" at bounding box center [153, 666] width 68 height 23
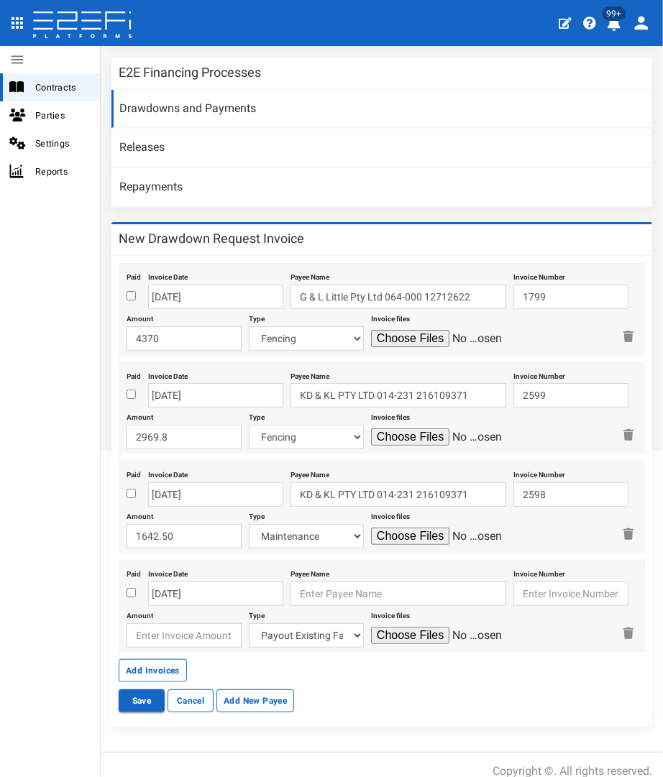
scroll to position [375, 0]
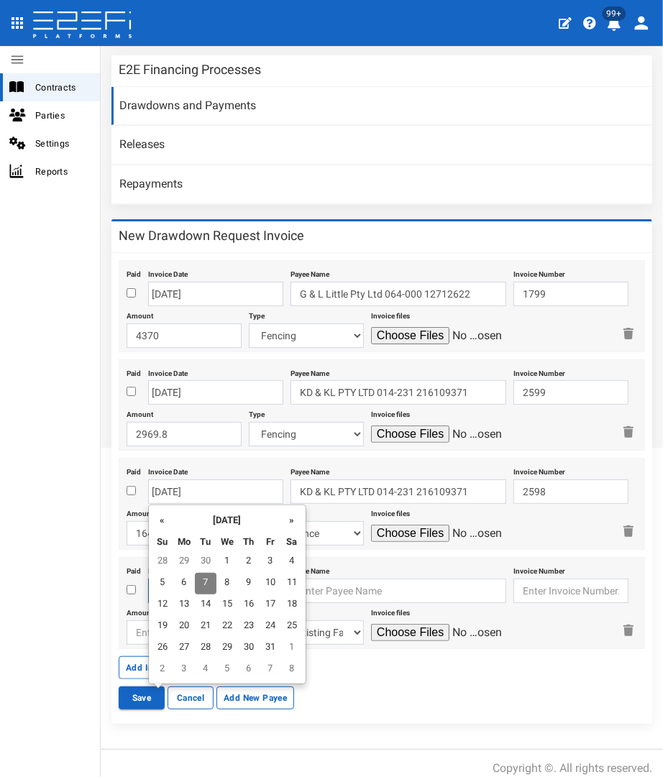
click at [178, 584] on body "404, the article you seek, can not be found Close 99+ Contracts Parties Setting…" at bounding box center [331, 388] width 663 height 777
click at [162, 525] on th "«" at bounding box center [163, 519] width 22 height 22
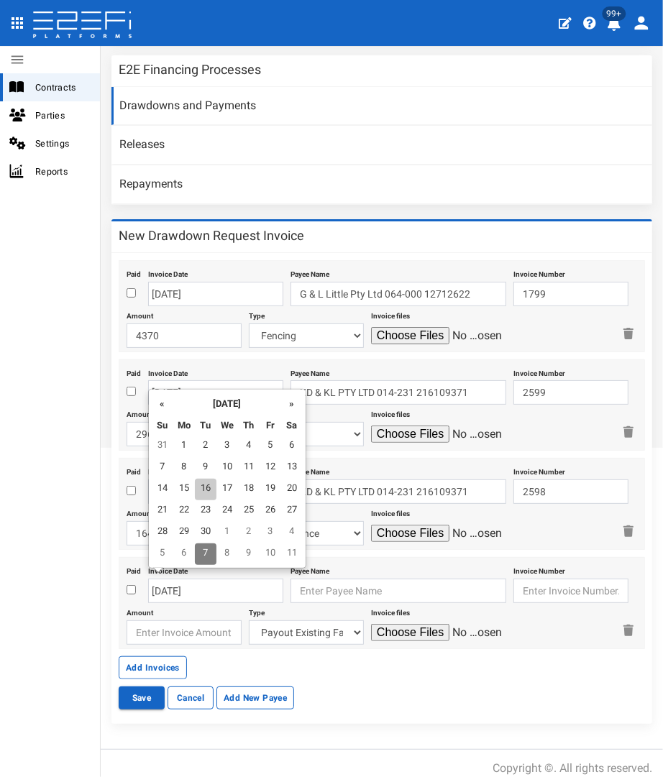
click at [213, 485] on td "16" at bounding box center [206, 490] width 22 height 22
type input "16-09-2025"
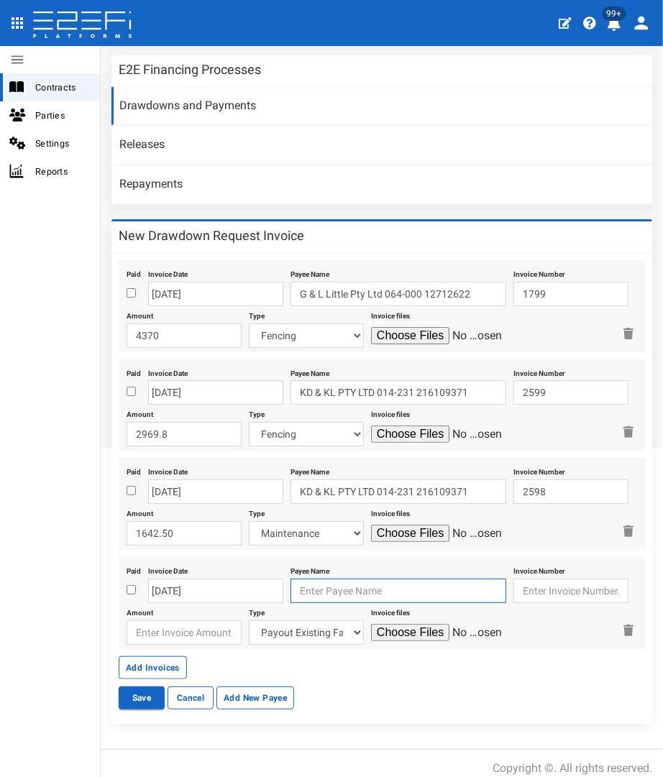
click at [290, 579] on input "text" at bounding box center [398, 591] width 216 height 24
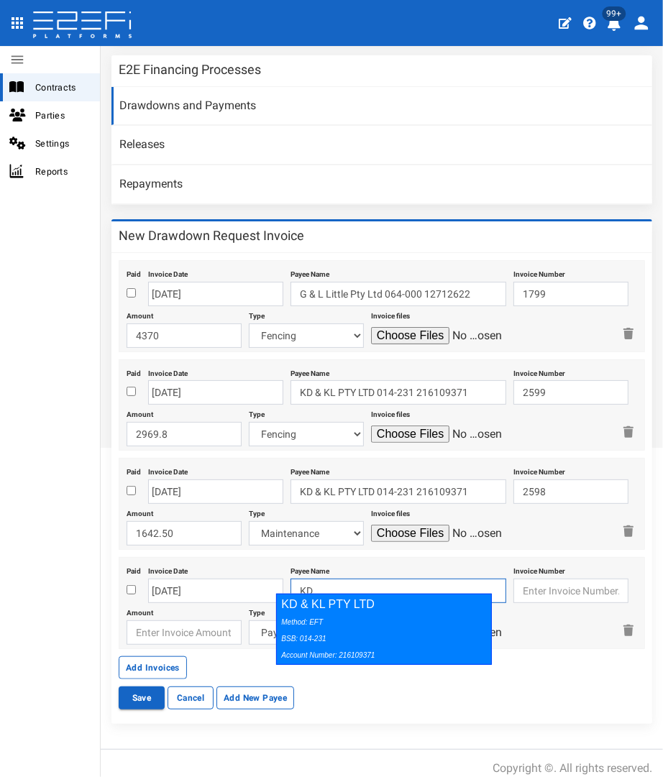
drag, startPoint x: 336, startPoint y: 612, endPoint x: 497, endPoint y: 571, distance: 165.5
click at [337, 612] on div "KD & KL PTY LTD Method: EFT BSB: 014-231 Account Number: 216109371" at bounding box center [384, 629] width 216 height 71
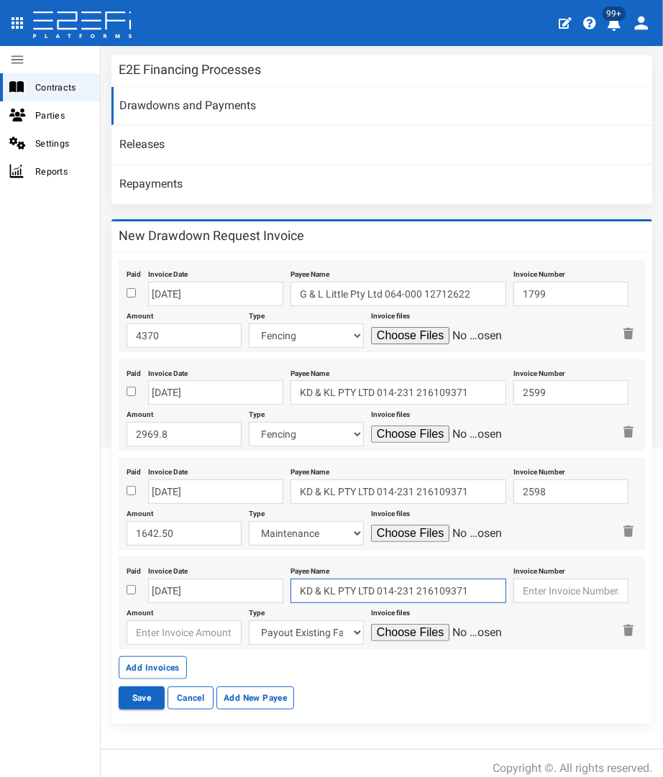
type input "KD & KL PTY LTD 014-231 216109371"
click at [533, 579] on input "text" at bounding box center [570, 591] width 115 height 24
type input "2603"
click at [151, 620] on input "number" at bounding box center [184, 632] width 115 height 24
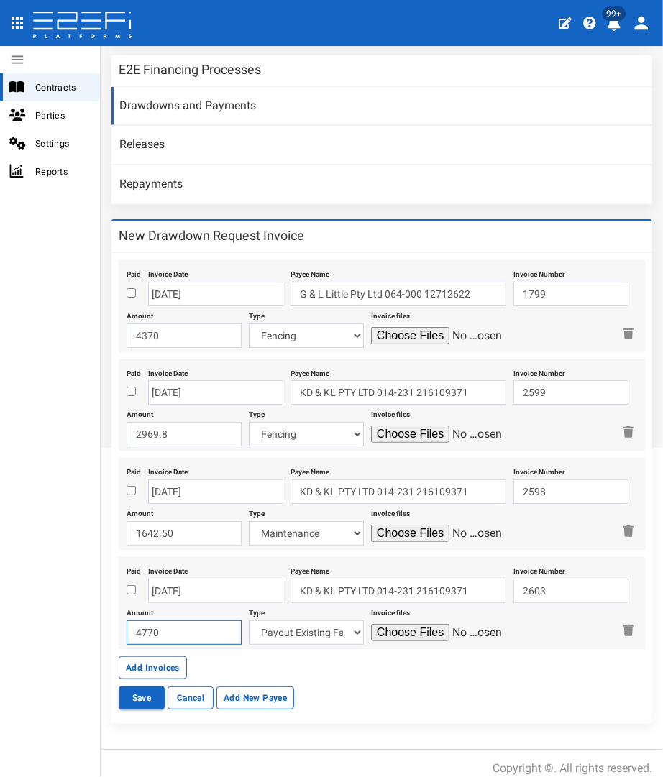
type input "4770"
click at [348, 622] on select "Payout Existing Facility Bcc Maintenance Uu Maintenance Civils Demolition Fenci…" at bounding box center [306, 632] width 115 height 24
select select "Maintenance~73~CIVIL WORKS"
click at [249, 620] on select "Payout Existing Facility Bcc Maintenance Uu Maintenance Civils Demolition Fenci…" at bounding box center [306, 632] width 115 height 24
click at [395, 624] on input "file" at bounding box center [439, 632] width 137 height 17
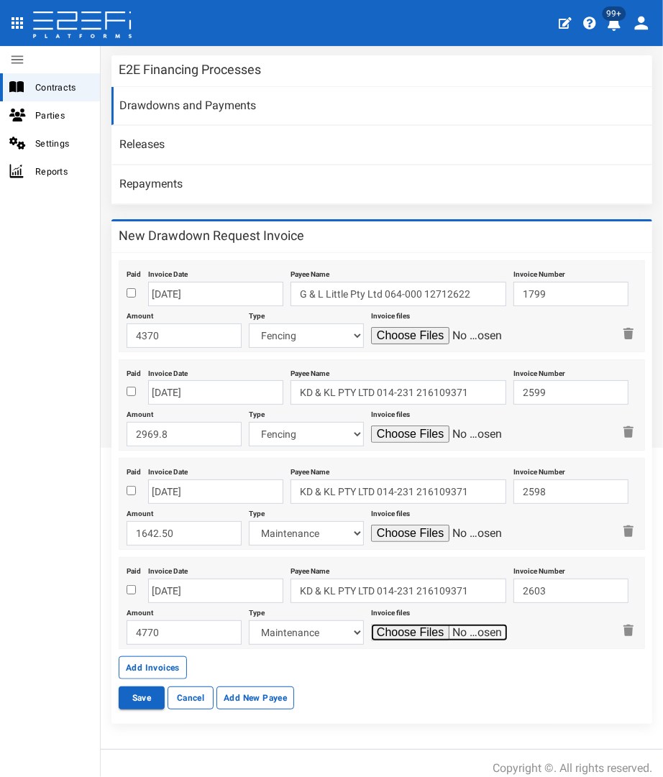
type input "C:\fakepath\KDKL 2603.pdf"
drag, startPoint x: 134, startPoint y: 656, endPoint x: 48, endPoint y: 352, distance: 315.2
click at [134, 656] on button "Add Invoices" at bounding box center [153, 667] width 68 height 23
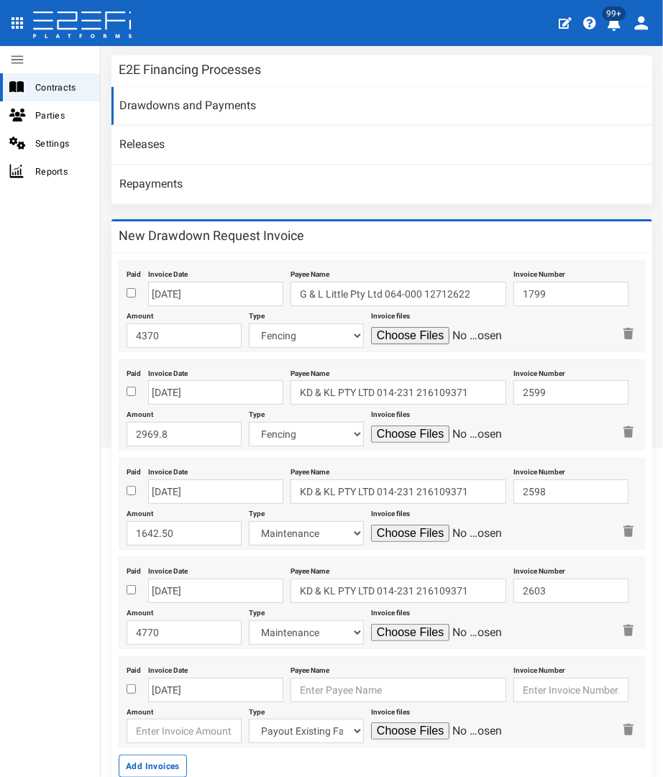
scroll to position [472, 0]
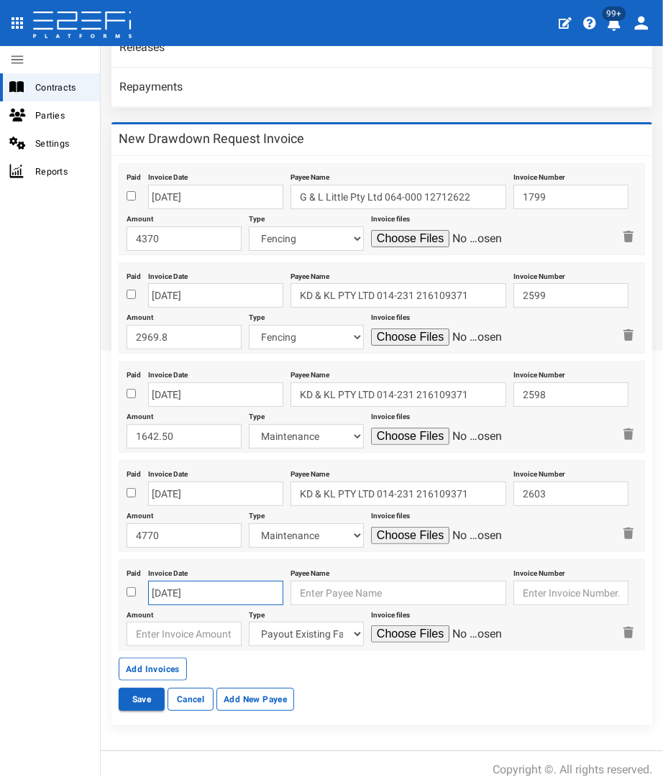
click at [162, 579] on body "404, the article you seek, can not be found Close 99+ Contracts Parties Setting…" at bounding box center [331, 388] width 663 height 777
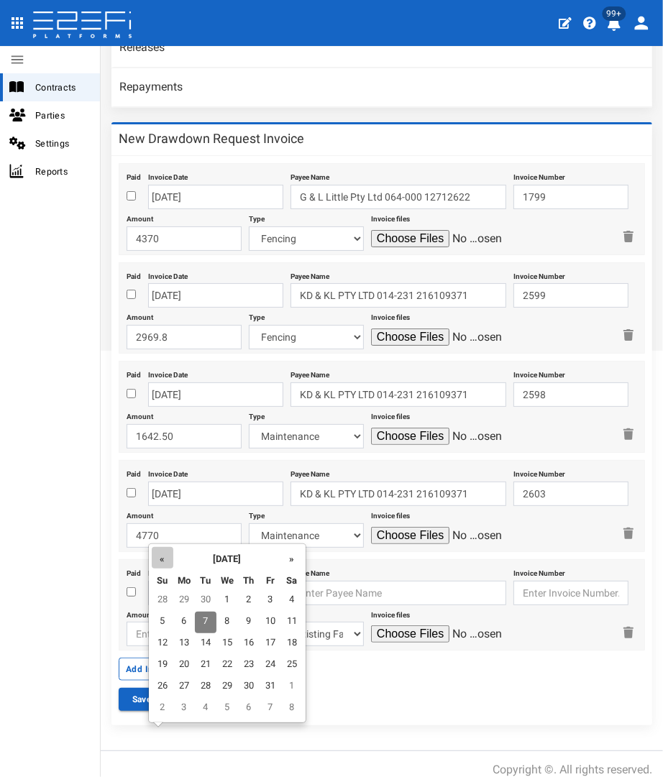
click at [162, 559] on th "«" at bounding box center [163, 558] width 22 height 22
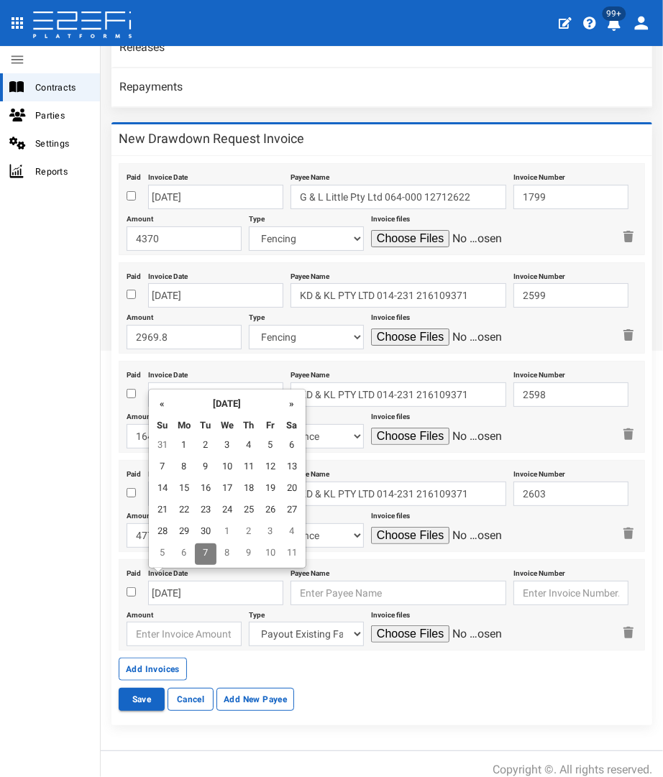
click at [162, 559] on td "5" at bounding box center [163, 554] width 22 height 22
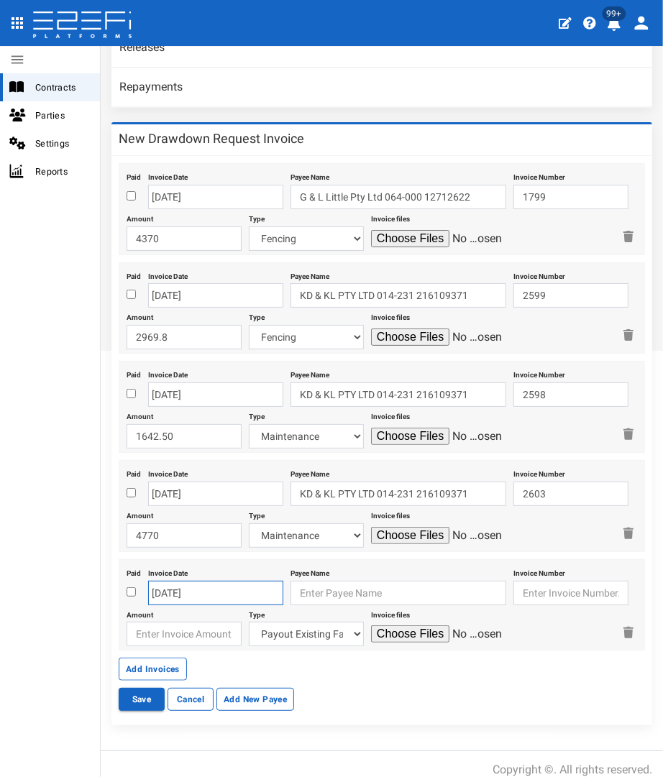
click at [172, 581] on input "05-10-2025" at bounding box center [215, 593] width 135 height 24
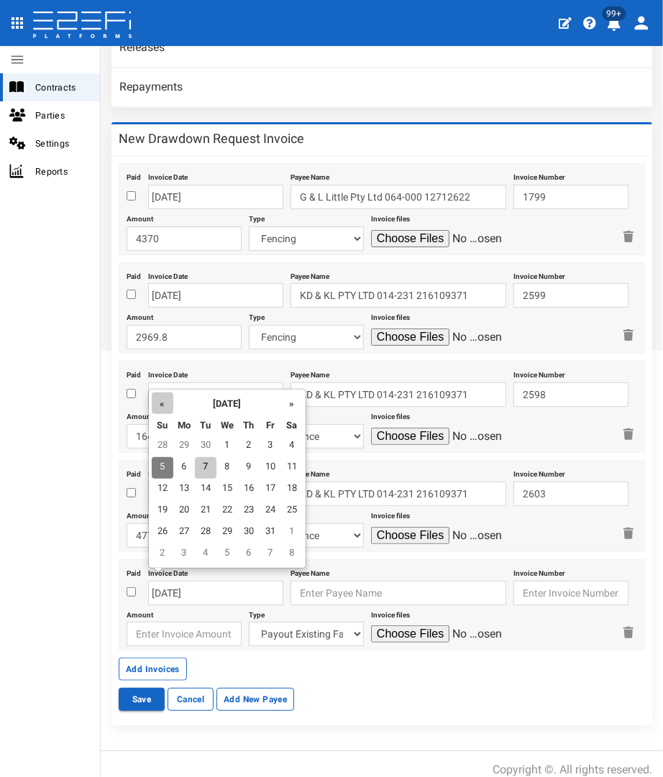
click at [159, 410] on th "«" at bounding box center [163, 403] width 22 height 22
click at [245, 535] on td "31" at bounding box center [249, 533] width 22 height 22
type input "31-07-2025"
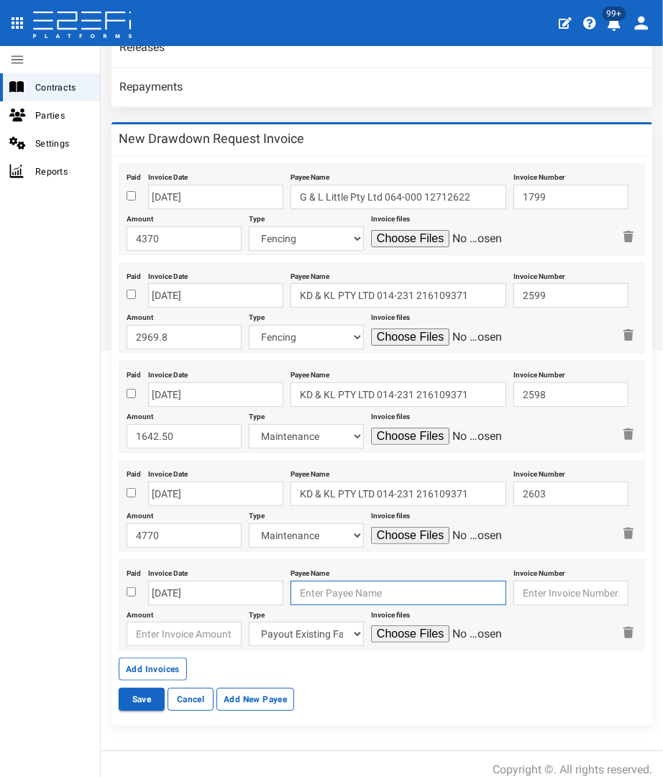
click at [318, 581] on input "text" at bounding box center [398, 593] width 216 height 24
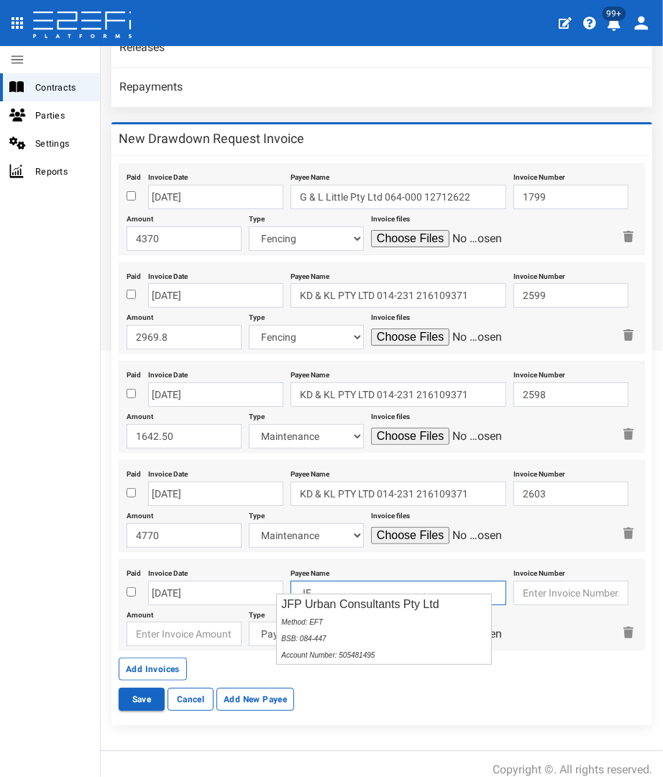
click at [312, 588] on input "JF" at bounding box center [398, 593] width 216 height 24
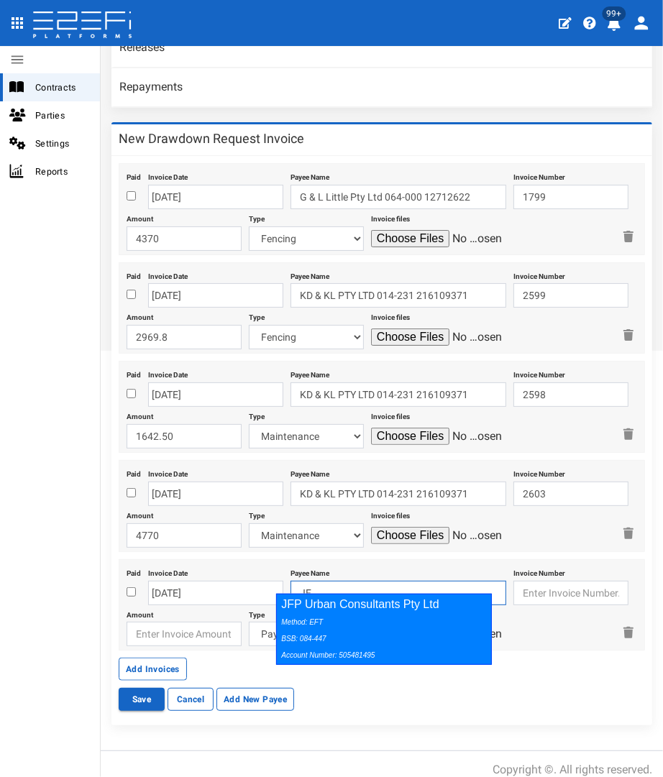
drag, startPoint x: 312, startPoint y: 619, endPoint x: 375, endPoint y: 607, distance: 63.7
click at [316, 619] on icon "Method: EFT BSB: 084-447 Account Number: 505481495" at bounding box center [327, 638] width 93 height 41
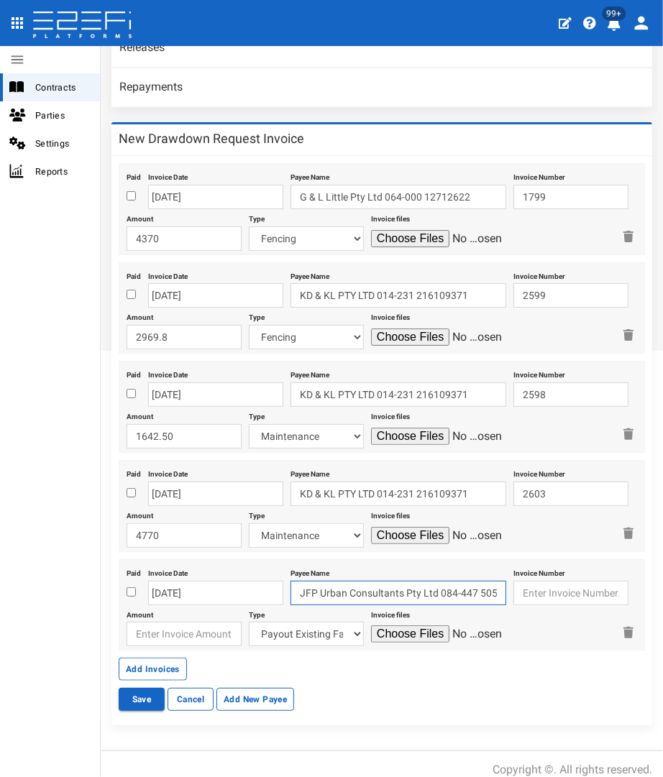
type input "JFP Urban Consultants Pty Ltd 084-447 505481495"
click at [529, 582] on input "text" at bounding box center [570, 593] width 115 height 24
type input "84094"
click at [188, 622] on input "number" at bounding box center [184, 634] width 115 height 24
type input "15712"
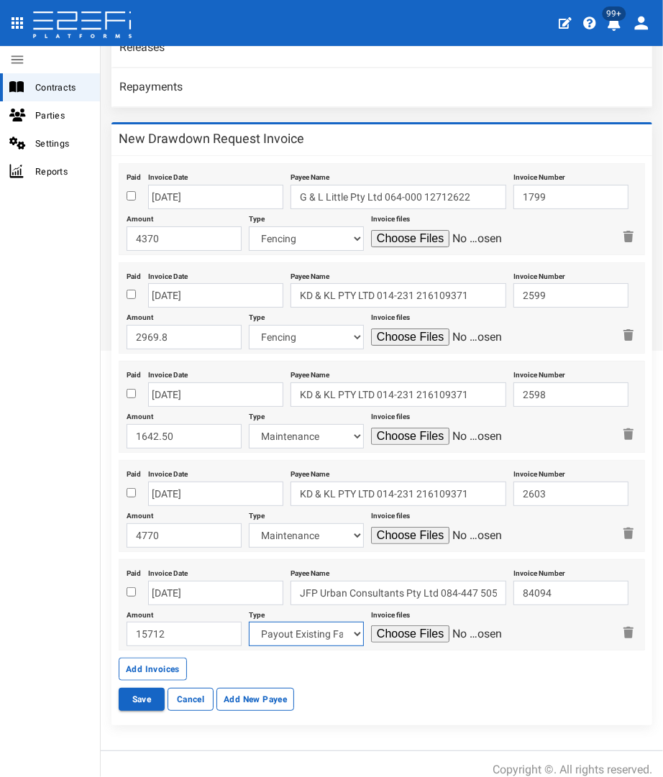
click at [280, 629] on select "Payout Existing Facility Bcc Maintenance Uu Maintenance Civils Demolition Fenci…" at bounding box center [306, 634] width 115 height 24
select select "Civil Engineering Fees~116~CONSULTANT/PROFESSIONAL FEES"
click at [249, 622] on select "Payout Existing Facility Bcc Maintenance Uu Maintenance Civils Demolition Fenci…" at bounding box center [306, 634] width 115 height 24
click at [376, 625] on input "file" at bounding box center [439, 633] width 137 height 17
type input "C:\fakepath\JFP 84094 - July 2025.pdf"
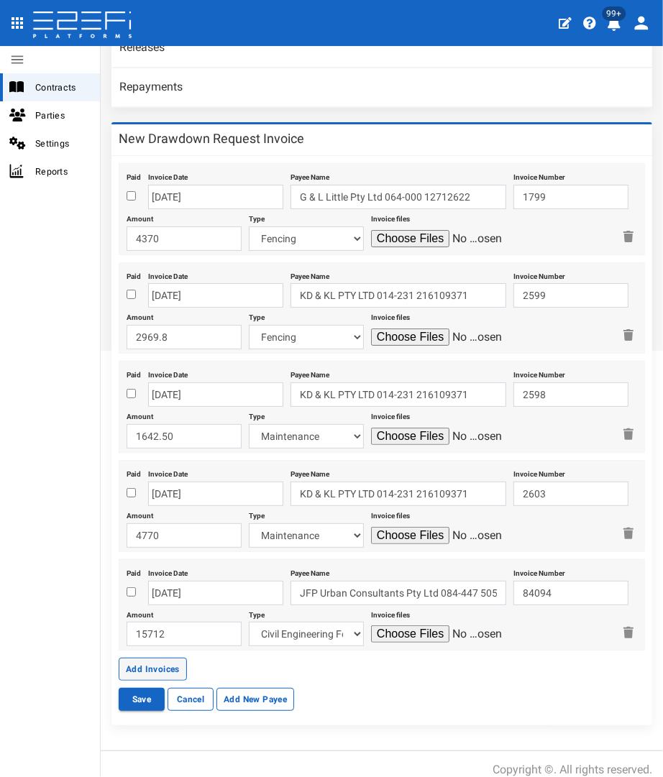
click at [131, 658] on button "Add Invoices" at bounding box center [153, 669] width 68 height 23
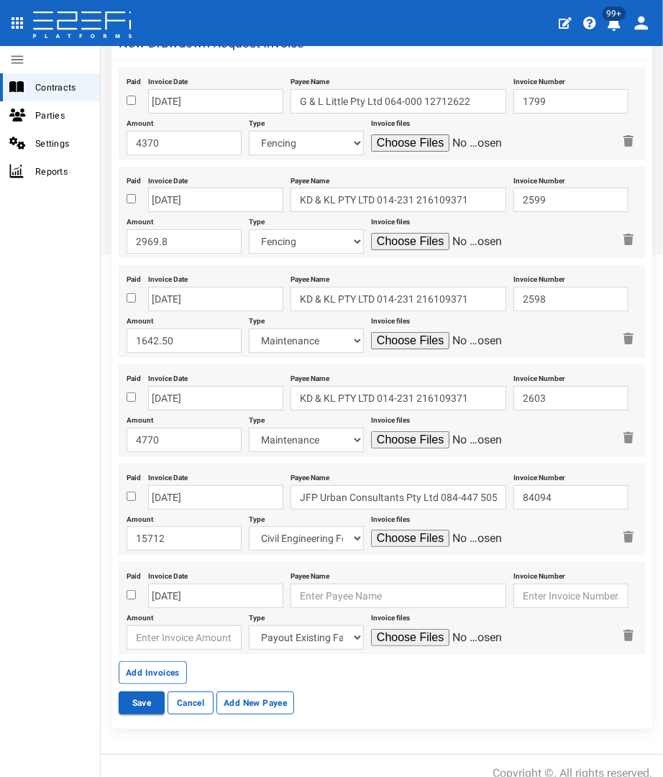
scroll to position [571, 0]
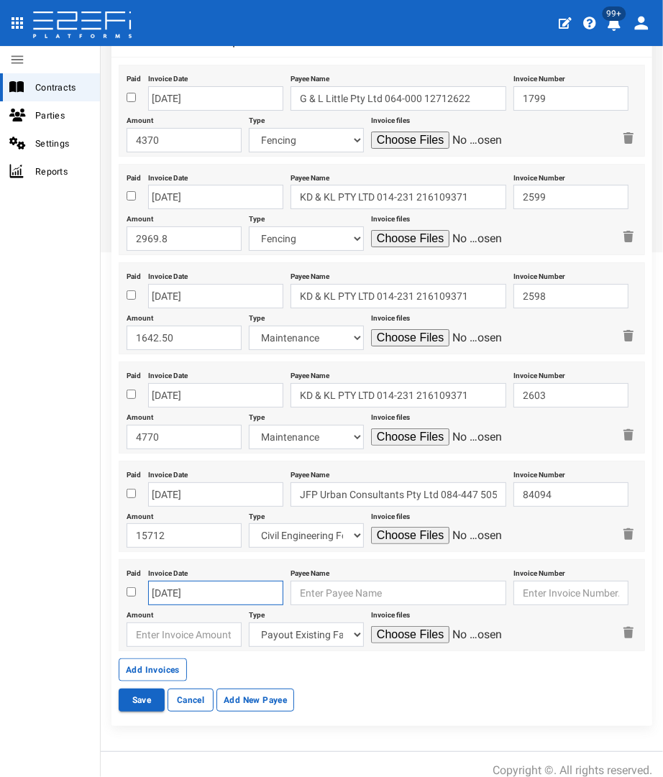
click at [178, 581] on input "07-10-2025" at bounding box center [215, 593] width 135 height 24
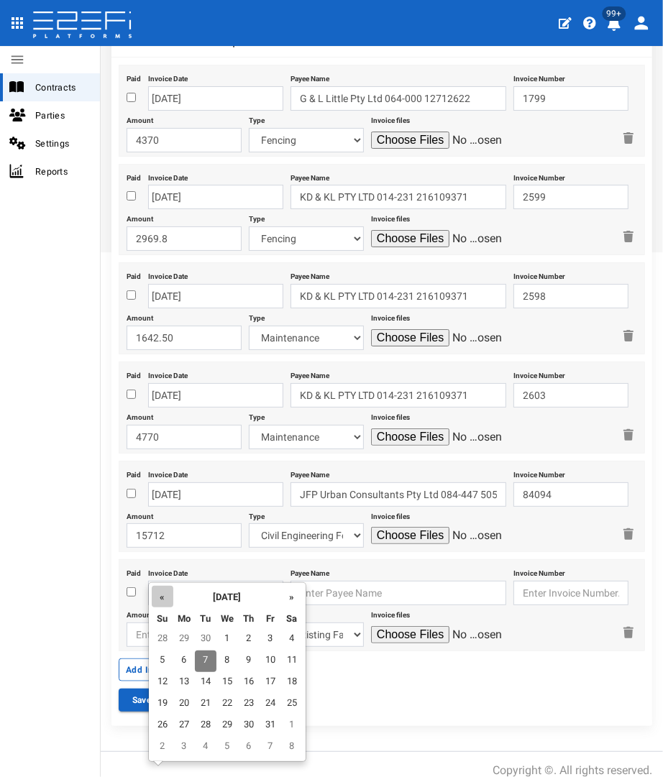
click at [158, 602] on th "«" at bounding box center [163, 597] width 22 height 22
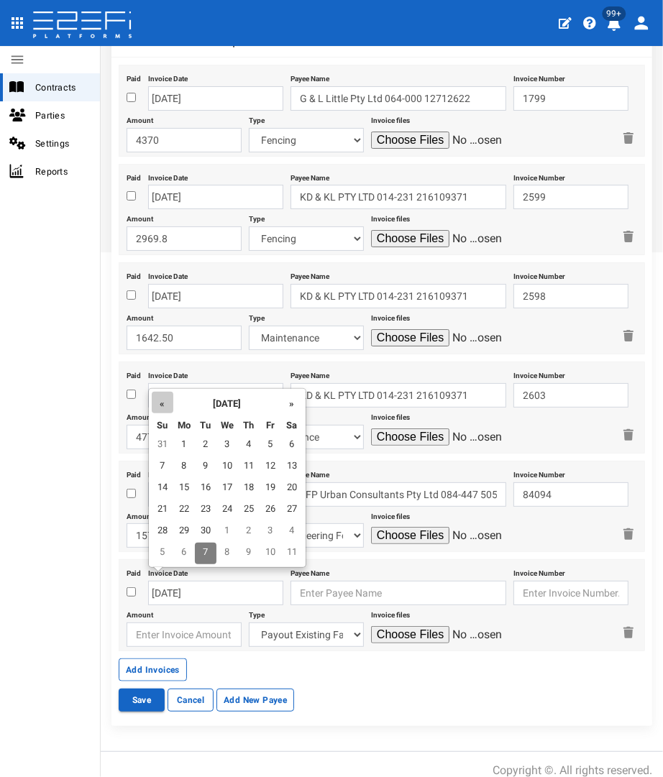
click at [165, 405] on th "«" at bounding box center [163, 403] width 22 height 22
click at [158, 558] on td "31" at bounding box center [163, 554] width 22 height 22
type input "31-08-2025"
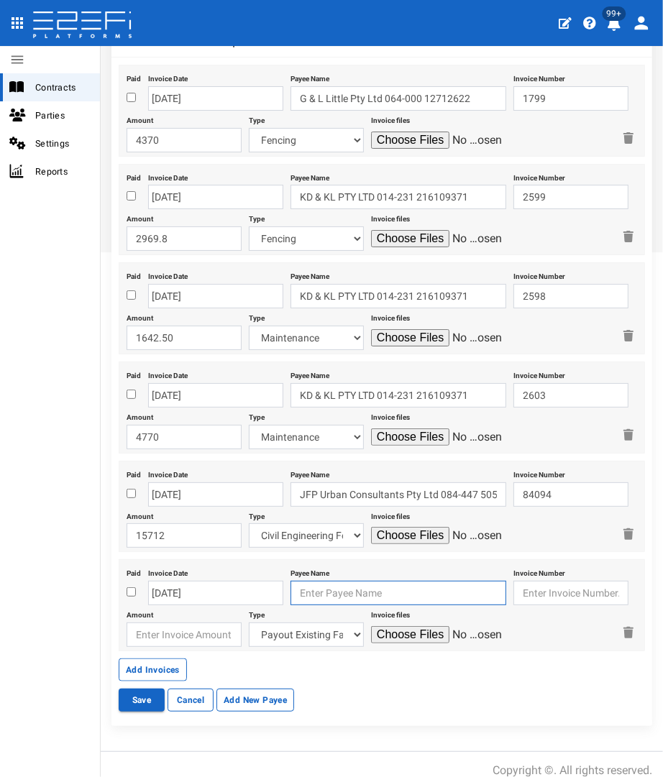
click at [298, 584] on input "text" at bounding box center [398, 593] width 216 height 24
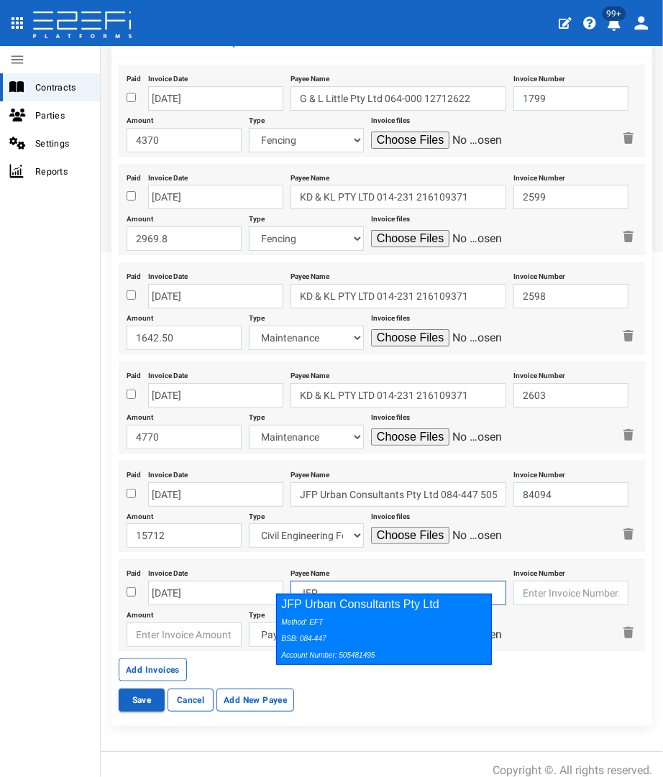
click at [306, 605] on div "JFP Urban Consultants Pty Ltd Method: EFT BSB: 084-447 Account Number: 505481495" at bounding box center [384, 629] width 216 height 71
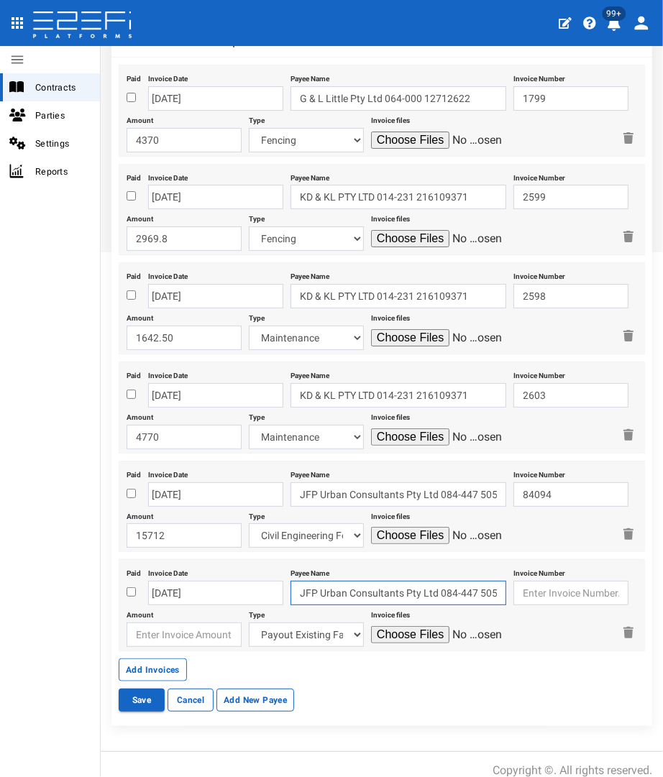
type input "JFP Urban Consultants Pty Ltd 084-447 505481495"
click at [542, 581] on input "text" at bounding box center [570, 593] width 115 height 24
type input "84302"
click at [154, 623] on input "number" at bounding box center [184, 635] width 115 height 24
type input "16080"
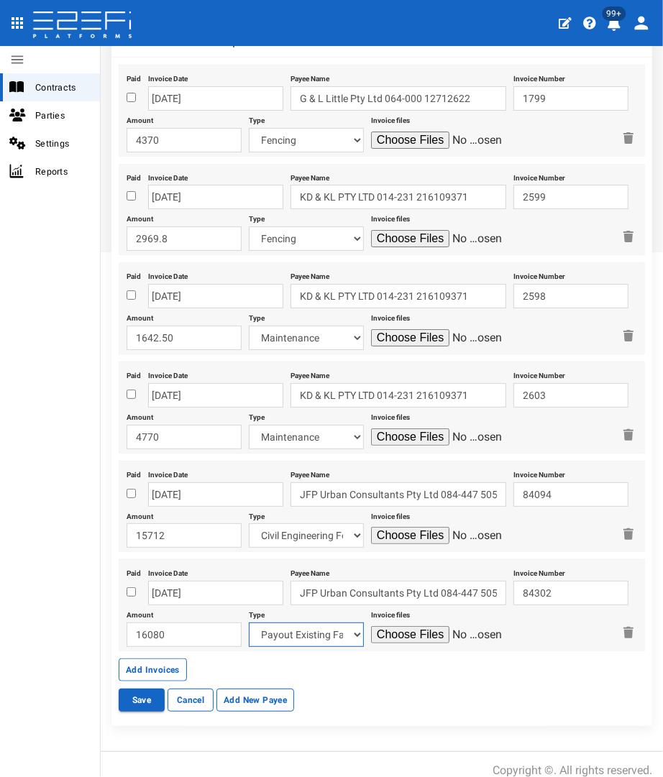
click at [289, 623] on select "Payout Existing Facility Bcc Maintenance Uu Maintenance Civils Demolition Fenci…" at bounding box center [306, 635] width 115 height 24
select select "Civil Engineering Fees~116~CONSULTANT/PROFESSIONAL FEES"
click at [249, 623] on select "Payout Existing Facility Bcc Maintenance Uu Maintenance Civils Demolition Fenci…" at bounding box center [306, 635] width 115 height 24
click at [398, 626] on input "file" at bounding box center [439, 634] width 137 height 17
type input "C:\fakepath\JFP 84302 - August2025.pdf"
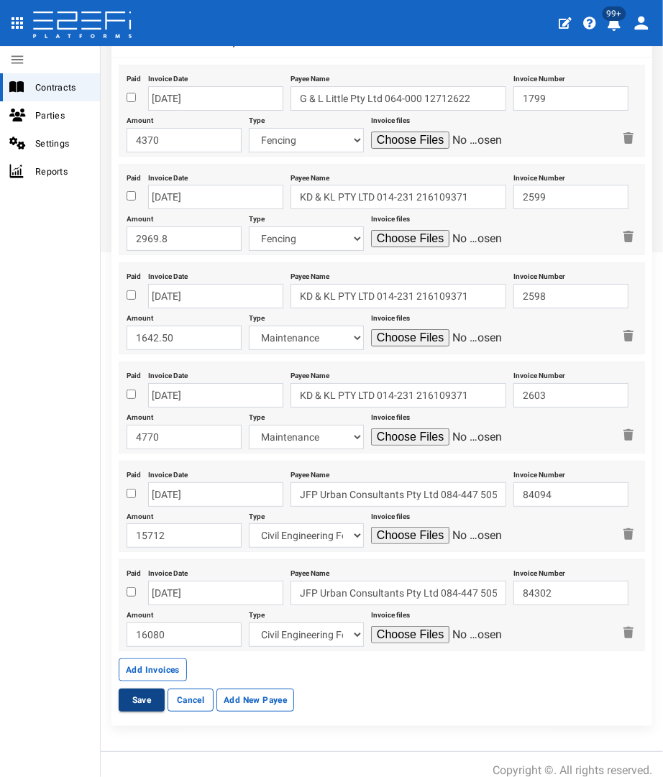
click at [154, 689] on button "Save" at bounding box center [142, 700] width 46 height 23
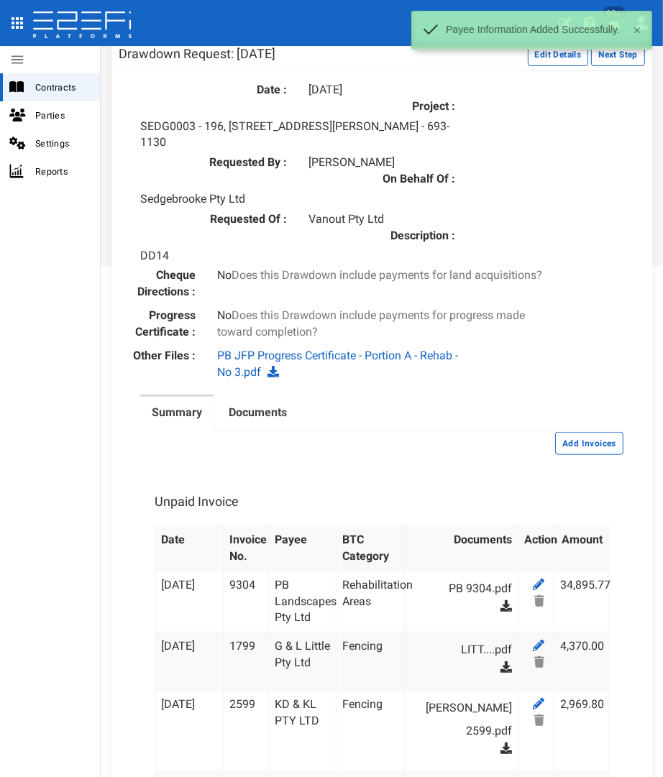
scroll to position [559, 0]
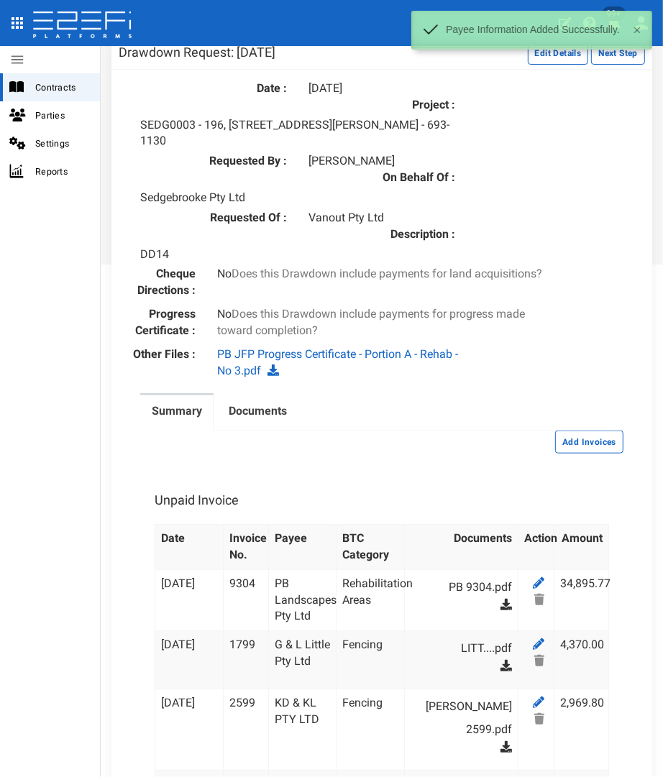
drag, startPoint x: 569, startPoint y: 436, endPoint x: 82, endPoint y: 286, distance: 509.3
click at [569, 436] on button "Add Invoices" at bounding box center [589, 442] width 68 height 23
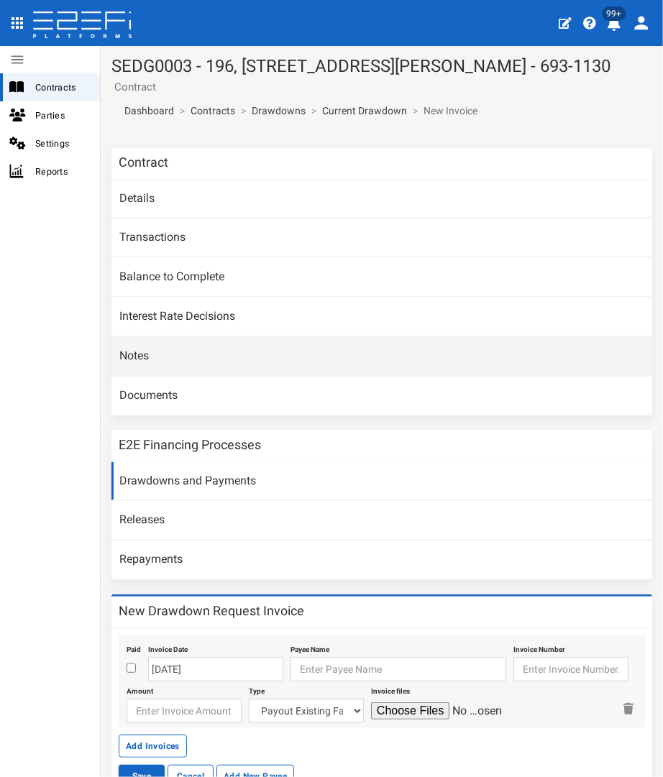
scroll to position [82, 0]
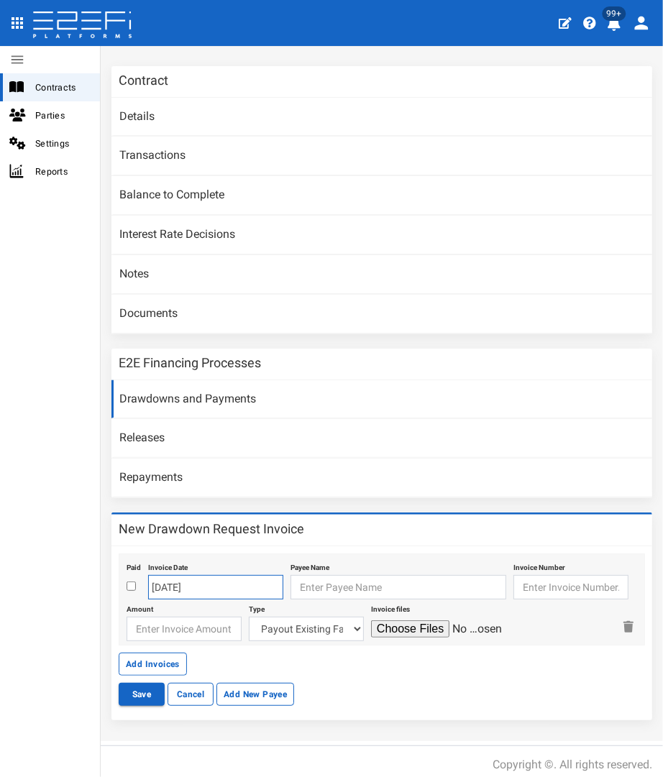
click at [174, 587] on input "[DATE]" at bounding box center [215, 587] width 135 height 24
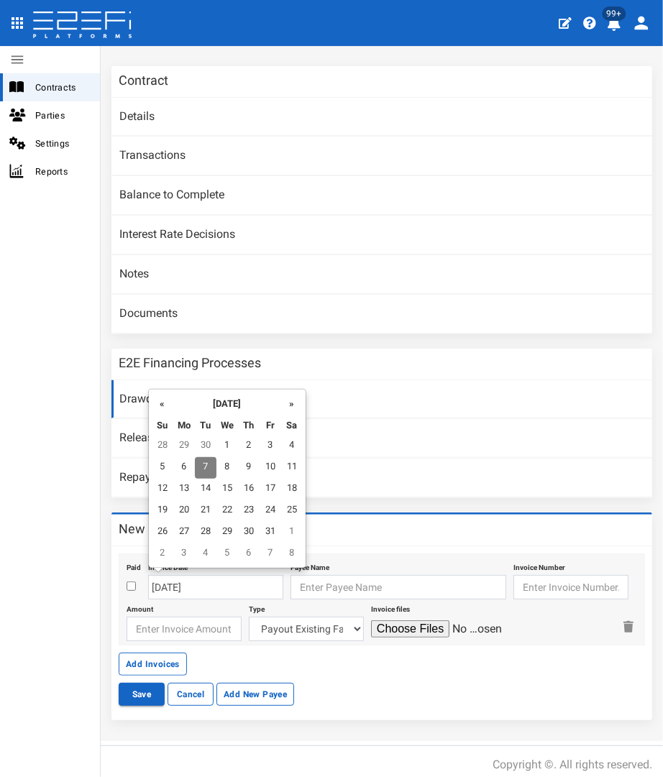
click at [167, 414] on th "Su" at bounding box center [163, 425] width 22 height 22
click at [166, 410] on th "«" at bounding box center [163, 403] width 22 height 22
click at [183, 461] on td "8" at bounding box center [184, 468] width 22 height 22
type input "[DATE]"
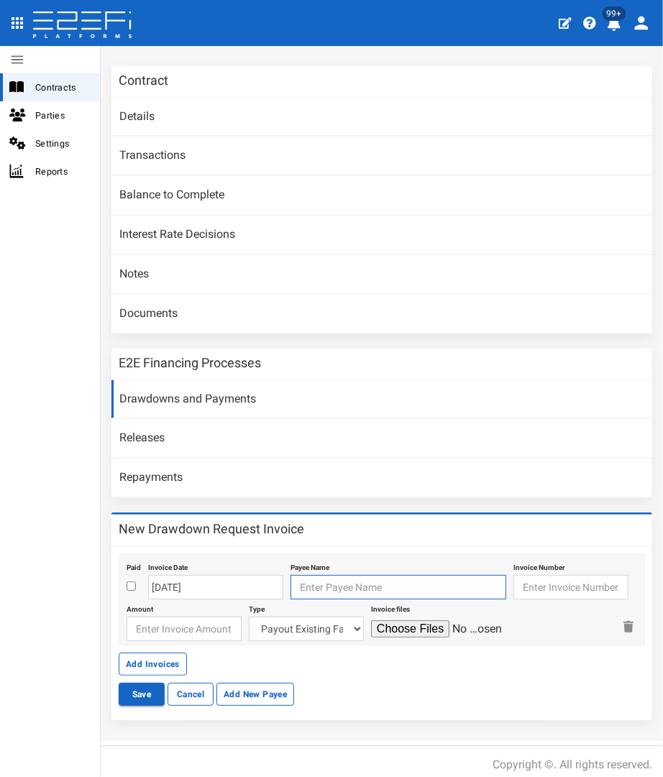
click at [295, 577] on input "text" at bounding box center [398, 587] width 216 height 24
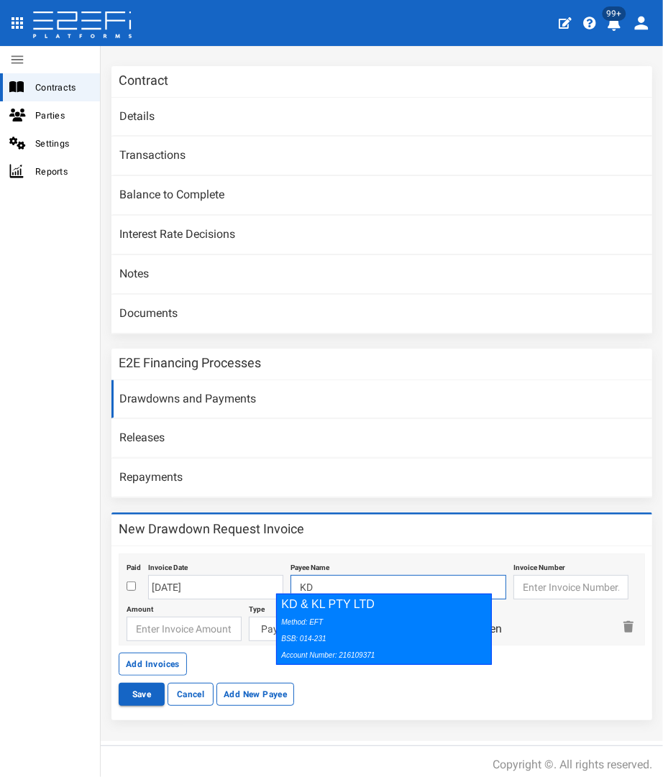
drag, startPoint x: 309, startPoint y: 613, endPoint x: 320, endPoint y: 613, distance: 10.8
click at [313, 613] on div "Method: EFT BSB: 014-231 Account Number: 216109371" at bounding box center [380, 638] width 198 height 50
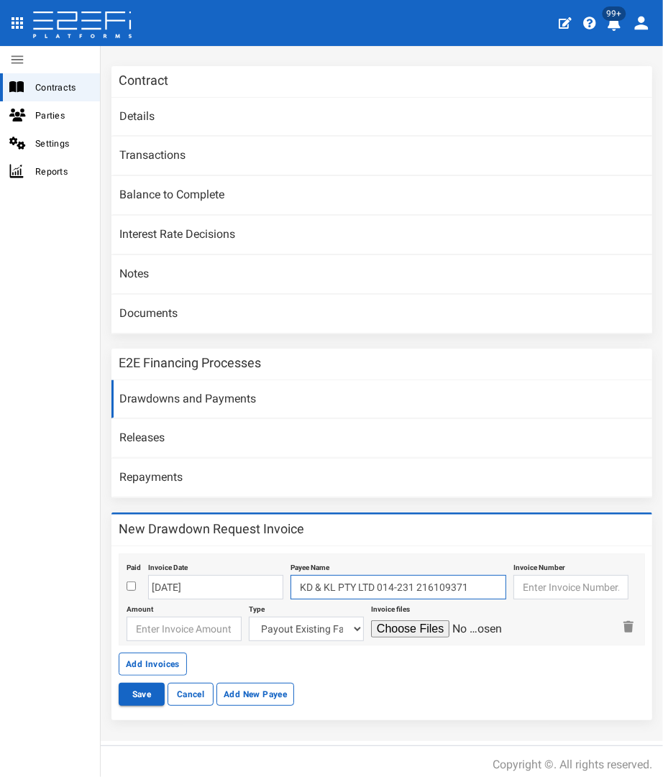
type input "KD & KL PTY LTD 014-231 216109371"
click at [541, 577] on input "text" at bounding box center [570, 587] width 115 height 24
type input "2600"
click at [178, 623] on input "number" at bounding box center [184, 629] width 115 height 24
type input "2865"
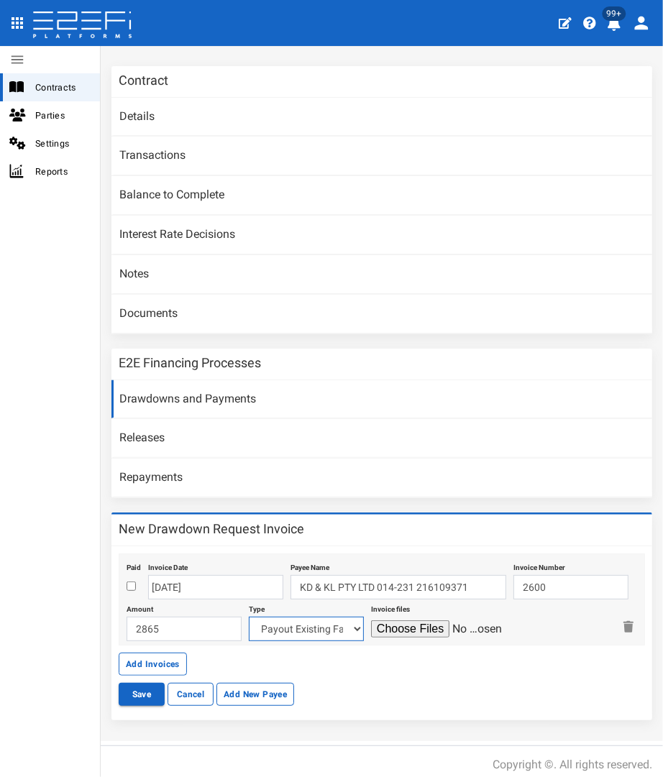
click at [306, 624] on select "Payout Existing Facility Bcc Maintenance Uu Maintenance Civils Demolition Fenci…" at bounding box center [306, 629] width 115 height 24
select select "Maintenance~73~CIVIL WORKS"
click at [249, 617] on select "Payout Existing Facility Bcc Maintenance Uu Maintenance Civils Demolition Fenci…" at bounding box center [306, 629] width 115 height 24
click at [389, 622] on input "file" at bounding box center [439, 628] width 137 height 17
type input "C:\fakepath\[PERSON_NAME] 2600.pdf"
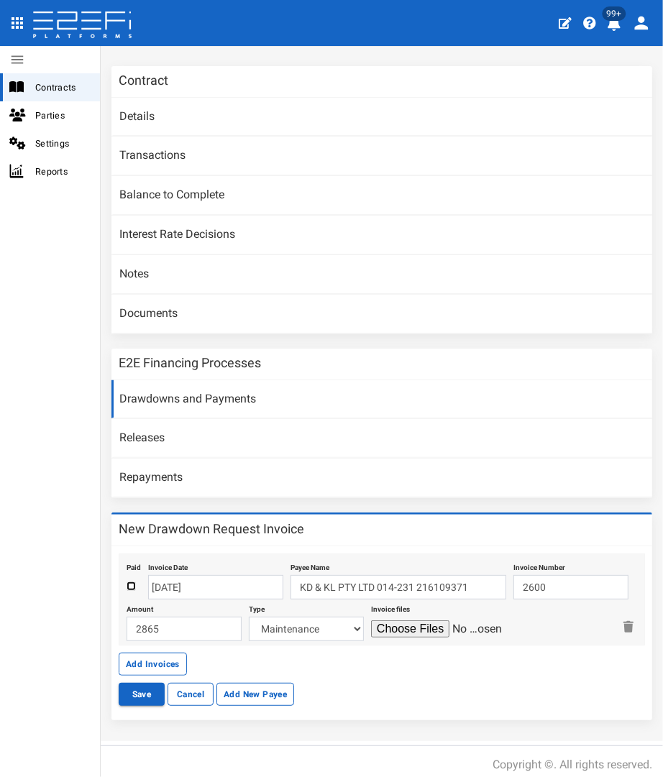
drag, startPoint x: 132, startPoint y: 580, endPoint x: 5, endPoint y: 651, distance: 144.8
click at [132, 582] on input "checkbox" at bounding box center [131, 586] width 9 height 9
checkbox input "true"
click at [152, 653] on button "Add Invoices" at bounding box center [153, 664] width 68 height 23
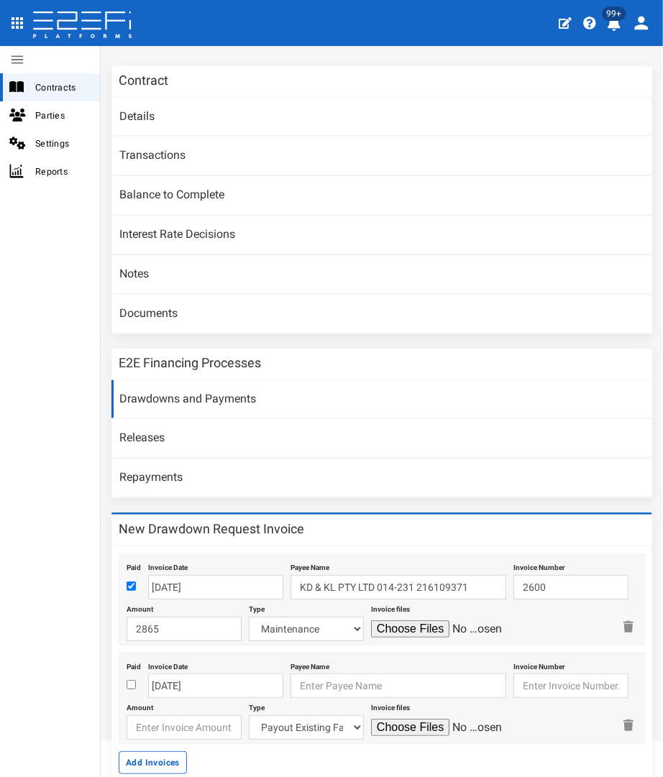
scroll to position [180, 0]
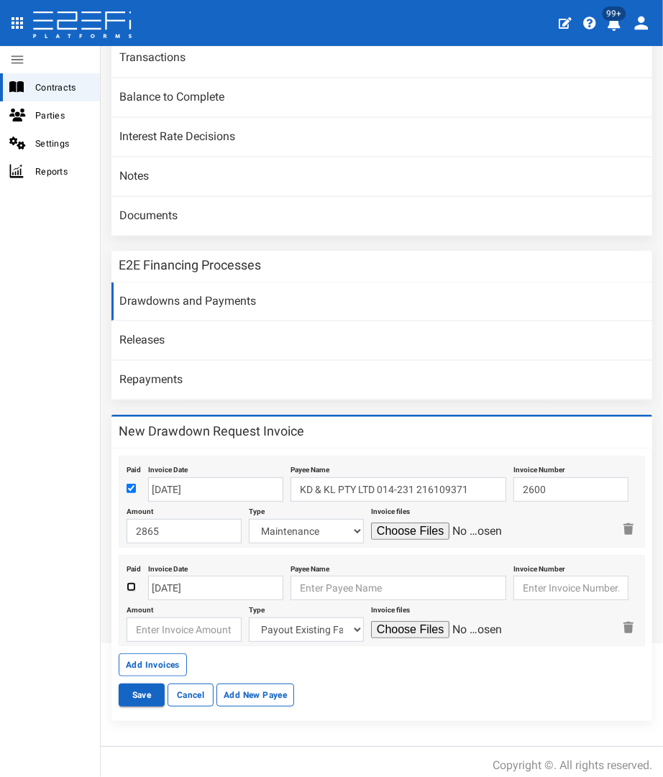
click at [129, 582] on input "checkbox" at bounding box center [131, 586] width 9 height 9
checkbox input "true"
click at [196, 590] on body "404, the article you seek, can not be found Close 99+ Contracts Parties Setting…" at bounding box center [331, 388] width 663 height 777
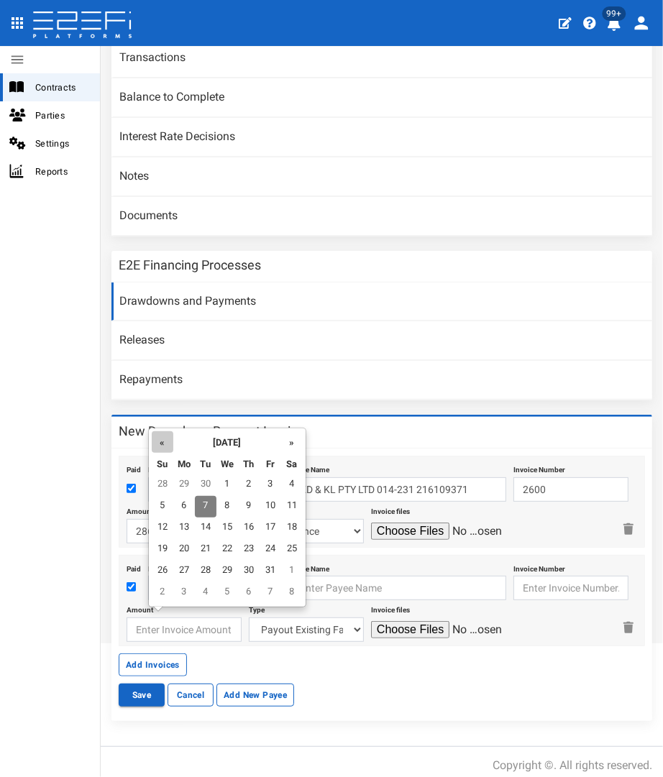
click at [160, 444] on th "«" at bounding box center [163, 442] width 22 height 22
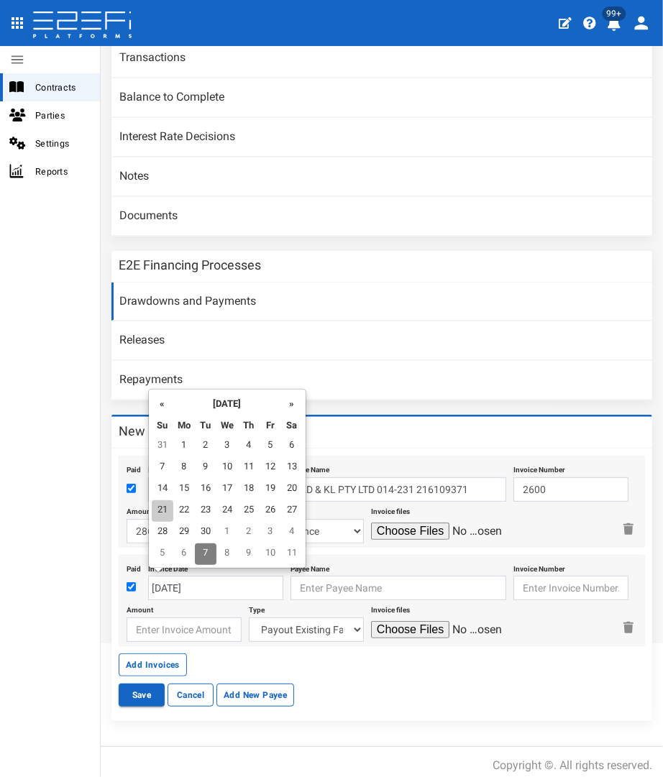
click at [162, 508] on td "21" at bounding box center [163, 511] width 22 height 22
type input "[DATE]"
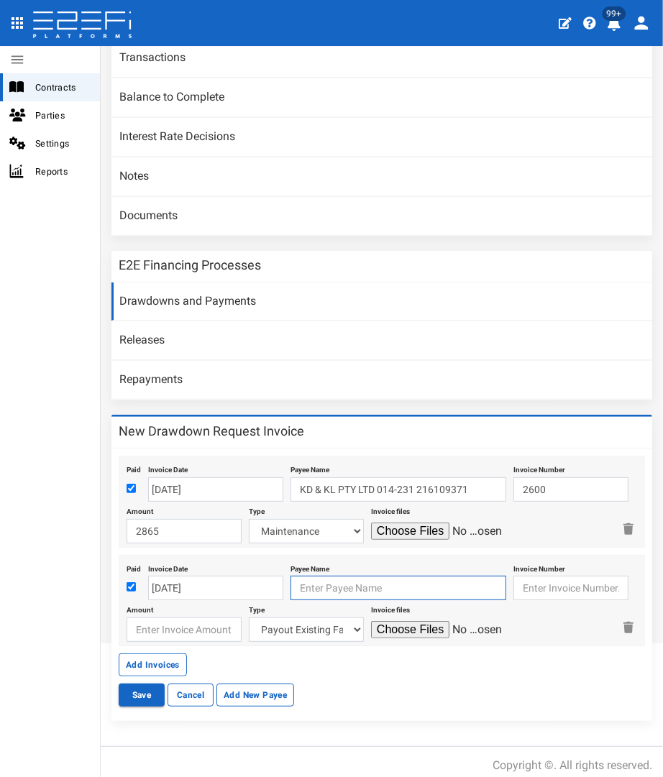
drag, startPoint x: 288, startPoint y: 579, endPoint x: 495, endPoint y: 530, distance: 213.4
click at [290, 579] on input "text" at bounding box center [398, 588] width 216 height 24
type input "j"
type input "[PERSON_NAME] Electrical Services Pty Ltd"
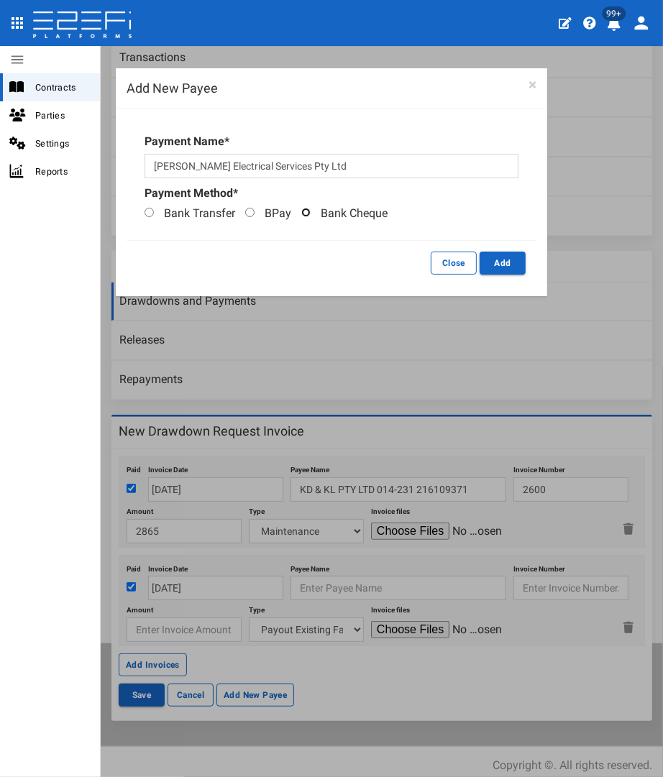
click at [306, 212] on input "Bank Cheque" at bounding box center [305, 212] width 9 height 9
radio input "true"
click at [503, 264] on button "Add" at bounding box center [502, 263] width 46 height 23
type input "[PERSON_NAME] Electrical Services Pty Ltd"
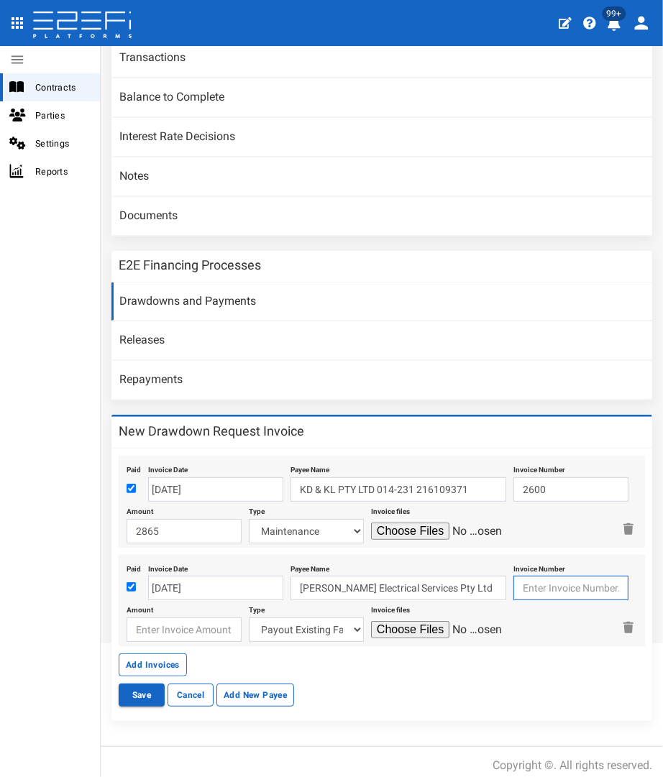
drag, startPoint x: 529, startPoint y: 584, endPoint x: 538, endPoint y: 579, distance: 10.6
click at [529, 584] on input "text" at bounding box center [570, 588] width 115 height 24
type input "0681"
click at [191, 623] on input "number" at bounding box center [184, 629] width 115 height 24
type input "1955.75"
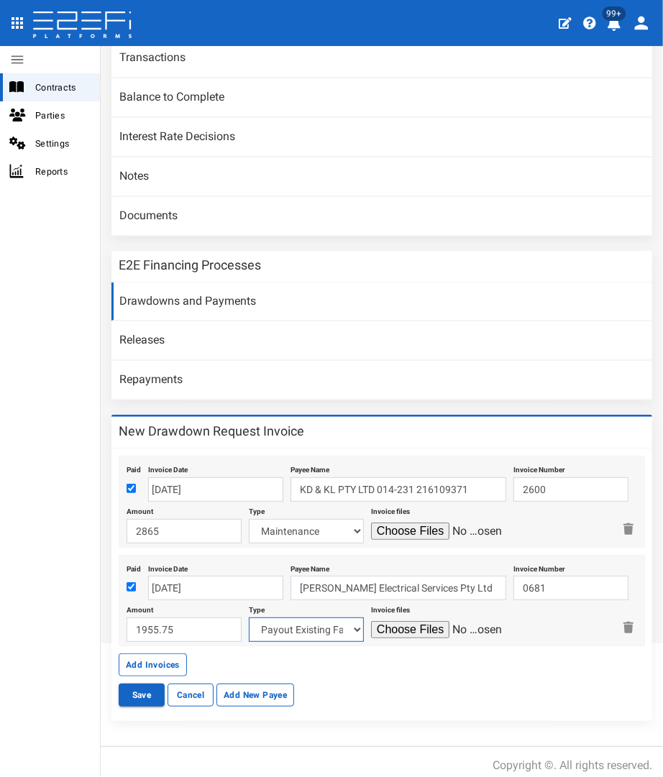
click at [288, 618] on select "Payout Existing Facility Bcc Maintenance Uu Maintenance Civils Demolition Fenci…" at bounding box center [306, 629] width 115 height 24
select select "Electricity & Telco~74~CIVIL WORKS"
click at [249, 617] on select "Payout Existing Facility Bcc Maintenance Uu Maintenance Civils Demolition Fenci…" at bounding box center [306, 629] width 115 height 24
click at [406, 621] on input "file" at bounding box center [439, 629] width 137 height 17
type input "C:\fakepath\JES 681.pdf"
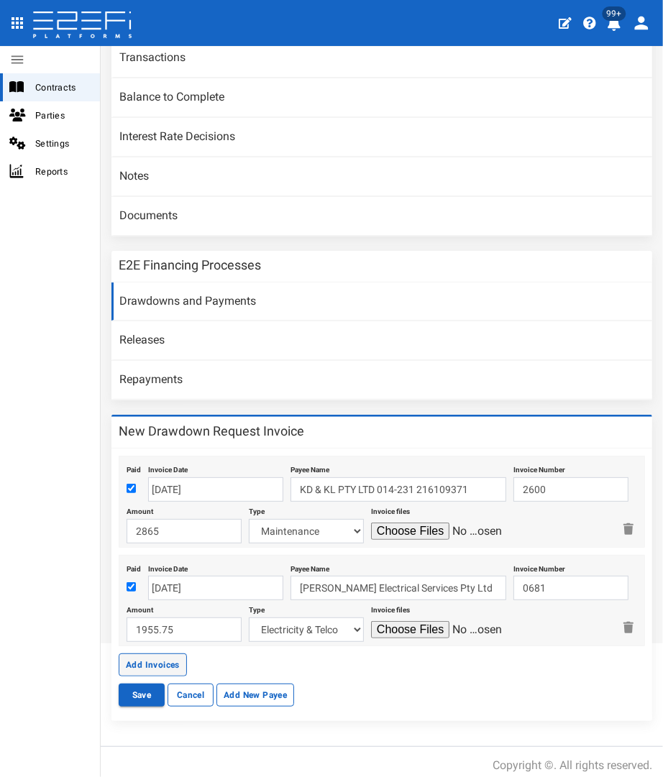
click at [132, 656] on button "Add Invoices" at bounding box center [153, 664] width 68 height 23
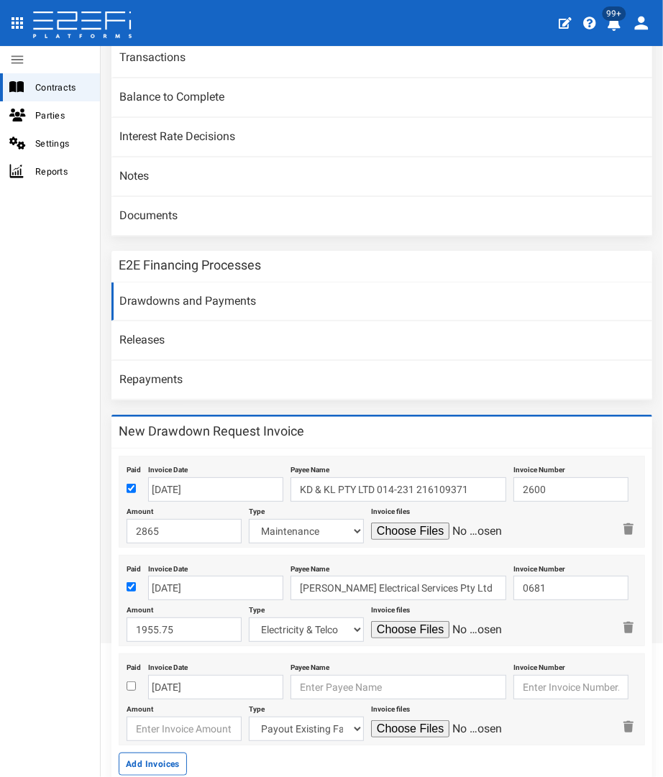
scroll to position [277, 0]
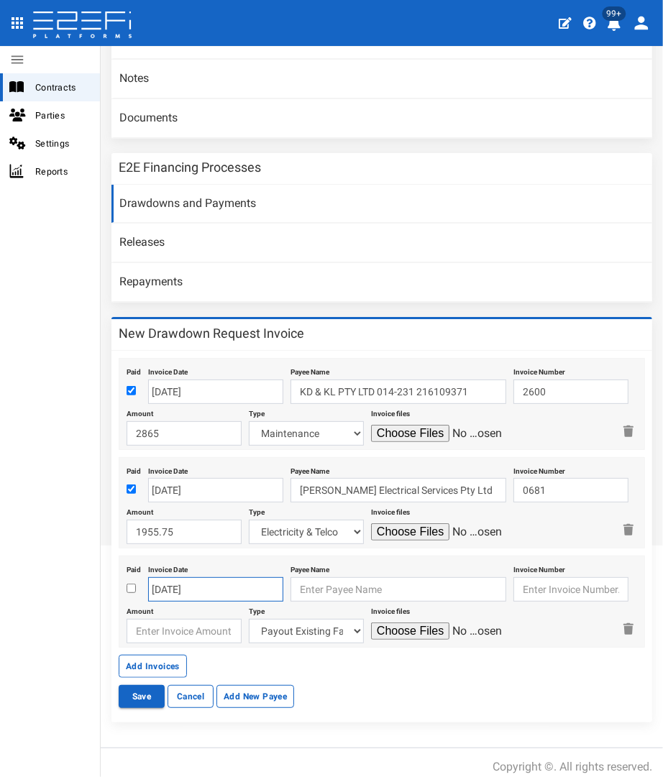
click at [188, 580] on body "404, the article you seek, can not be found Close 99+ Contracts Parties Setting…" at bounding box center [331, 388] width 663 height 777
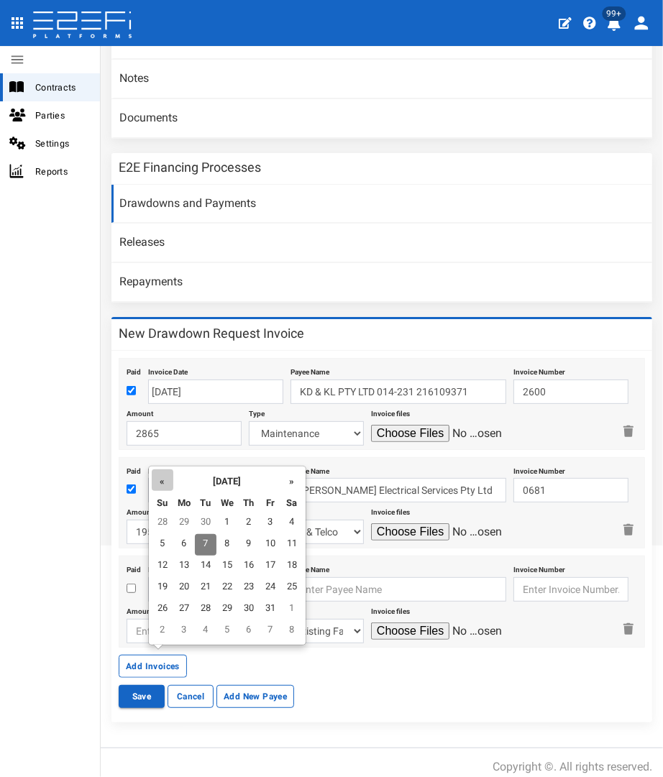
click at [156, 488] on th "«" at bounding box center [163, 480] width 22 height 22
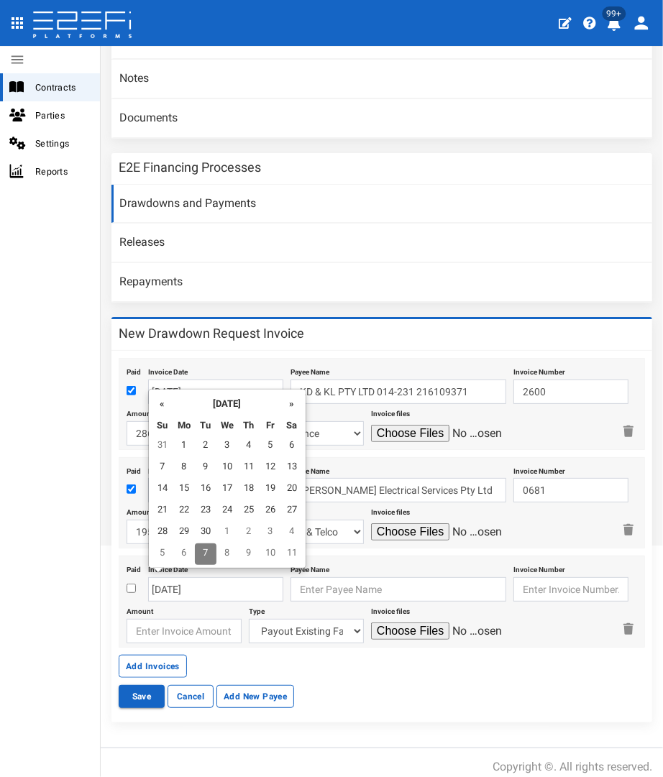
drag, startPoint x: 263, startPoint y: 510, endPoint x: 288, endPoint y: 552, distance: 48.7
click at [264, 510] on td "26" at bounding box center [271, 511] width 22 height 22
type input "26-09-2025"
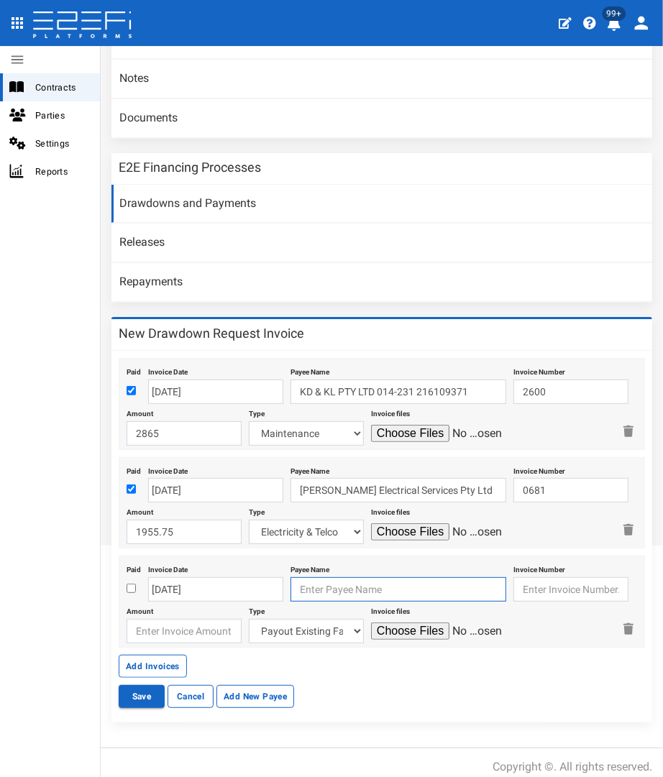
drag, startPoint x: 312, startPoint y: 584, endPoint x: 320, endPoint y: 577, distance: 10.7
click at [313, 584] on input "text" at bounding box center [398, 589] width 216 height 24
type input "a"
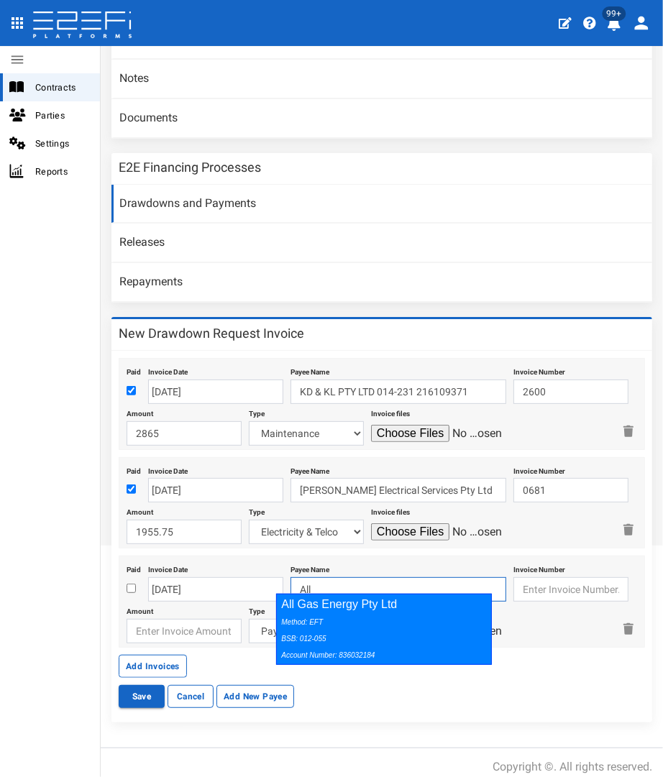
click at [341, 660] on div "Method: EFT BSB: 012-055 Account Number: 836032184" at bounding box center [380, 638] width 198 height 50
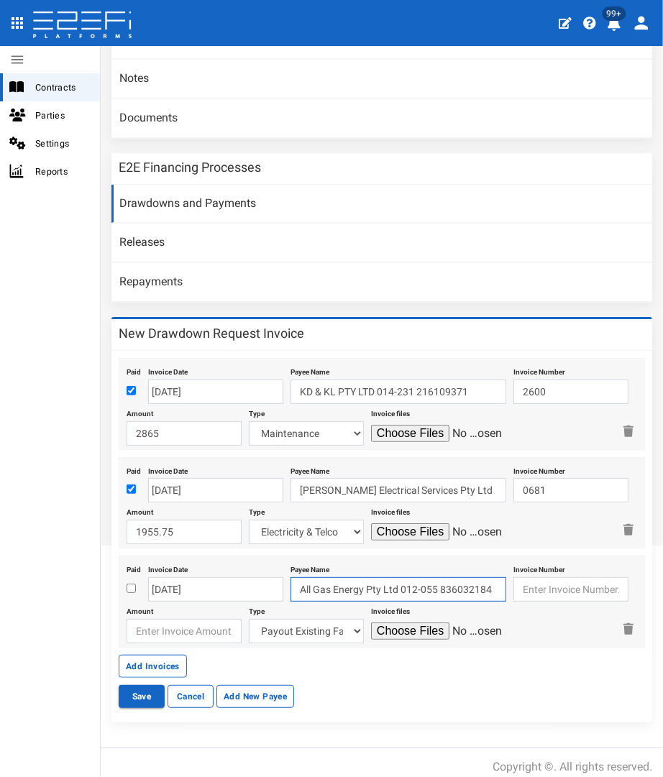
type input "All Gas Energy Pty Ltd 012-055 836032184"
click at [526, 582] on input "text" at bounding box center [570, 589] width 115 height 24
type input "CI-00010466"
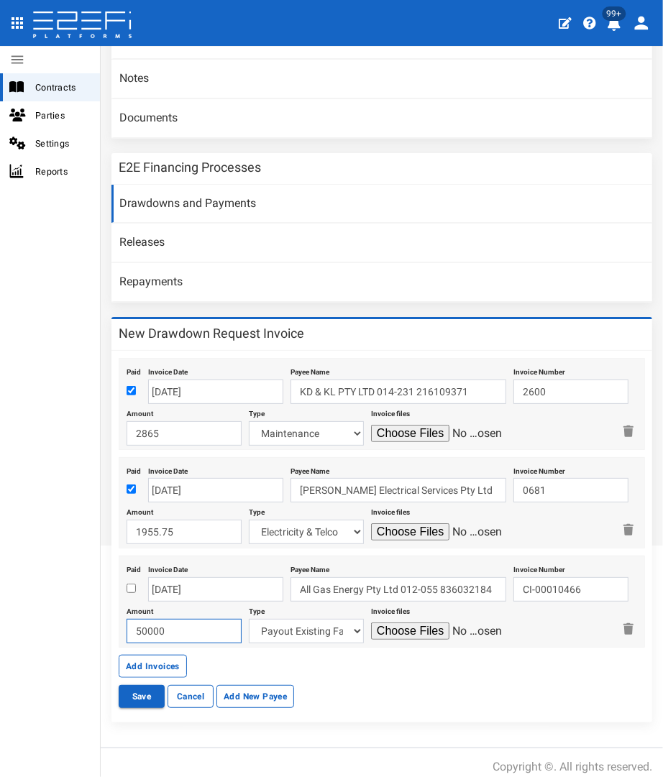
type input "50000"
click at [129, 584] on input "checkbox" at bounding box center [131, 588] width 9 height 9
checkbox input "true"
click at [298, 622] on select "Payout Existing Facility Bcc Maintenance Uu Maintenance Civils Demolition Fenci…" at bounding box center [306, 631] width 115 height 24
select select "Allgas High Pressure Pipe~78~CIVIL WORKS"
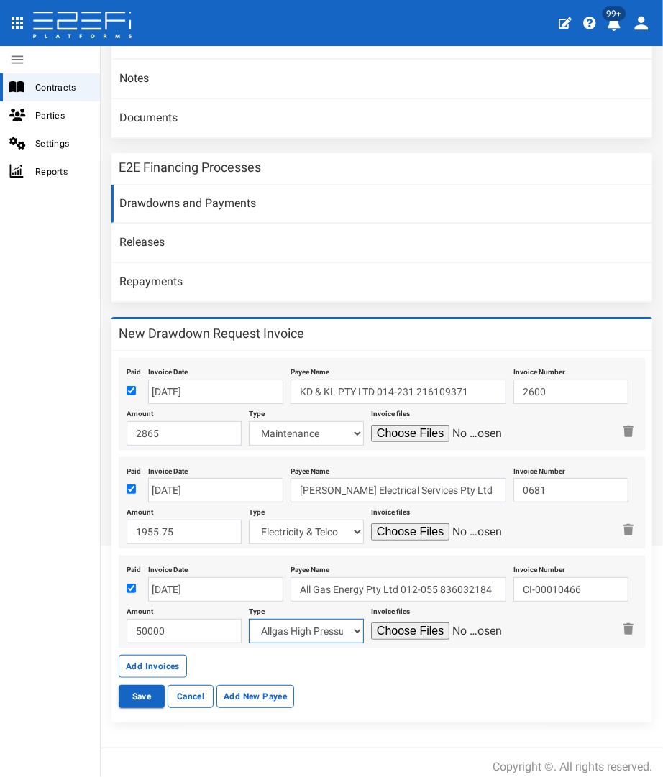
click at [249, 619] on select "Payout Existing Facility Bcc Maintenance Uu Maintenance Civils Demolition Fenci…" at bounding box center [306, 631] width 115 height 24
click at [391, 623] on input "file" at bounding box center [439, 631] width 137 height 17
type input "C:\fakepath\ALL GAS CI-00010466.pdf"
click at [160, 661] on button "Add Invoices" at bounding box center [153, 666] width 68 height 23
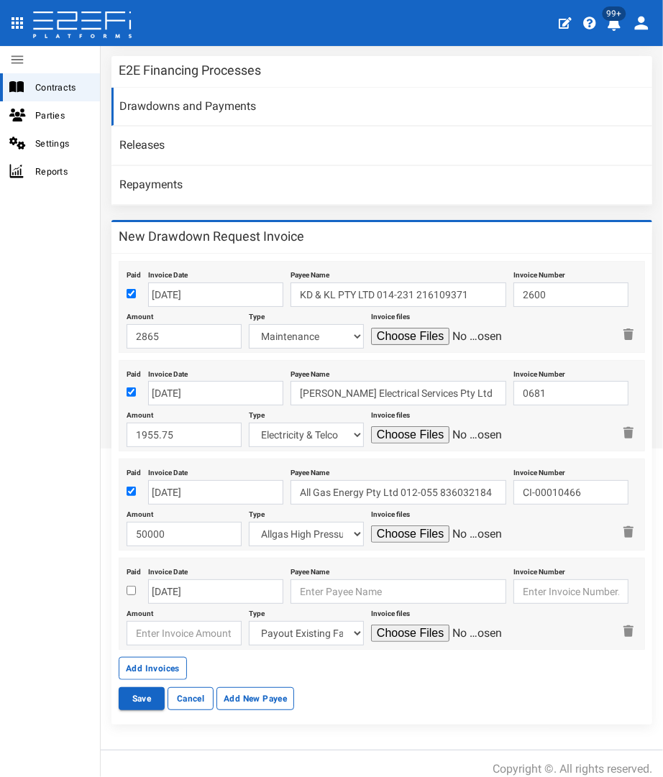
scroll to position [375, 0]
click at [130, 585] on input "checkbox" at bounding box center [131, 589] width 9 height 9
checkbox input "true"
click at [160, 579] on body "404, the article you seek, can not be found Close 99+ Contracts Parties Setting…" at bounding box center [331, 388] width 663 height 777
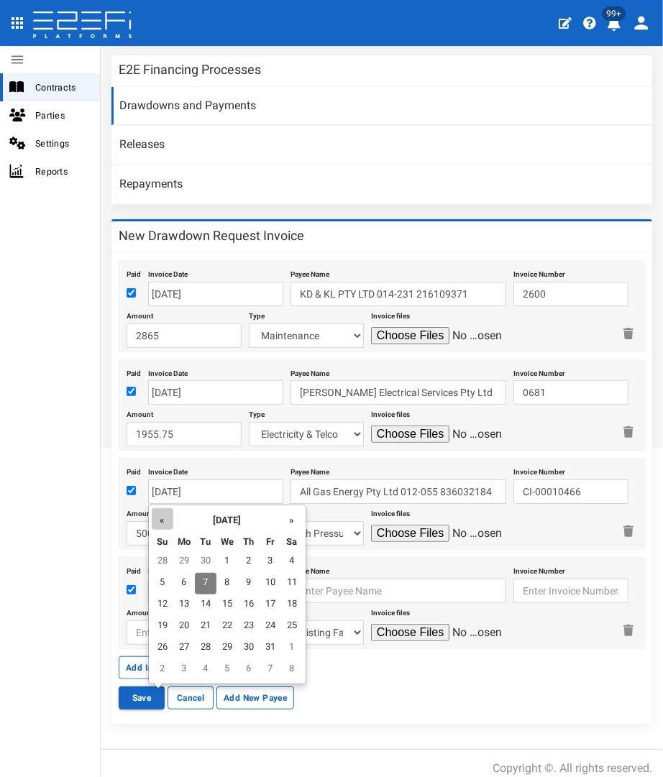
click at [158, 518] on th "«" at bounding box center [163, 519] width 22 height 22
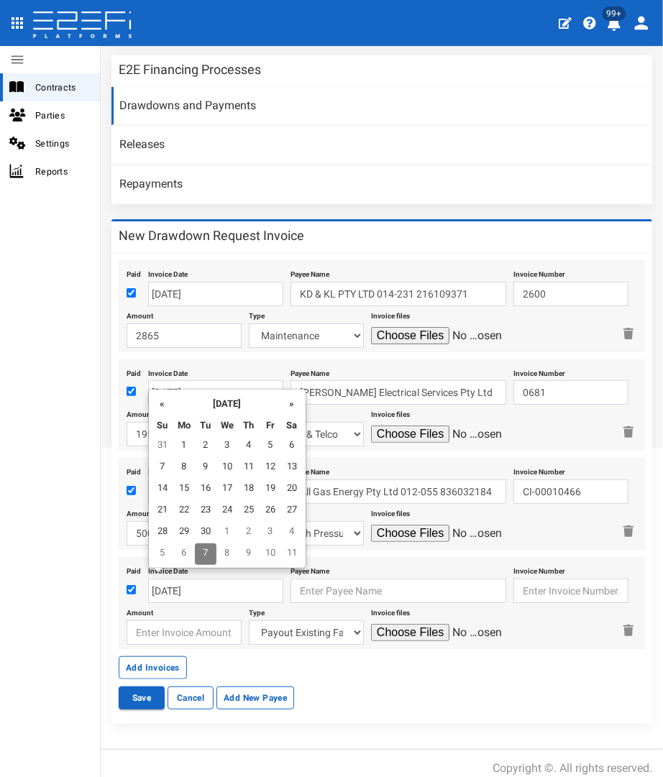
click at [256, 490] on td "18" at bounding box center [249, 490] width 22 height 22
type input "[DATE]"
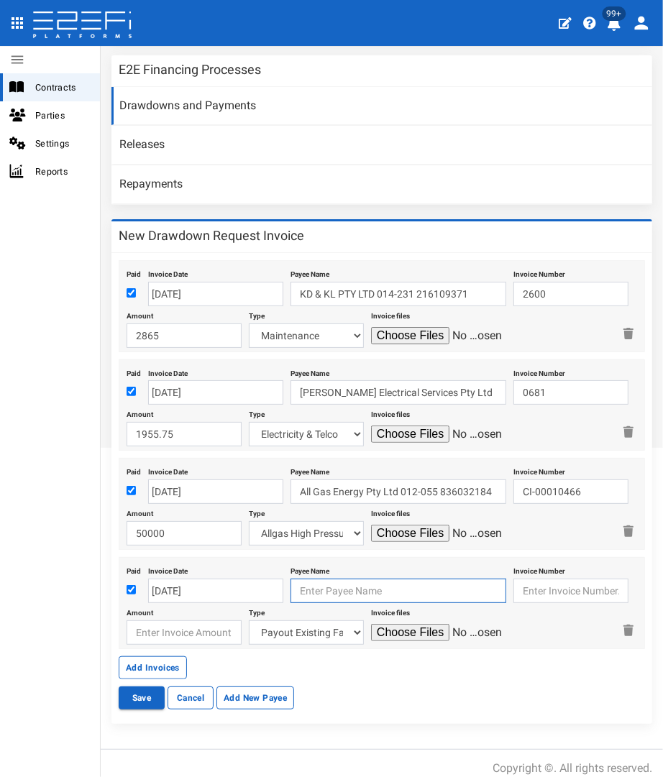
click at [335, 579] on input "text" at bounding box center [398, 591] width 216 height 24
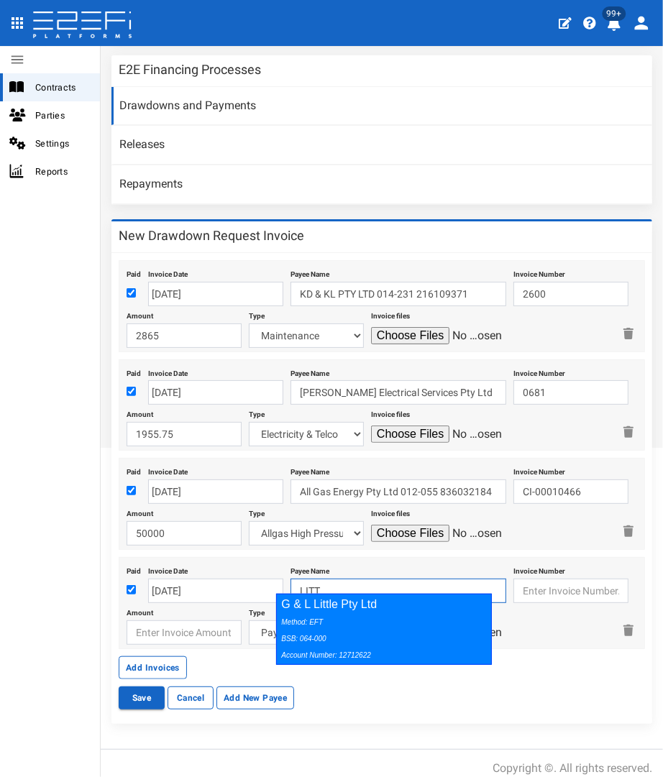
click at [324, 598] on div "G & L Little Pty Ltd Method: EFT BSB: 064-000 Account Number: 12712622" at bounding box center [384, 629] width 216 height 71
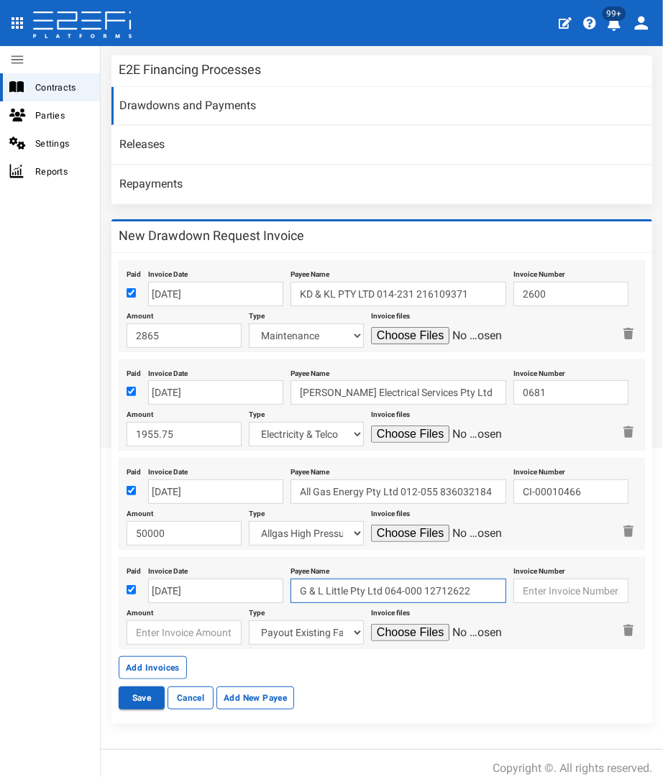
type input "G & L Little Pty Ltd 064-000 12712622"
click at [548, 584] on input "text" at bounding box center [570, 591] width 115 height 24
type input "1798"
click at [197, 620] on input "number" at bounding box center [184, 632] width 115 height 24
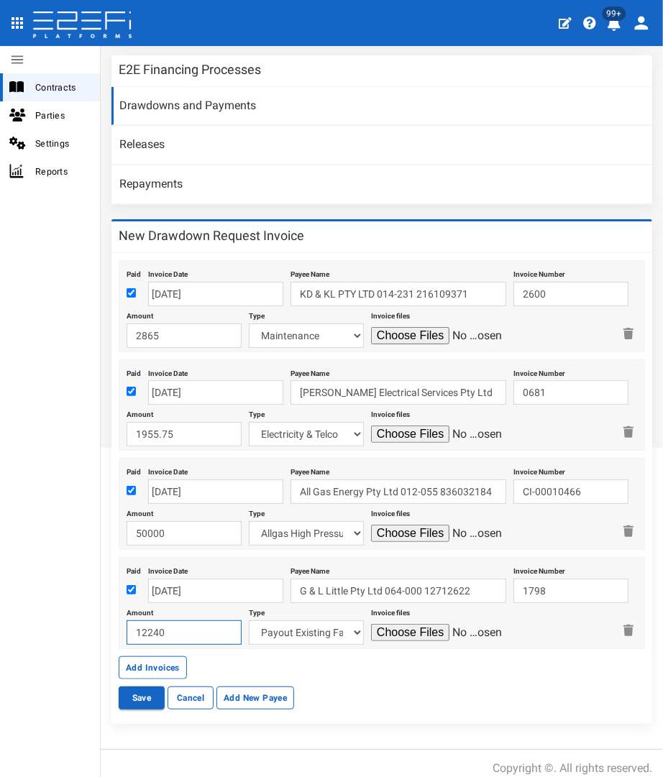
type input "12240"
click at [290, 622] on select "Payout Existing Facility Bcc Maintenance Uu Maintenance Civils Demolition Fenci…" at bounding box center [306, 632] width 115 height 24
select select "Fencing~70~CIVIL WORKS"
click at [249, 620] on select "Payout Existing Facility Bcc Maintenance Uu Maintenance Civils Demolition Fenci…" at bounding box center [306, 632] width 115 height 24
click at [386, 628] on input "file" at bounding box center [439, 632] width 137 height 17
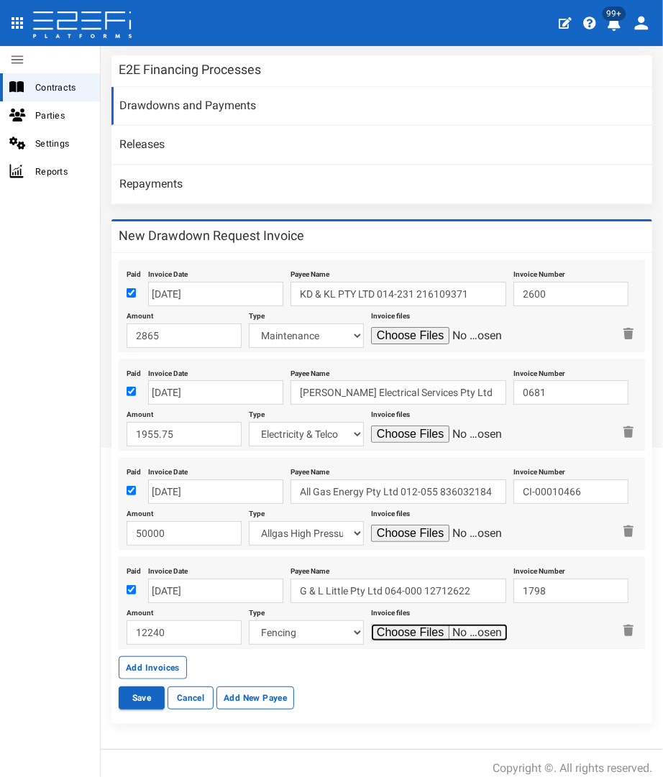
type input "C:\fakepath\LITTLE 1798.pdf"
click at [132, 686] on button "Save" at bounding box center [142, 697] width 46 height 23
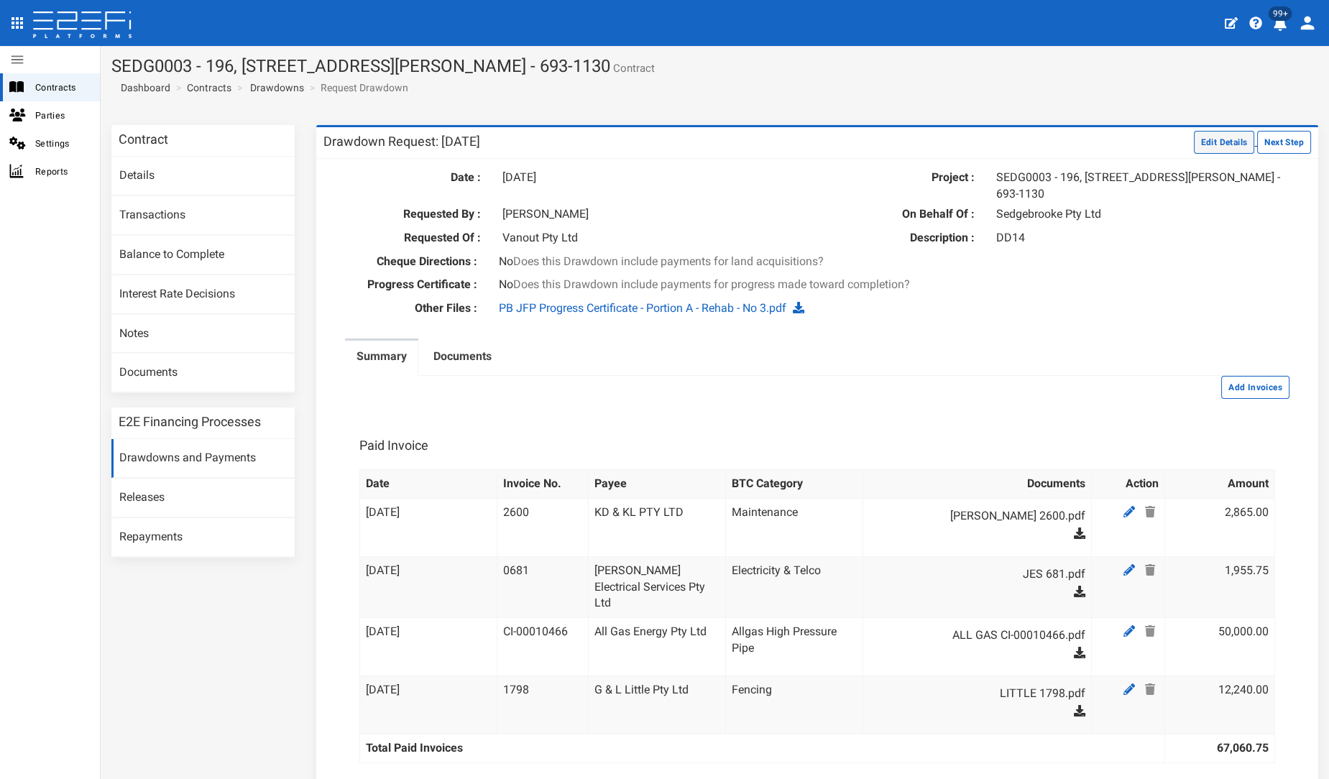
click at [662, 135] on button "Edit Details" at bounding box center [1224, 142] width 61 height 23
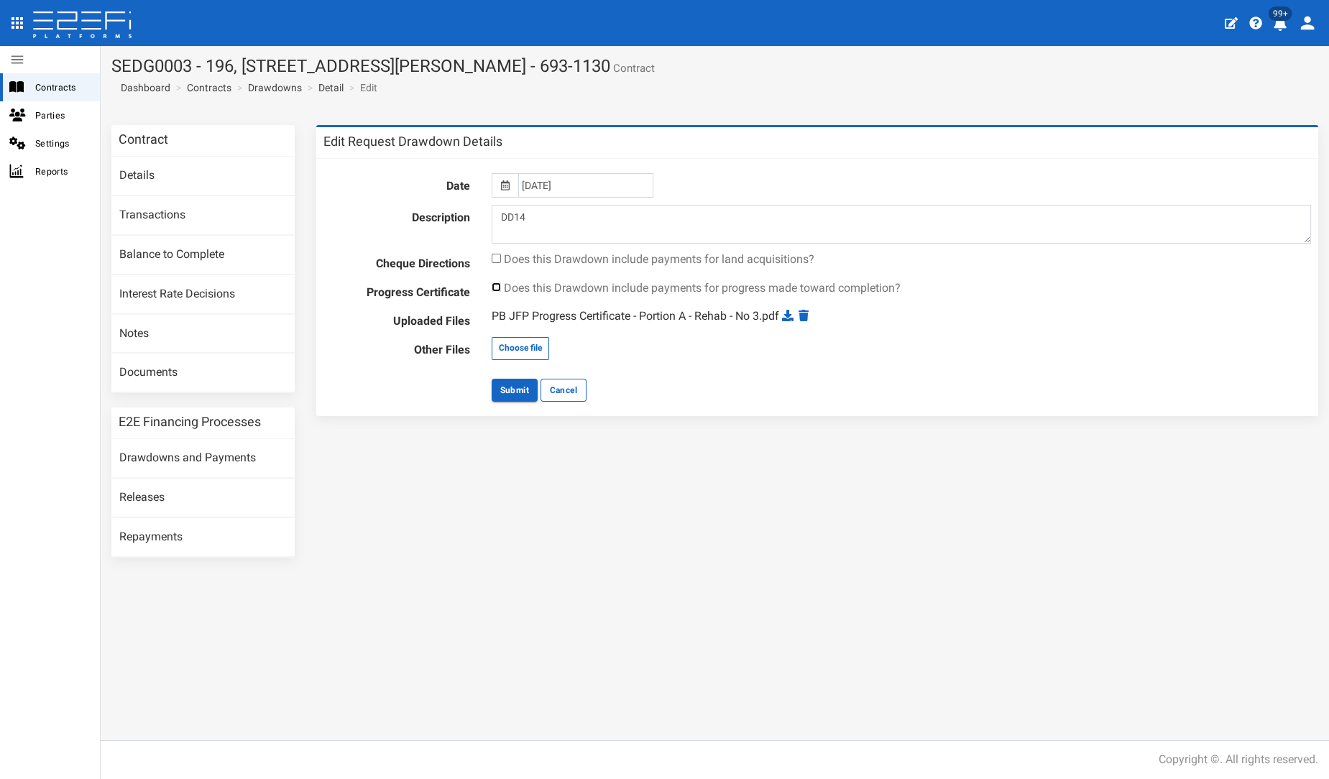
click at [495, 285] on input "checkbox" at bounding box center [496, 287] width 9 height 9
checkbox input "true"
click at [496, 387] on button "Submit" at bounding box center [515, 390] width 46 height 23
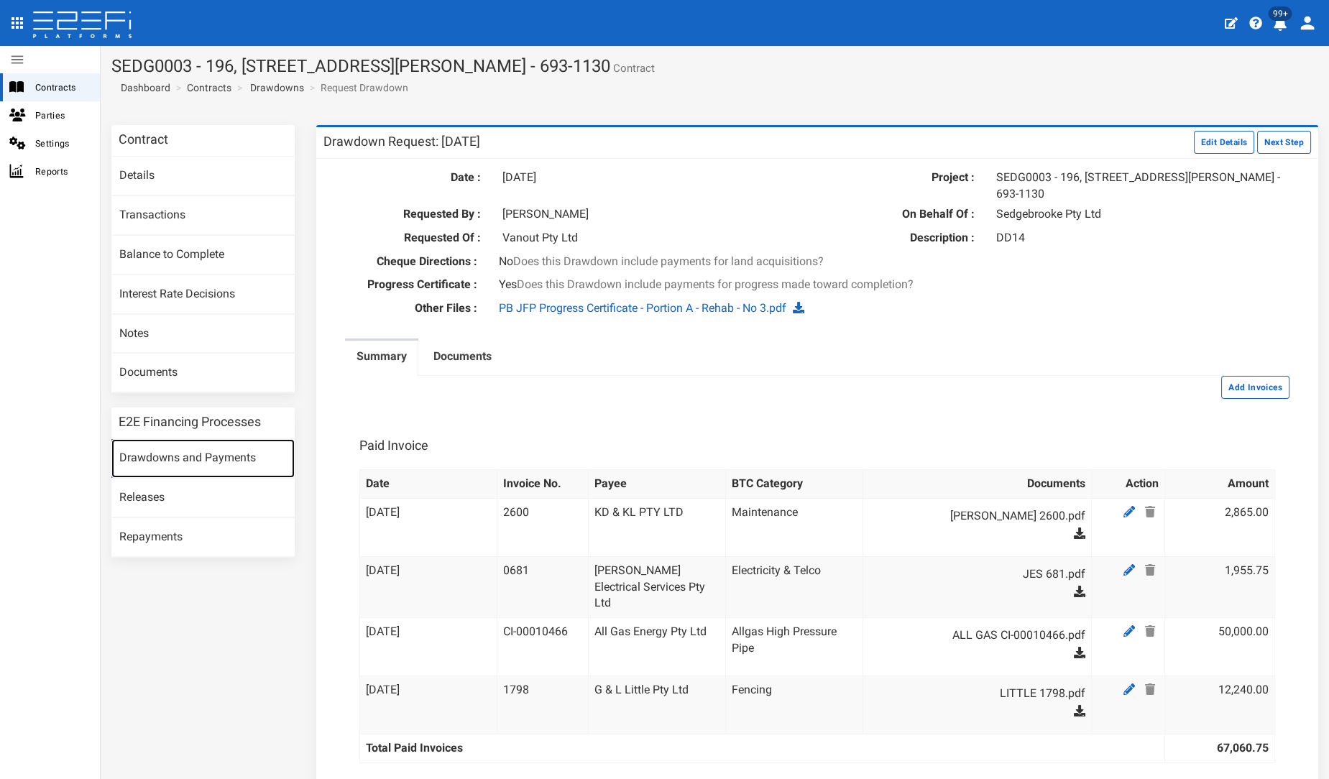
drag, startPoint x: 187, startPoint y: 450, endPoint x: 206, endPoint y: 449, distance: 19.4
click at [187, 450] on link "Drawdowns and Payments" at bounding box center [202, 458] width 183 height 39
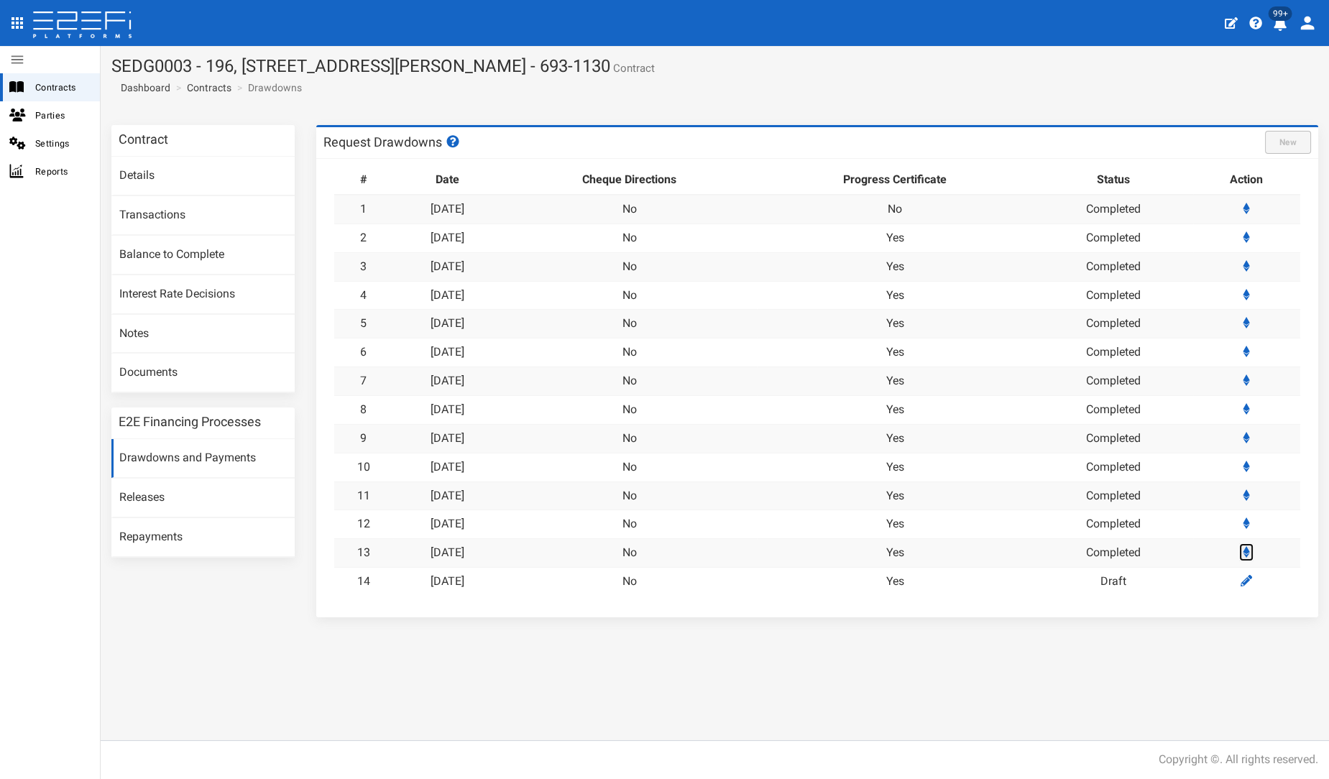
click at [1250, 553] on icon at bounding box center [1246, 552] width 7 height 12
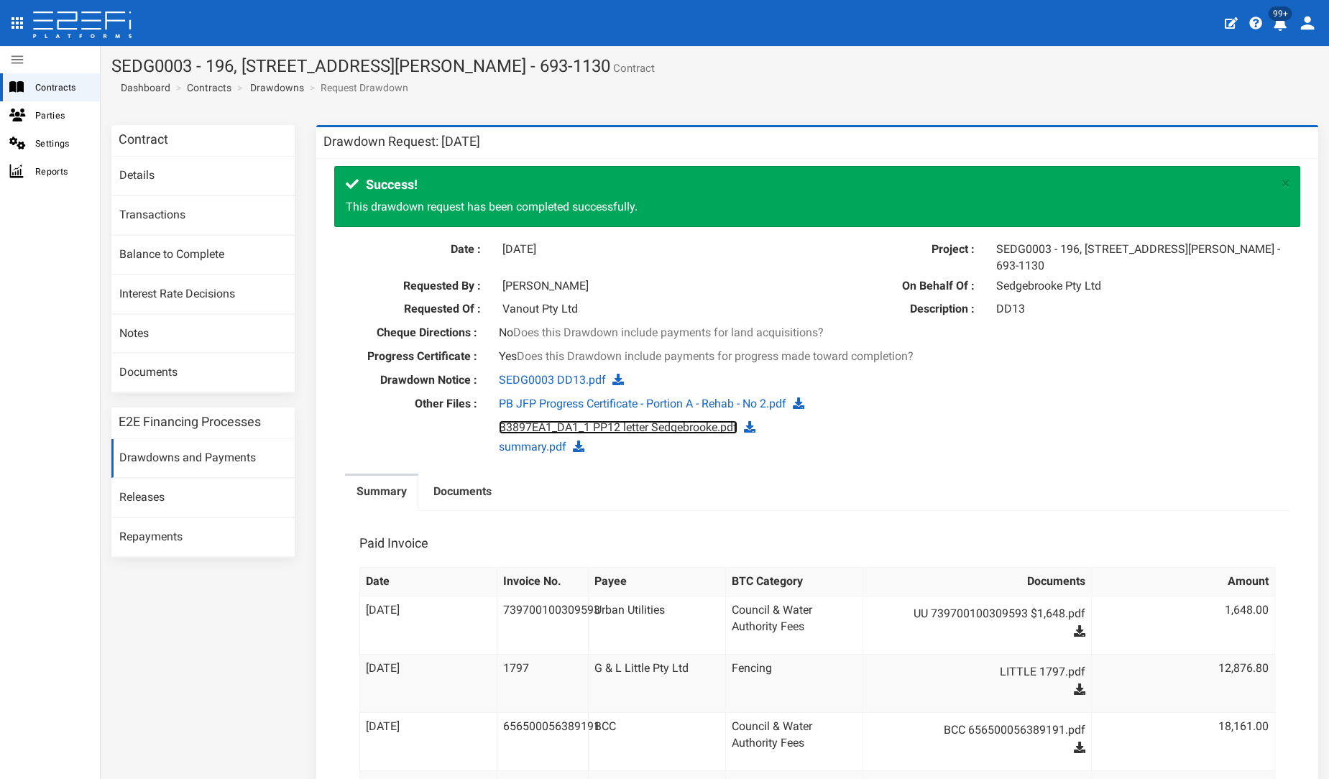
click at [665, 421] on link "B3897EA1_DA1_1 PP12 letter Sedgebrooke.pdf" at bounding box center [618, 428] width 239 height 14
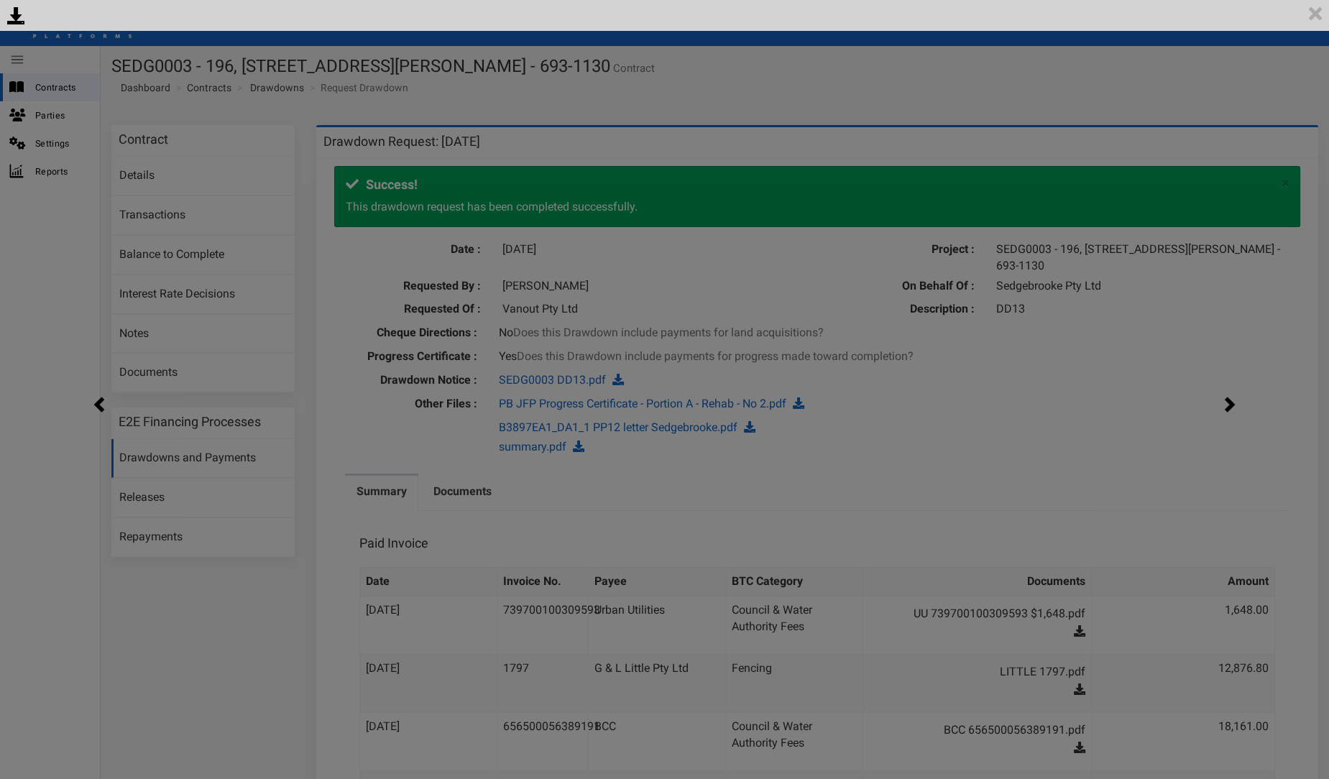
click at [1223, 306] on div "<p>Your browser does not support iframes.</p><script type="text/javascript">ale…" at bounding box center [664, 389] width 1329 height 779
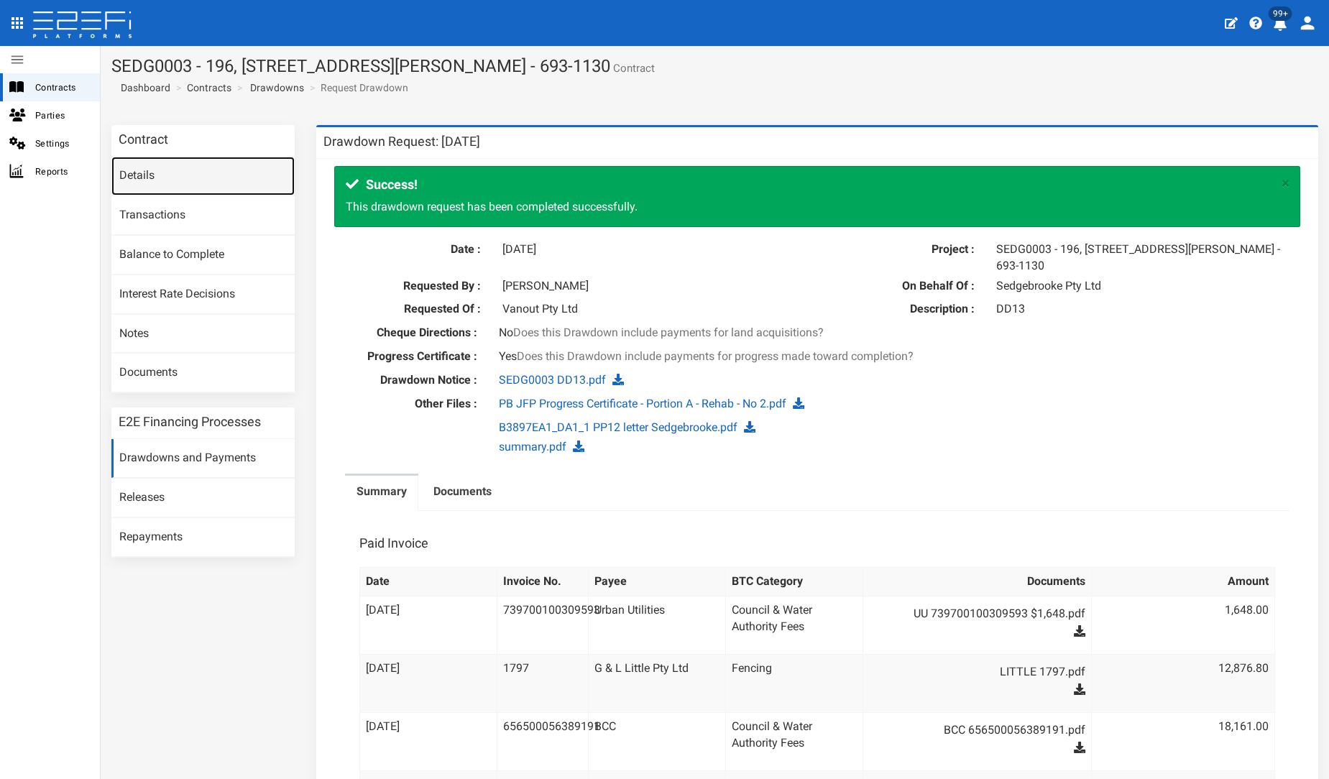
click at [167, 178] on link "Details" at bounding box center [202, 176] width 183 height 39
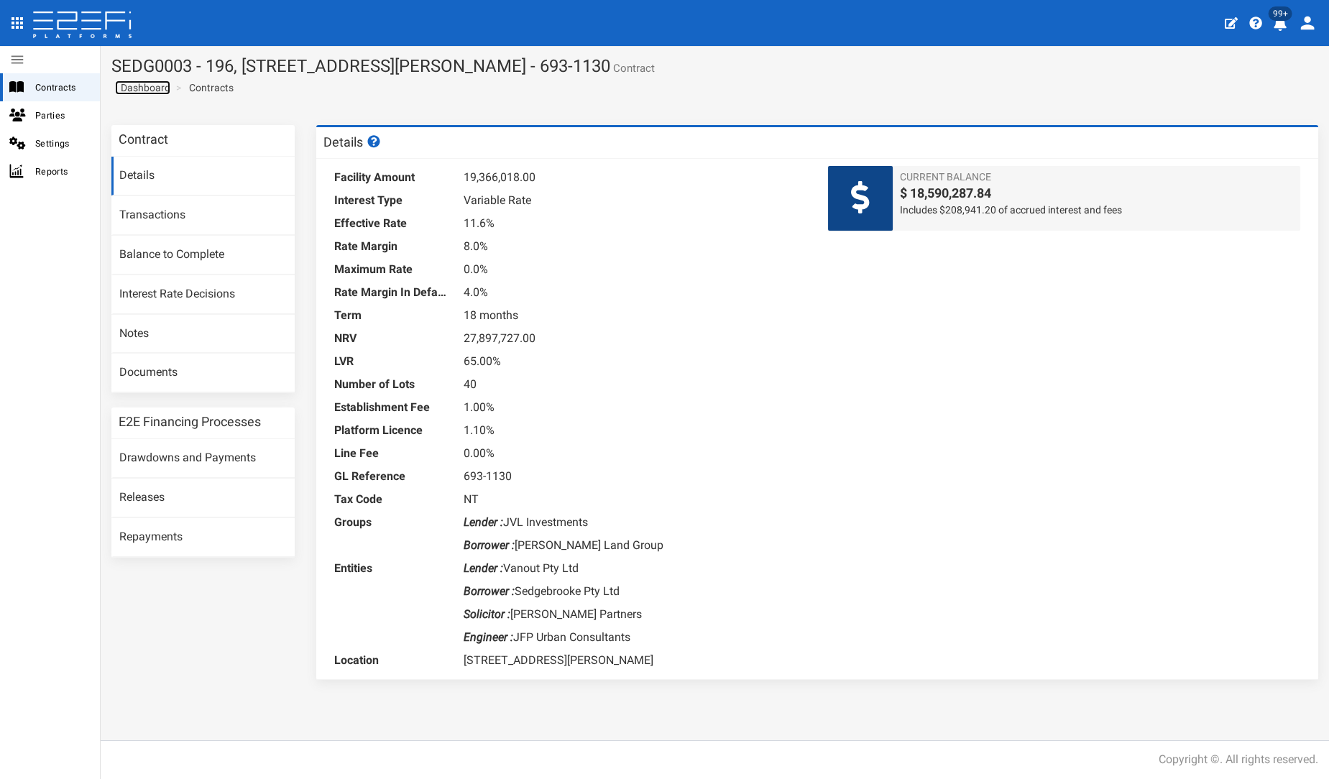
click at [150, 87] on span "Dashboard" at bounding box center [142, 88] width 55 height 12
